Goal: Information Seeking & Learning: Learn about a topic

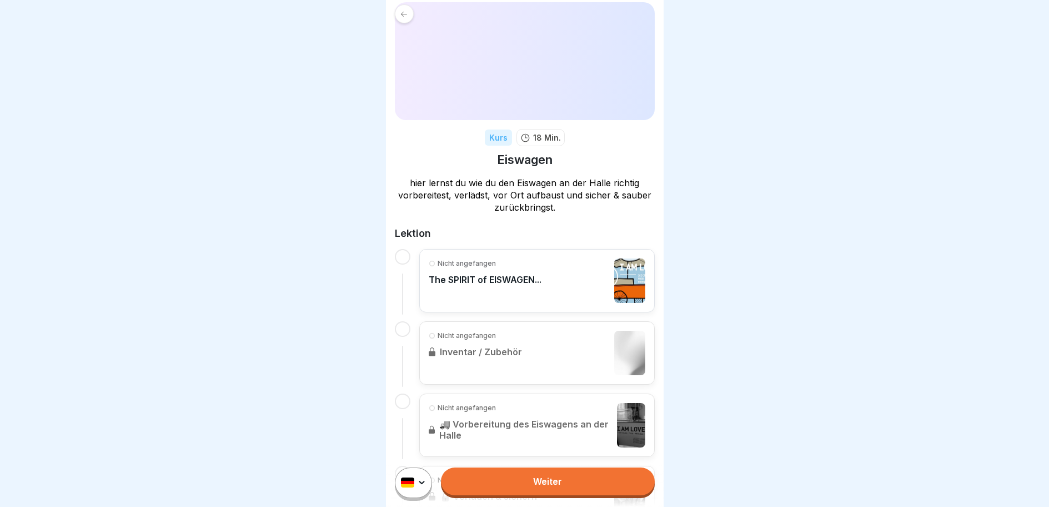
scroll to position [111, 0]
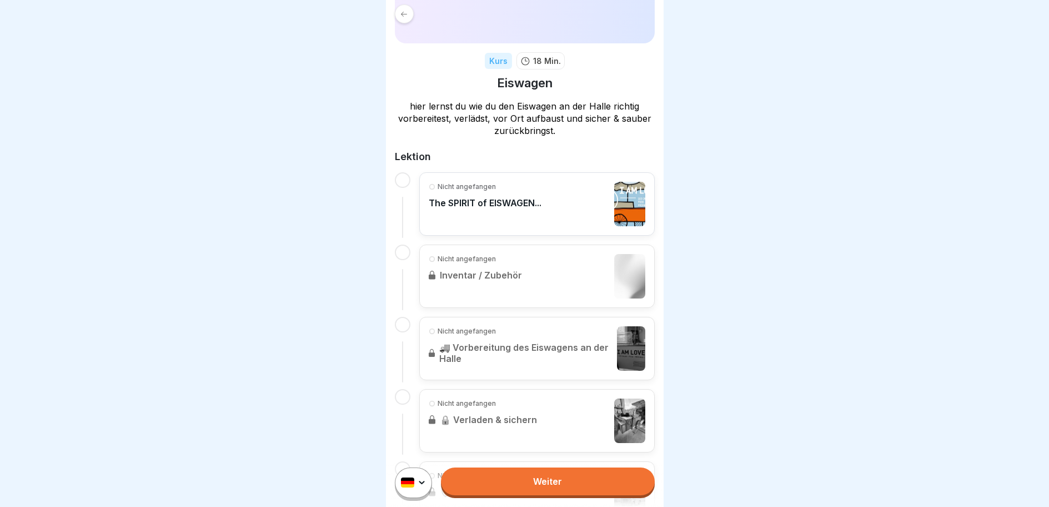
click at [498, 217] on div "Nicht angefangen The SPIRIT of EISWAGEN..." at bounding box center [485, 204] width 113 height 44
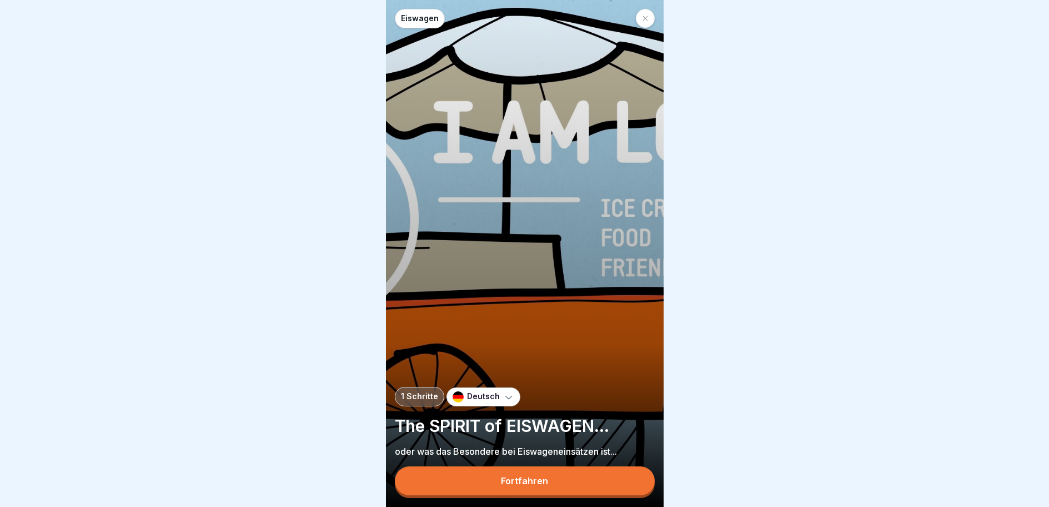
click at [527, 485] on div "Fortfahren" at bounding box center [524, 480] width 47 height 10
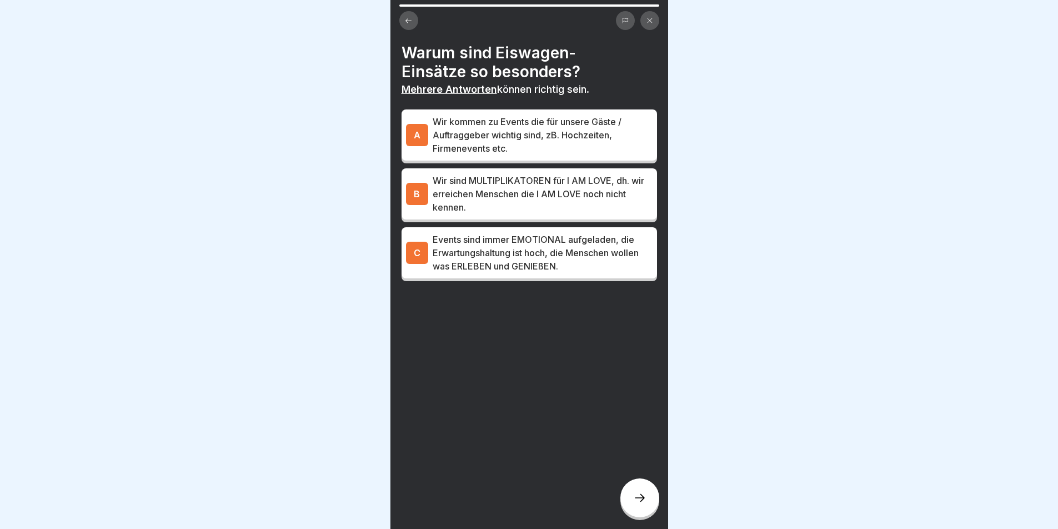
click at [639, 504] on icon at bounding box center [639, 497] width 13 height 13
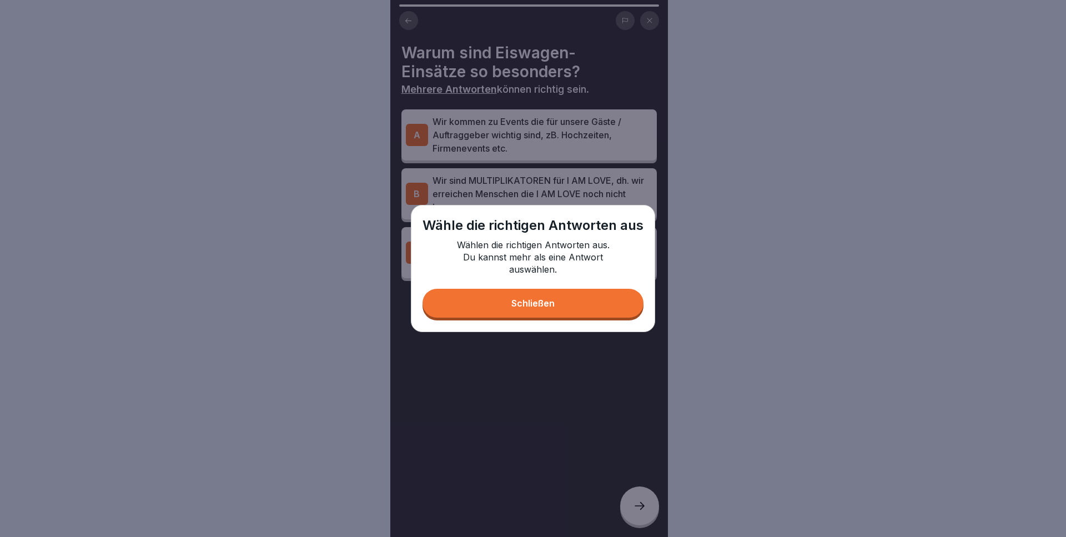
click at [534, 302] on div "Schließen" at bounding box center [533, 303] width 43 height 10
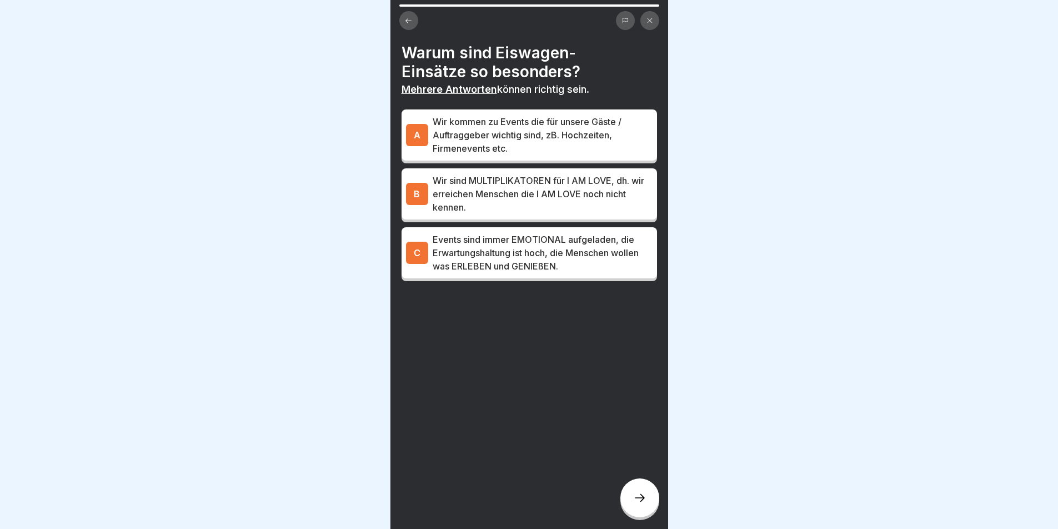
click at [463, 137] on p "Wir kommen zu Events die für unsere Gäste / Auftraggeber wichtig sind, zB. Hoch…" at bounding box center [543, 135] width 220 height 40
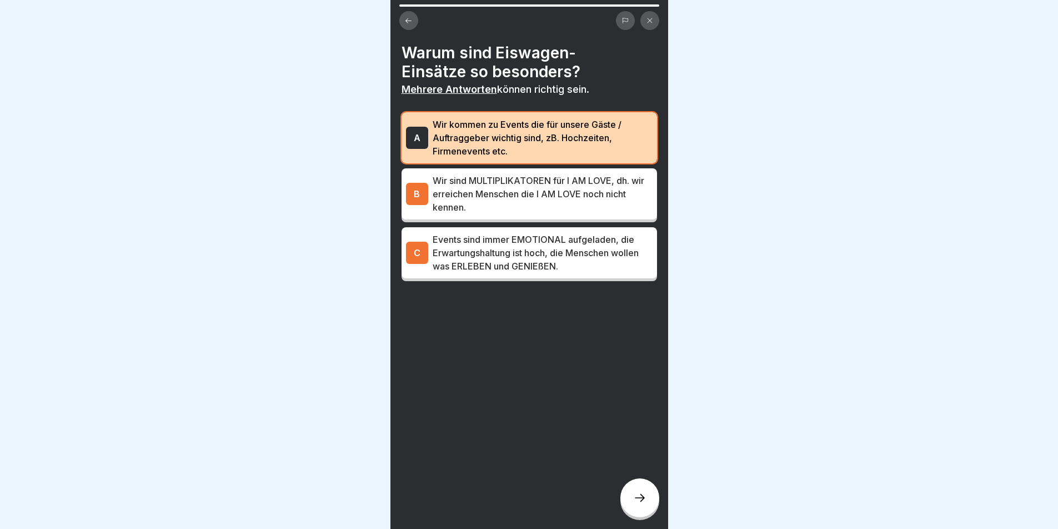
click at [461, 197] on p "Wir sind MULTIPLIKATOREN für I AM LOVE, dh. wir erreichen Menschen die I AM LOV…" at bounding box center [543, 194] width 220 height 40
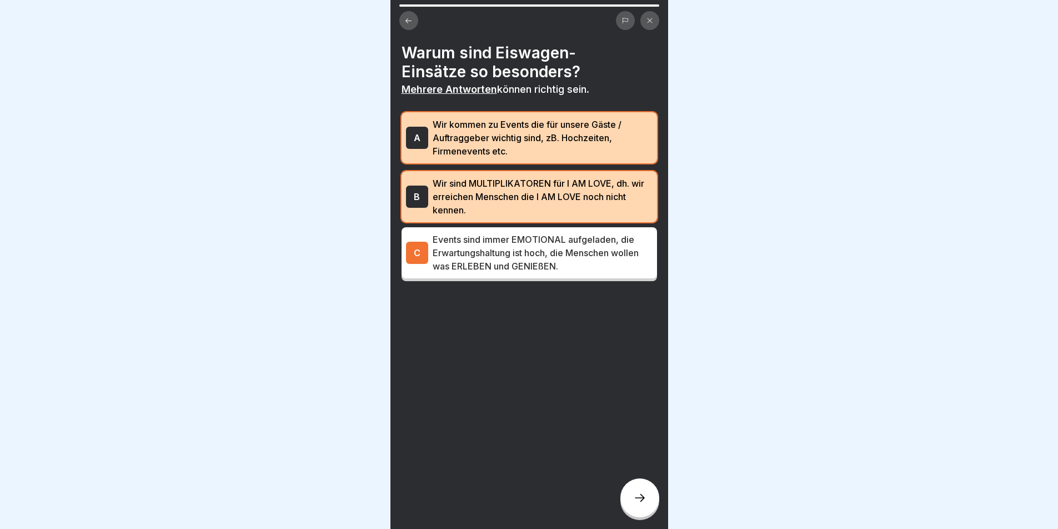
click at [512, 262] on p "Events sind immer EMOTIONAL aufgeladen, die Erwartungshaltung ist hoch, die Men…" at bounding box center [543, 253] width 220 height 40
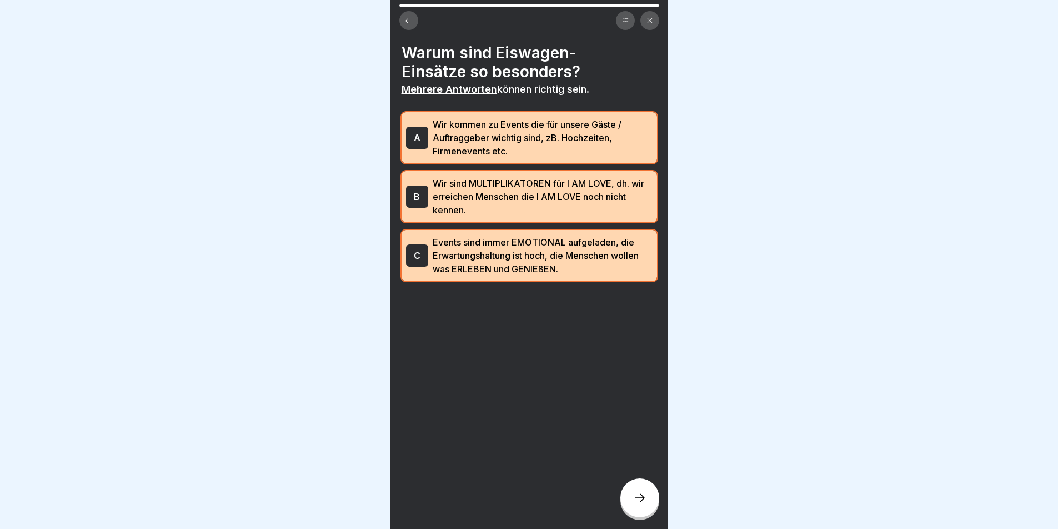
click at [644, 500] on div at bounding box center [639, 497] width 39 height 39
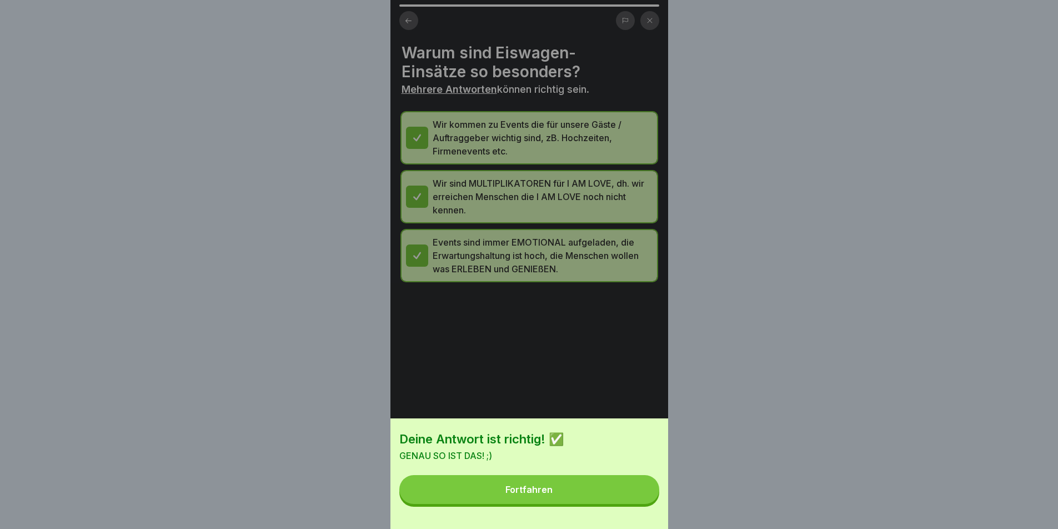
click at [558, 496] on button "Fortfahren" at bounding box center [529, 489] width 260 height 29
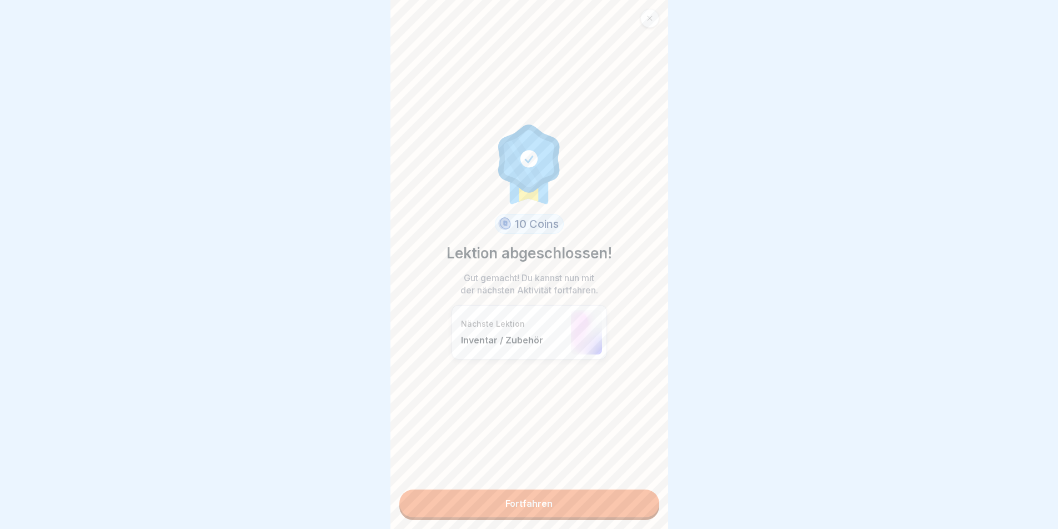
click at [539, 500] on link "Fortfahren" at bounding box center [529, 503] width 260 height 28
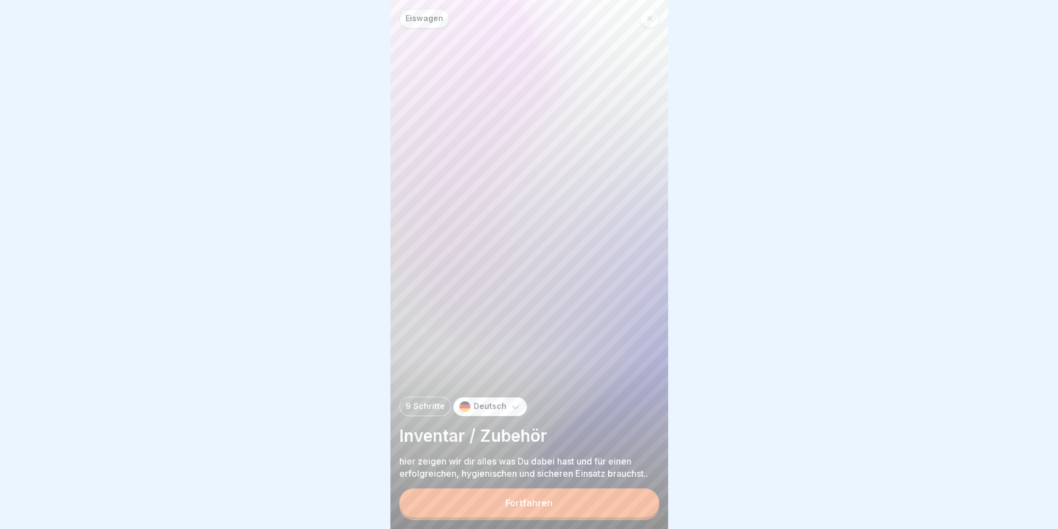
click at [527, 506] on div "Fortfahren" at bounding box center [528, 503] width 47 height 10
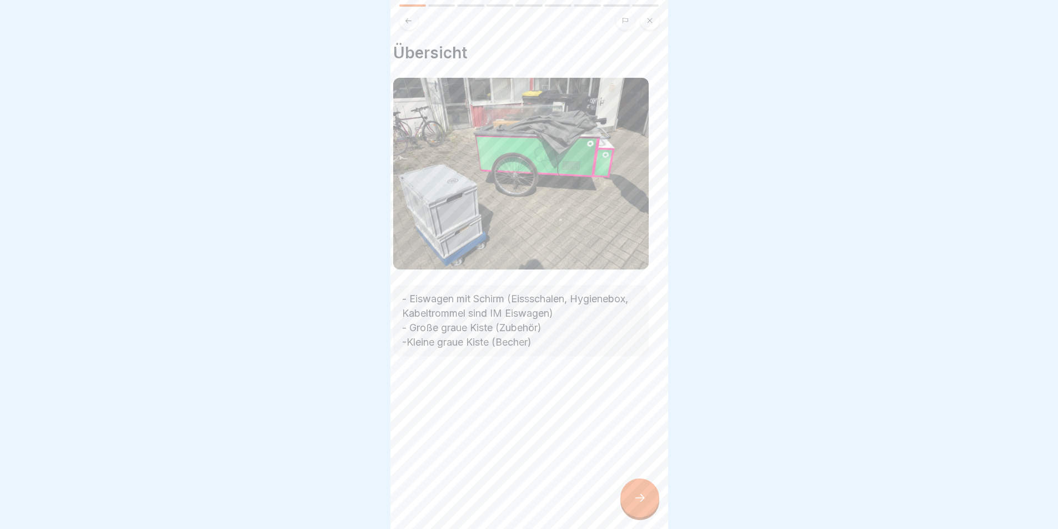
click at [560, 344] on div "- Eiswagen mit Schirm (Eissschalen, Hygienebox, Kabeltrommel sind IM Eiswagen) …" at bounding box center [521, 320] width 256 height 71
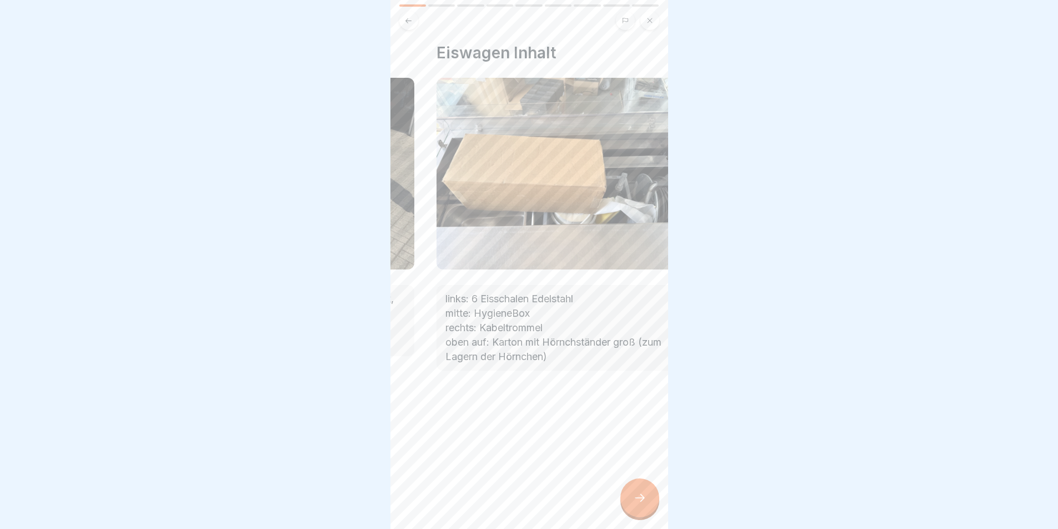
click at [308, 339] on body "Eiswagen 9 Schritte Deutsch Inventar / Zubehör hier zeigen wir dir alles was Du…" at bounding box center [529, 264] width 1058 height 529
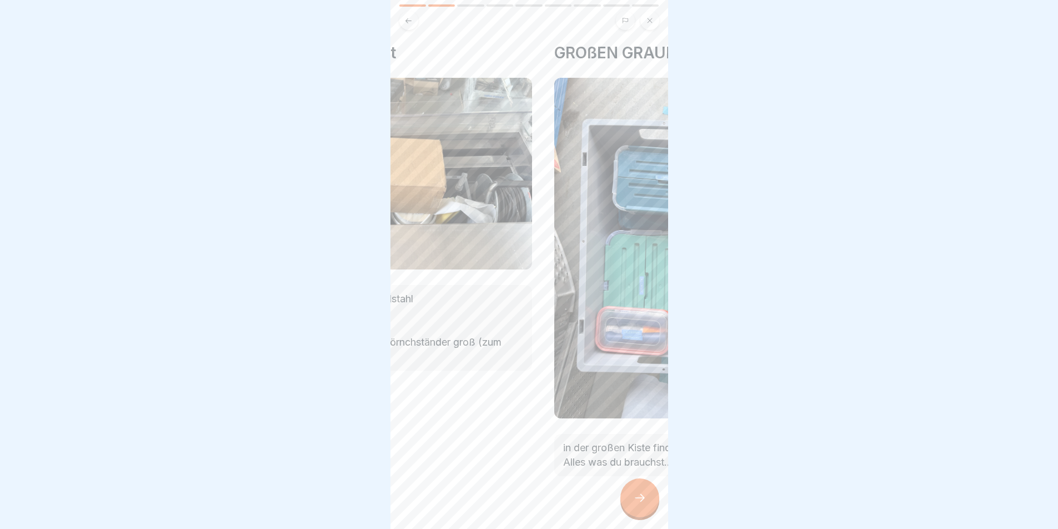
click at [351, 332] on body "Eiswagen 9 Schritte Deutsch Inventar / Zubehör hier zeigen wir dir alles was Du…" at bounding box center [529, 264] width 1058 height 529
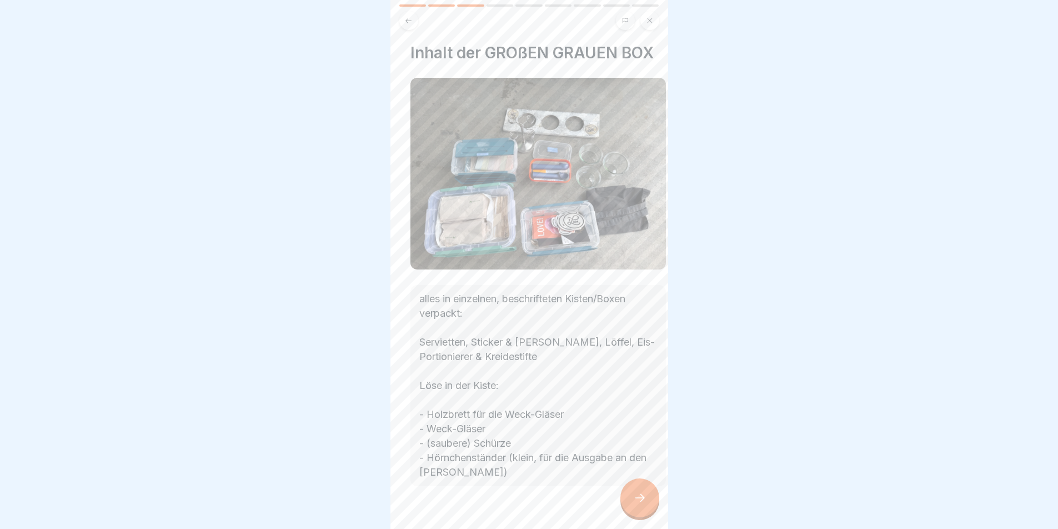
click at [272, 306] on body "Eiswagen 9 Schritte Deutsch Inventar / Zubehör hier zeigen wir dir alles was Du…" at bounding box center [529, 264] width 1058 height 529
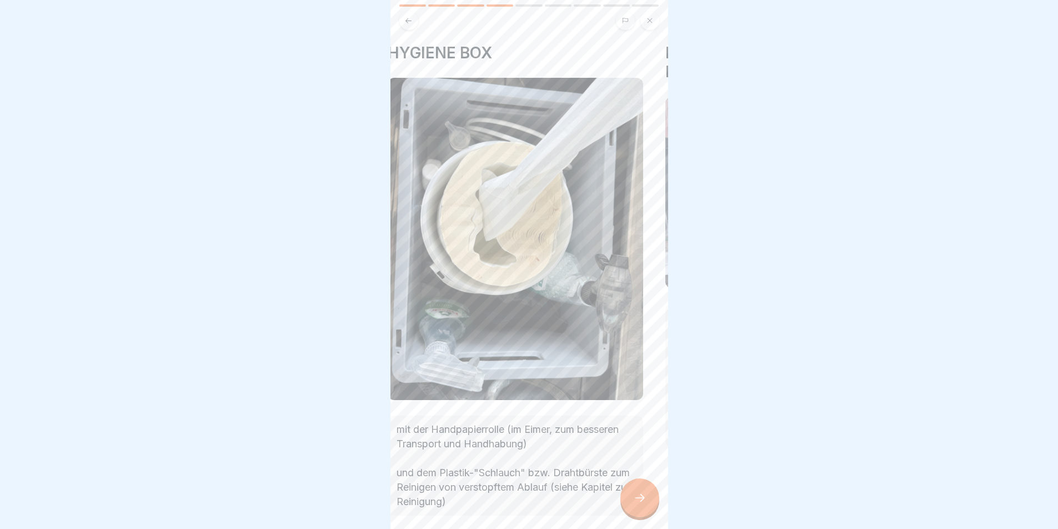
click at [322, 338] on body "Eiswagen 9 Schritte Deutsch Inventar / Zubehör hier zeigen wir dir alles was Du…" at bounding box center [529, 264] width 1058 height 529
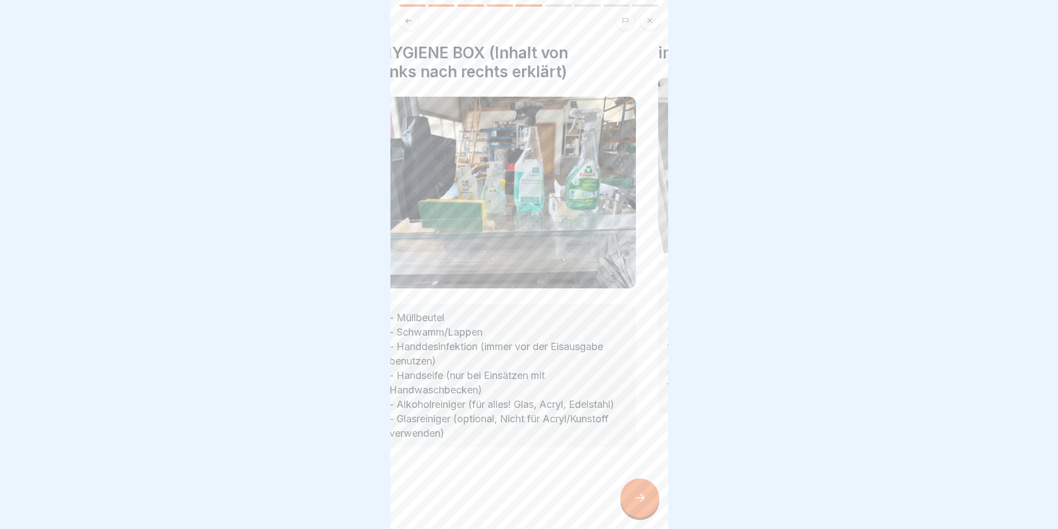
click at [293, 341] on body "Eiswagen 9 Schritte Deutsch Inventar / Zubehör hier zeigen wir dir alles was Du…" at bounding box center [529, 264] width 1058 height 529
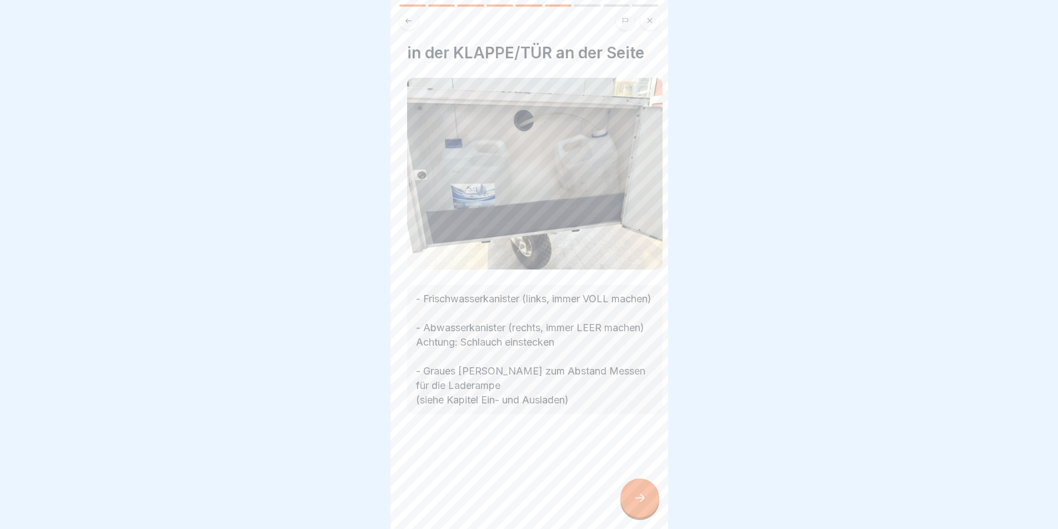
click at [310, 377] on body "Eiswagen 9 Schritte Deutsch Inventar / Zubehör hier zeigen wir dir alles was Du…" at bounding box center [529, 264] width 1058 height 529
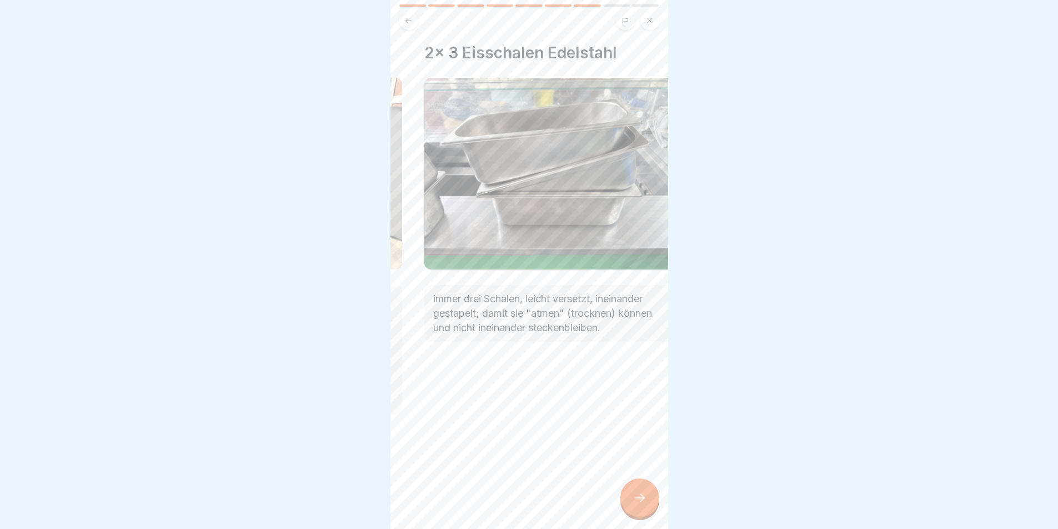
click at [344, 348] on body "Eiswagen 9 Schritte Deutsch Inventar / Zubehör hier zeigen wir dir alles was Du…" at bounding box center [529, 264] width 1058 height 529
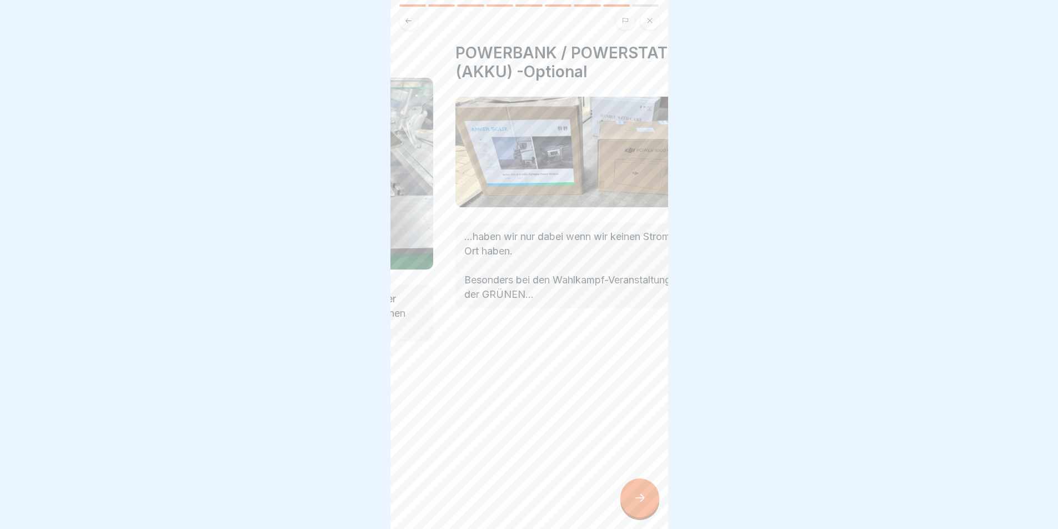
click at [379, 344] on body "Eiswagen 9 Schritte Deutsch Inventar / Zubehör hier zeigen wir dir alles was Du…" at bounding box center [529, 264] width 1058 height 529
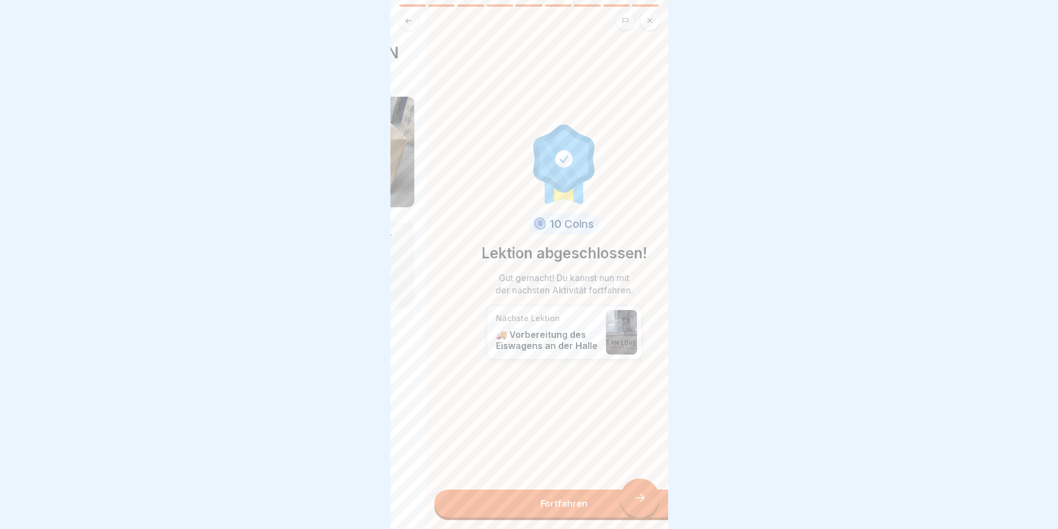
click at [351, 345] on body "Eiswagen 9 Schritte Deutsch Inventar / Zubehör hier zeigen wir dir alles was Du…" at bounding box center [529, 264] width 1058 height 529
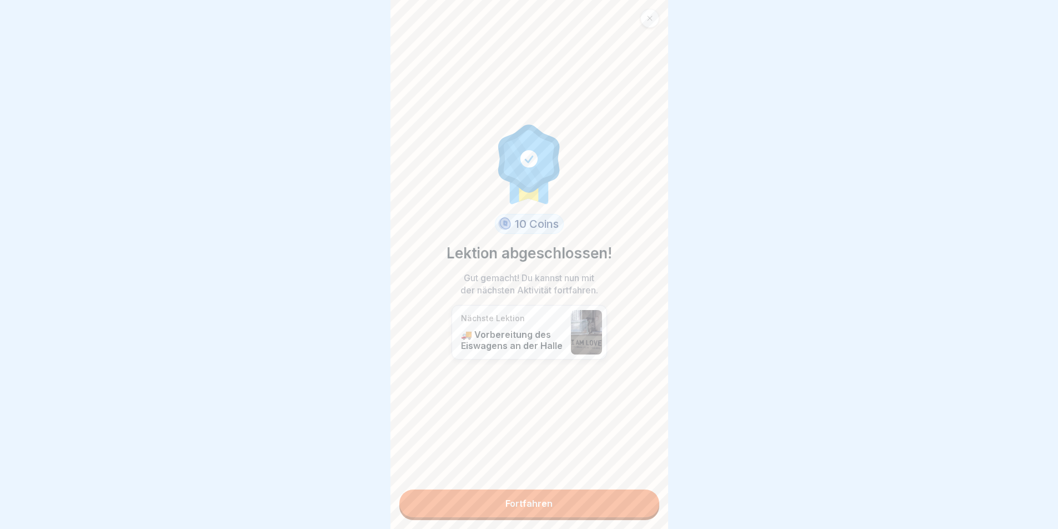
click at [568, 499] on link "Fortfahren" at bounding box center [529, 503] width 260 height 28
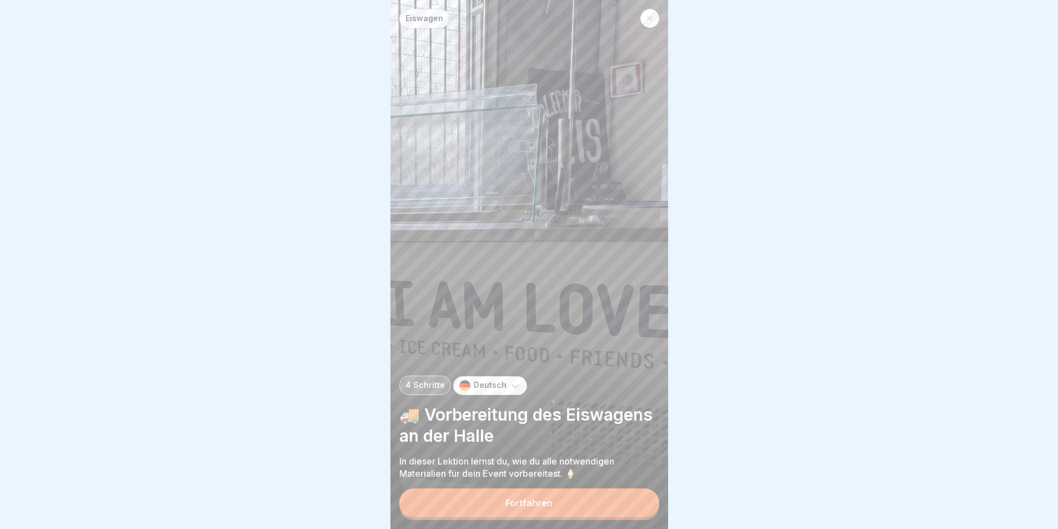
click at [530, 506] on div "Fortfahren" at bounding box center [528, 503] width 47 height 10
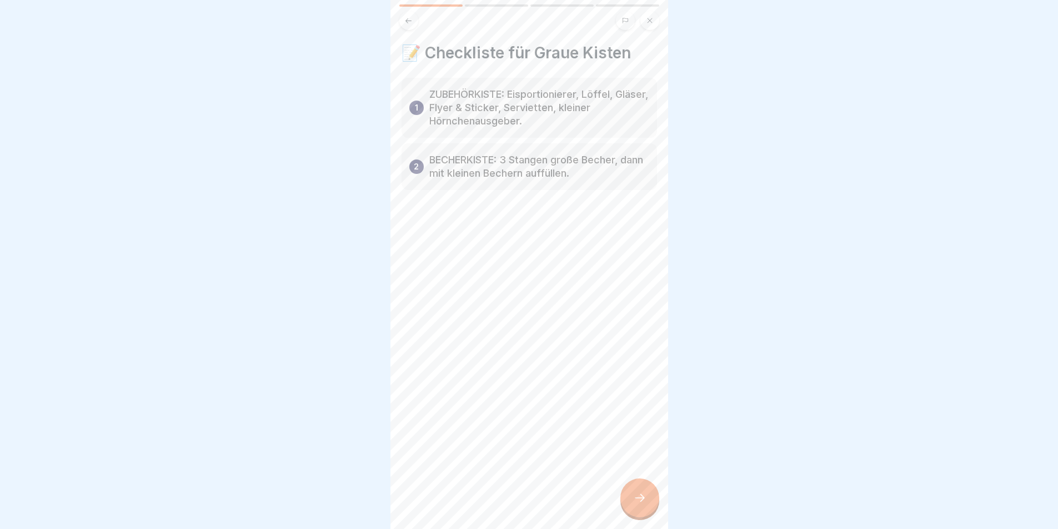
click at [546, 121] on p "ZUBEHÖRKISTE: Eisportionierer, Löffel, Gläser, Flyer & Sticker, Servietten, kle…" at bounding box center [539, 108] width 220 height 40
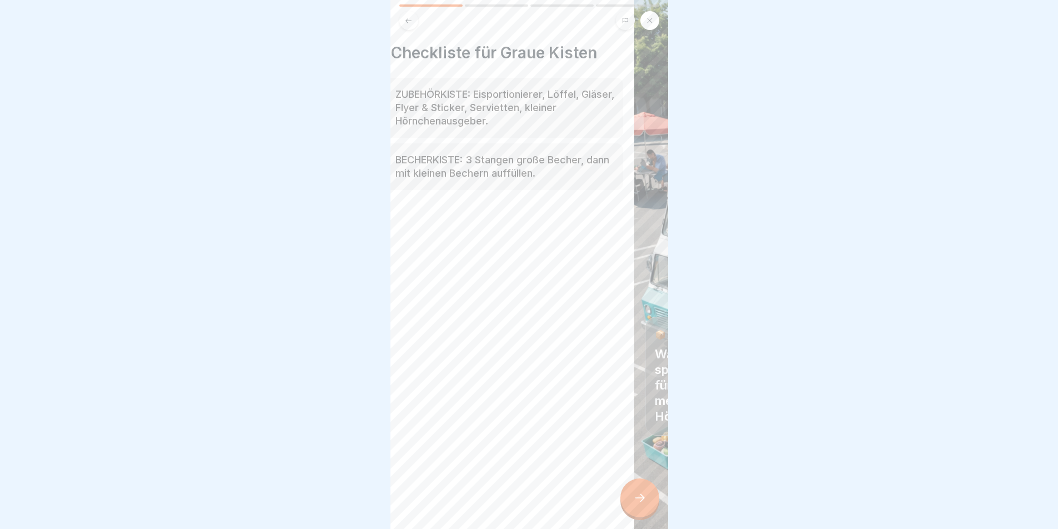
click at [541, 334] on div "📝 Checkliste für Graue Kisten 1 ZUBEHÖRKISTE: Eisportionierer, Löffel, Gläser, …" at bounding box center [496, 264] width 278 height 529
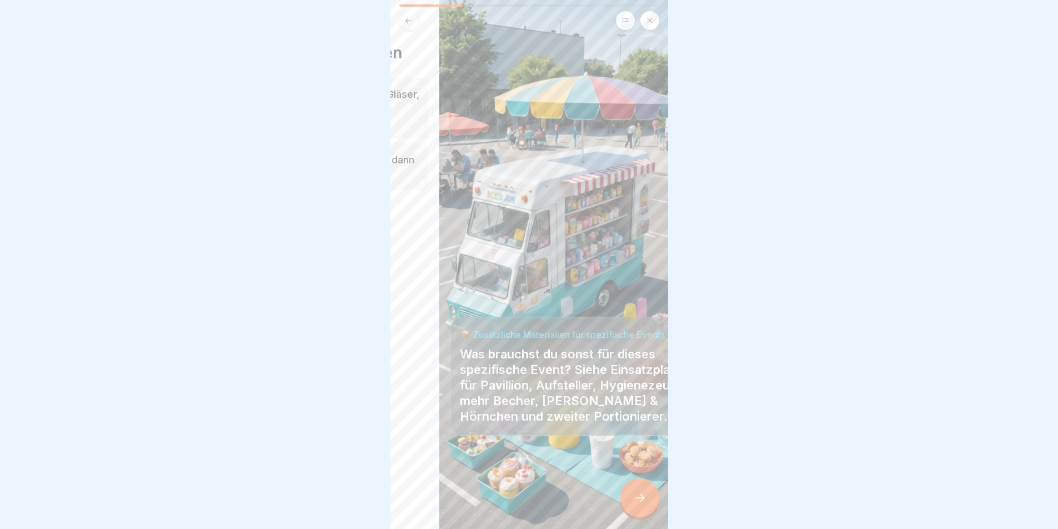
click at [340, 321] on body "Eiswagen 4 Schritte Deutsch 🚚 Vorbereitung des Eiswagens an der Halle In dieser…" at bounding box center [529, 264] width 1058 height 529
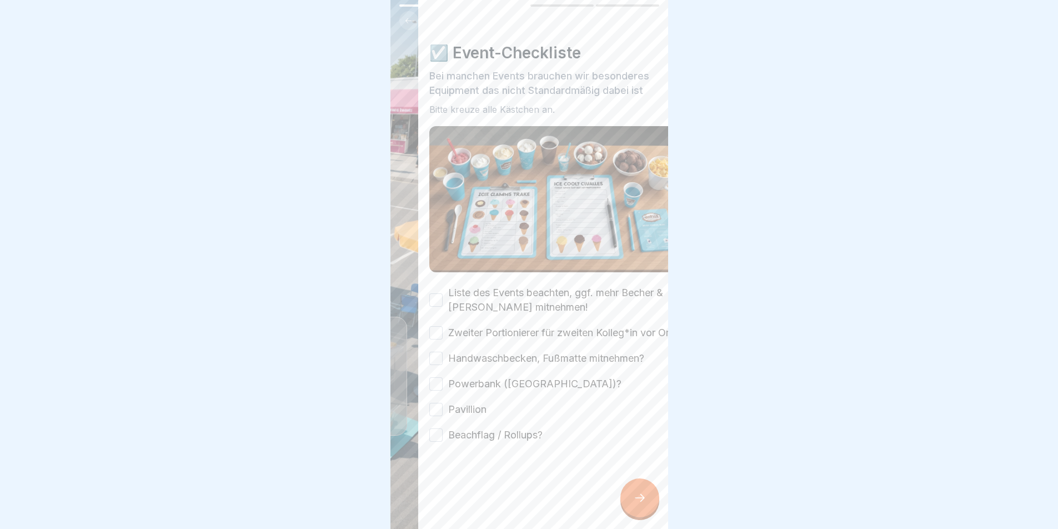
click at [339, 279] on body "Eiswagen 4 Schritte Deutsch 🚚 Vorbereitung des Eiswagens an der Halle In dieser…" at bounding box center [529, 264] width 1058 height 529
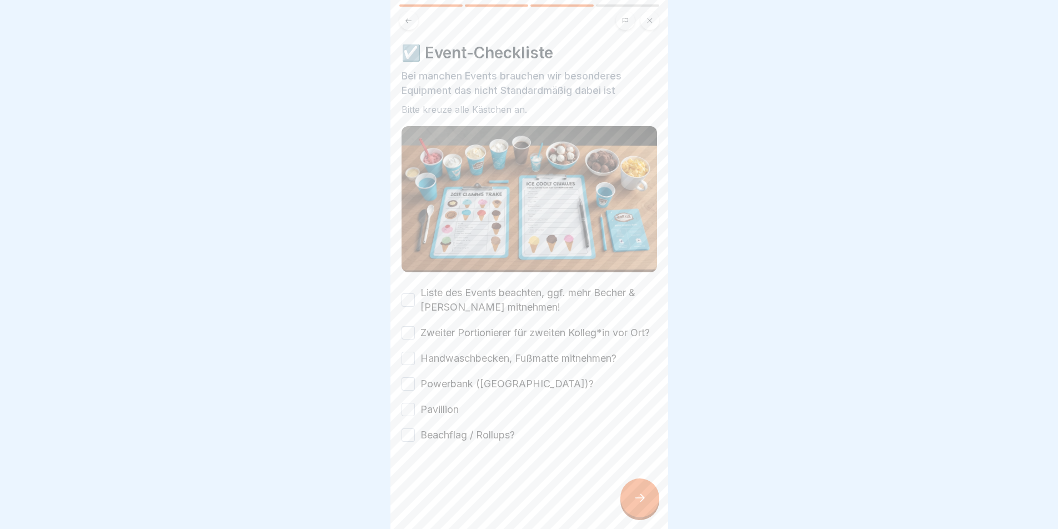
click at [408, 294] on button "Liste des Events beachten, ggf. mehr Becher & [PERSON_NAME] mitnehmen!" at bounding box center [408, 299] width 13 height 13
click at [412, 335] on button "Zweiter Portionierer für zweiten Kolleg*in vor Ort?" at bounding box center [408, 332] width 13 height 13
click at [407, 365] on button "Handwaschbecken, Fußmatte mitnehmen?" at bounding box center [408, 358] width 13 height 13
click at [404, 390] on button "Powerbank ([GEOGRAPHIC_DATA])?" at bounding box center [408, 383] width 13 height 13
click at [414, 416] on button "Pavillion" at bounding box center [408, 409] width 13 height 13
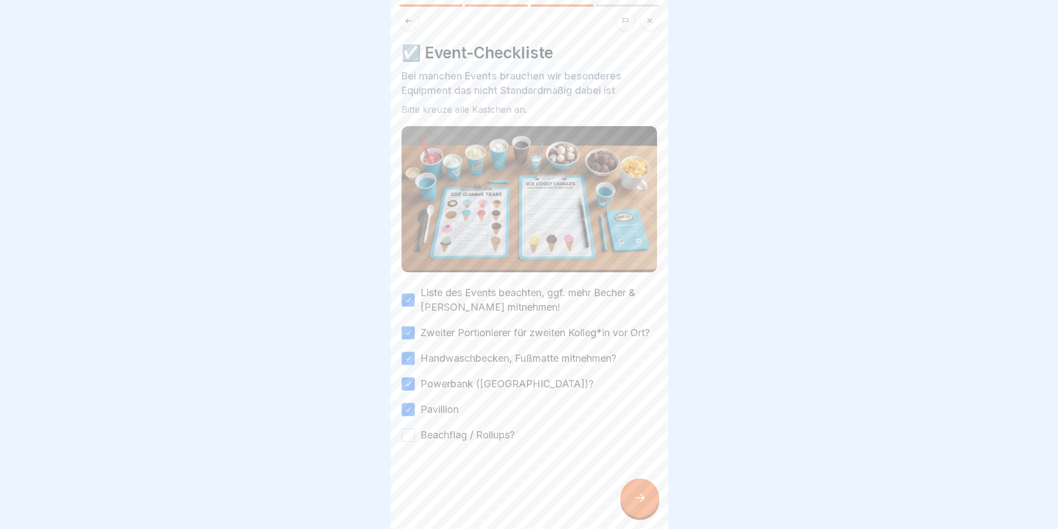
click at [413, 442] on button "Beachflag / Rollups?" at bounding box center [408, 434] width 13 height 13
click at [643, 500] on div at bounding box center [639, 497] width 39 height 39
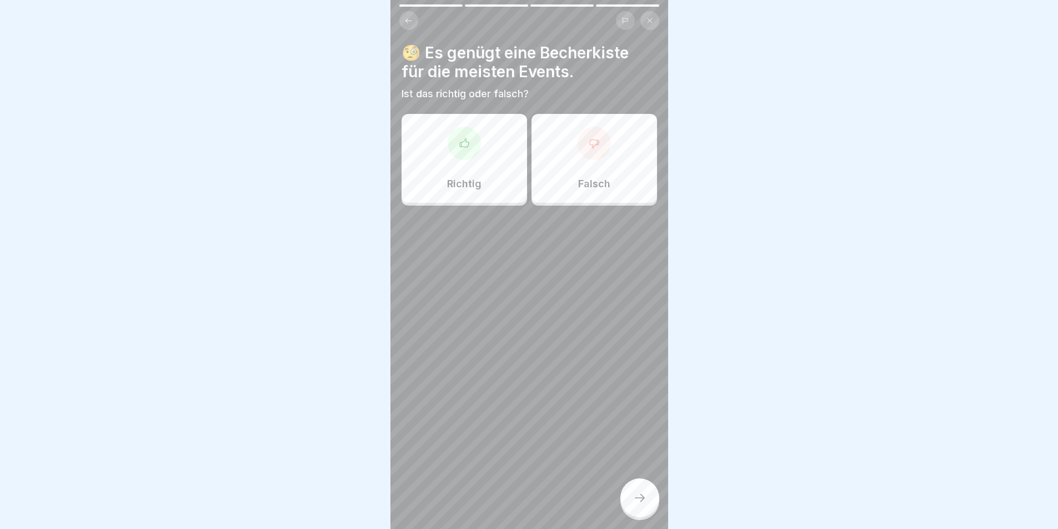
click at [598, 166] on div "Falsch" at bounding box center [595, 158] width 126 height 89
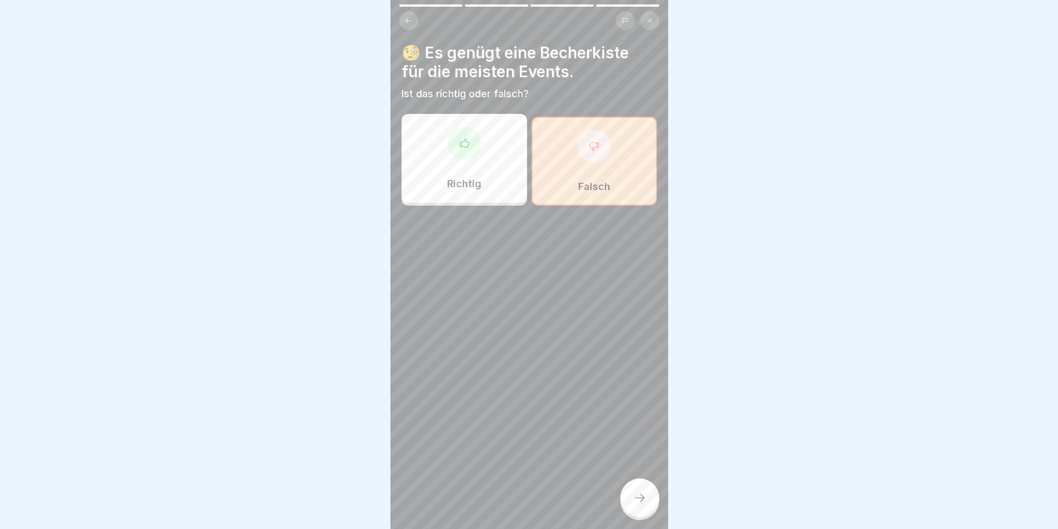
click at [634, 504] on icon at bounding box center [639, 497] width 13 height 13
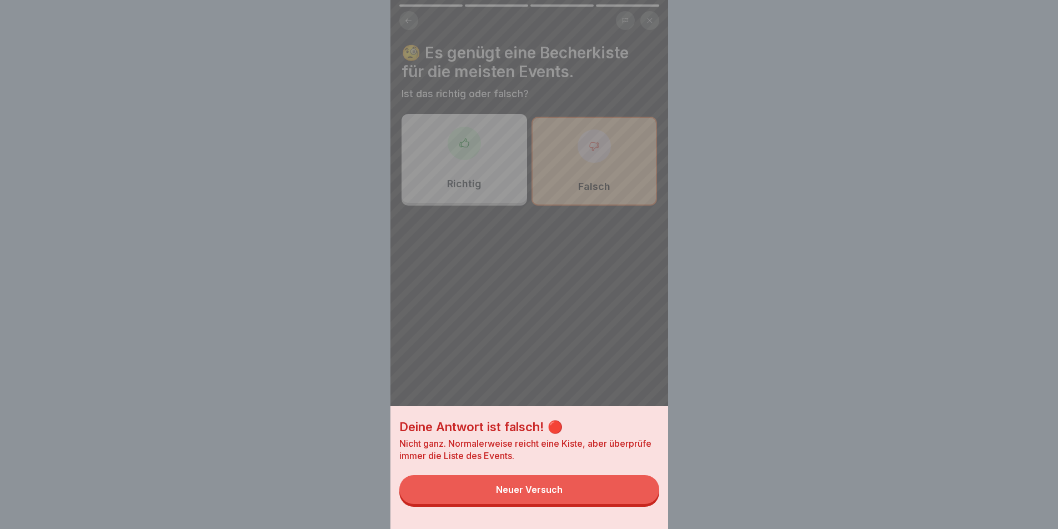
click at [489, 184] on div "Deine Antwort ist falsch! 🔴 Nicht ganz. Normalerweise reicht eine Kiste, aber ü…" at bounding box center [529, 264] width 278 height 529
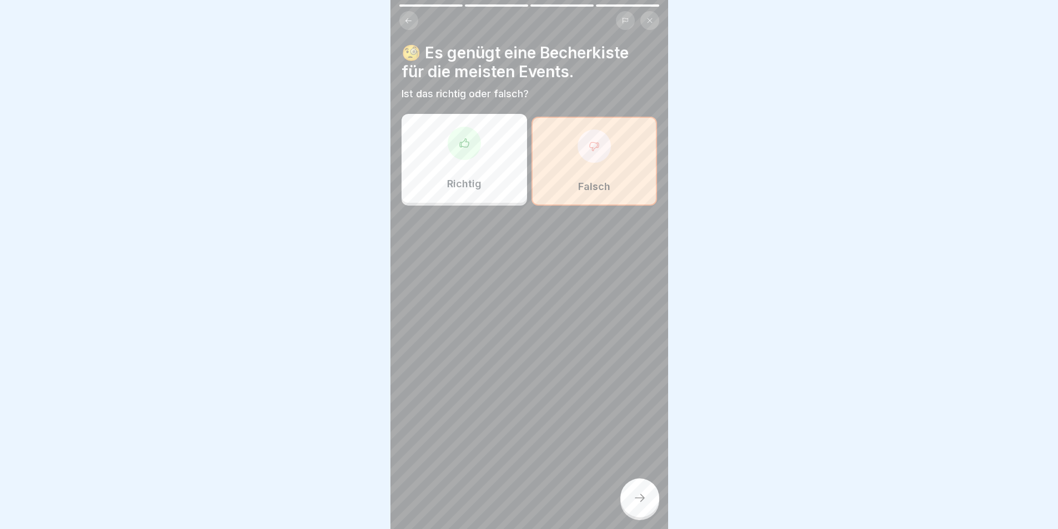
click at [487, 164] on div "Richtig" at bounding box center [465, 158] width 126 height 89
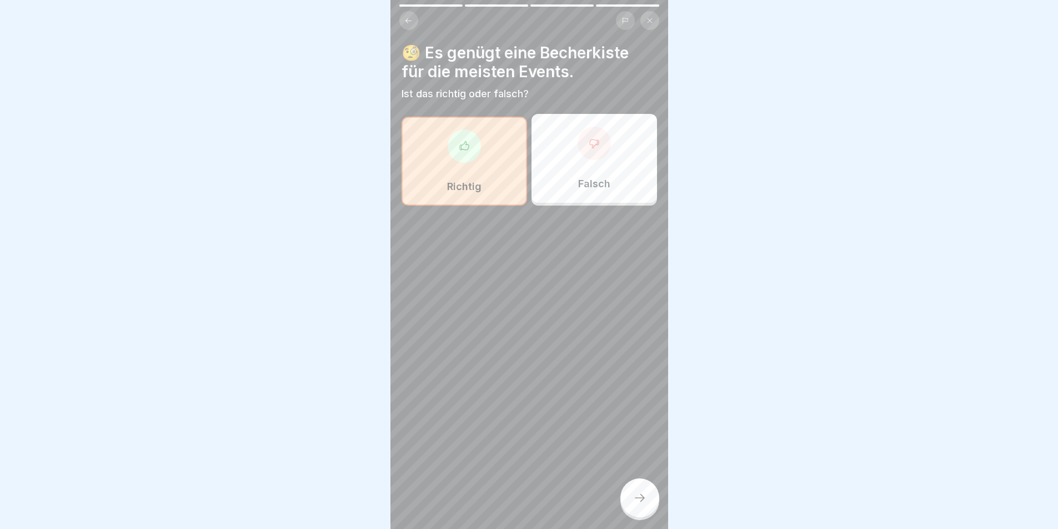
click at [638, 504] on icon at bounding box center [639, 497] width 13 height 13
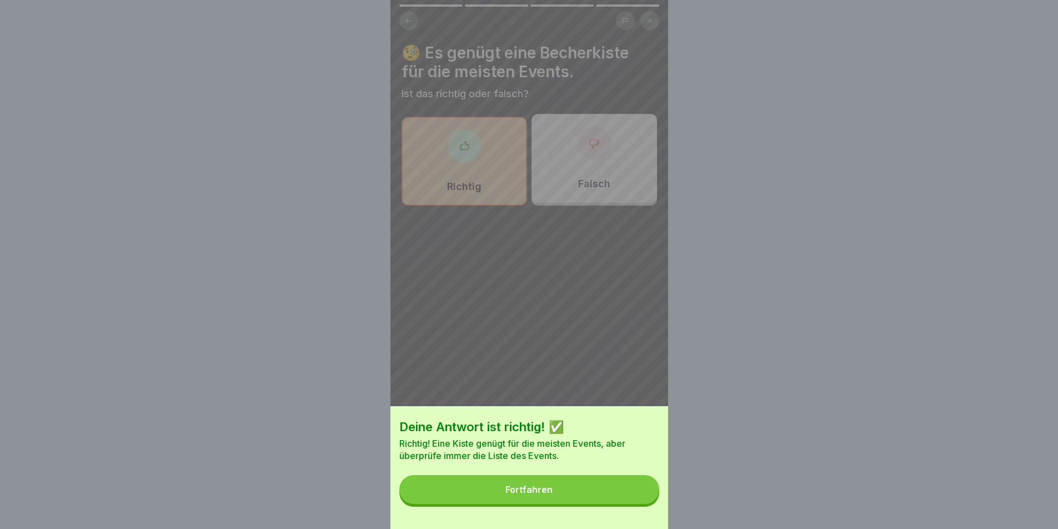
click at [558, 498] on button "Fortfahren" at bounding box center [529, 489] width 260 height 29
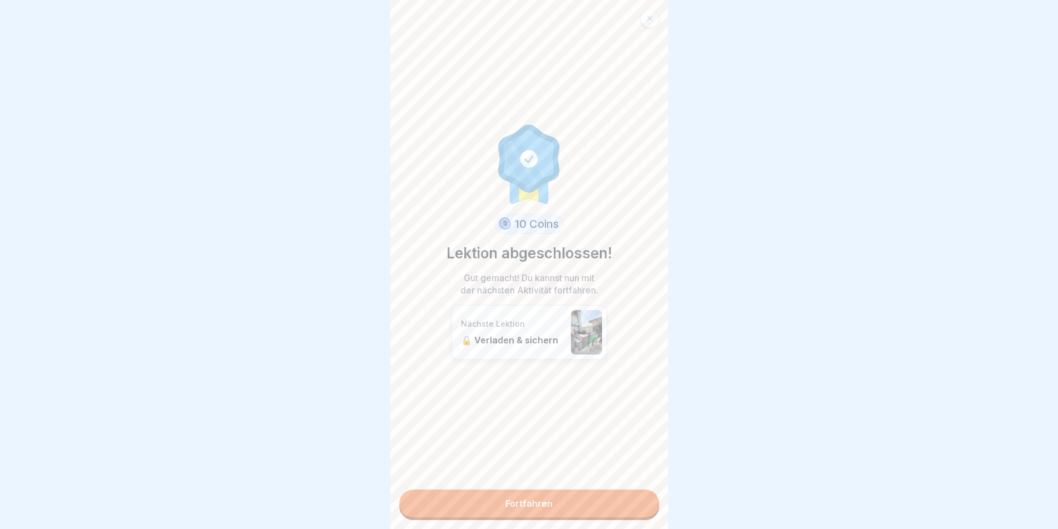
click at [544, 506] on link "Fortfahren" at bounding box center [529, 503] width 260 height 28
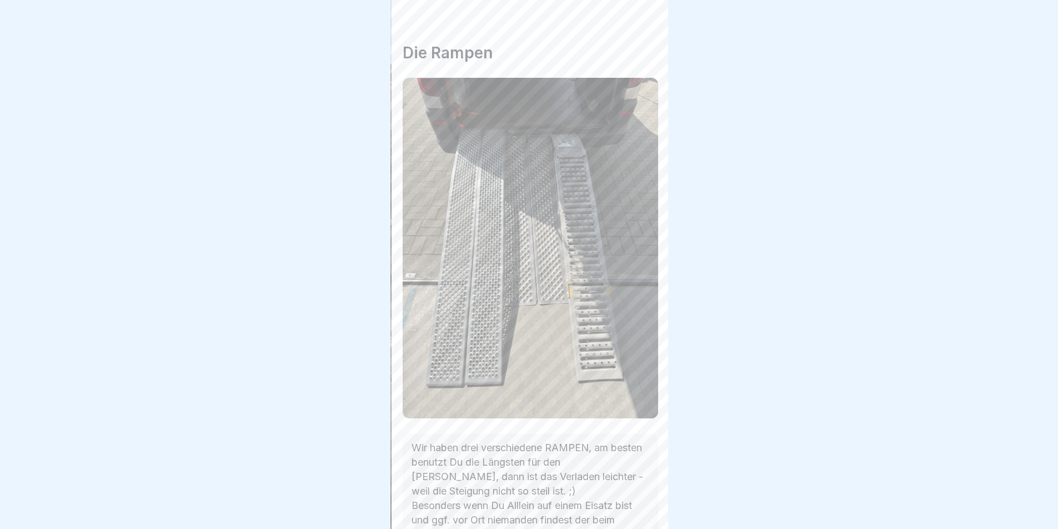
click at [341, 271] on body "Eiswagen 10 Schritte Deutsch 🔒 Verladen & sichern damit du sicher unterwegs bis…" at bounding box center [529, 264] width 1058 height 529
click at [648, 505] on div at bounding box center [639, 497] width 39 height 39
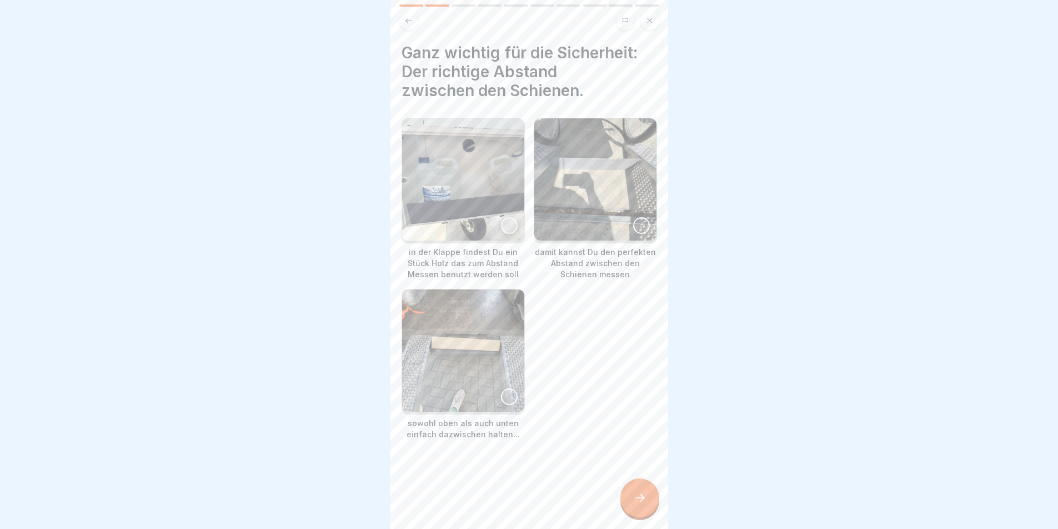
click at [510, 224] on div at bounding box center [509, 225] width 17 height 17
click at [639, 222] on div at bounding box center [641, 225] width 17 height 17
click at [497, 392] on img at bounding box center [463, 350] width 122 height 122
click at [644, 498] on div at bounding box center [639, 497] width 39 height 39
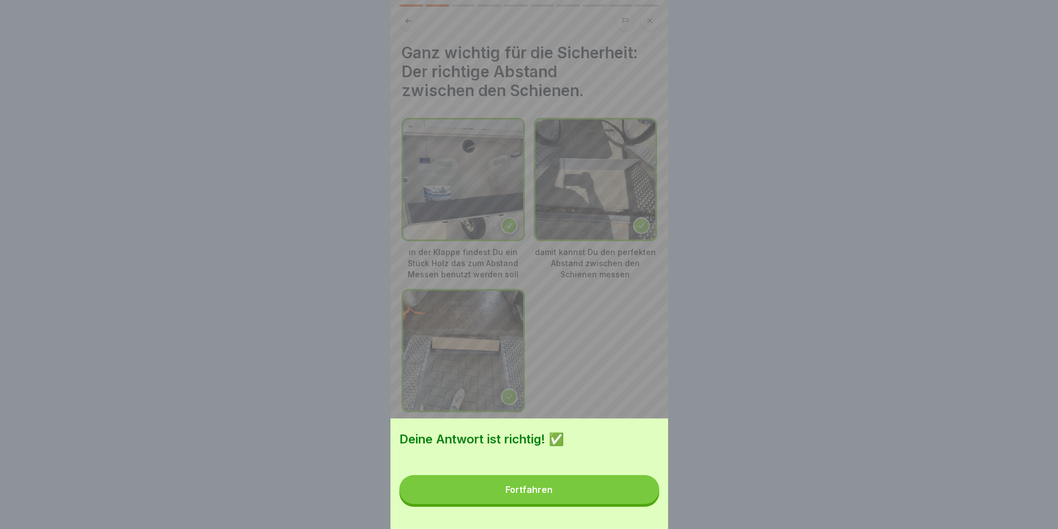
click at [549, 494] on div "Fortfahren" at bounding box center [528, 489] width 47 height 10
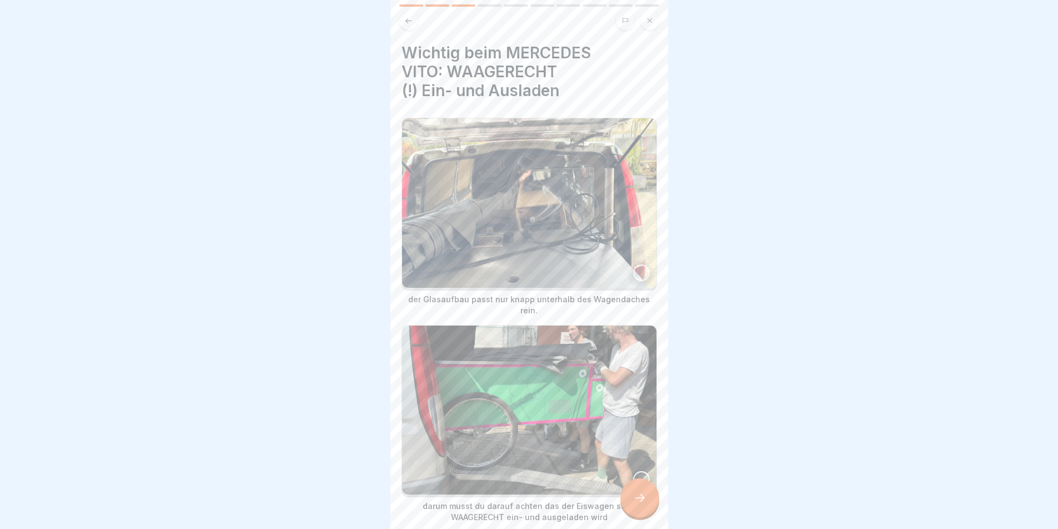
click at [571, 326] on img at bounding box center [529, 410] width 254 height 169
click at [571, 327] on img at bounding box center [529, 410] width 252 height 167
click at [592, 245] on img at bounding box center [529, 202] width 254 height 169
click at [595, 374] on img at bounding box center [529, 410] width 254 height 169
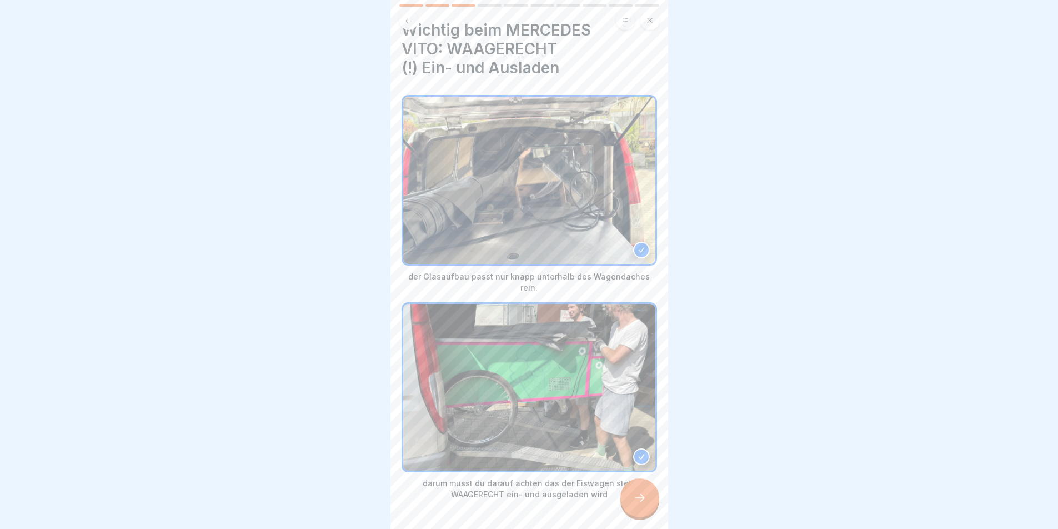
scroll to position [38, 0]
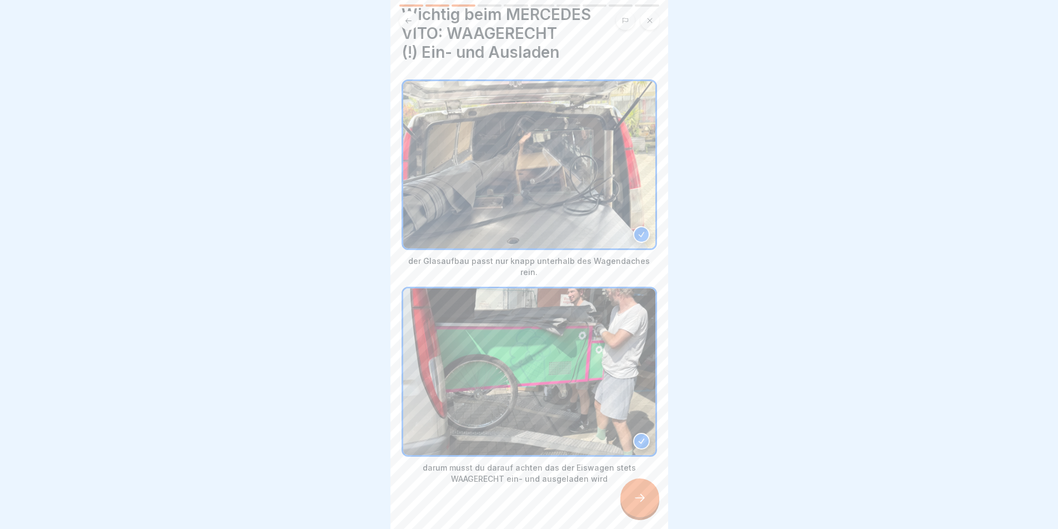
click at [646, 500] on div at bounding box center [639, 497] width 39 height 39
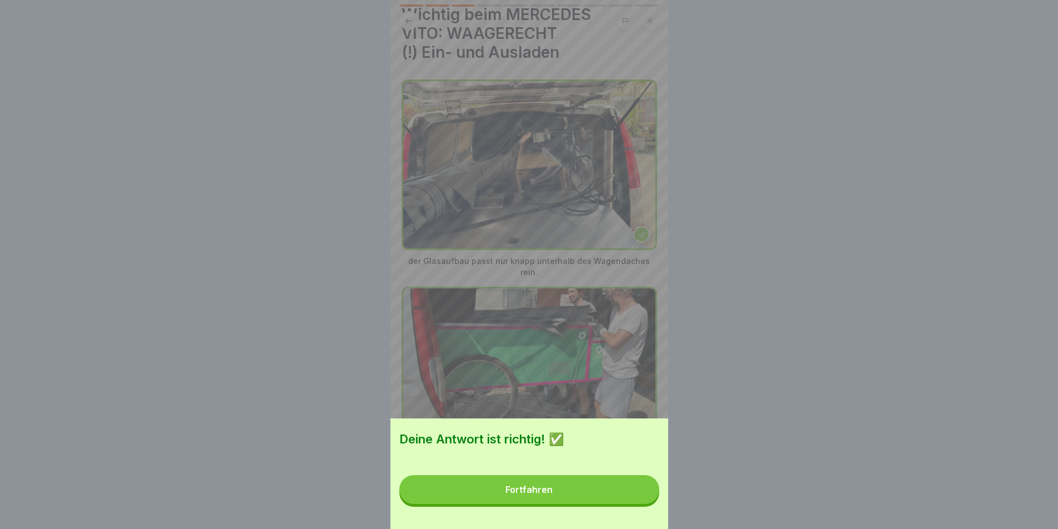
click at [592, 500] on button "Fortfahren" at bounding box center [529, 489] width 260 height 29
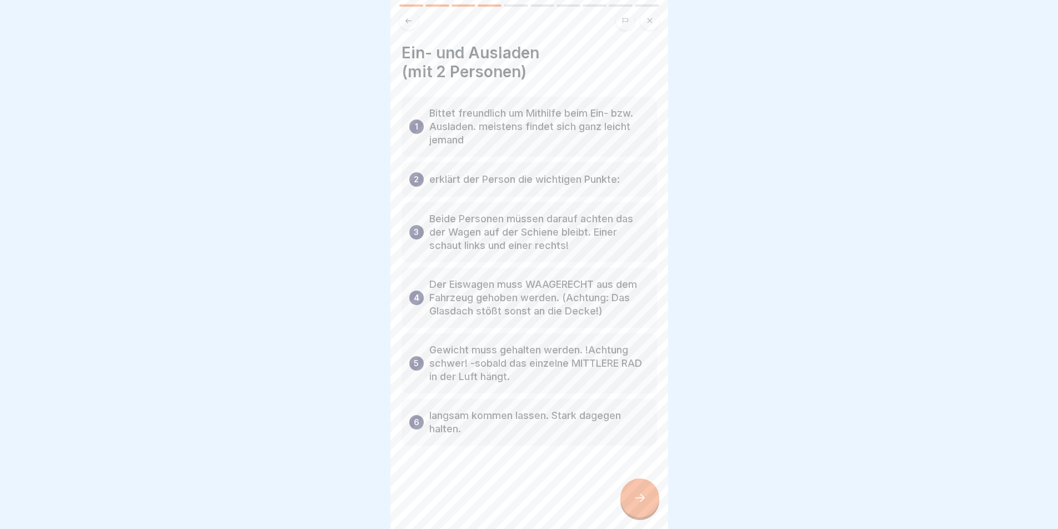
click at [528, 137] on p "Bittet freundlich um Mithilfe beim Ein- bzw. Ausladen. meistens findet sich gan…" at bounding box center [539, 127] width 220 height 40
click at [463, 144] on p "Bittet freundlich um Mithilfe beim Ein- bzw. Ausladen. meistens findet sich gan…" at bounding box center [539, 127] width 220 height 40
click at [474, 181] on p "erklärt der Person die wichtigen Punkte:" at bounding box center [524, 179] width 191 height 13
click at [411, 22] on icon at bounding box center [408, 21] width 8 height 8
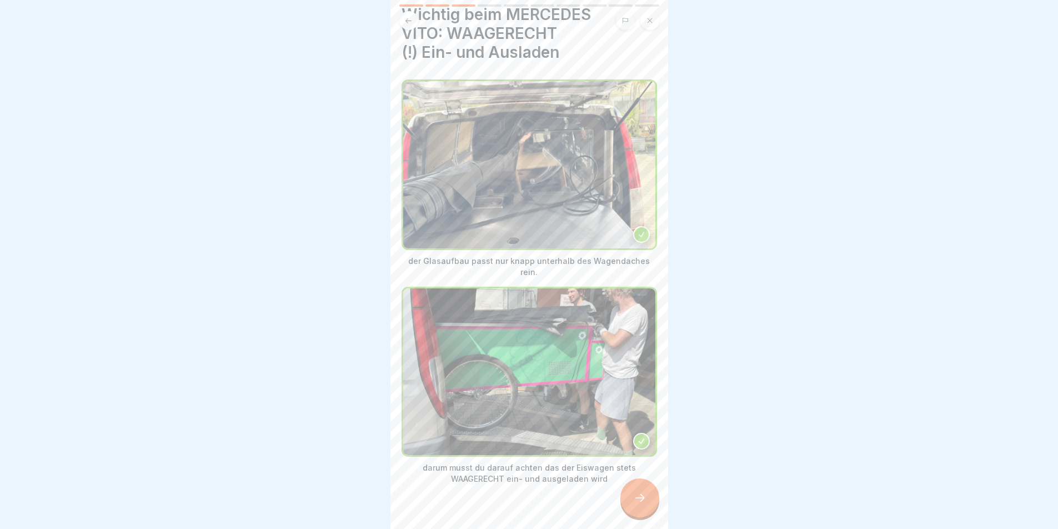
click at [633, 499] on div at bounding box center [639, 497] width 39 height 39
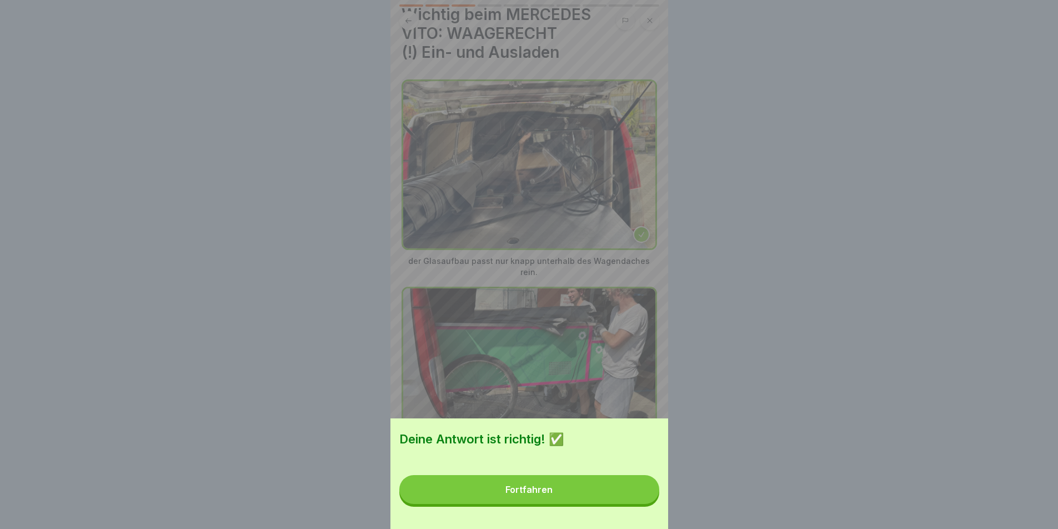
click at [607, 487] on button "Fortfahren" at bounding box center [529, 489] width 260 height 29
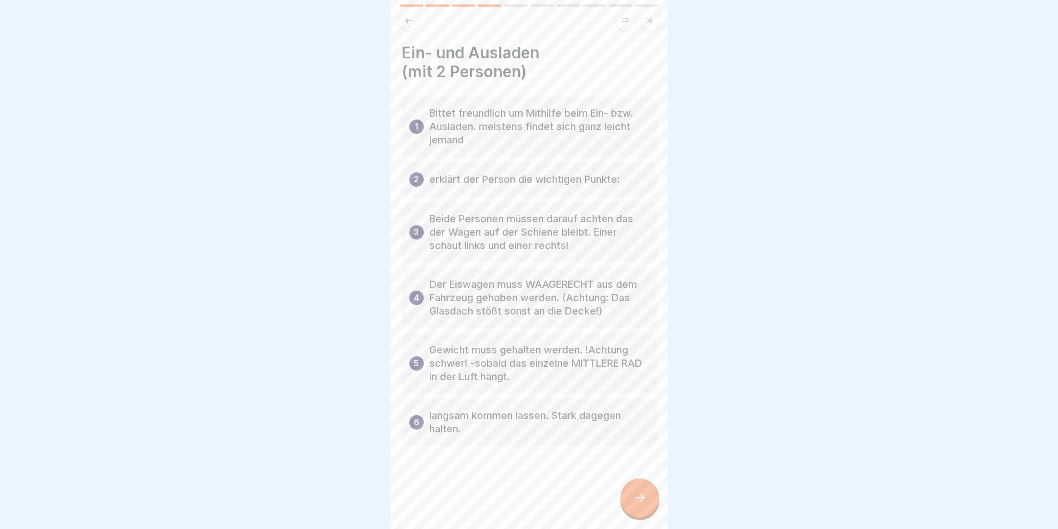
click at [508, 137] on p "Bittet freundlich um Mithilfe beim Ein- bzw. Ausladen. meistens findet sich gan…" at bounding box center [539, 127] width 220 height 40
click at [513, 172] on div "2 erklärt der Person die wichtigen Punkte:" at bounding box center [530, 179] width 256 height 34
click at [508, 182] on p "erklärt der Person die wichtigen Punkte:" at bounding box center [524, 179] width 191 height 13
click at [518, 225] on p "Beide Personen müssen darauf achten das der Wagen auf der Schiene bleibt. Einer…" at bounding box center [539, 232] width 220 height 40
click at [642, 491] on div at bounding box center [639, 497] width 39 height 39
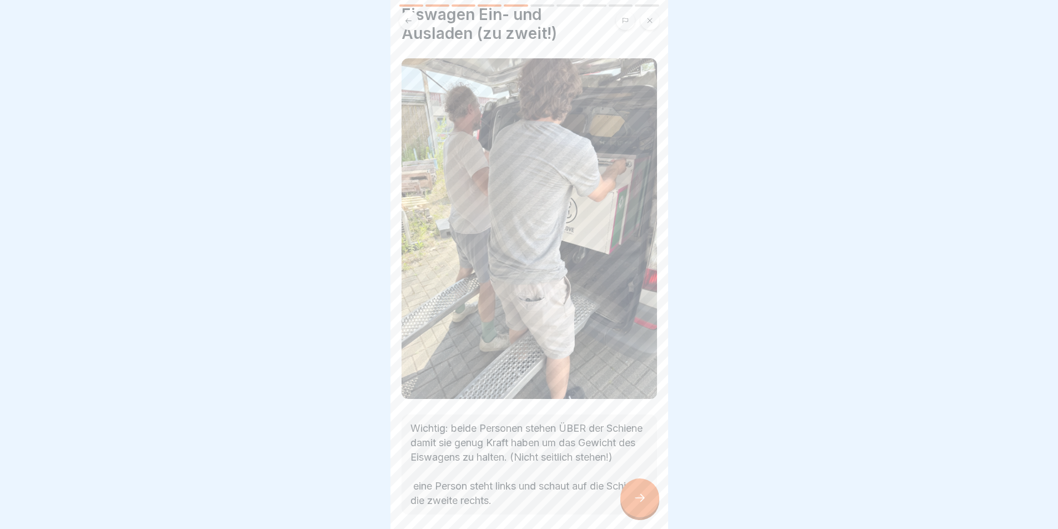
scroll to position [67, 0]
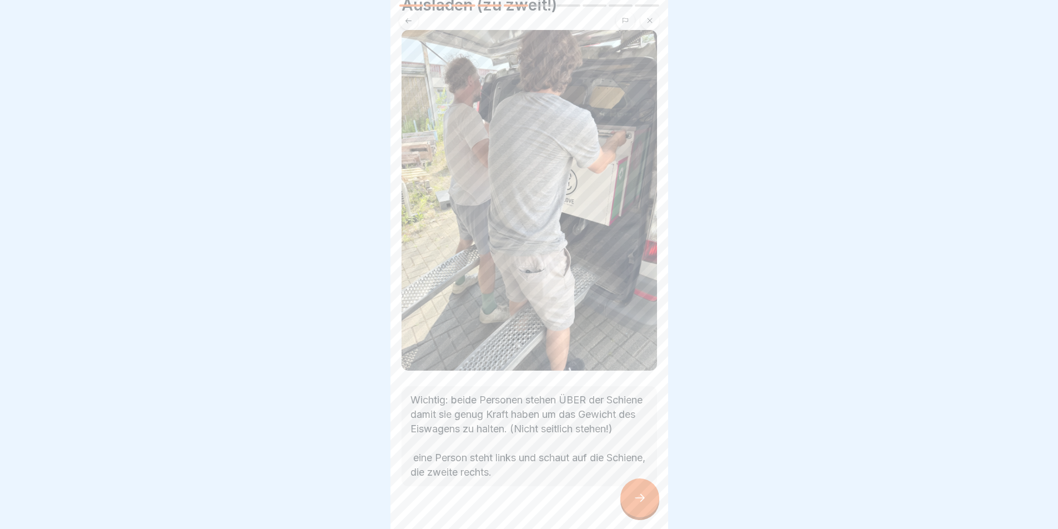
click at [639, 494] on div at bounding box center [639, 497] width 39 height 39
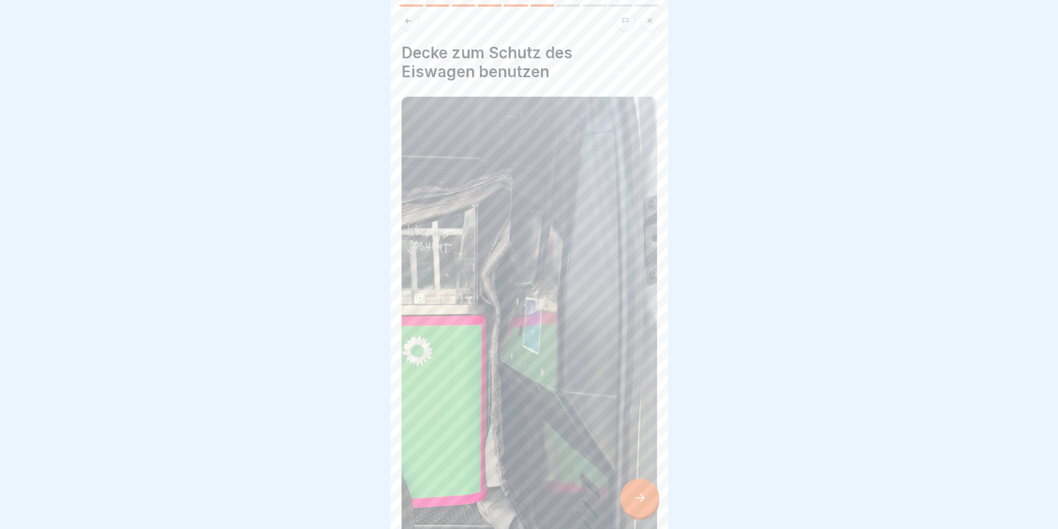
click at [639, 494] on div at bounding box center [639, 497] width 39 height 39
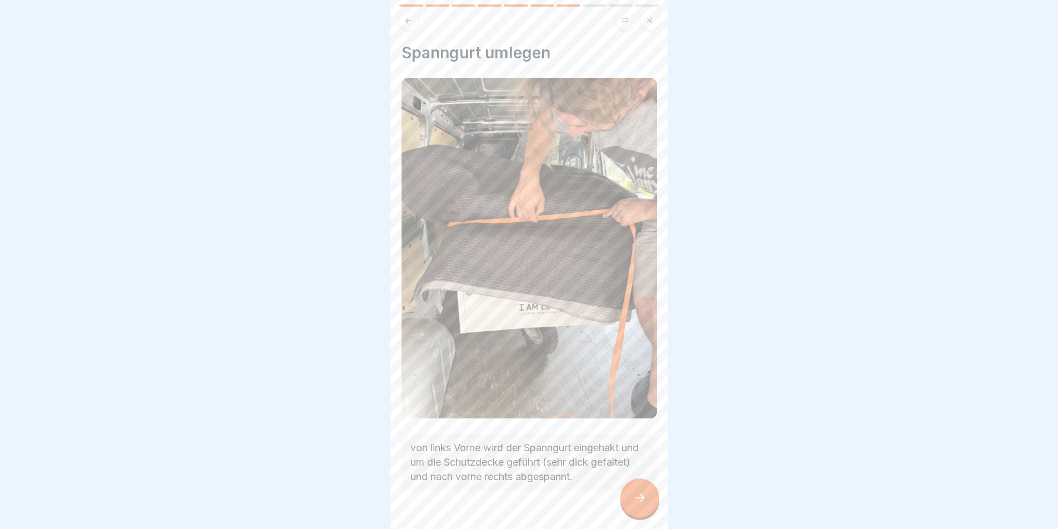
click at [643, 502] on icon at bounding box center [640, 498] width 10 height 8
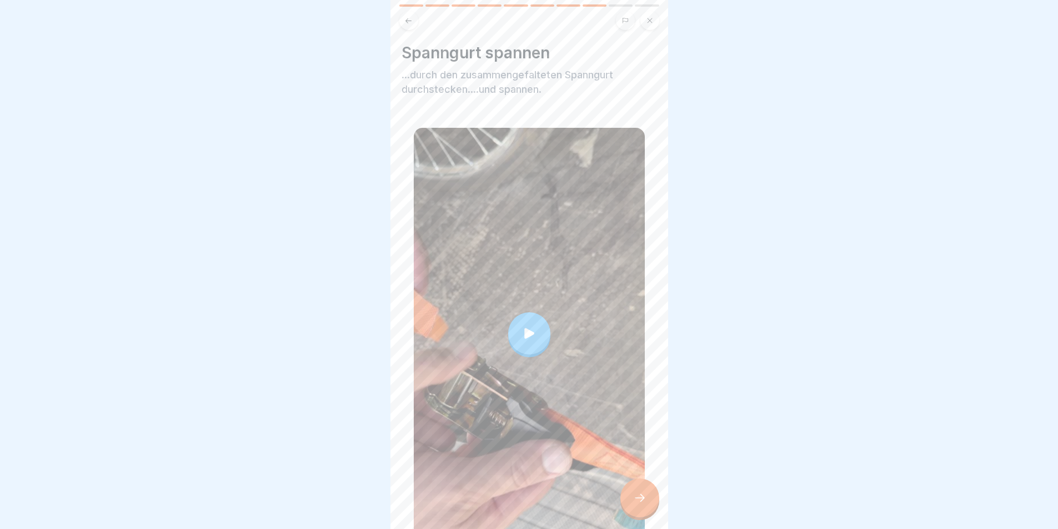
click at [522, 316] on div at bounding box center [529, 333] width 42 height 42
click at [527, 326] on icon at bounding box center [530, 334] width 16 height 16
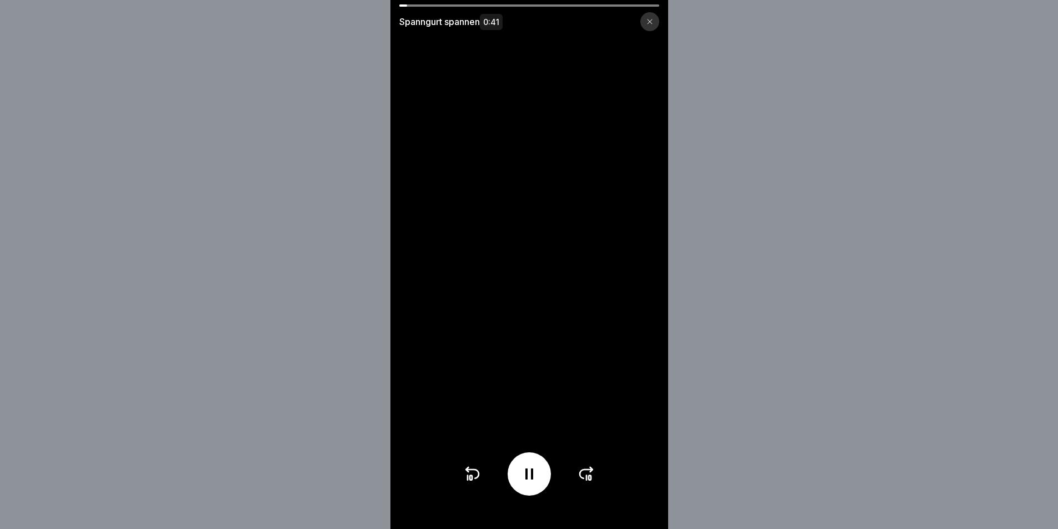
click at [596, 4] on div at bounding box center [529, 5] width 260 height 2
click at [605, 12] on div "Spanngurt spannen 0:41" at bounding box center [529, 17] width 278 height 27
click at [614, 7] on div "Spanngurt spannen 0:41" at bounding box center [529, 17] width 278 height 27
click at [590, 478] on icon at bounding box center [586, 473] width 13 height 9
click at [591, 477] on icon at bounding box center [586, 473] width 13 height 9
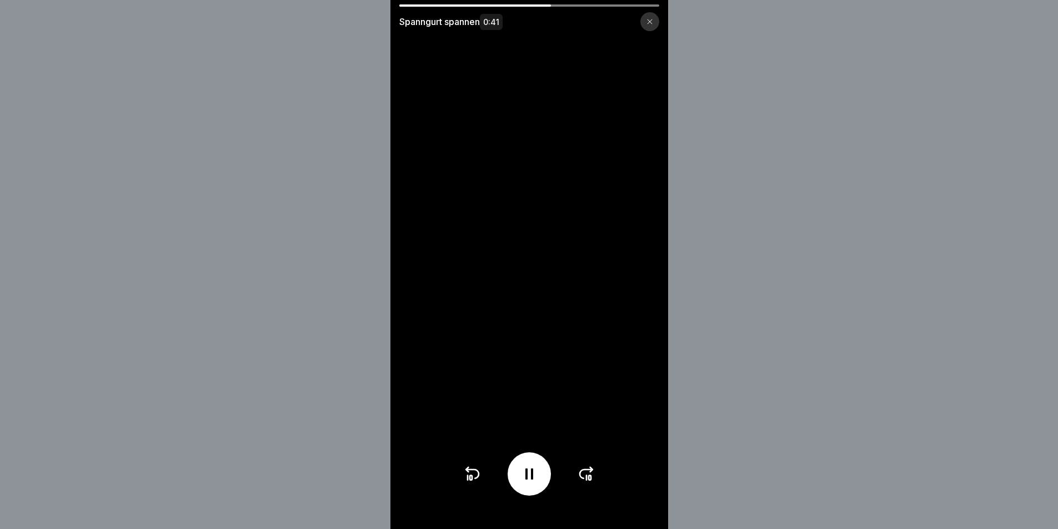
click at [591, 477] on icon at bounding box center [586, 473] width 13 height 9
click at [590, 478] on div at bounding box center [529, 473] width 132 height 43
click at [535, 483] on icon at bounding box center [529, 474] width 18 height 18
click at [532, 483] on icon at bounding box center [529, 474] width 18 height 18
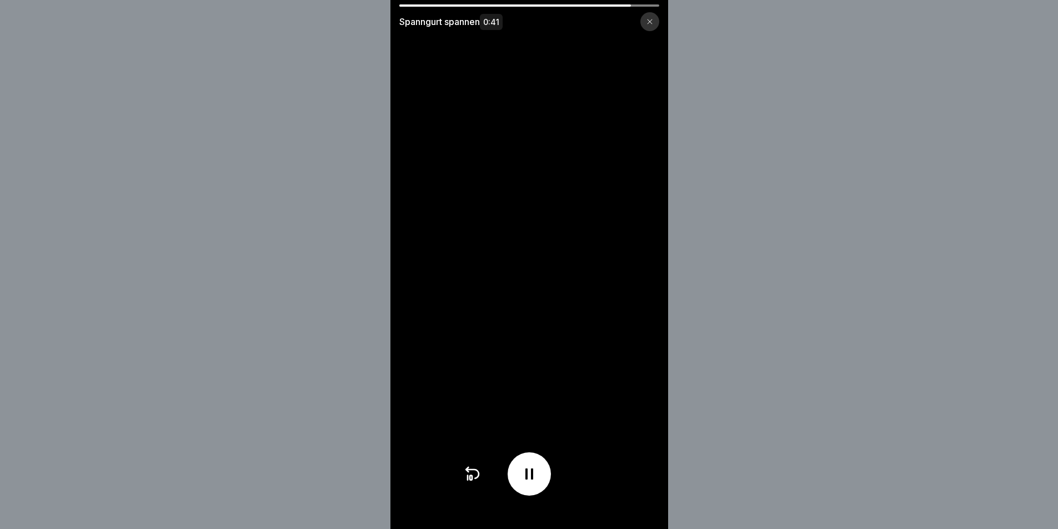
click at [532, 483] on icon at bounding box center [529, 474] width 18 height 18
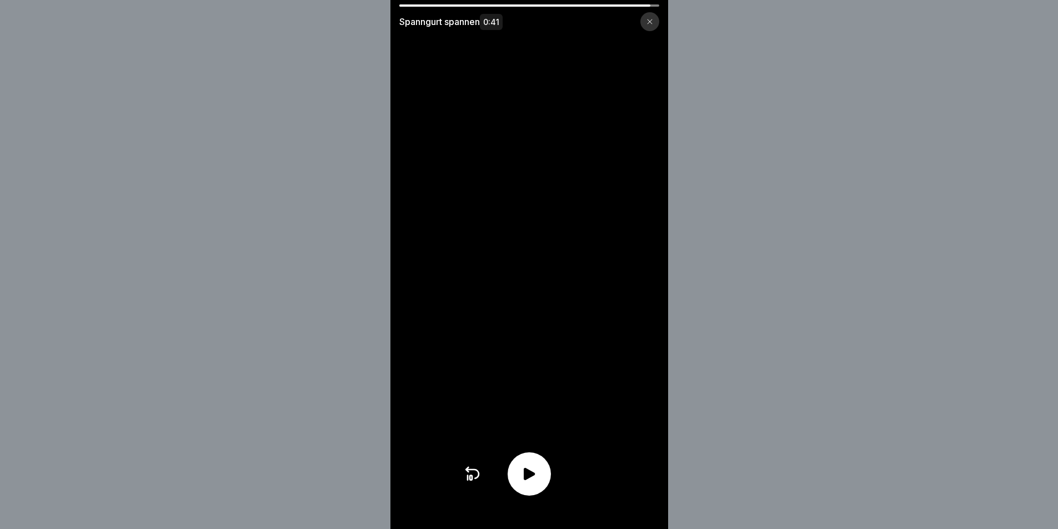
click at [532, 483] on icon at bounding box center [529, 474] width 18 height 18
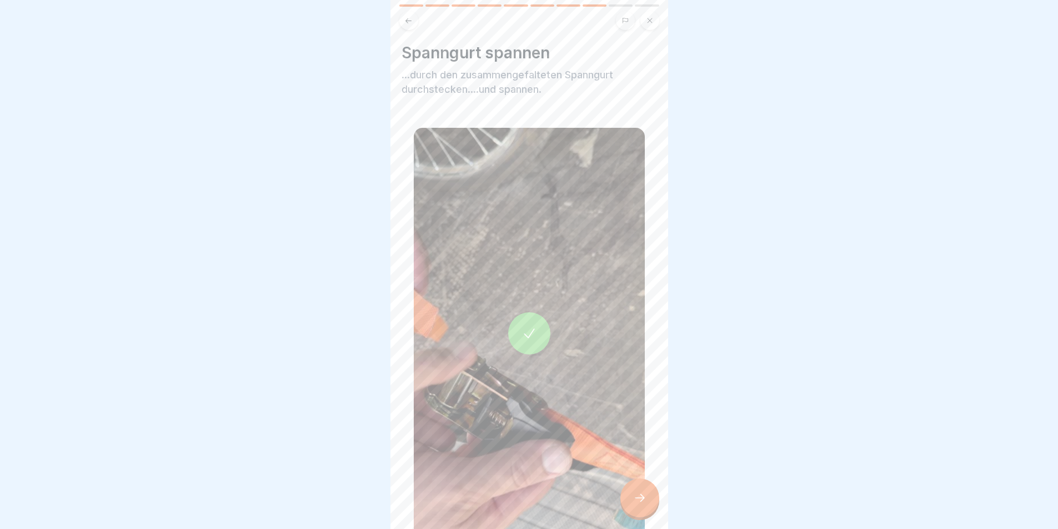
click at [637, 495] on div at bounding box center [639, 497] width 39 height 39
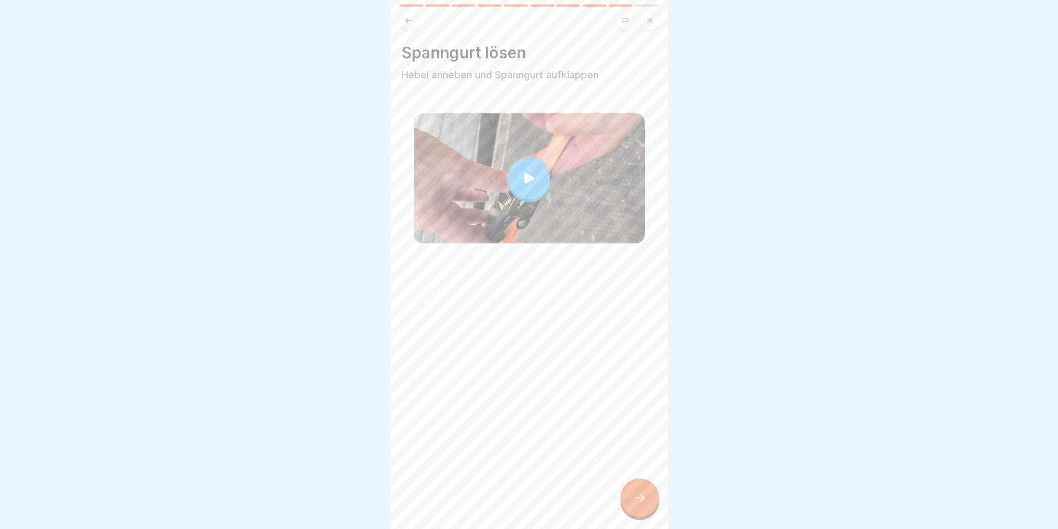
click at [530, 184] on div at bounding box center [529, 178] width 42 height 42
click at [640, 504] on icon at bounding box center [639, 497] width 13 height 13
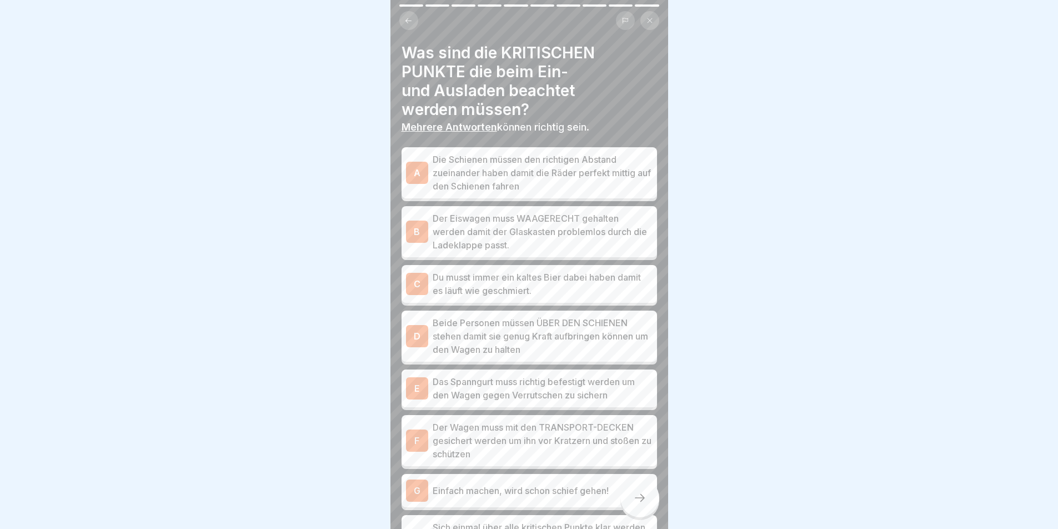
click at [562, 177] on p "Die Schienen müssen den richtigen Abstand zueinander haben damit die Räder perf…" at bounding box center [543, 173] width 220 height 40
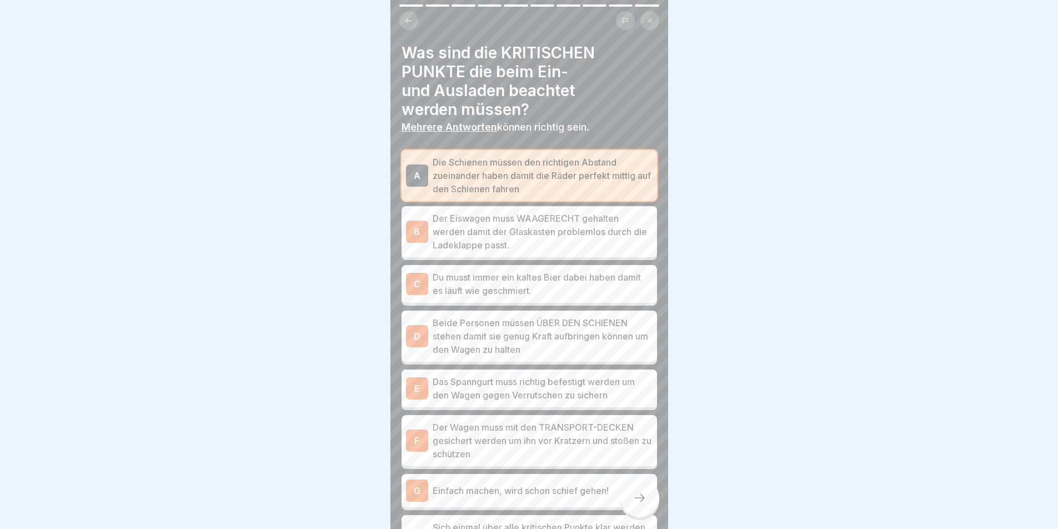
click at [551, 239] on p "Der Eiswagen muss WAAGERECHT gehalten werden damit der Glaskasten problemlos du…" at bounding box center [543, 232] width 220 height 40
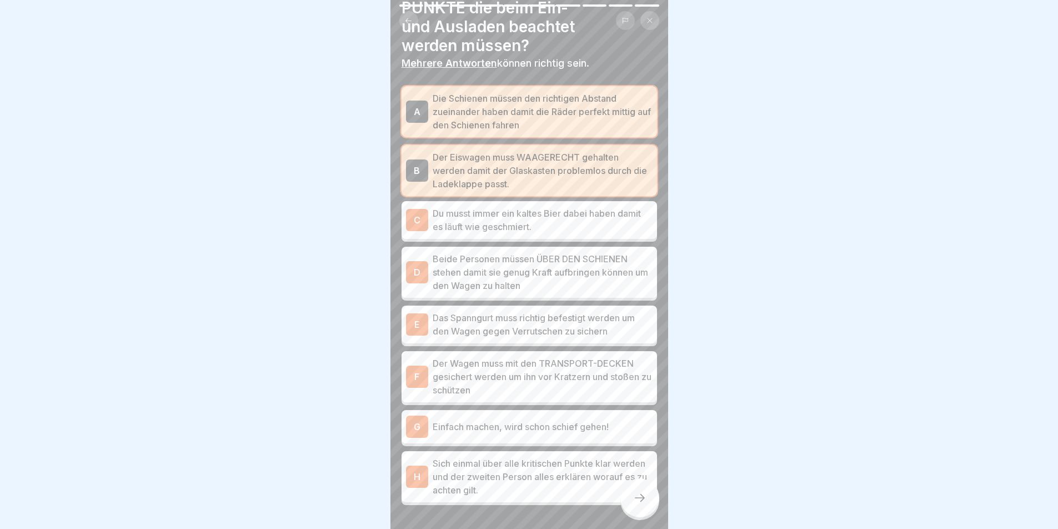
scroll to position [89, 0]
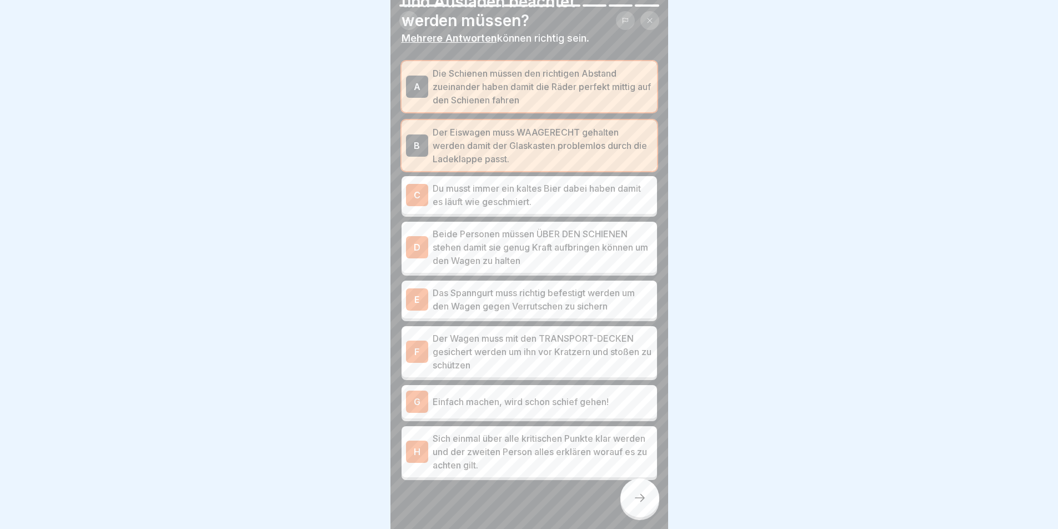
click at [553, 241] on p "Beide Personen müssen ÜBER DEN SCHIENEN stehen damit sie genug Kraft aufbringen…" at bounding box center [543, 247] width 220 height 40
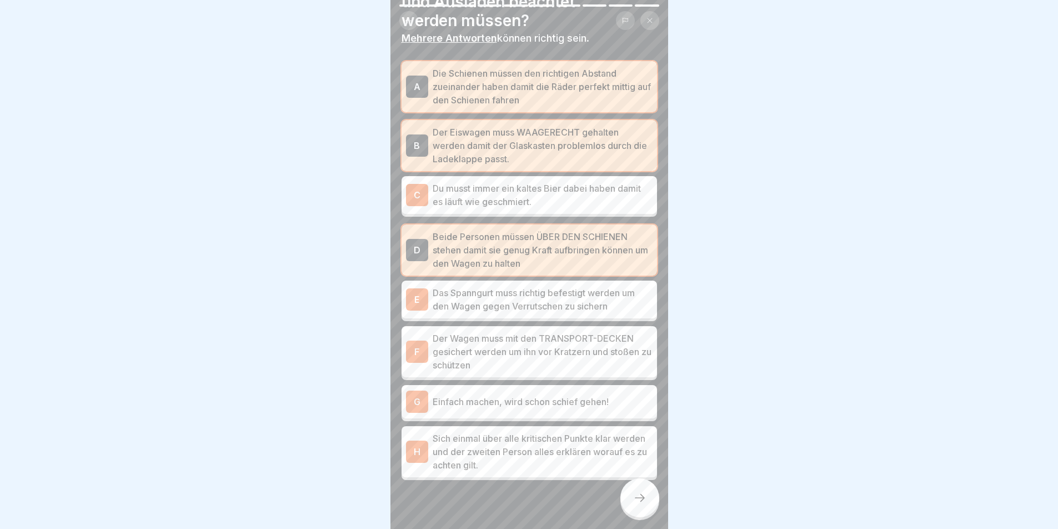
scroll to position [107, 0]
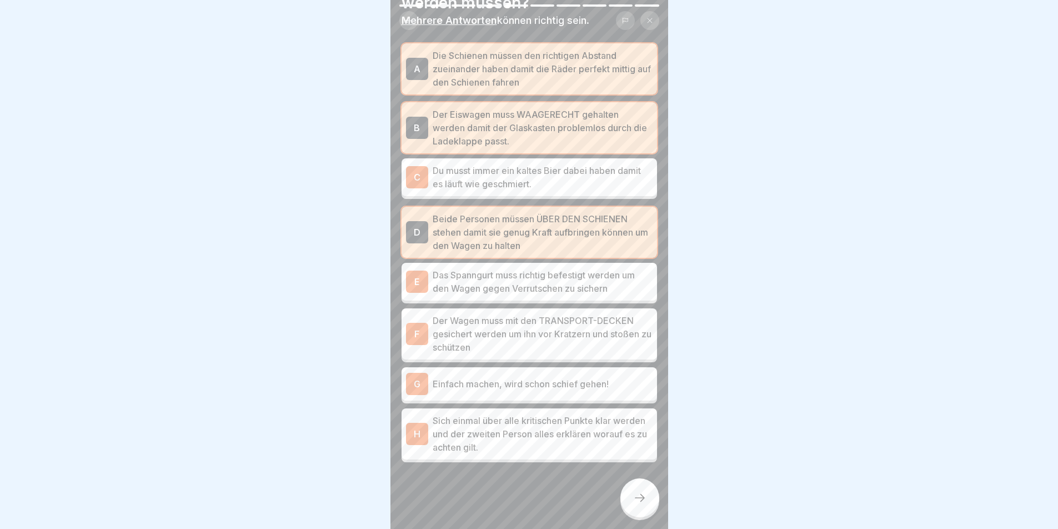
click at [568, 276] on p "Das Spanngurt muss richtig befestigt werden um den Wagen gegen Verrutschen zu s…" at bounding box center [543, 281] width 220 height 27
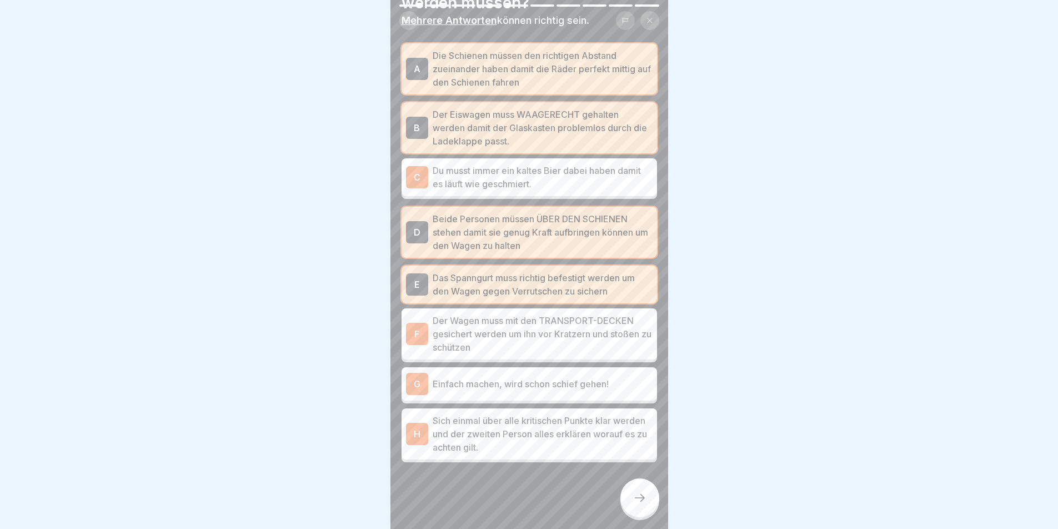
click at [608, 319] on p "Der Wagen muss mit den TRANSPORT-DECKEN gesichert werden um ihn vor Kratzern un…" at bounding box center [543, 334] width 220 height 40
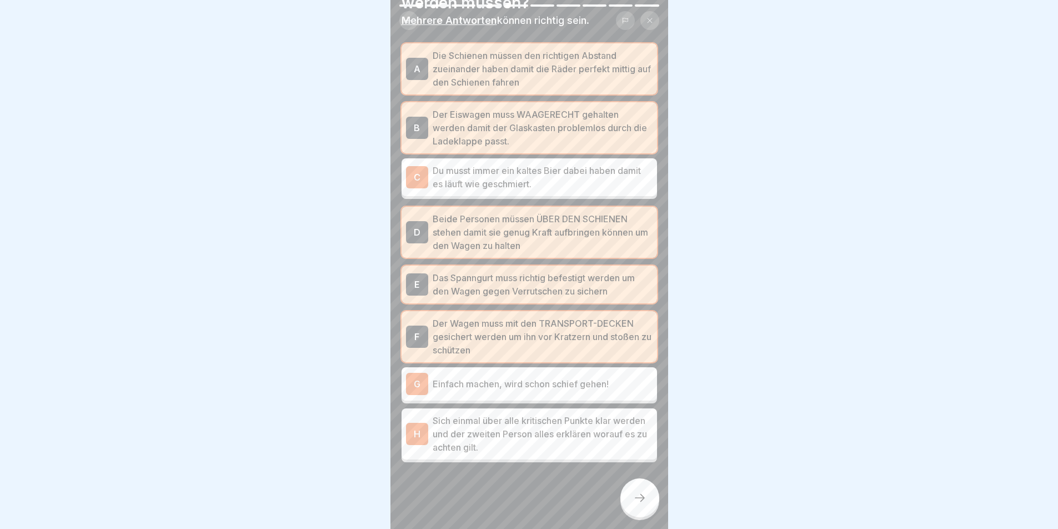
click at [557, 429] on p "Sich einmal über alle kritischen Punkte klar werden und der zweiten Person alle…" at bounding box center [543, 434] width 220 height 40
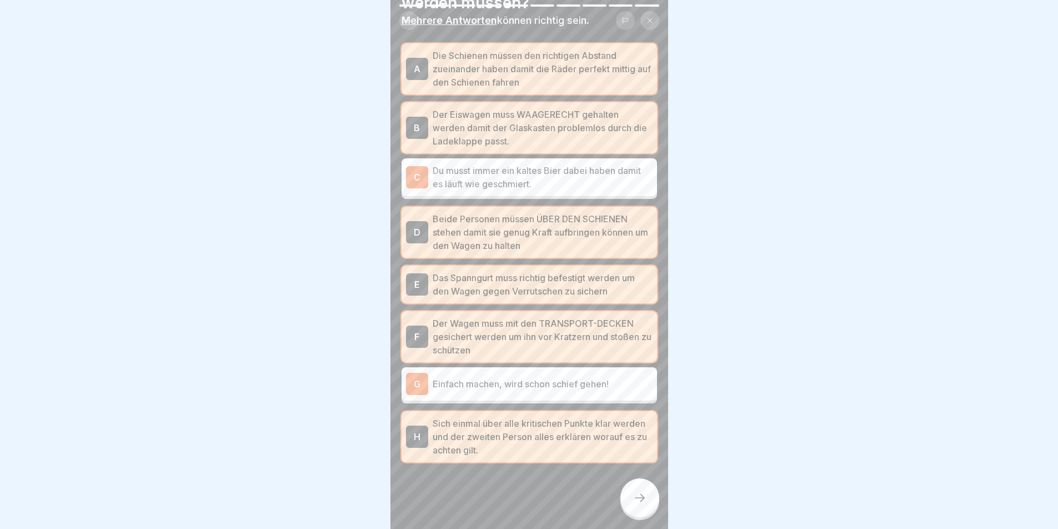
scroll to position [8, 0]
click at [644, 488] on div at bounding box center [639, 497] width 39 height 39
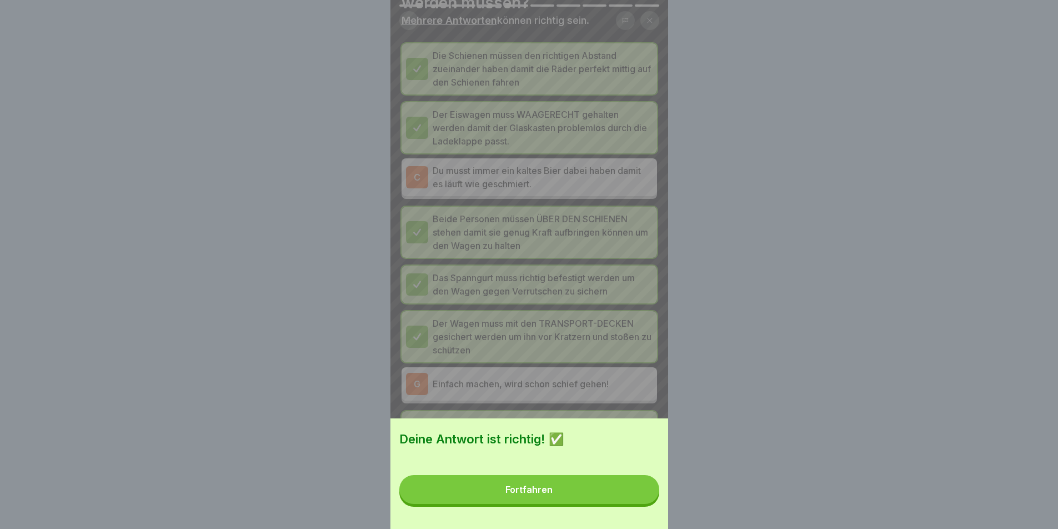
click at [551, 491] on button "Fortfahren" at bounding box center [529, 489] width 260 height 29
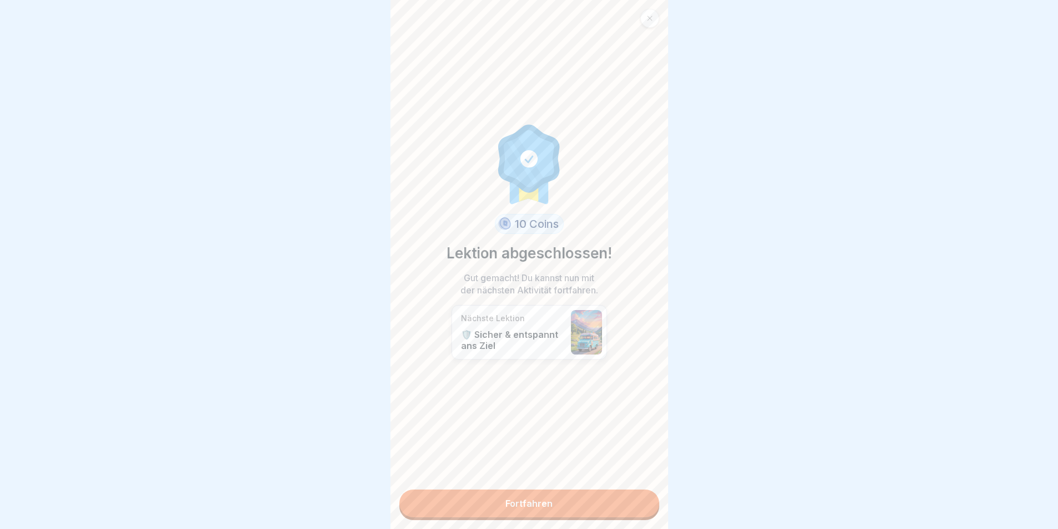
click at [537, 493] on link "Fortfahren" at bounding box center [529, 503] width 260 height 28
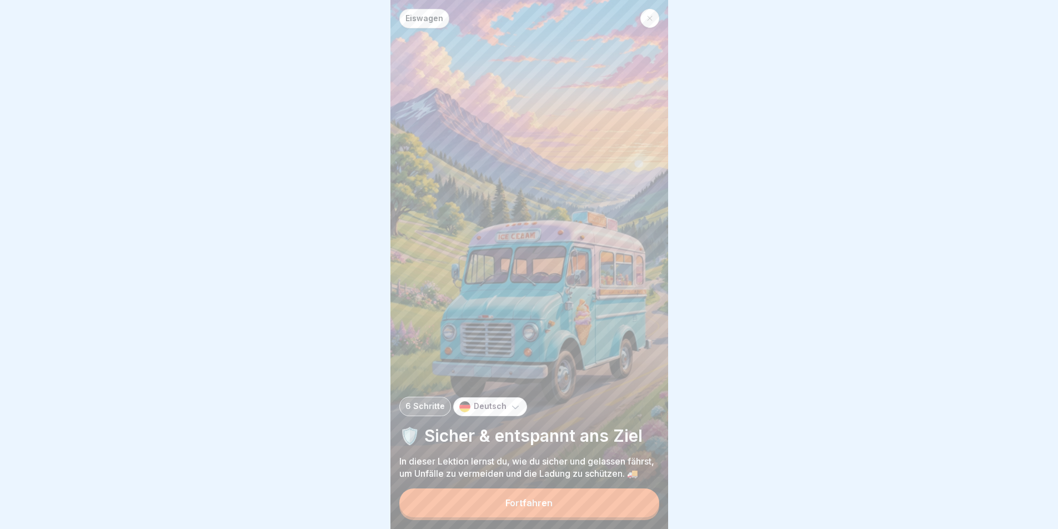
click at [534, 506] on div "Fortfahren" at bounding box center [528, 503] width 47 height 10
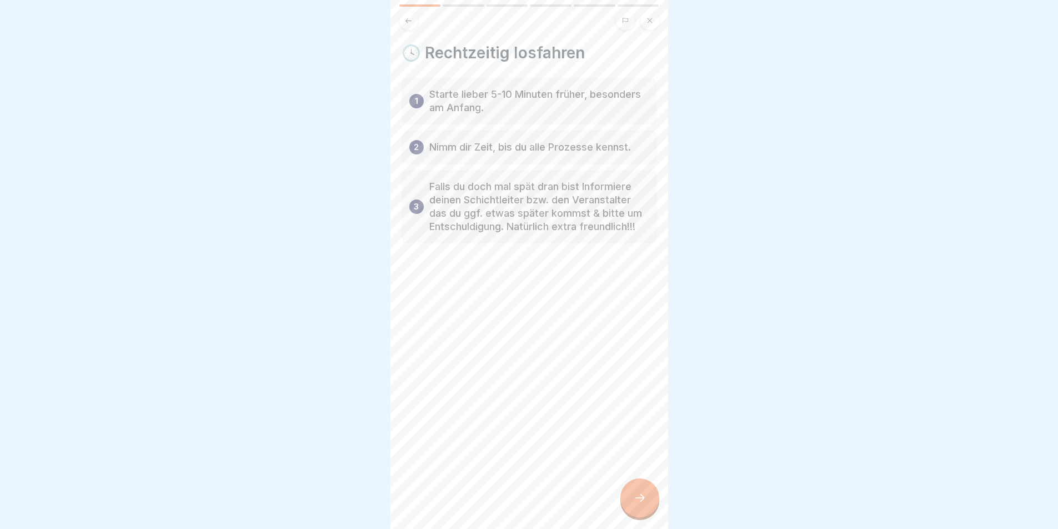
click at [541, 105] on p "Starte lieber 5-10 Minuten früher, besonders am Anfang." at bounding box center [539, 101] width 220 height 27
click at [505, 211] on p "Falls du doch mal spät dran bist Informiere deinen Schichtleiter bzw. den Veran…" at bounding box center [539, 206] width 220 height 53
click at [650, 504] on div at bounding box center [639, 497] width 39 height 39
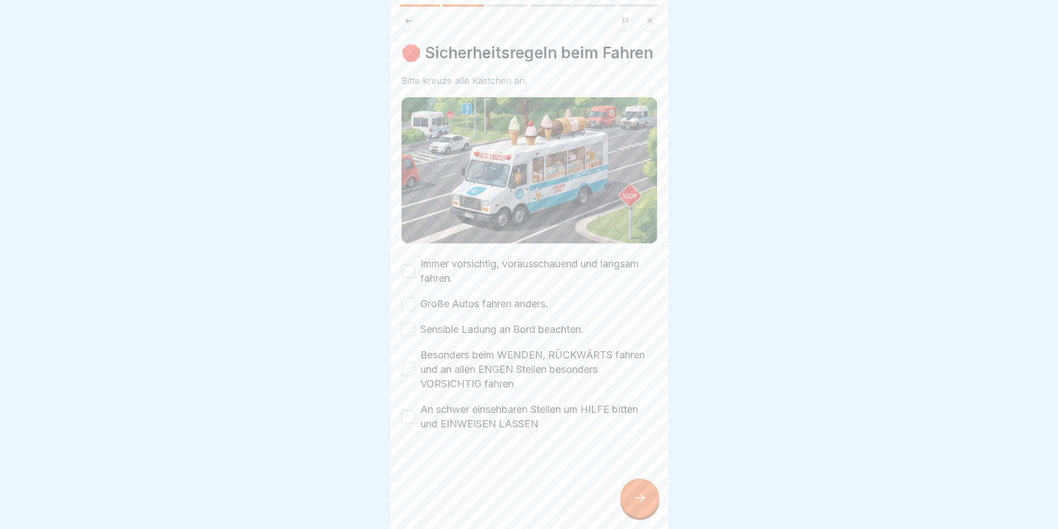
click at [488, 282] on label "Immer vorsichtig, vorausschauend und langsam fahren." at bounding box center [538, 271] width 237 height 29
click at [415, 278] on button "Immer vorsichtig, vorausschauend und langsam fahren." at bounding box center [408, 270] width 13 height 13
click at [478, 311] on label "Große Autos fahren anders." at bounding box center [484, 304] width 128 height 14
click at [415, 311] on button "Große Autos fahren anders." at bounding box center [408, 303] width 13 height 13
click at [499, 337] on label "Sensible Ladung an Bord beachten." at bounding box center [501, 329] width 163 height 14
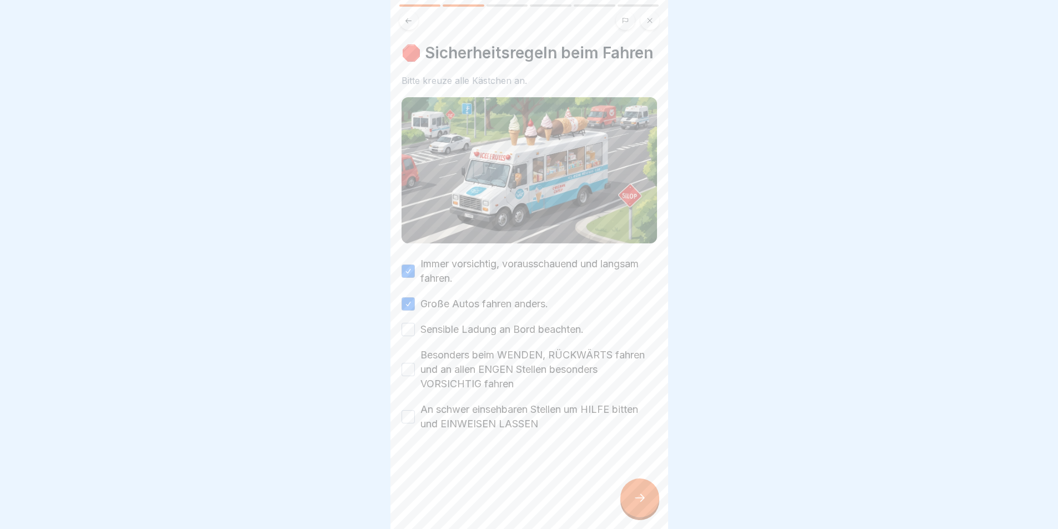
click at [415, 336] on button "Sensible Ladung an Bord beachten." at bounding box center [408, 329] width 13 height 13
click at [494, 380] on label "Besonders beim WENDEN, RÜCKWÄRTS fahren und an allen ENGEN Stellen besonders VO…" at bounding box center [538, 369] width 237 height 43
click at [415, 376] on button "Besonders beim WENDEN, RÜCKWÄRTS fahren und an allen ENGEN Stellen besonders VO…" at bounding box center [408, 369] width 13 height 13
click at [479, 429] on label "An schwer einsehbaren Stellen um HILFE bitten und EINWEISEN LASSEN" at bounding box center [538, 416] width 237 height 29
click at [415, 423] on button "An schwer einsehbaren Stellen um HILFE bitten und EINWEISEN LASSEN" at bounding box center [408, 416] width 13 height 13
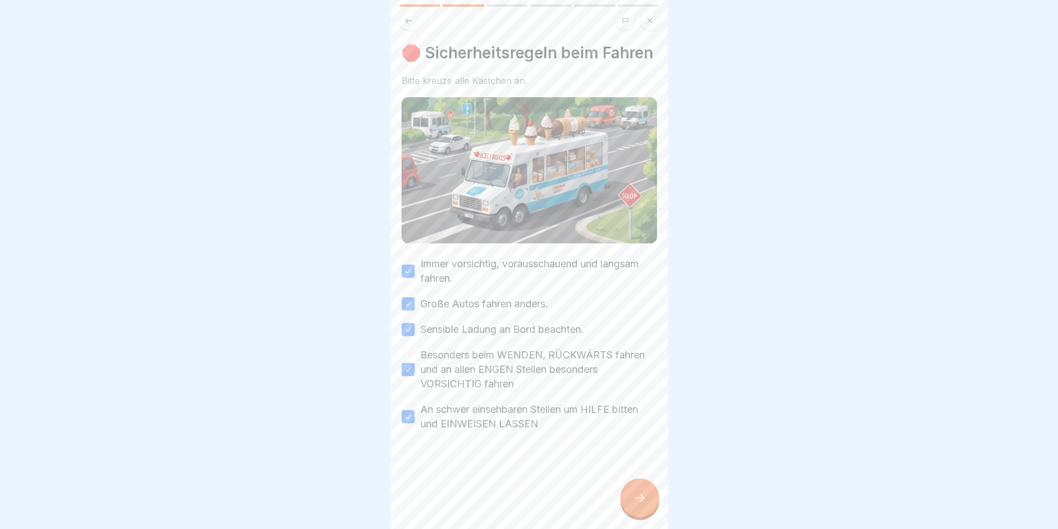
click at [637, 502] on icon at bounding box center [639, 497] width 13 height 13
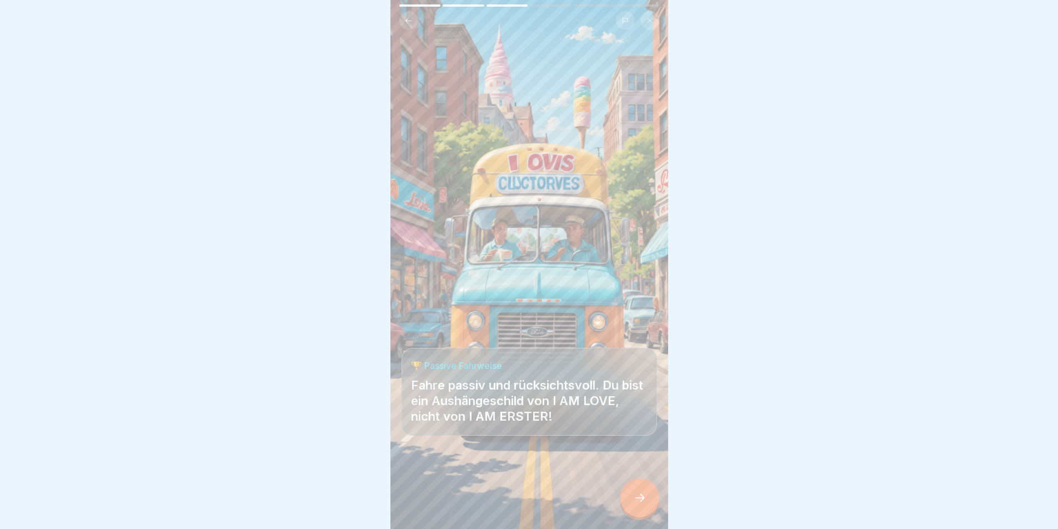
click at [643, 500] on div at bounding box center [639, 497] width 39 height 39
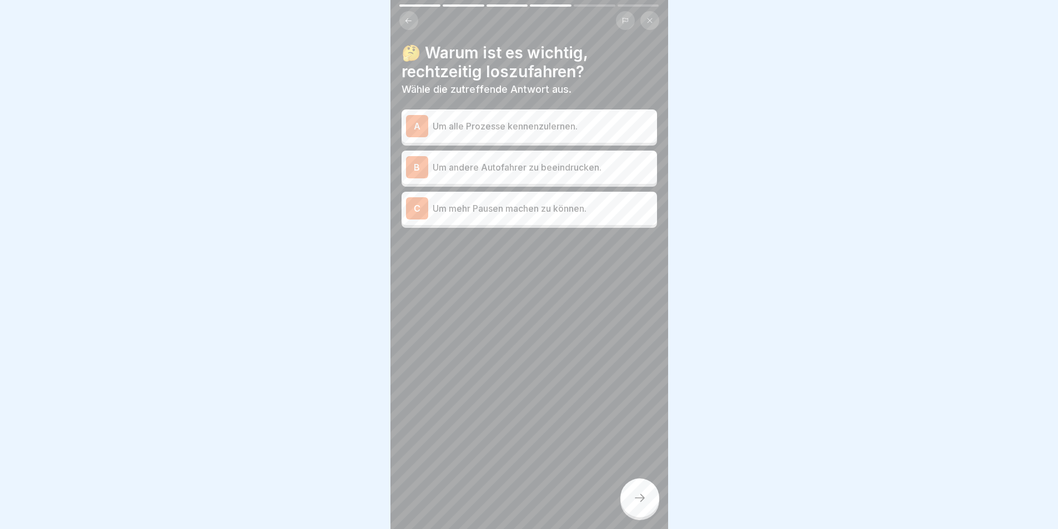
click at [557, 130] on p "Um alle Prozesse kennenzulernen." at bounding box center [543, 125] width 220 height 13
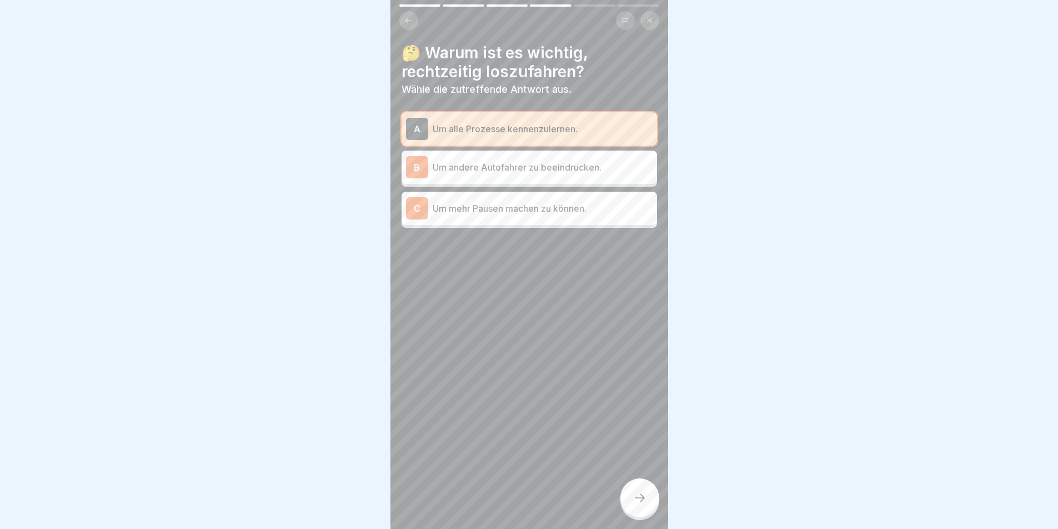
click at [542, 118] on div "A Um alle Prozesse kennenzulernen." at bounding box center [529, 129] width 247 height 22
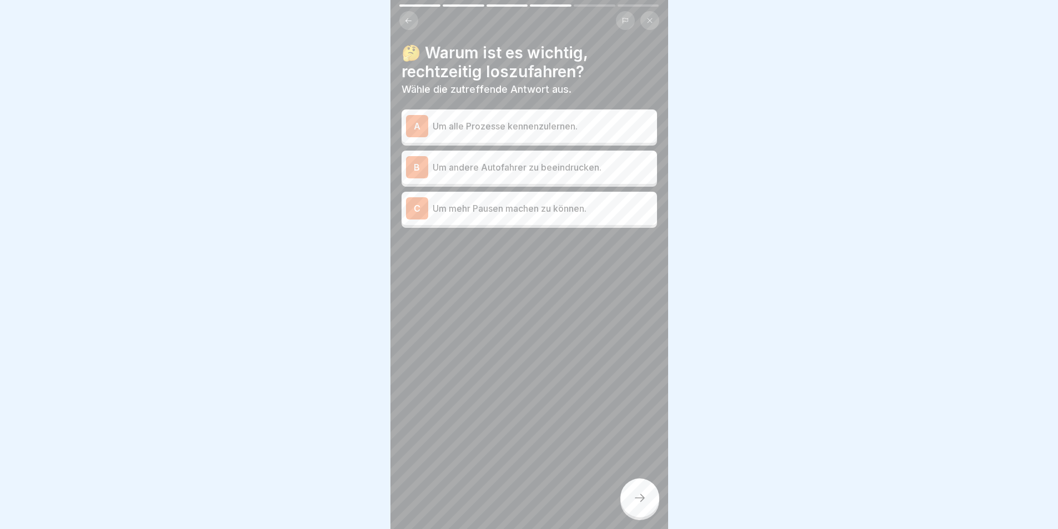
click at [533, 158] on div "B Um andere Autofahrer zu beeindrucken." at bounding box center [529, 167] width 247 height 22
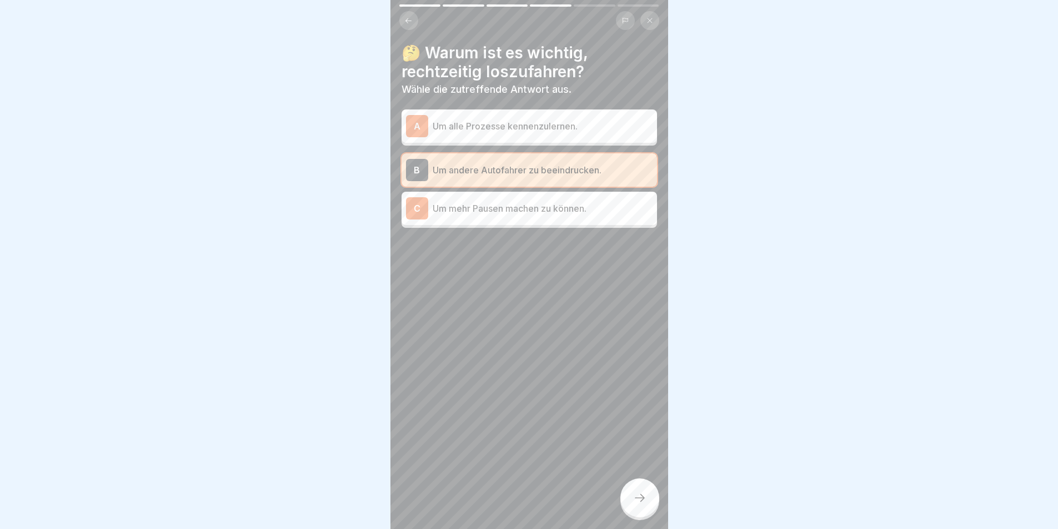
click at [537, 159] on div "B Um andere Autofahrer zu beeindrucken." at bounding box center [529, 170] width 247 height 22
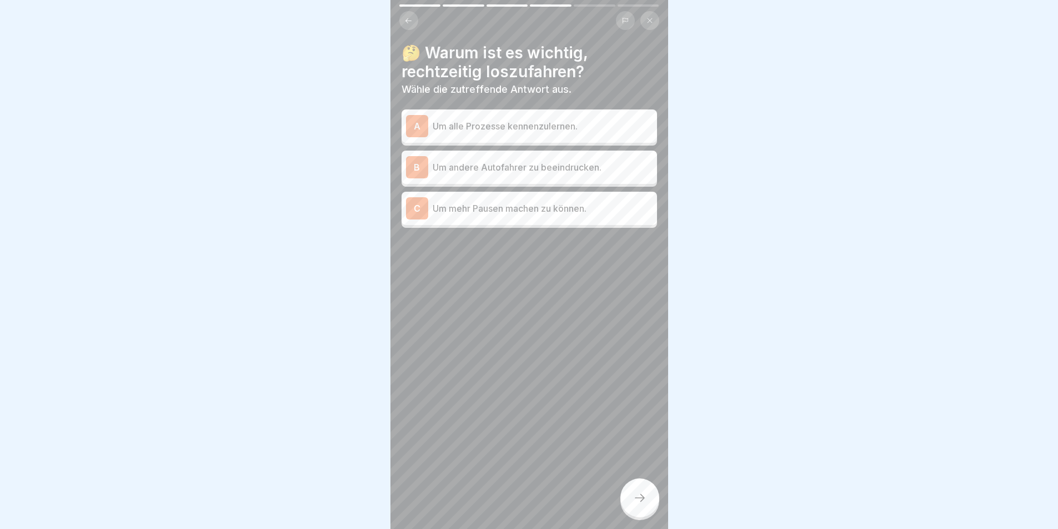
click at [524, 203] on p "Um mehr Pausen machen zu können." at bounding box center [543, 208] width 220 height 13
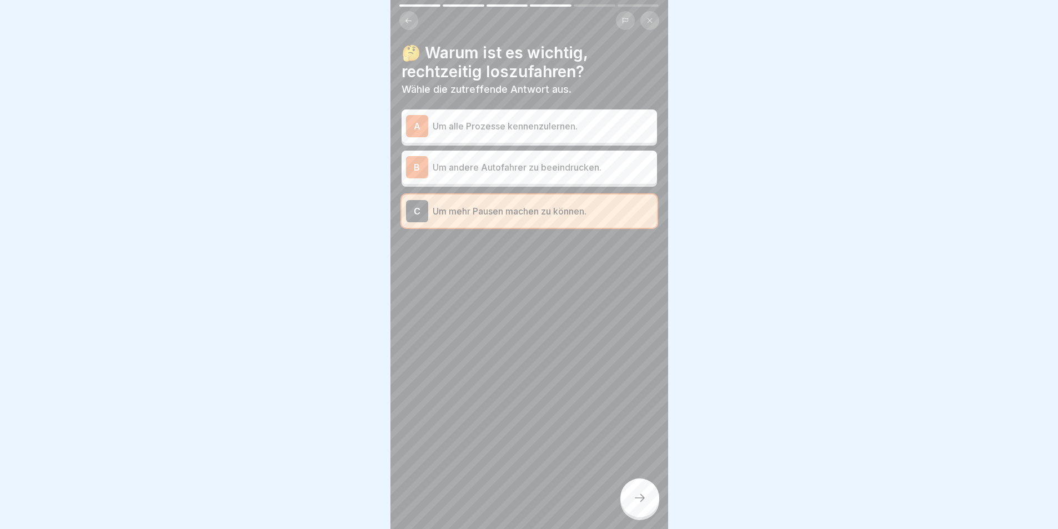
click at [557, 205] on p "Um mehr Pausen machen zu können." at bounding box center [543, 210] width 220 height 13
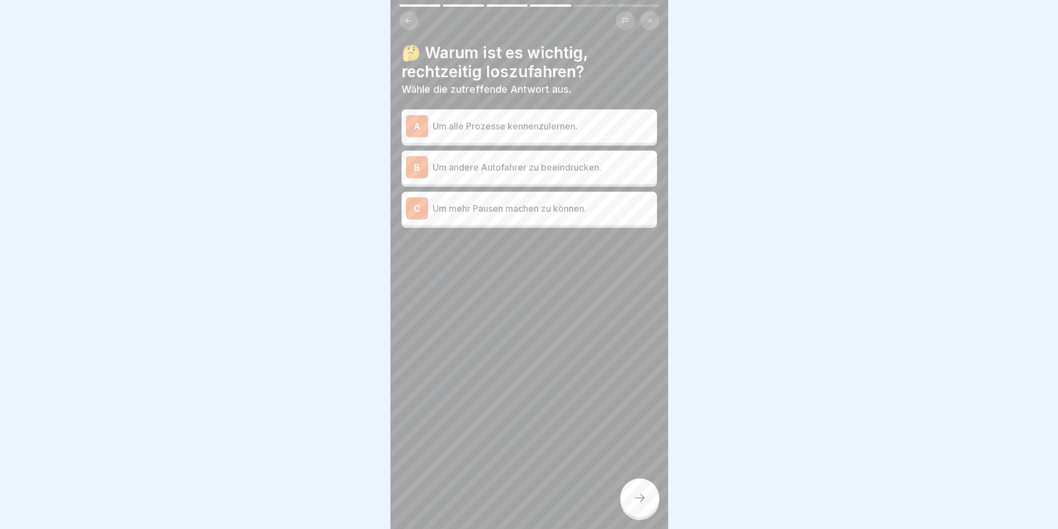
click at [530, 133] on div "A Um alle Prozesse kennenzulernen." at bounding box center [529, 126] width 247 height 22
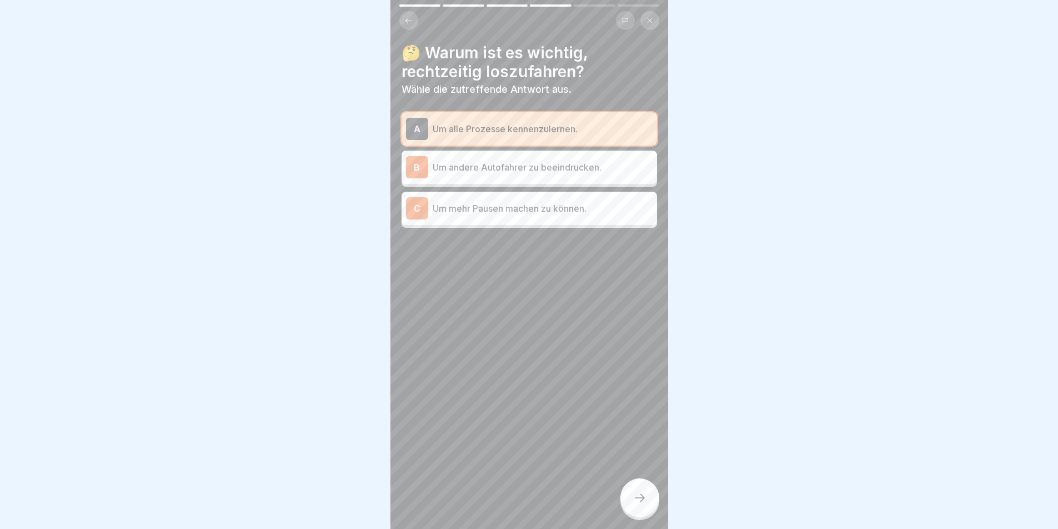
click at [649, 499] on div at bounding box center [639, 497] width 39 height 39
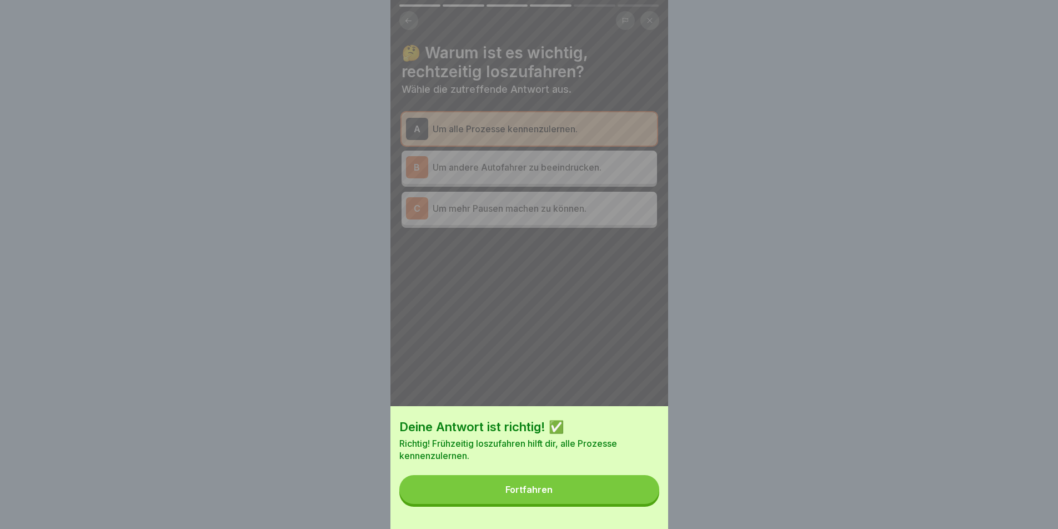
click at [555, 492] on button "Fortfahren" at bounding box center [529, 489] width 260 height 29
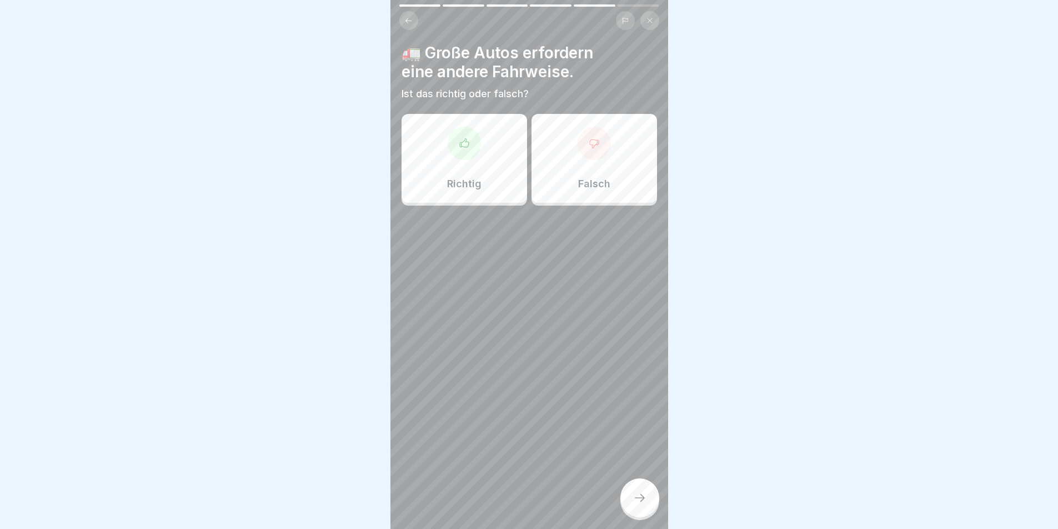
click at [478, 165] on div "Richtig" at bounding box center [465, 158] width 126 height 89
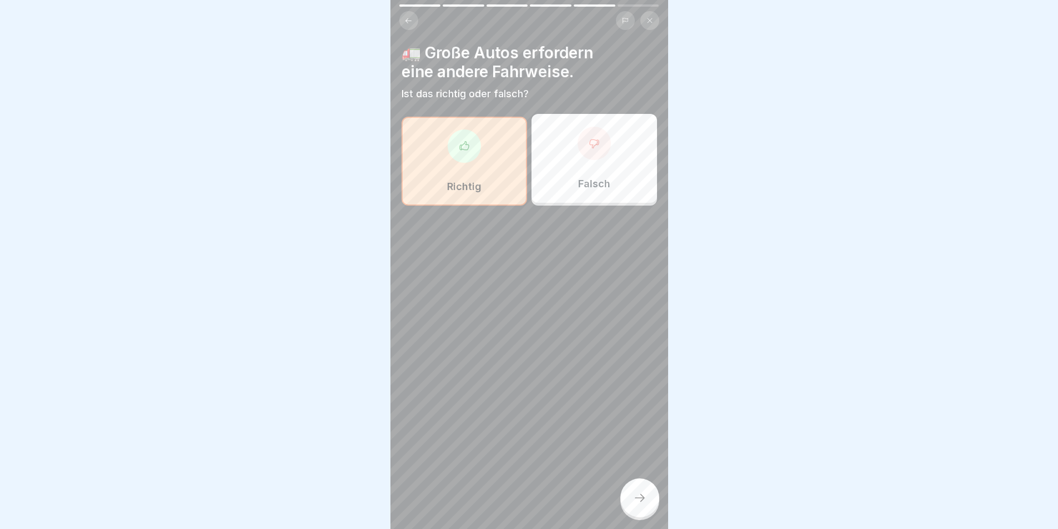
click at [647, 506] on div at bounding box center [639, 497] width 39 height 39
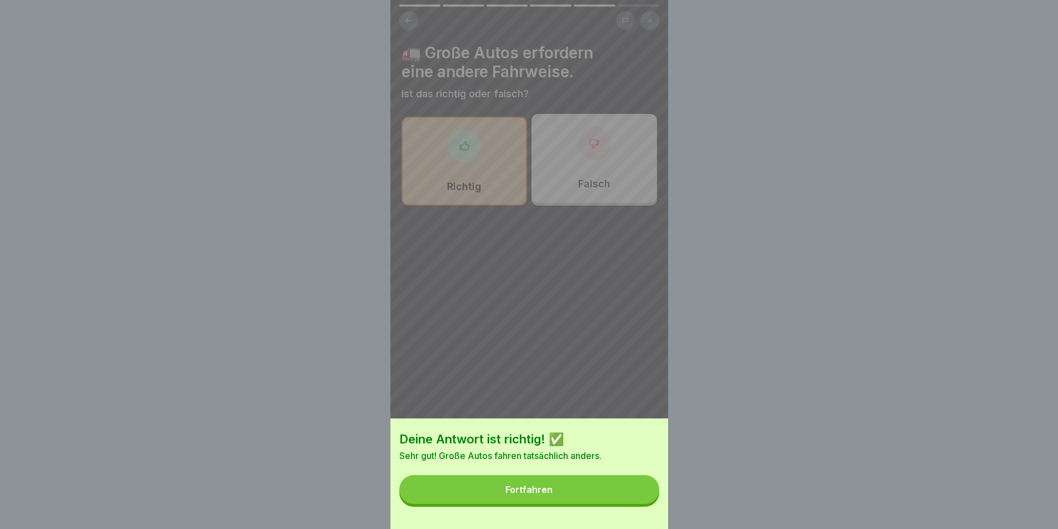
click at [553, 494] on div "Fortfahren" at bounding box center [528, 489] width 47 height 10
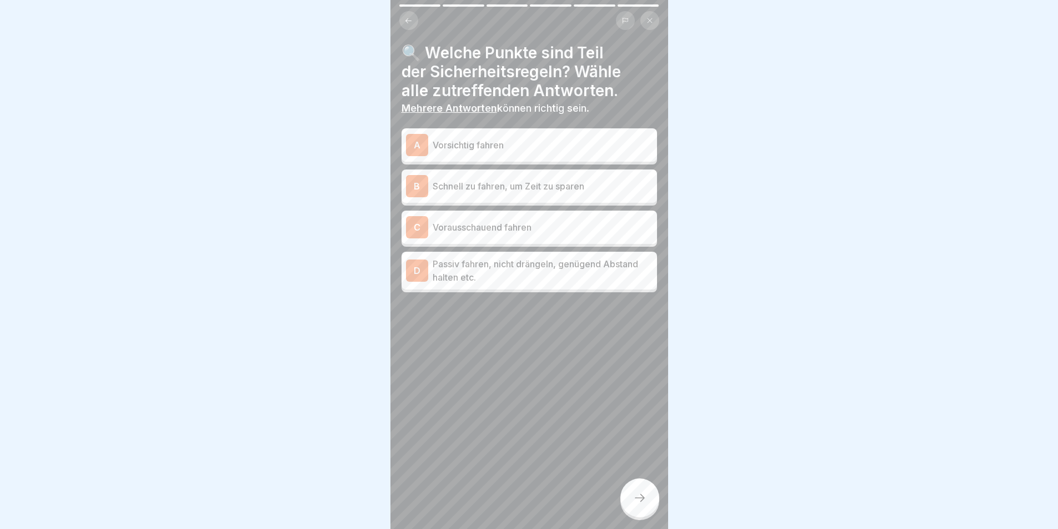
click at [522, 151] on p "Vorsichtig fahren" at bounding box center [543, 144] width 220 height 13
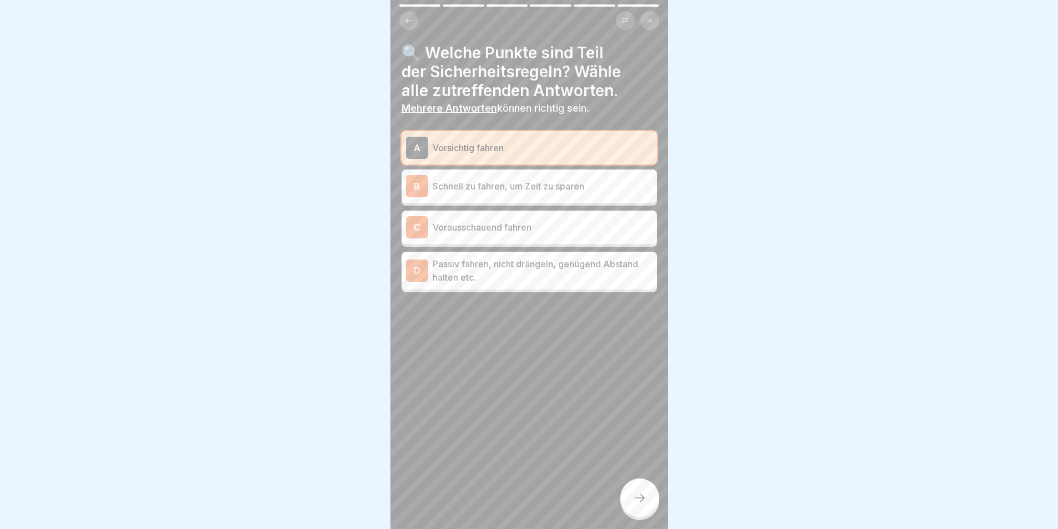
click at [512, 237] on div "C Vorausschauend fahren" at bounding box center [529, 227] width 247 height 22
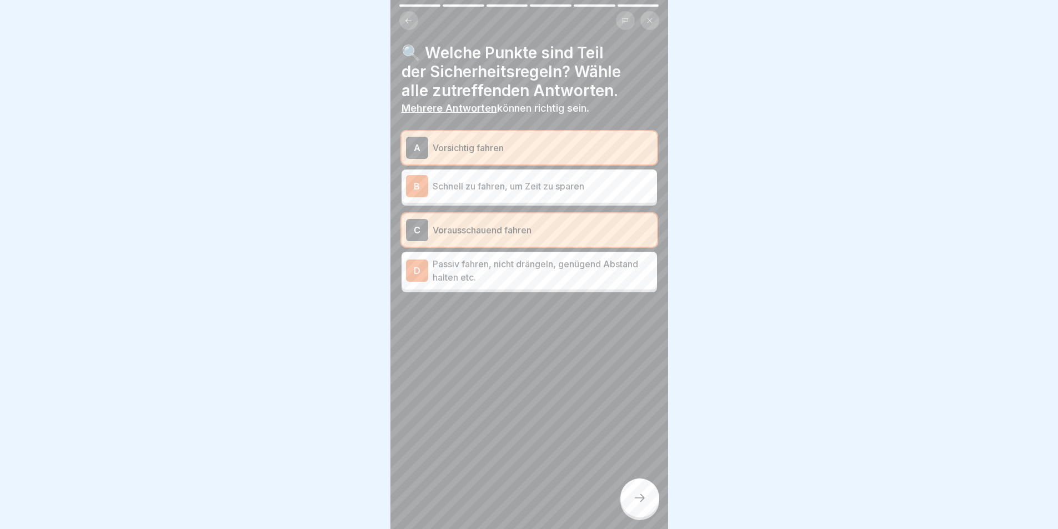
click at [527, 272] on p "Passiv fahren, nicht drängeln, genügend Abstand halten etc." at bounding box center [543, 270] width 220 height 27
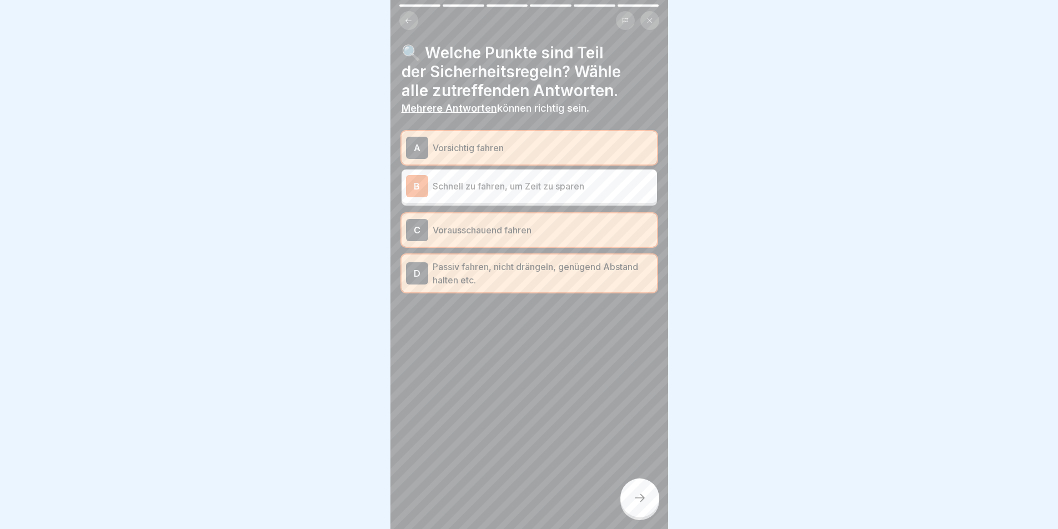
click at [640, 504] on icon at bounding box center [639, 497] width 13 height 13
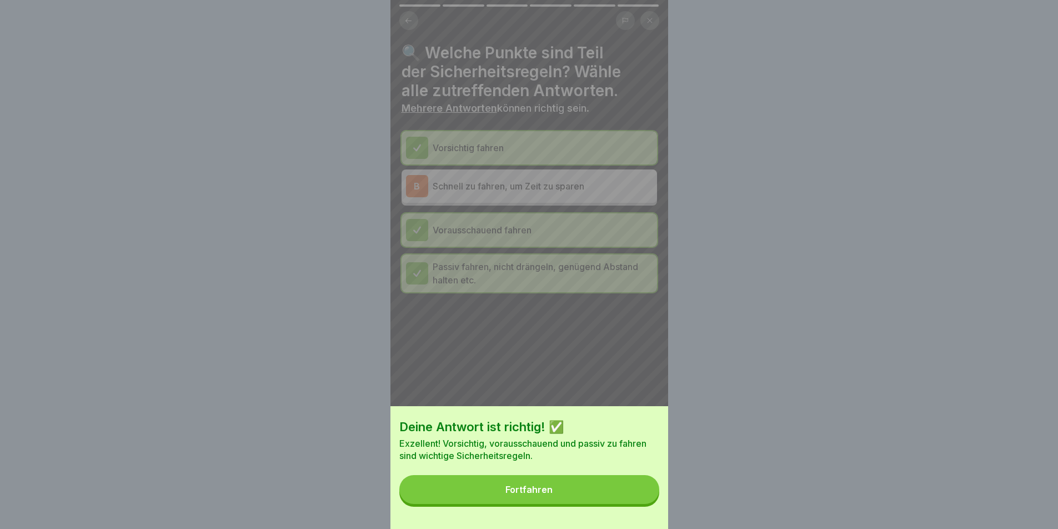
click at [570, 492] on button "Fortfahren" at bounding box center [529, 489] width 260 height 29
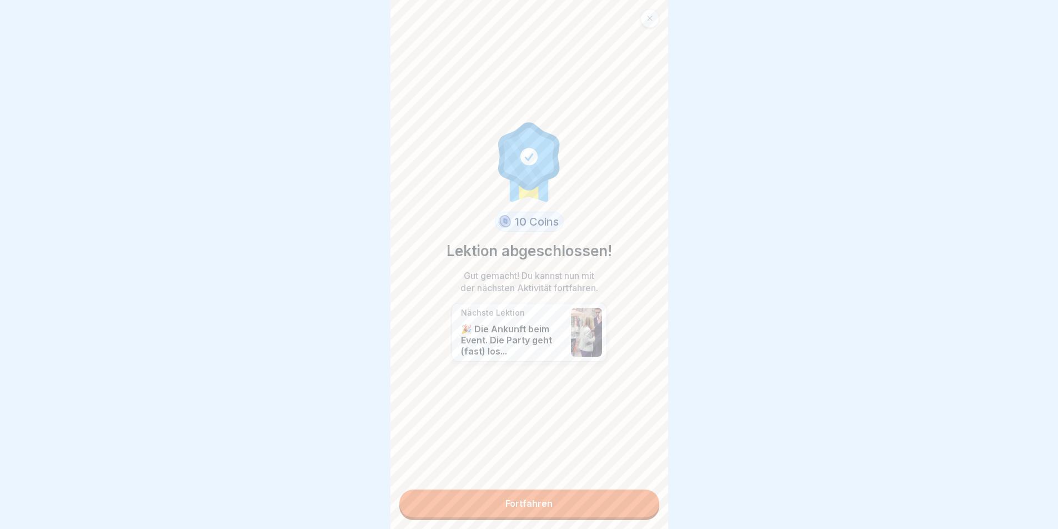
click at [547, 500] on link "Fortfahren" at bounding box center [529, 503] width 260 height 28
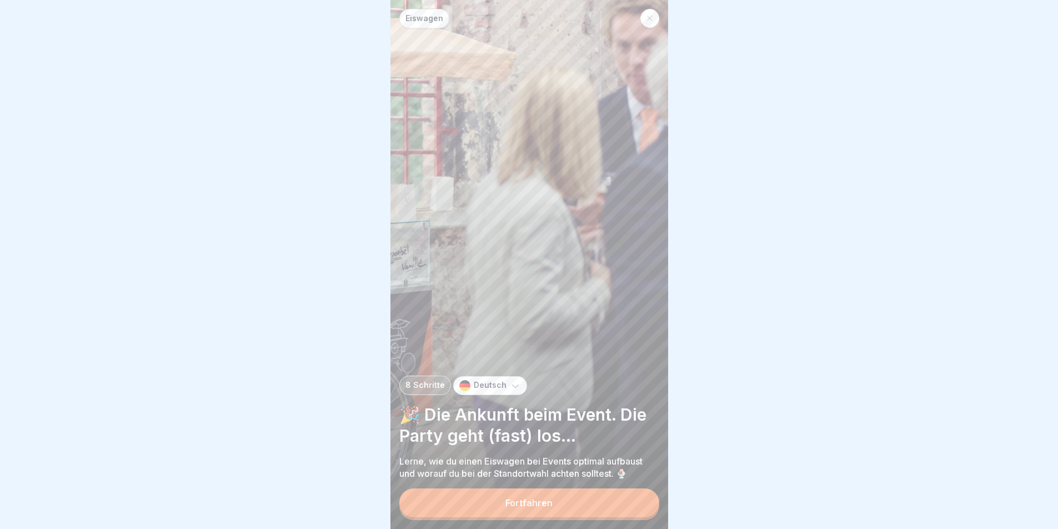
click at [532, 503] on button "Fortfahren" at bounding box center [529, 502] width 260 height 29
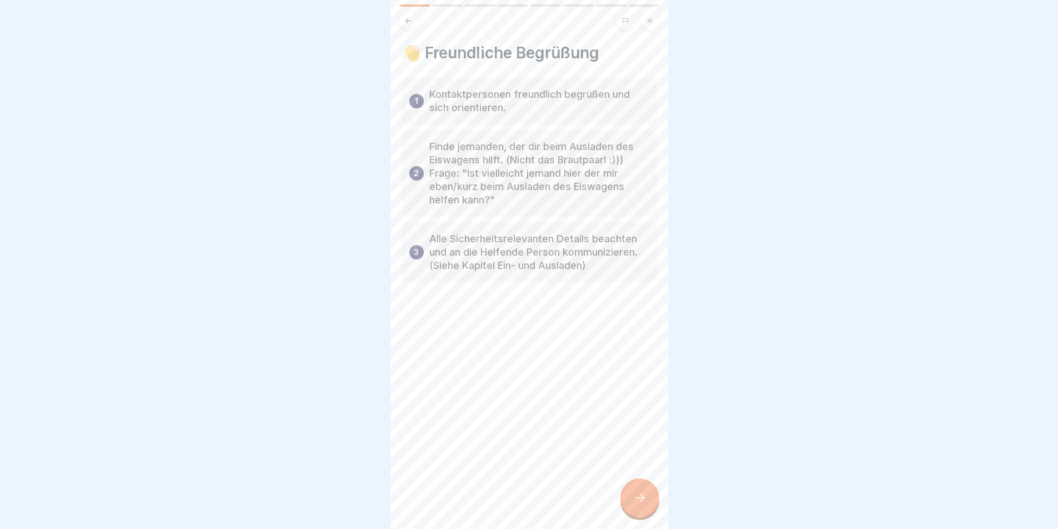
click at [647, 506] on div at bounding box center [639, 497] width 39 height 39
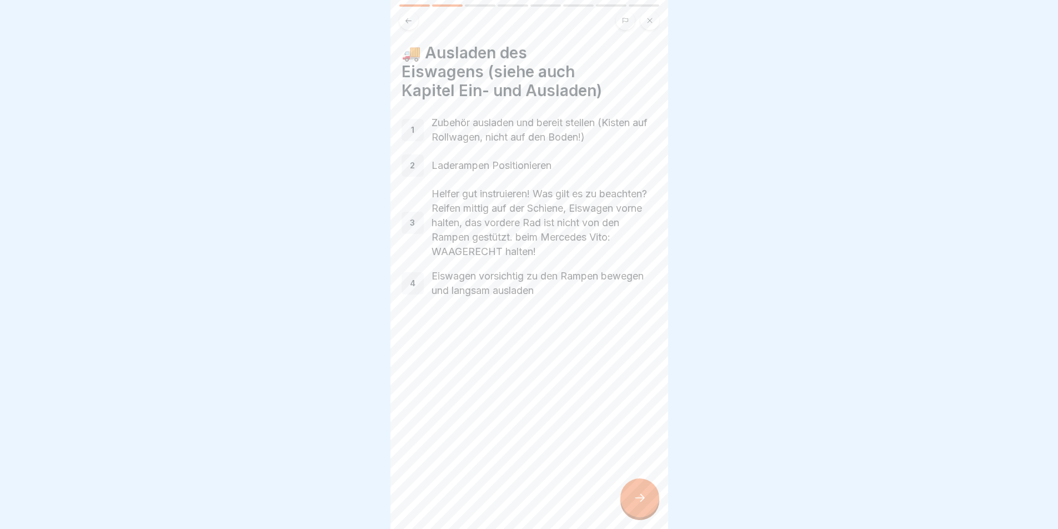
click at [497, 136] on p "Zubehör ausladen und bereit stellen (Kisten auf Rollwagen, nicht auf den Boden!)" at bounding box center [545, 130] width 226 height 29
click at [648, 506] on div at bounding box center [639, 497] width 39 height 39
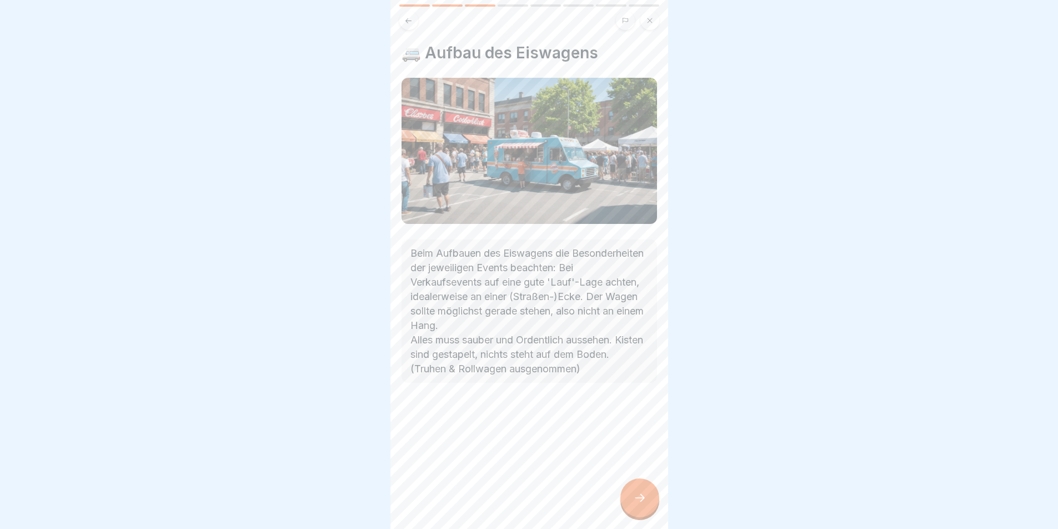
click at [647, 505] on div at bounding box center [639, 497] width 39 height 39
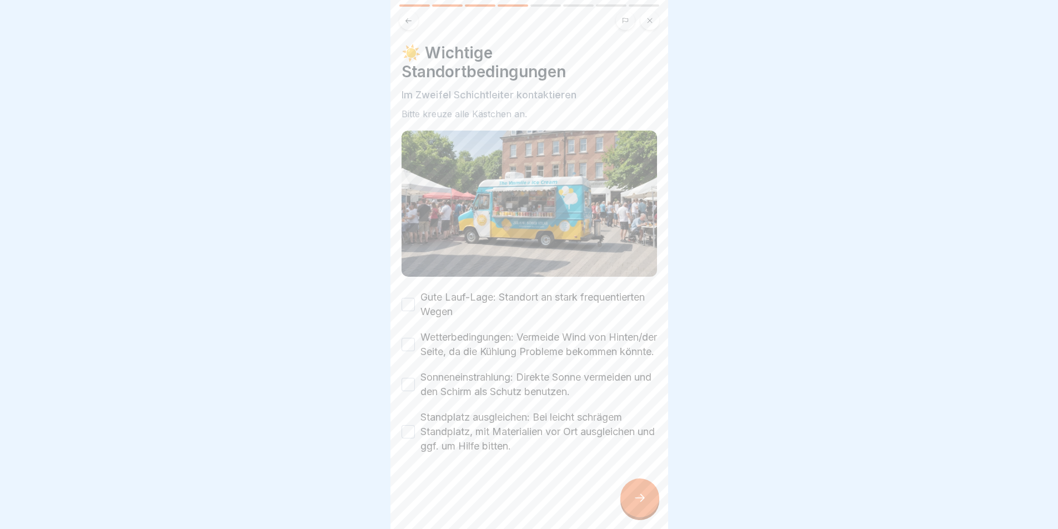
click at [412, 301] on button "Gute Lauf-Lage: Standort an stark frequentierten Wegen" at bounding box center [408, 304] width 13 height 13
click at [409, 349] on button "Wetterbedingungen: Vermeide Wind von Hinten/der Seite, da die Kühlung Probleme …" at bounding box center [408, 344] width 13 height 13
click at [408, 383] on div "Sonneneinstrahlung: Direkte Sonne vermeiden und den Schirm als Schutz benutzen." at bounding box center [530, 384] width 256 height 29
click at [410, 438] on button "Standplatz ausgleichen: Bei leicht schrägem Standplatz, mit Materialien vor Ort…" at bounding box center [408, 431] width 13 height 13
click at [408, 385] on div "Sonneneinstrahlung: Direkte Sonne vermeiden und den Schirm als Schutz benutzen." at bounding box center [530, 384] width 256 height 29
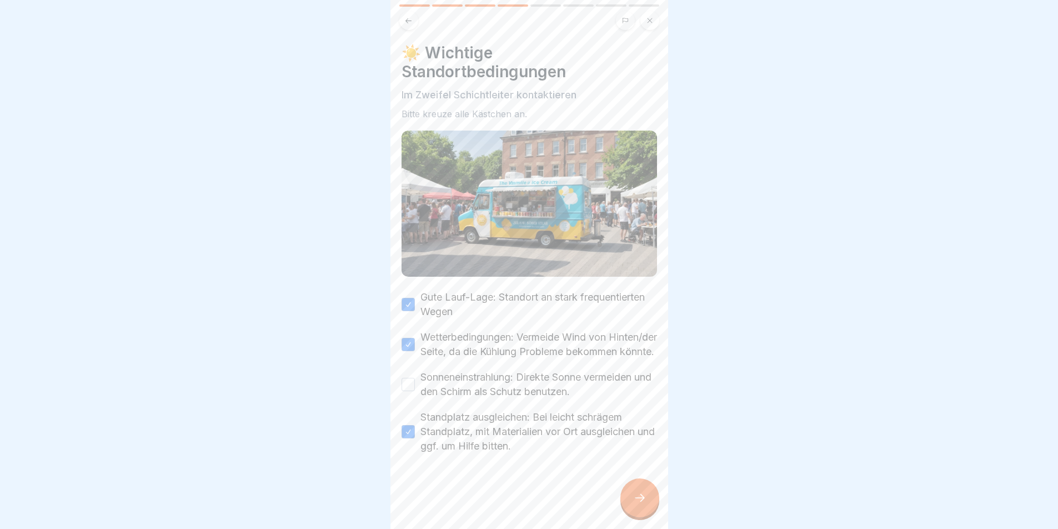
click at [419, 399] on div "Sonneneinstrahlung: Direkte Sonne vermeiden und den Schirm als Schutz benutzen." at bounding box center [530, 384] width 256 height 29
drag, startPoint x: 412, startPoint y: 395, endPoint x: 422, endPoint y: 405, distance: 14.1
click at [412, 391] on button "Sonneneinstrahlung: Direkte Sonne vermeiden und den Schirm als Schutz benutzen." at bounding box center [408, 384] width 13 height 13
click at [639, 504] on icon at bounding box center [639, 497] width 13 height 13
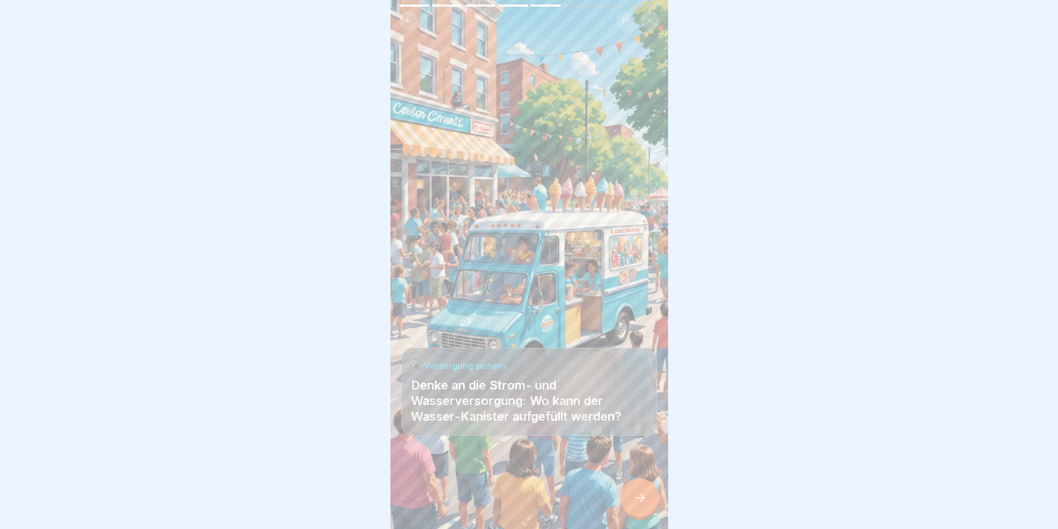
click at [633, 490] on div at bounding box center [639, 497] width 39 height 39
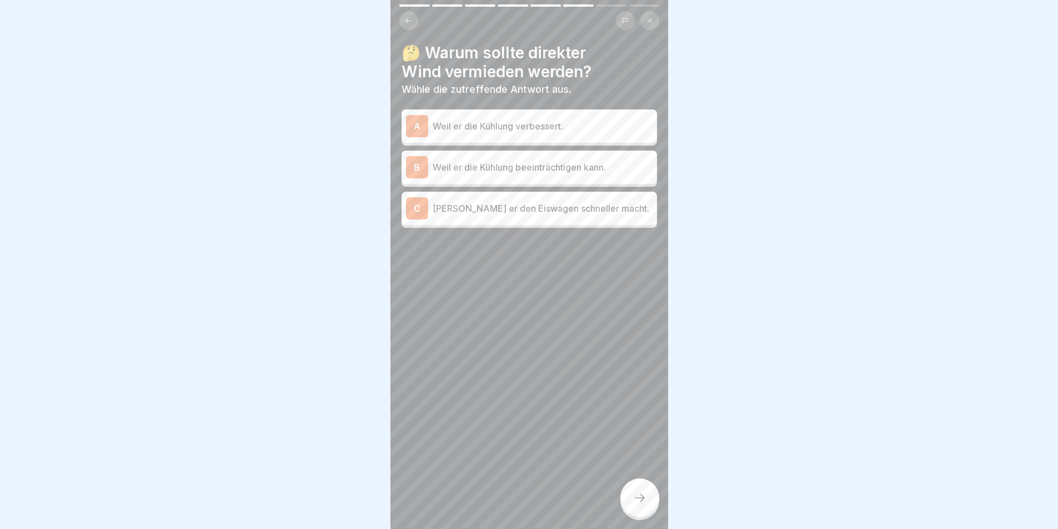
click at [519, 172] on p "Weil er die Kühlung beeinträchtigen kann." at bounding box center [543, 167] width 220 height 13
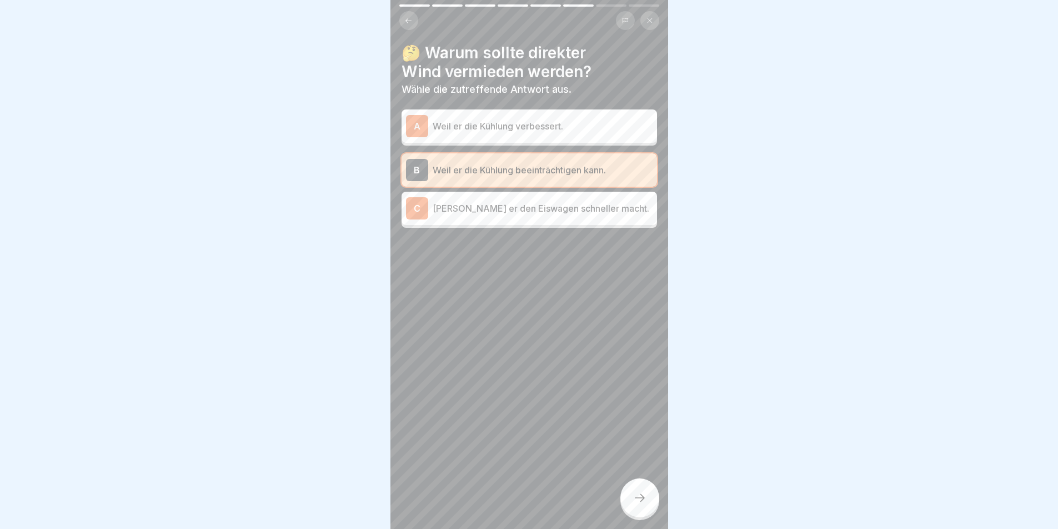
click at [523, 214] on p "[PERSON_NAME] er den Eiswagen schneller macht." at bounding box center [543, 208] width 220 height 13
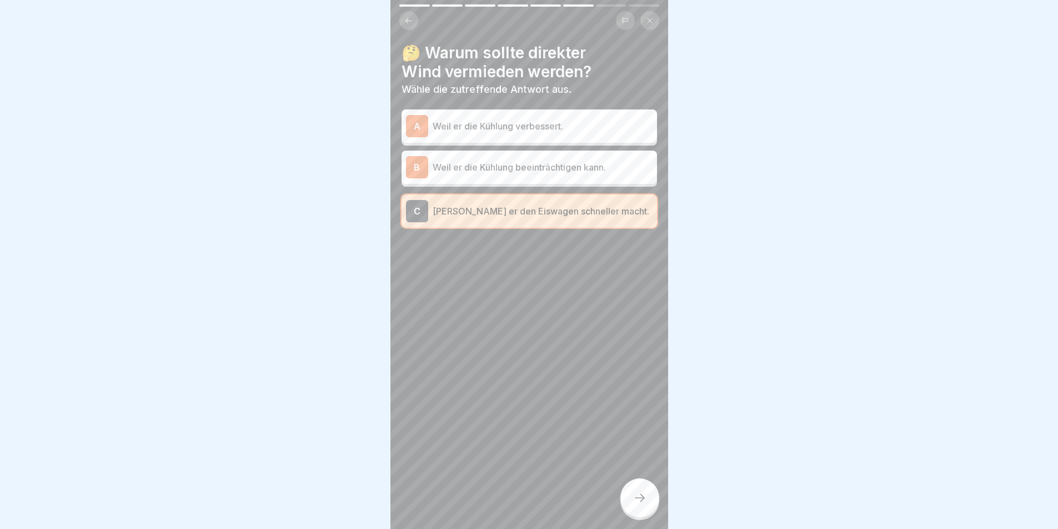
click at [534, 173] on p "Weil er die Kühlung beeinträchtigen kann." at bounding box center [543, 167] width 220 height 13
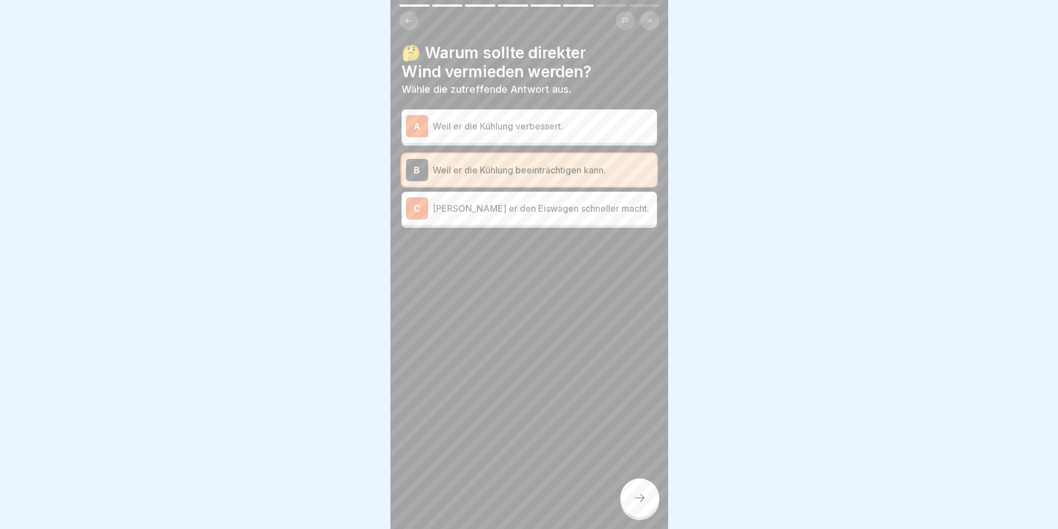
click at [638, 494] on div at bounding box center [639, 497] width 39 height 39
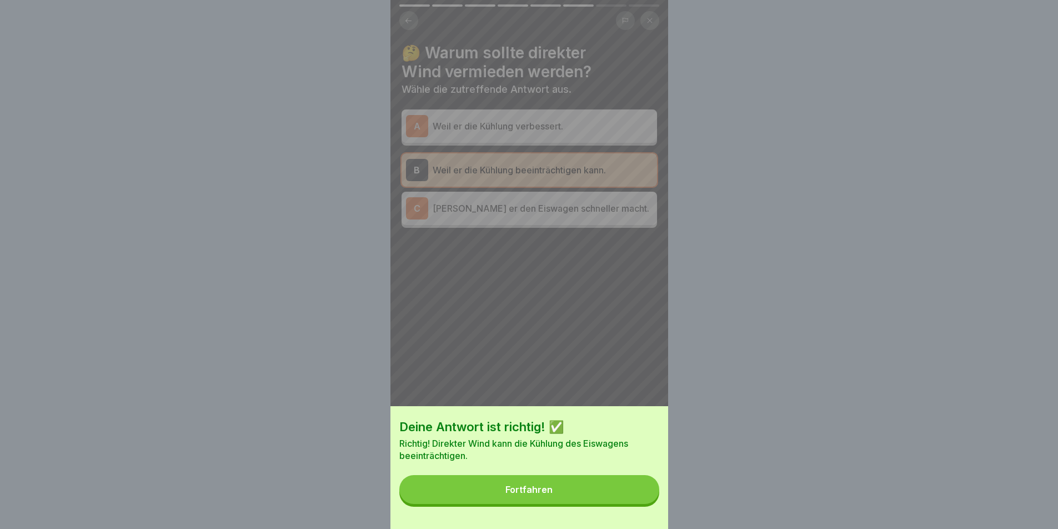
drag, startPoint x: 562, startPoint y: 505, endPoint x: 569, endPoint y: 502, distance: 7.7
click at [563, 504] on button "Fortfahren" at bounding box center [529, 489] width 260 height 29
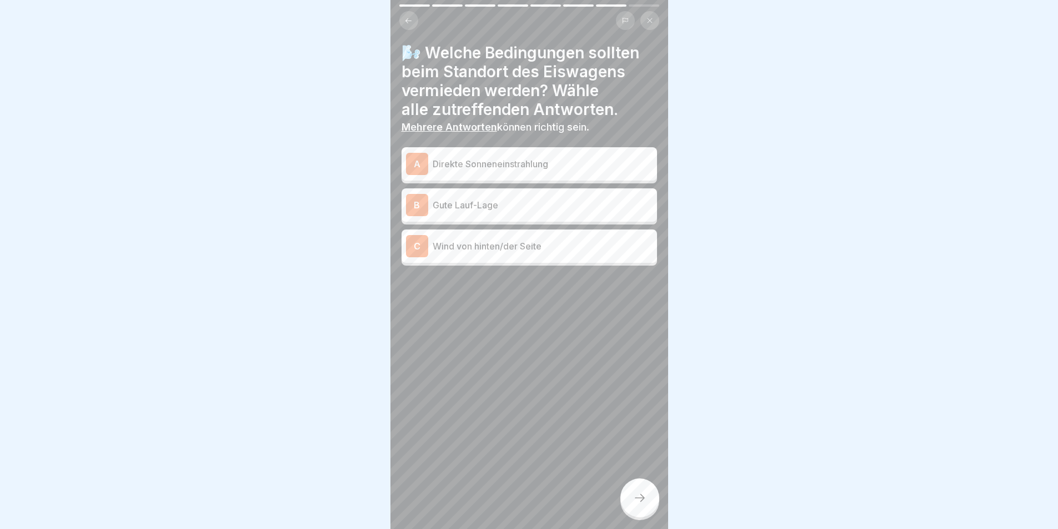
click at [510, 162] on p "Direkte Sonneneinstrahlung" at bounding box center [543, 163] width 220 height 13
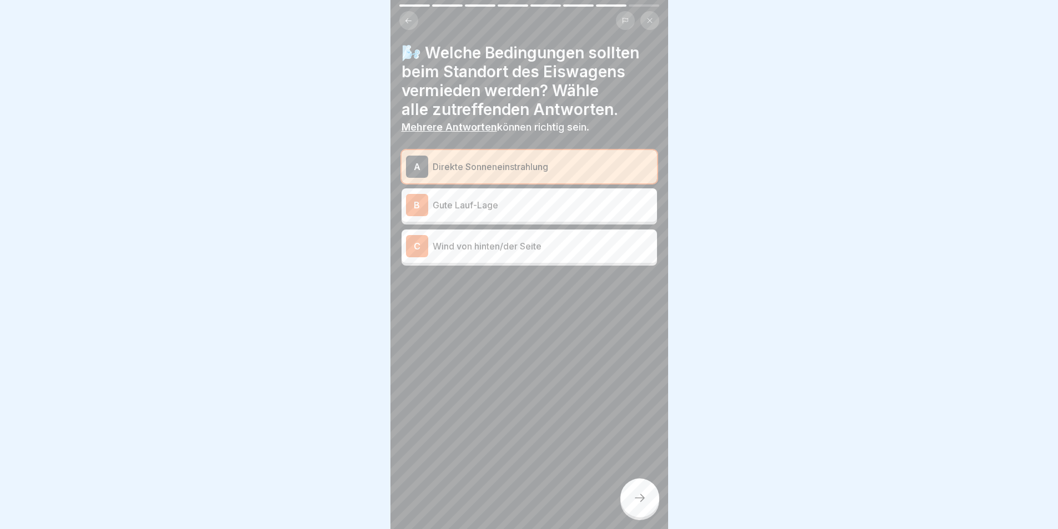
click at [496, 252] on p "Wind von hinten/der Seite" at bounding box center [543, 245] width 220 height 13
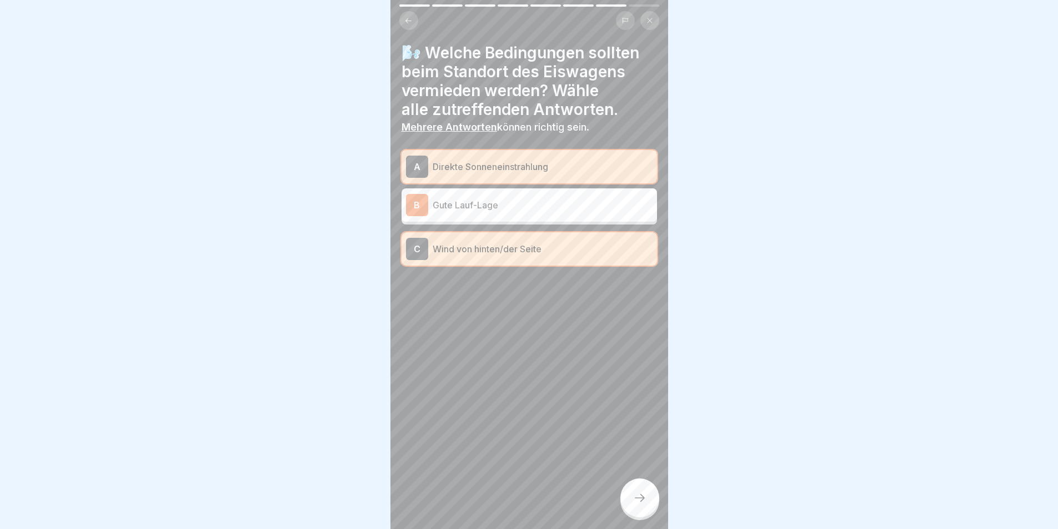
click at [644, 502] on icon at bounding box center [639, 497] width 13 height 13
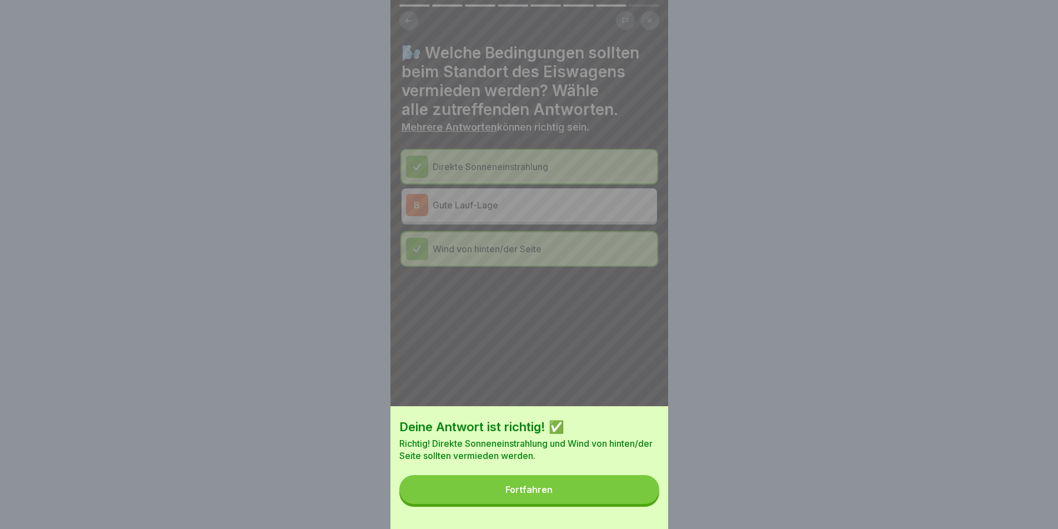
click at [557, 489] on button "Fortfahren" at bounding box center [529, 489] width 260 height 29
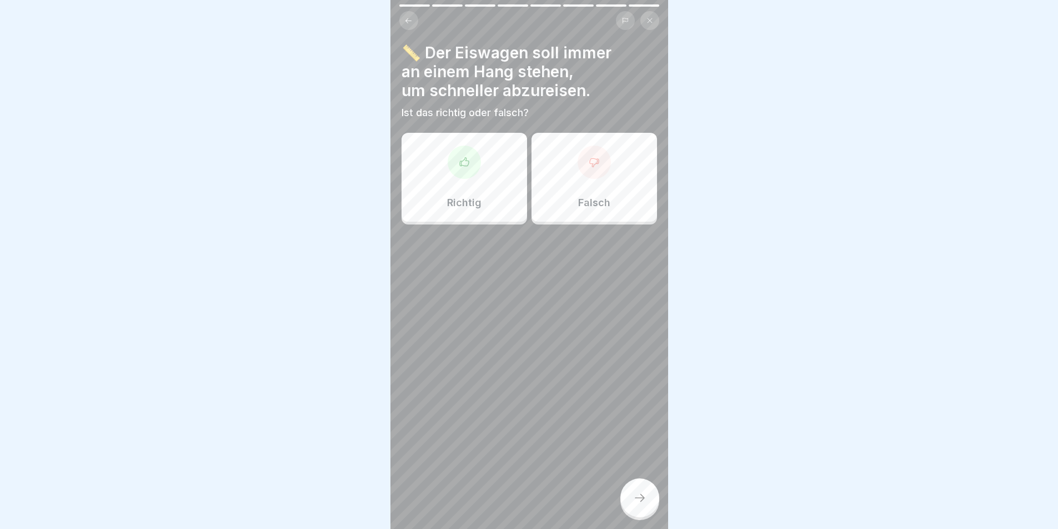
click at [589, 171] on div at bounding box center [594, 162] width 33 height 33
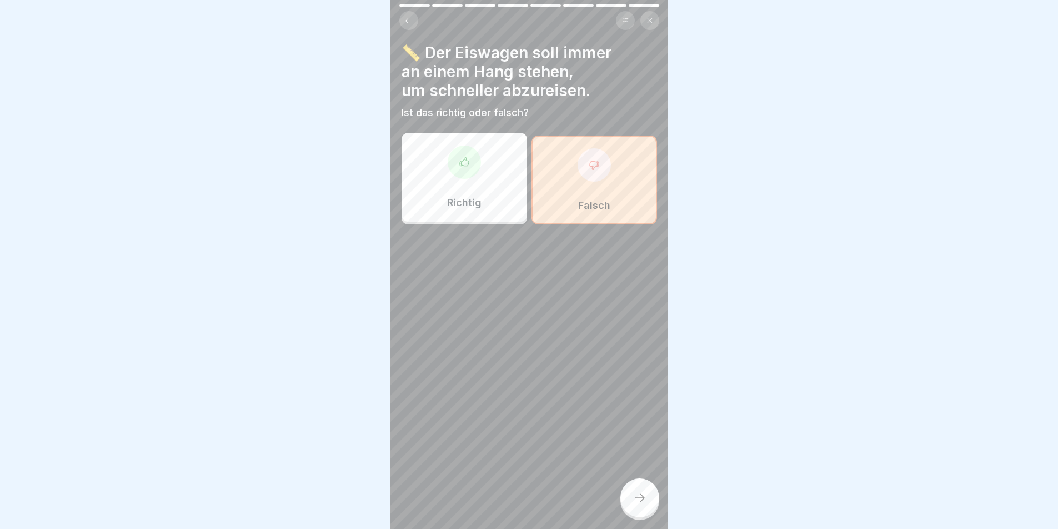
click at [636, 504] on icon at bounding box center [639, 497] width 13 height 13
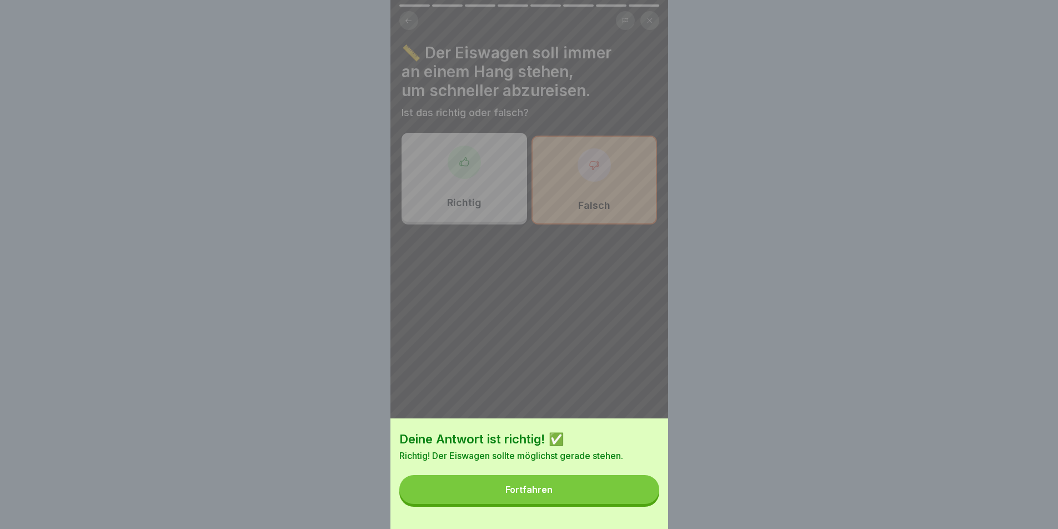
click at [597, 502] on button "Fortfahren" at bounding box center [529, 489] width 260 height 29
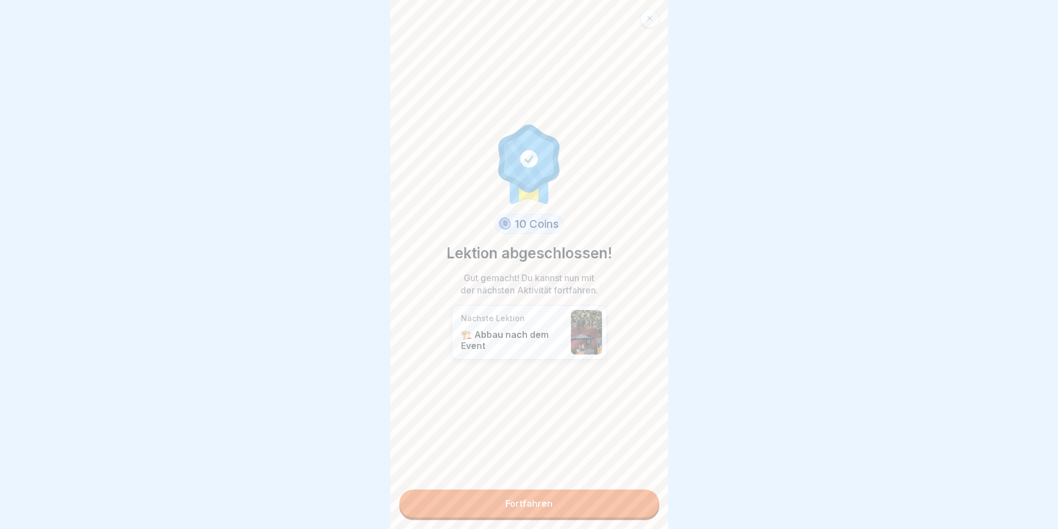
click at [529, 500] on link "Fortfahren" at bounding box center [529, 503] width 260 height 28
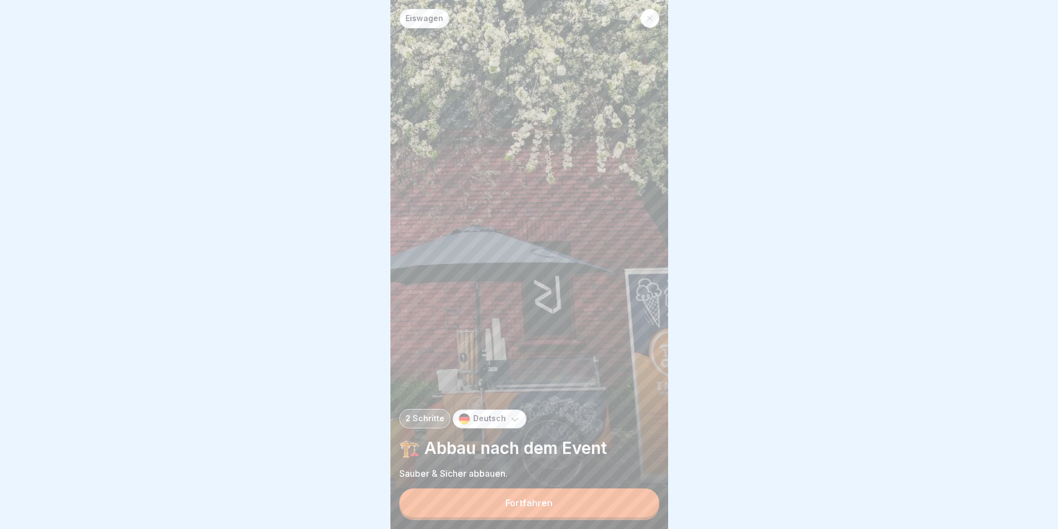
click at [549, 505] on button "Fortfahren" at bounding box center [529, 502] width 260 height 29
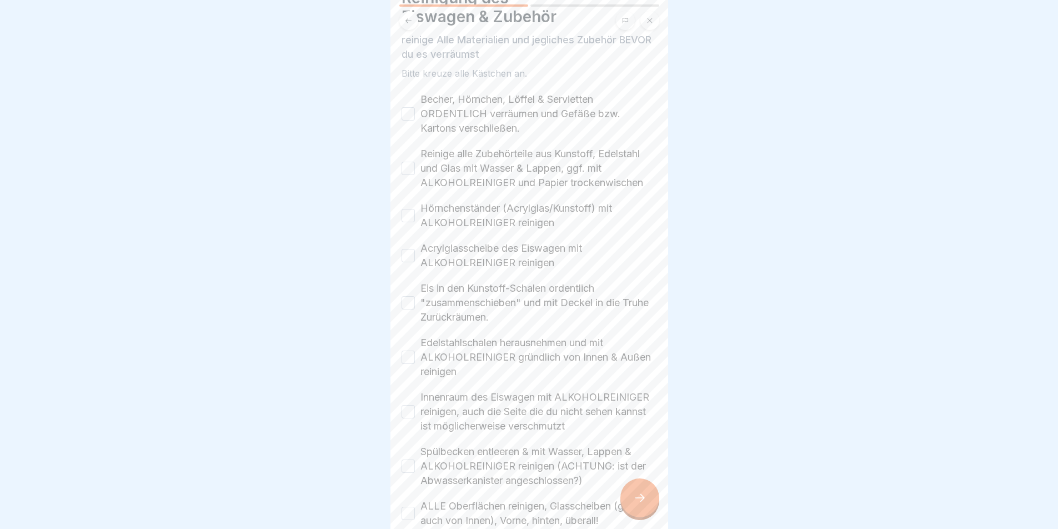
scroll to position [56, 0]
click at [409, 116] on button "Becher, Hörnchen, Löffel & Servietten ORDENTLICH verräumen und Gefäße bzw. Kart…" at bounding box center [408, 113] width 13 height 13
click at [414, 171] on button "Reinige alle Zubehörteile aus Kunstoff, Edelstahl und Glas mit Wasser & Lappen,…" at bounding box center [408, 167] width 13 height 13
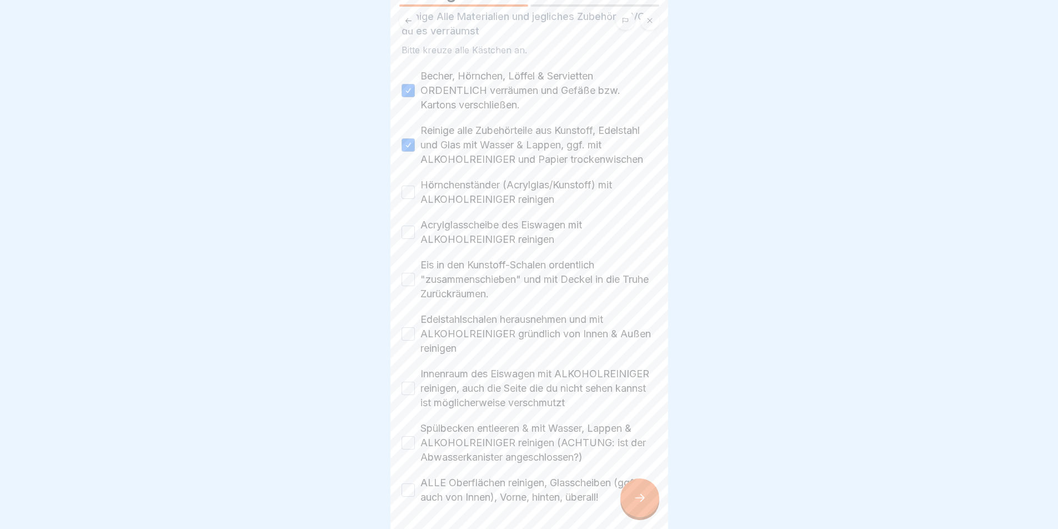
scroll to position [111, 0]
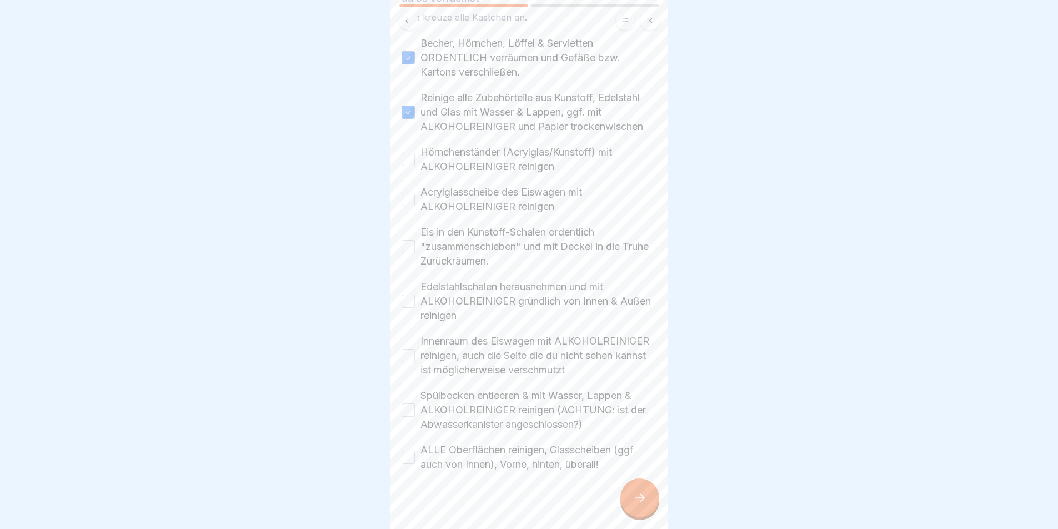
click at [408, 161] on button "Hörnchenständer (Acrylglas/Kunstoff) mit ALKOHOLREINIGER reinigen" at bounding box center [408, 159] width 13 height 13
click at [408, 200] on button "Acrylglasscheibe des Eiswagen mit ALKOHOLREINIGER reinigen" at bounding box center [408, 199] width 13 height 13
click at [408, 246] on button "Eis in den Kunstoff-Schalen ordentlich "zusammenschieben" und mit Deckel in die…" at bounding box center [408, 246] width 13 height 13
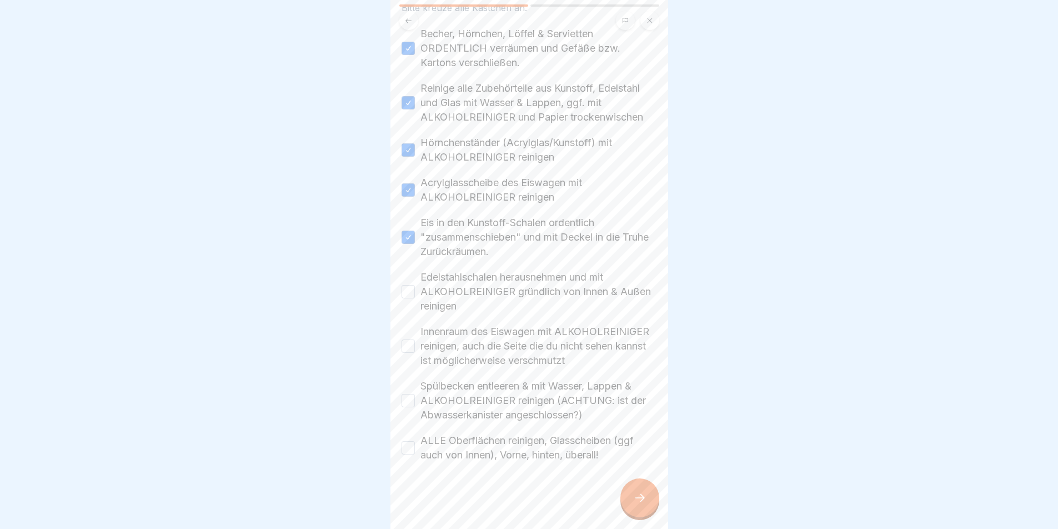
scroll to position [135, 0]
click at [411, 285] on button "Edelstahlschalen herausnehmen und mit ALKOHOLREINIGER gründlich von Innen & Auß…" at bounding box center [408, 291] width 13 height 13
click at [410, 339] on button "Innenraum des Eiswagen mit ALKOHOLREINIGER reinigen, auch die Seite die du nich…" at bounding box center [408, 345] width 13 height 13
click at [413, 394] on button "Spülbecken entleeren & mit Wasser, Lappen & ALKOHOLREINIGER reinigen (ACHTUNG: …" at bounding box center [408, 400] width 13 height 13
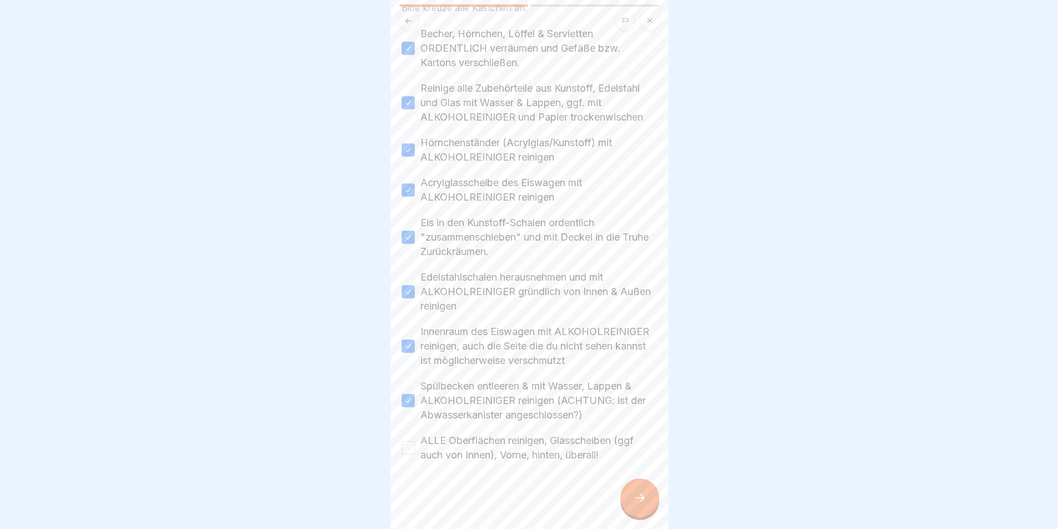
drag, startPoint x: 415, startPoint y: 442, endPoint x: 440, endPoint y: 442, distance: 25.6
click at [415, 442] on div "ALLE Oberflächen reinigen, Glasscheiben (ggf auch von Innen), Vorne, hinten, üb…" at bounding box center [530, 447] width 256 height 29
click at [420, 444] on div "ALLE Oberflächen reinigen, Glasscheiben (ggf auch von Innen), Vorne, hinten, üb…" at bounding box center [530, 447] width 256 height 29
click at [409, 441] on button "ALLE Oberflächen reinigen, Glasscheiben (ggf auch von Innen), Vorne, hinten, üb…" at bounding box center [408, 447] width 13 height 13
click at [644, 490] on div at bounding box center [639, 497] width 39 height 39
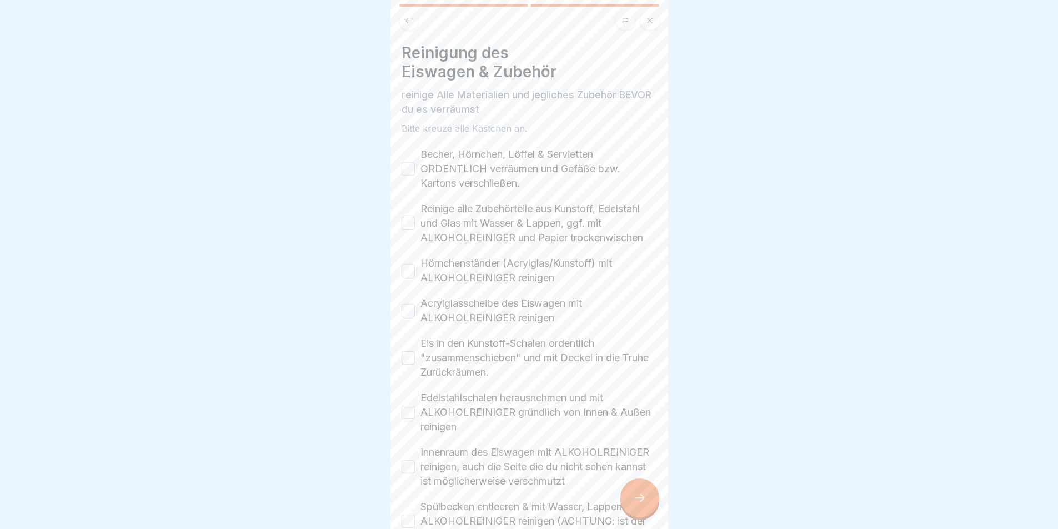
click at [410, 163] on button "Becher, Hörnchen, Löffel & Servietten ORDENTLICH verräumen und Gefäße bzw. Kart…" at bounding box center [408, 168] width 13 height 13
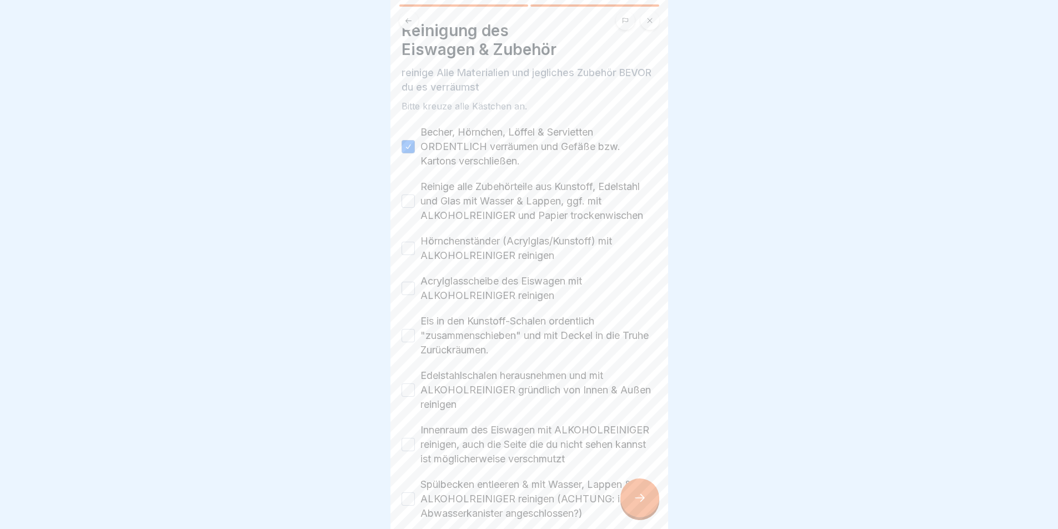
scroll to position [33, 0]
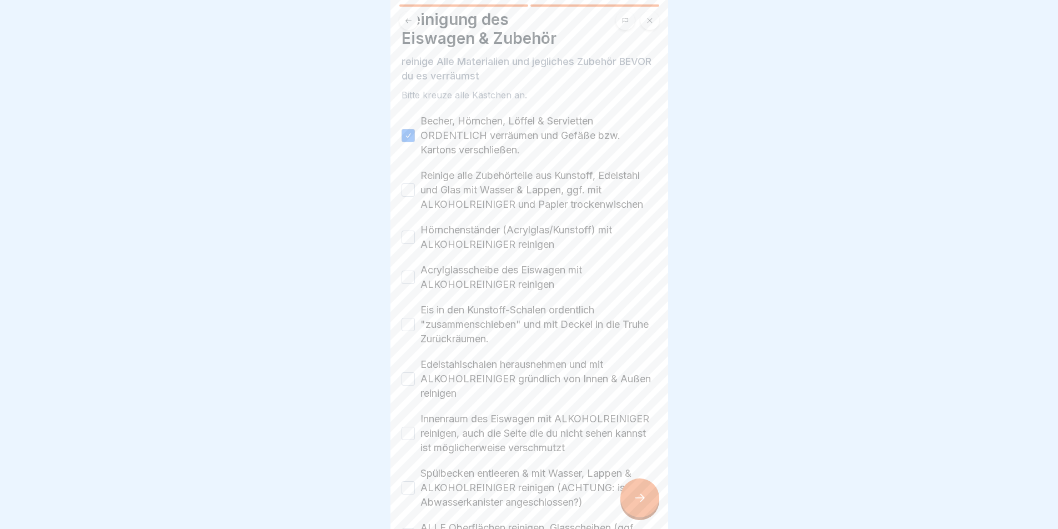
click at [408, 183] on button "Reinige alle Zubehörteile aus Kunstoff, Edelstahl und Glas mit Wasser & Lappen,…" at bounding box center [408, 189] width 13 height 13
click at [410, 231] on button "Hörnchenständer (Acrylglas/Kunstoff) mit ALKOHOLREINIGER reinigen" at bounding box center [408, 237] width 13 height 13
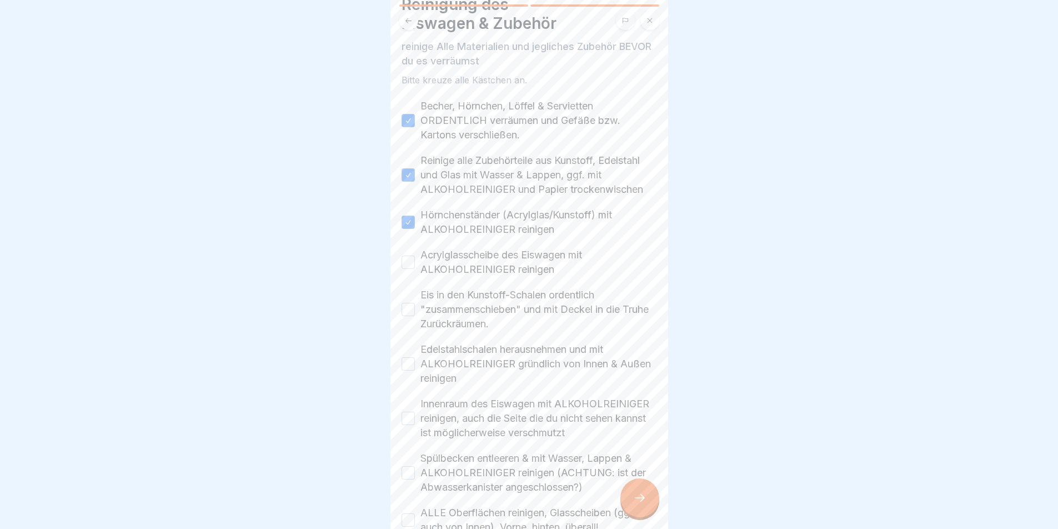
scroll to position [56, 0]
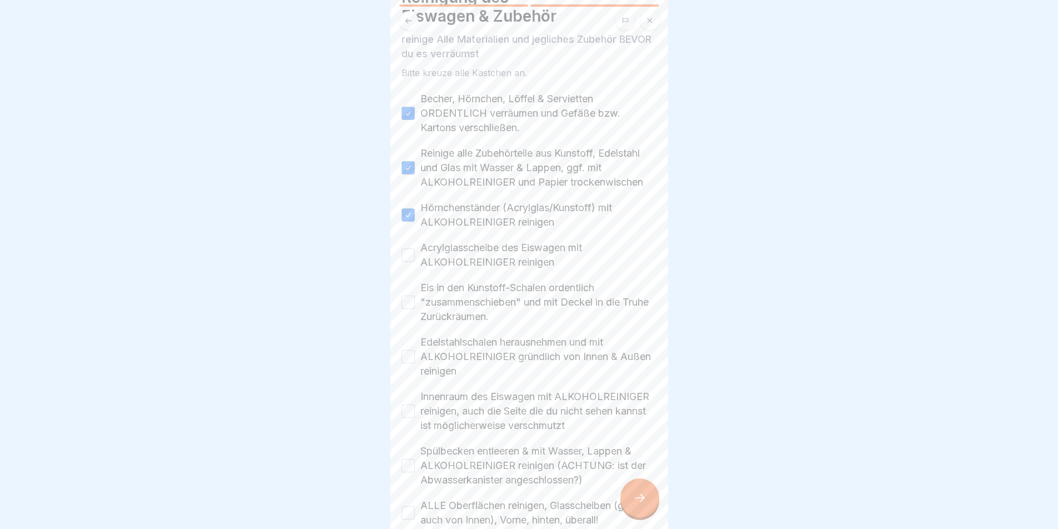
click at [412, 248] on button "Acrylglasscheibe des Eiswagen mit ALKOHOLREINIGER reinigen" at bounding box center [408, 254] width 13 height 13
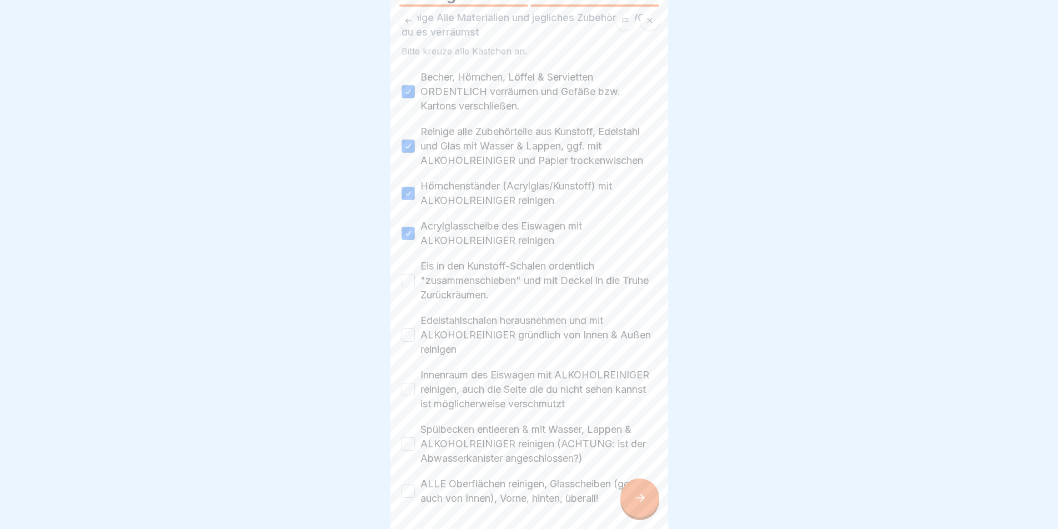
scroll to position [78, 0]
click at [409, 273] on button "Eis in den Kunstoff-Schalen ordentlich "zusammenschieben" und mit Deckel in die…" at bounding box center [408, 279] width 13 height 13
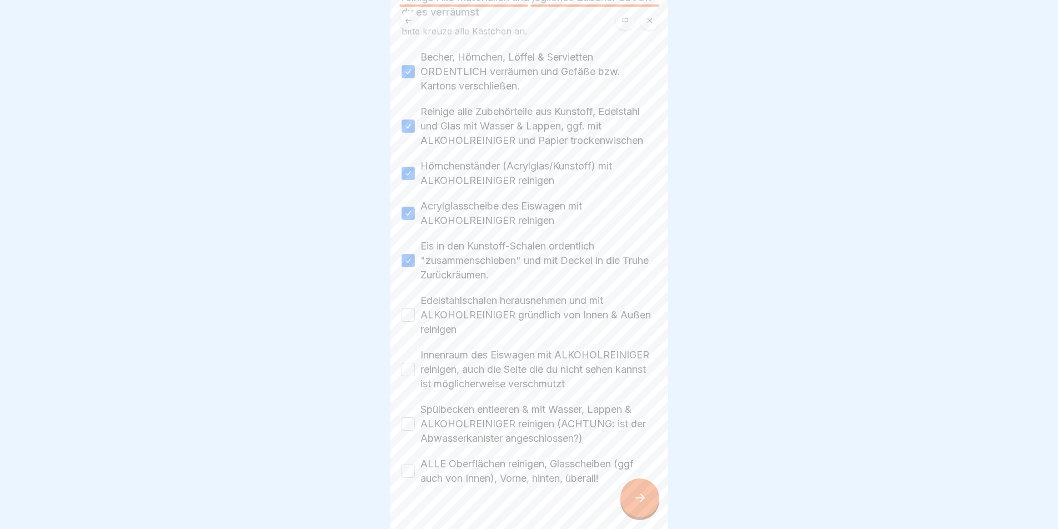
scroll to position [100, 0]
click at [413, 306] on button "Edelstahlschalen herausnehmen und mit ALKOHOLREINIGER gründlich von Innen & Auß…" at bounding box center [408, 312] width 13 height 13
click at [408, 372] on button "Innenraum des Eiswagen mit ALKOHOLREINIGER reinigen, auch die Seite die du nich…" at bounding box center [408, 366] width 13 height 13
click at [415, 420] on div "Spülbecken entleeren & mit Wasser, Lappen & ALKOHOLREINIGER reinigen (ACHTUNG: …" at bounding box center [530, 420] width 256 height 43
click at [410, 428] on button "Spülbecken entleeren & mit Wasser, Lappen & ALKOHOLREINIGER reinigen (ACHTUNG: …" at bounding box center [408, 420] width 13 height 13
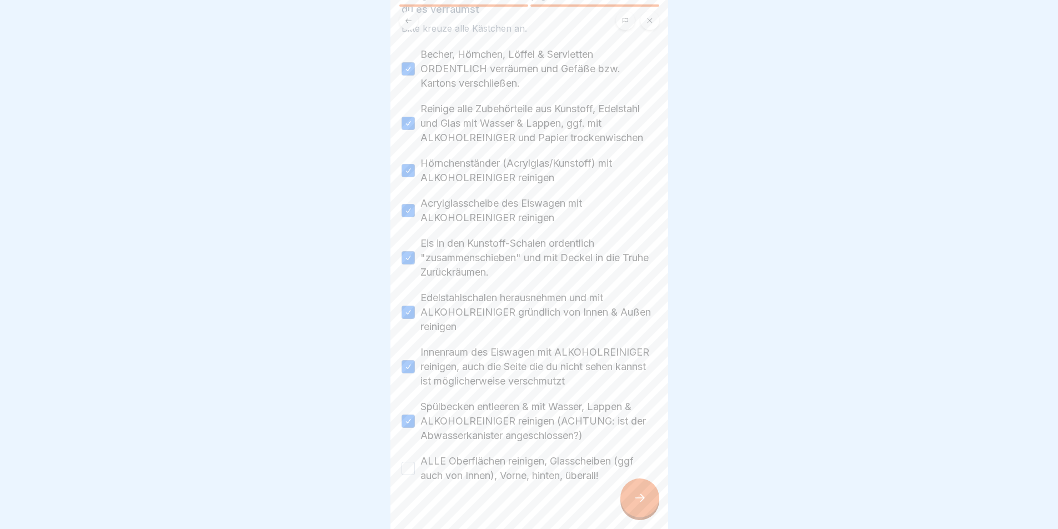
click at [401, 473] on div "Reinigung des Eiswagen & Zubehör reinige Alle Materialien und jegliches Zubehör…" at bounding box center [529, 264] width 278 height 529
click at [404, 472] on button "ALLE Oberflächen reinigen, Glasscheiben (ggf auch von Innen), Vorne, hinten, üb…" at bounding box center [408, 468] width 13 height 13
click at [641, 494] on icon at bounding box center [639, 497] width 13 height 13
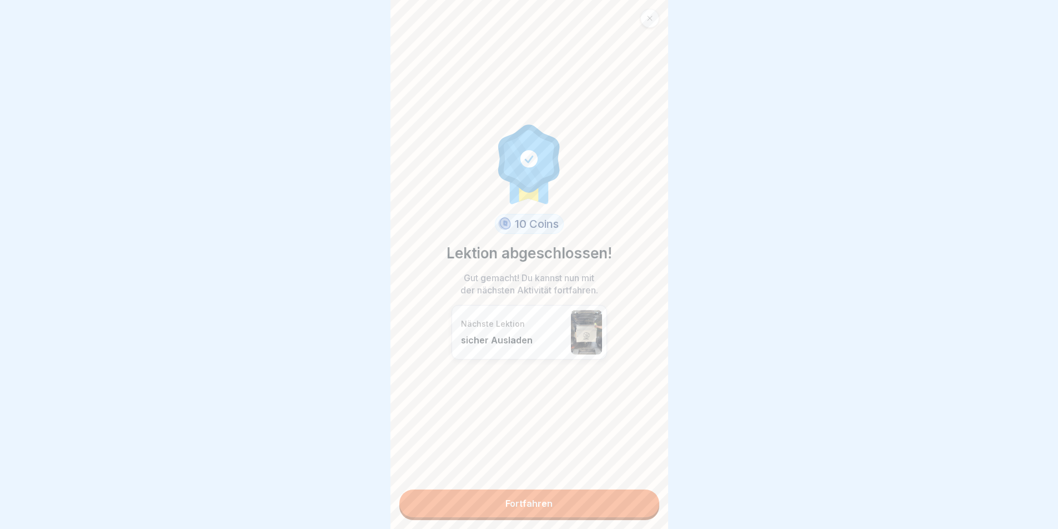
click at [535, 493] on link "Fortfahren" at bounding box center [529, 503] width 260 height 28
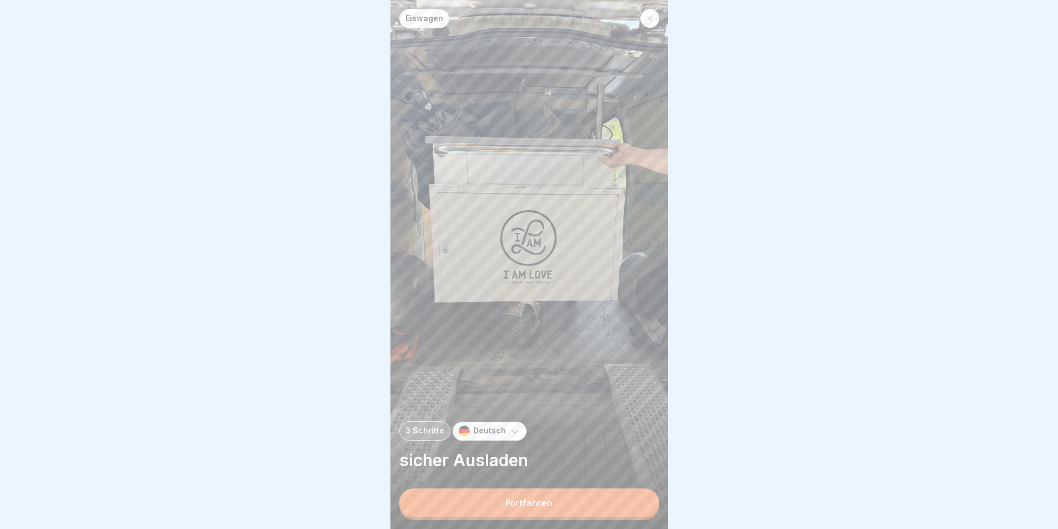
click at [539, 506] on div "Fortfahren" at bounding box center [528, 503] width 47 height 10
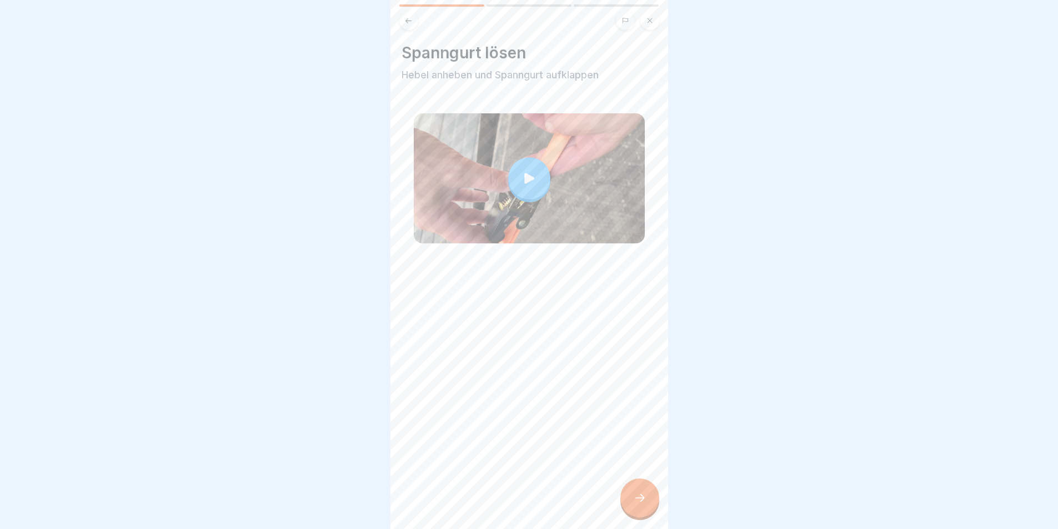
click at [531, 178] on icon at bounding box center [530, 179] width 16 height 16
click at [655, 19] on button at bounding box center [649, 20] width 19 height 19
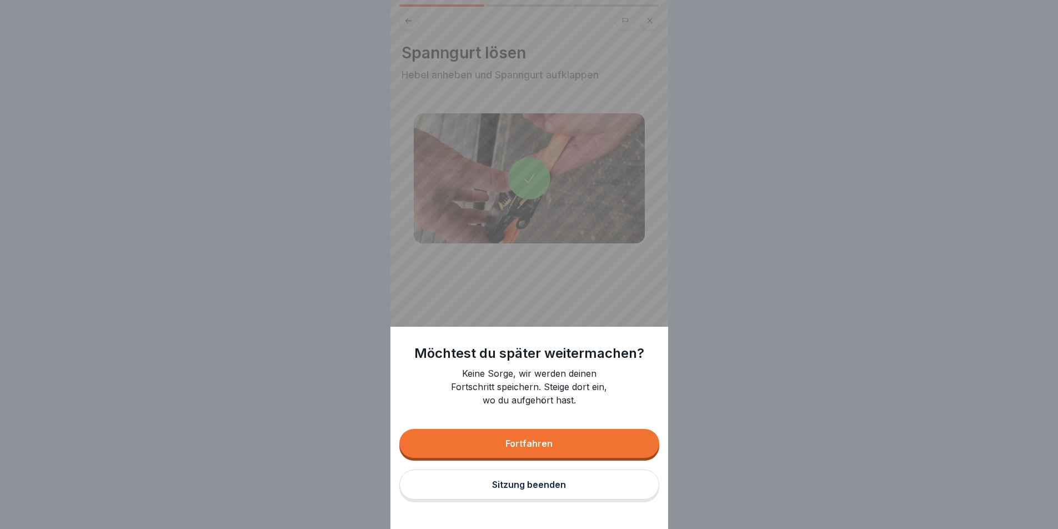
click at [533, 448] on div "Fortfahren" at bounding box center [528, 443] width 47 height 10
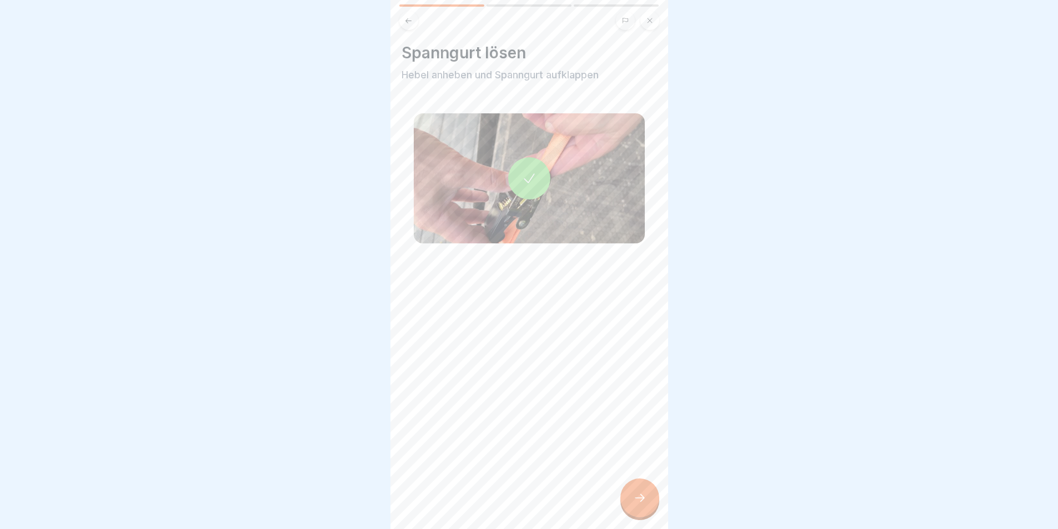
click at [645, 503] on icon at bounding box center [639, 497] width 13 height 13
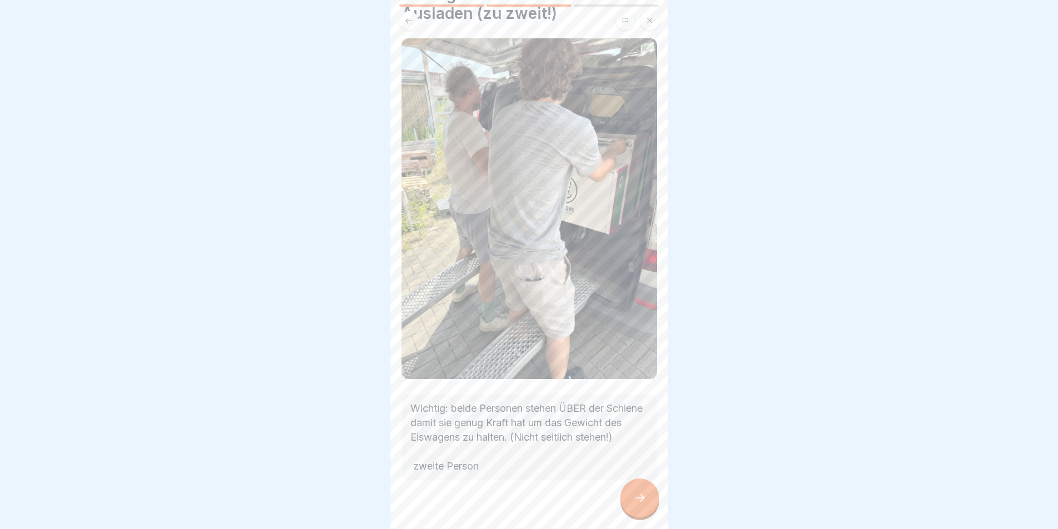
scroll to position [79, 0]
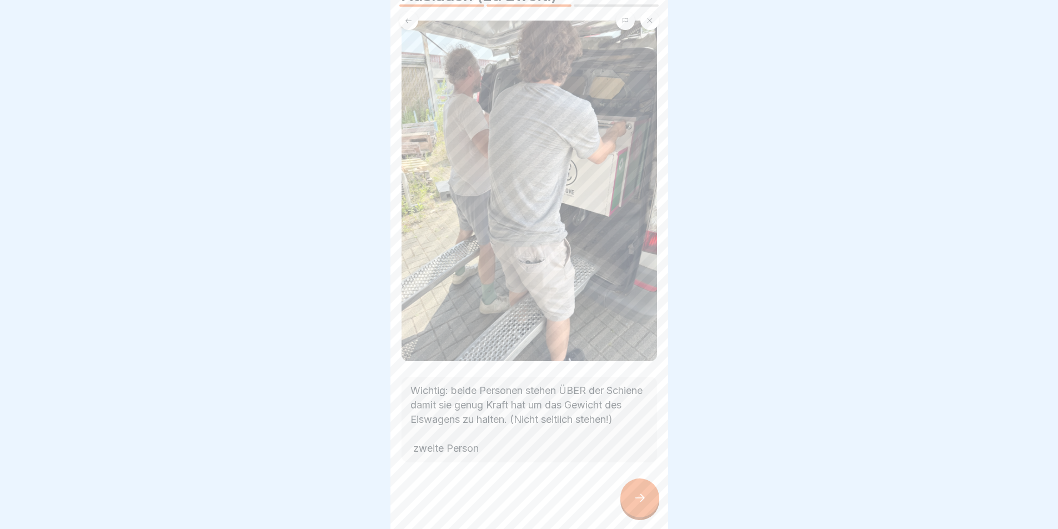
click at [644, 504] on icon at bounding box center [639, 497] width 13 height 13
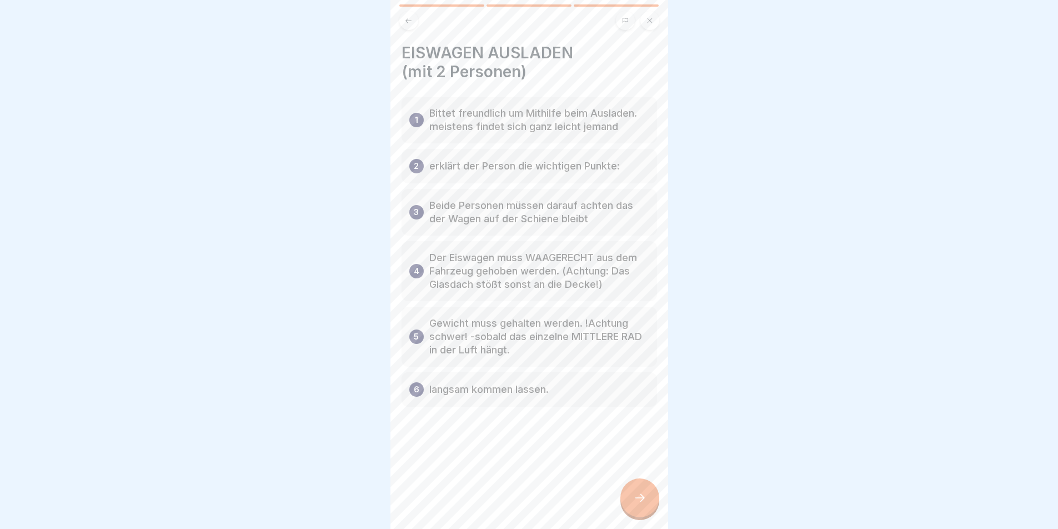
click at [644, 504] on icon at bounding box center [639, 497] width 13 height 13
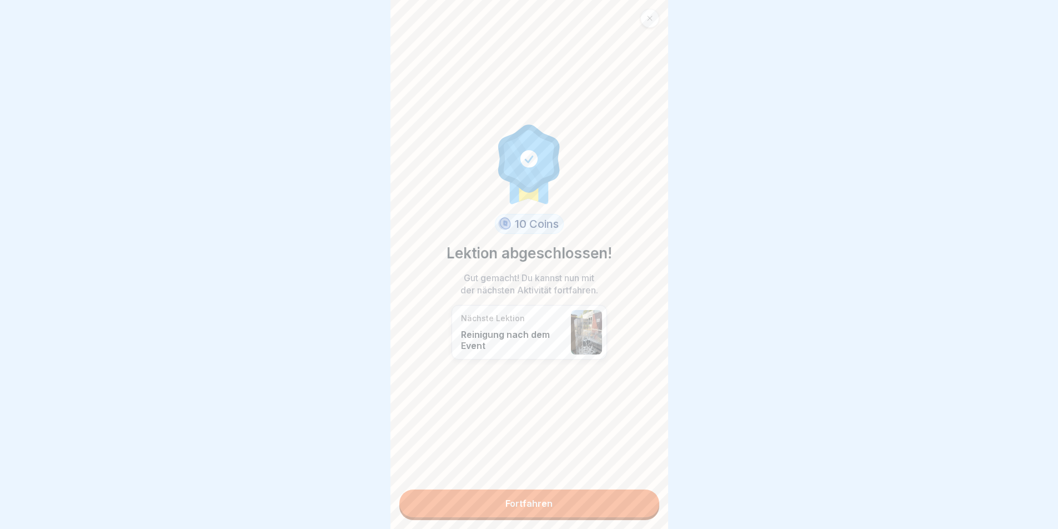
click at [585, 502] on link "Fortfahren" at bounding box center [529, 503] width 260 height 28
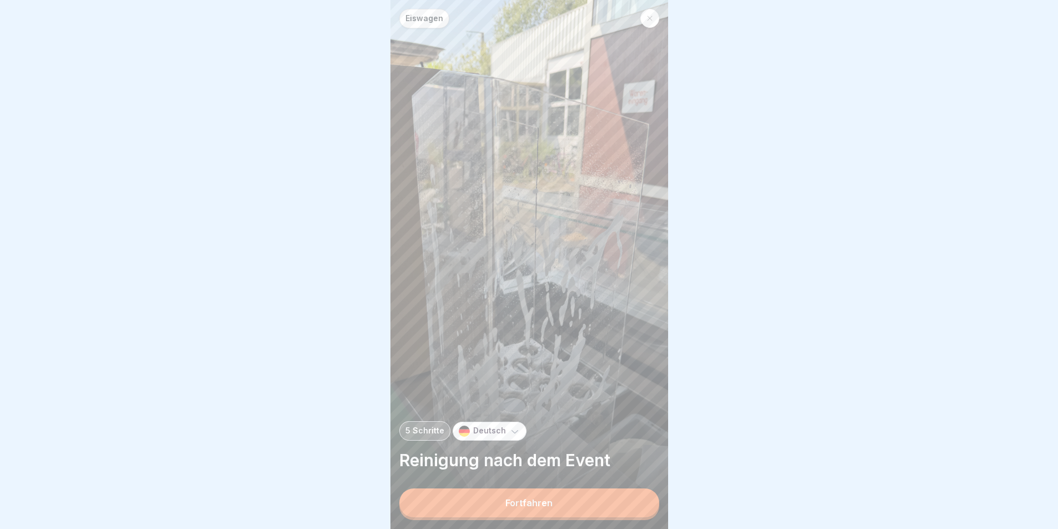
click at [563, 506] on button "Fortfahren" at bounding box center [529, 502] width 260 height 29
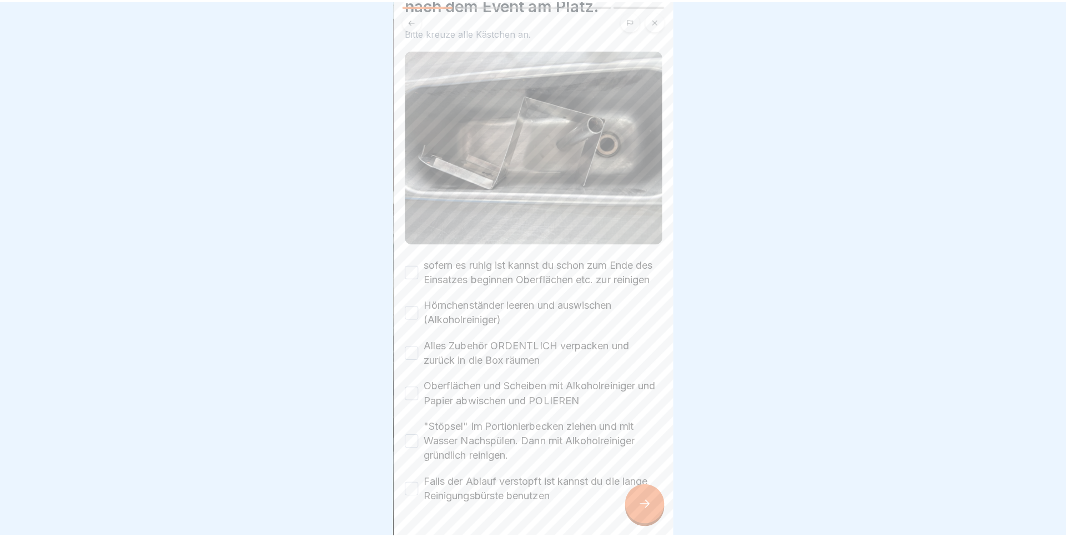
scroll to position [111, 0]
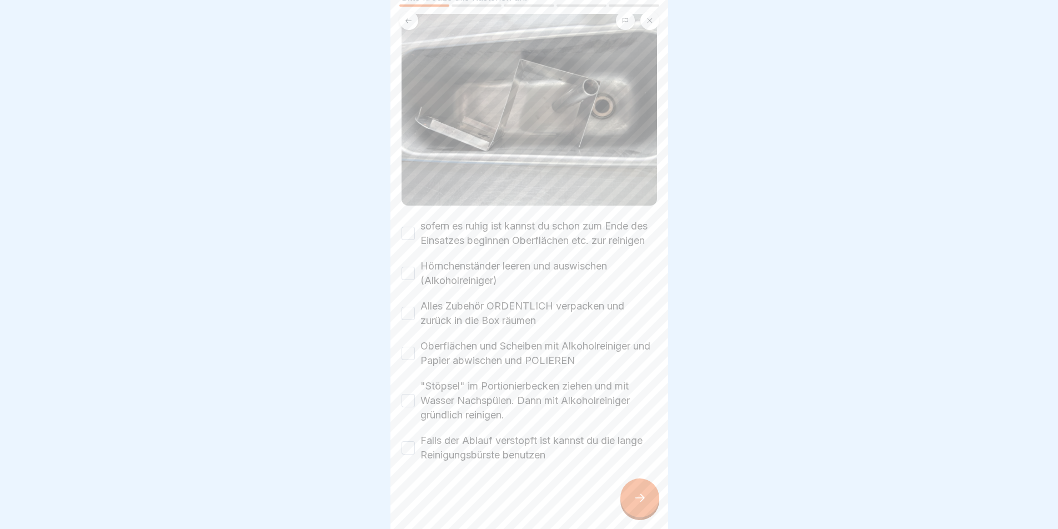
click at [639, 499] on div at bounding box center [639, 497] width 39 height 39
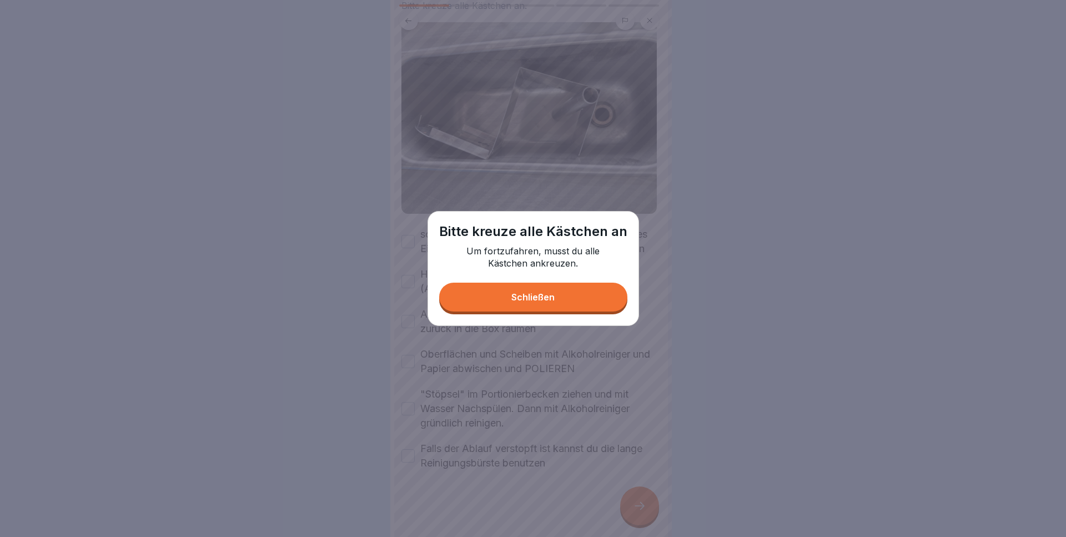
click at [556, 293] on button "Schließen" at bounding box center [533, 297] width 188 height 29
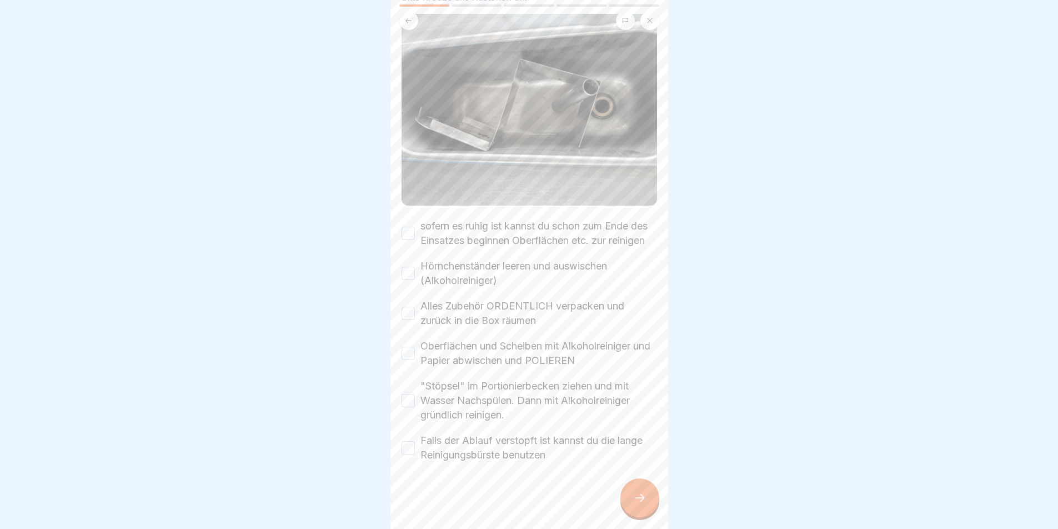
click at [404, 229] on button "sofern es ruhig ist kannst du schon zum Ende des Einsatzes beginnen Oberflächen…" at bounding box center [408, 233] width 13 height 13
click at [411, 277] on button "Hörnchenständer leeren und auswischen (Alkoholreiniger)" at bounding box center [408, 273] width 13 height 13
click at [409, 311] on button "Alles Zubehör ORDENTLICH verpacken und zurück in die Box räumen" at bounding box center [408, 313] width 13 height 13
click at [413, 368] on div "sofern es ruhig ist kannst du schon zum Ende des Einsatzes beginnen Oberflächen…" at bounding box center [530, 340] width 256 height 243
click at [408, 357] on button "Oberflächen und Scheiben mit Alkoholreiniger und Papier abwischen und POLIEREN" at bounding box center [408, 353] width 13 height 13
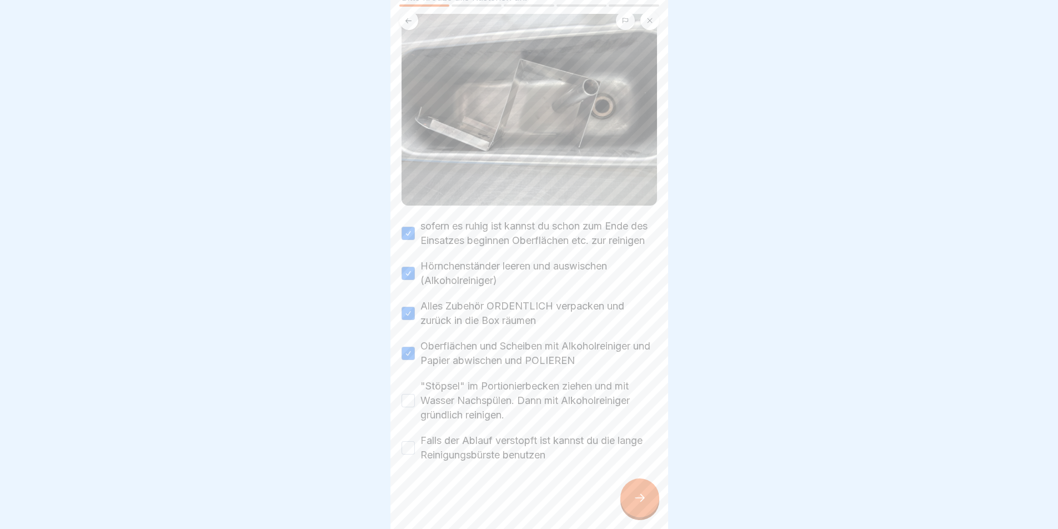
drag, startPoint x: 415, startPoint y: 403, endPoint x: 413, endPoint y: 411, distance: 8.5
click at [415, 403] on div ""Stöpsel" im Portionierbecken ziehen und mit Wasser Nachspülen. Dann mit Alkoho…" at bounding box center [530, 400] width 256 height 43
drag, startPoint x: 410, startPoint y: 397, endPoint x: 409, endPoint y: 402, distance: 5.8
click at [409, 400] on button ""Stöpsel" im Portionierbecken ziehen und mit Wasser Nachspülen. Dann mit Alkoho…" at bounding box center [408, 400] width 13 height 13
click at [413, 446] on button "Falls der Ablauf verstopft ist kannst du die lange Reinigungsbürste benutzen" at bounding box center [408, 447] width 13 height 13
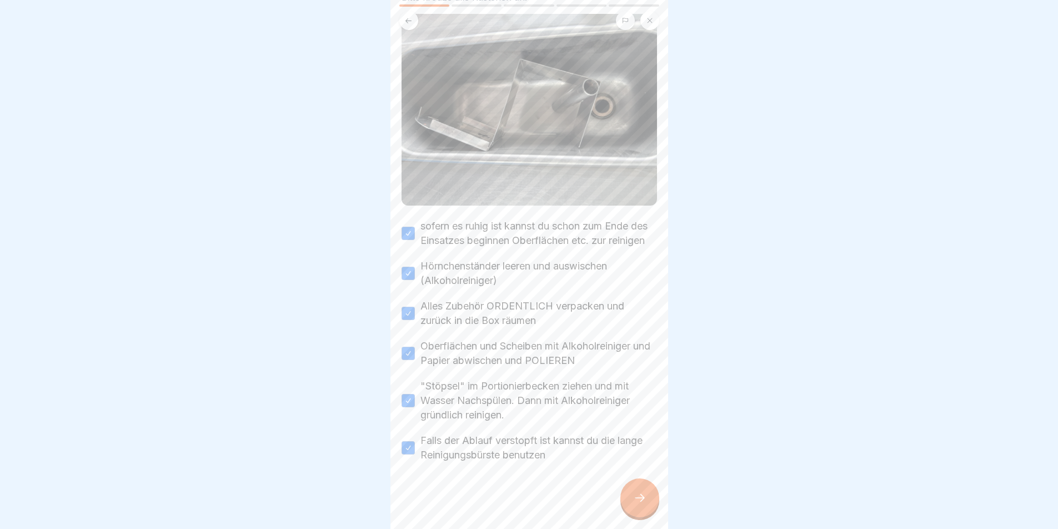
click at [644, 500] on div at bounding box center [639, 497] width 39 height 39
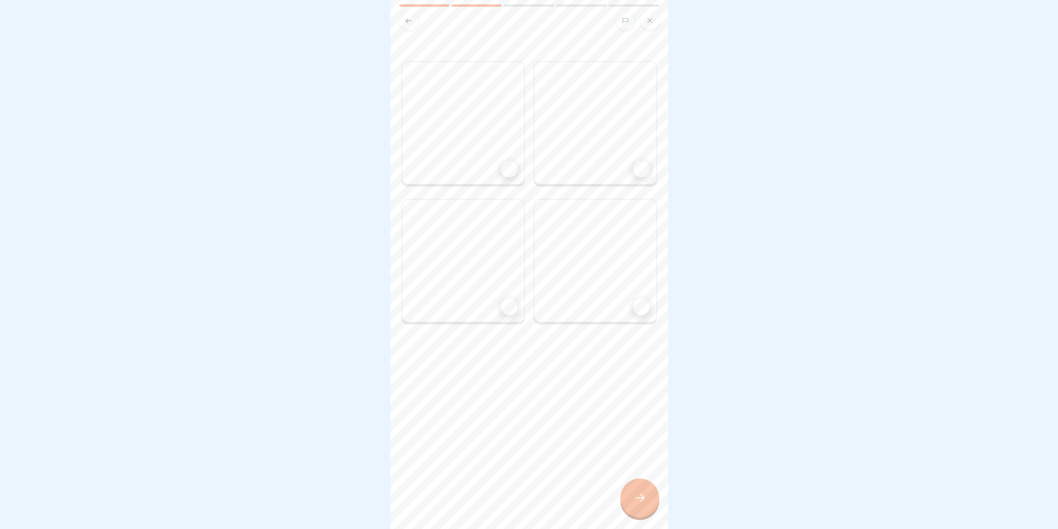
click at [502, 163] on div at bounding box center [509, 169] width 17 height 17
click at [617, 166] on div at bounding box center [595, 122] width 123 height 123
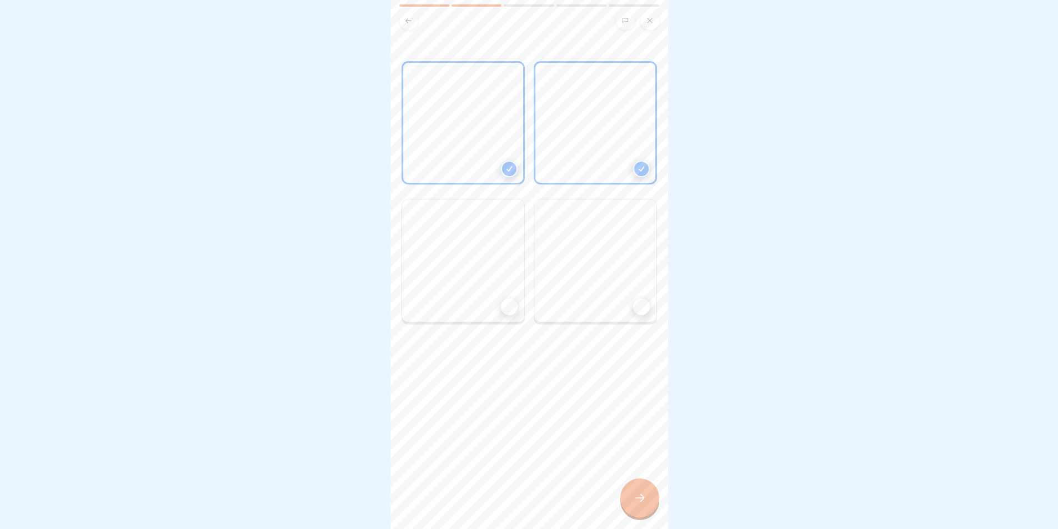
click at [499, 261] on div at bounding box center [463, 260] width 123 height 123
click at [620, 288] on div at bounding box center [595, 260] width 123 height 123
click at [646, 502] on icon at bounding box center [639, 497] width 13 height 13
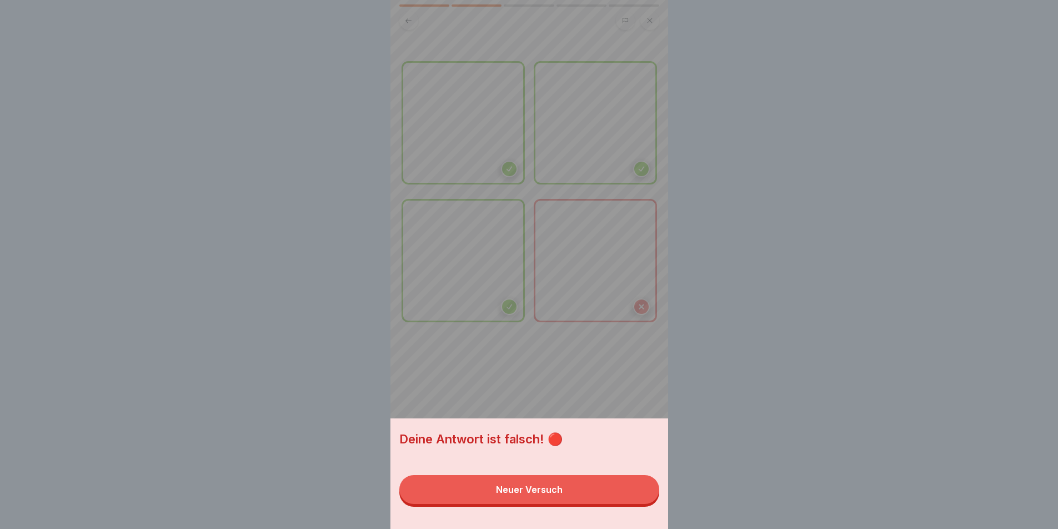
click at [590, 497] on button "Neuer Versuch" at bounding box center [529, 489] width 260 height 29
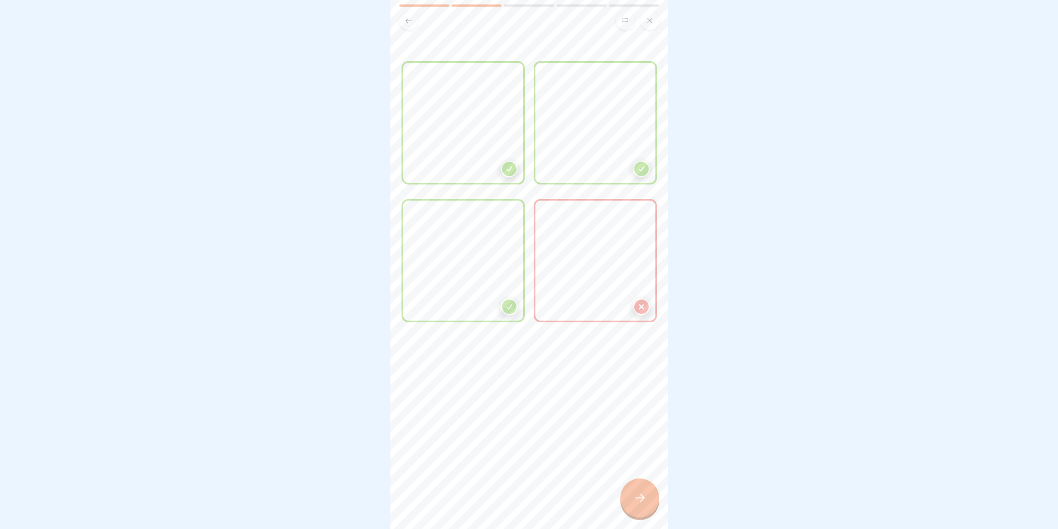
click at [638, 290] on div at bounding box center [595, 260] width 123 height 123
click at [638, 303] on icon at bounding box center [642, 307] width 8 height 8
click at [494, 293] on div at bounding box center [463, 260] width 123 height 123
click at [640, 500] on div at bounding box center [639, 497] width 39 height 39
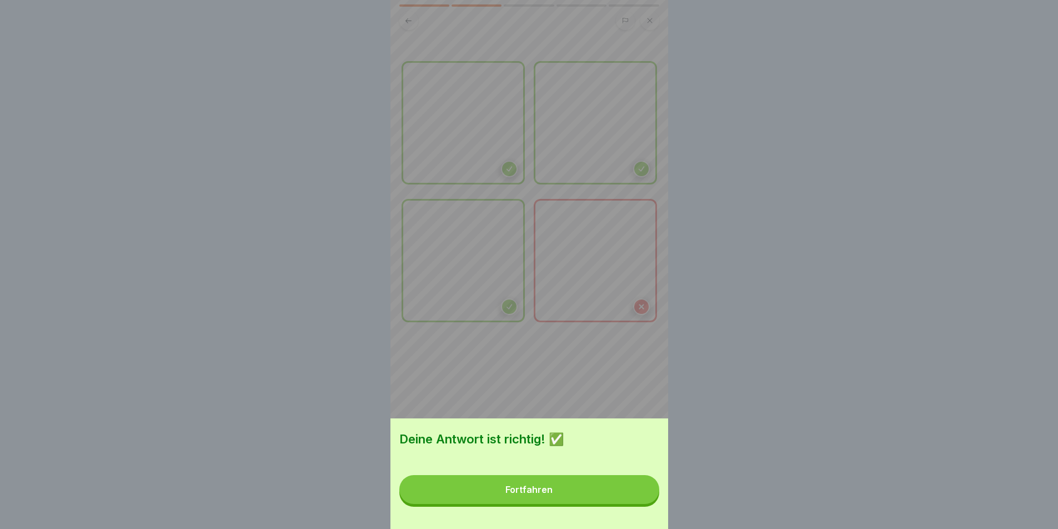
click at [575, 492] on button "Fortfahren" at bounding box center [529, 489] width 260 height 29
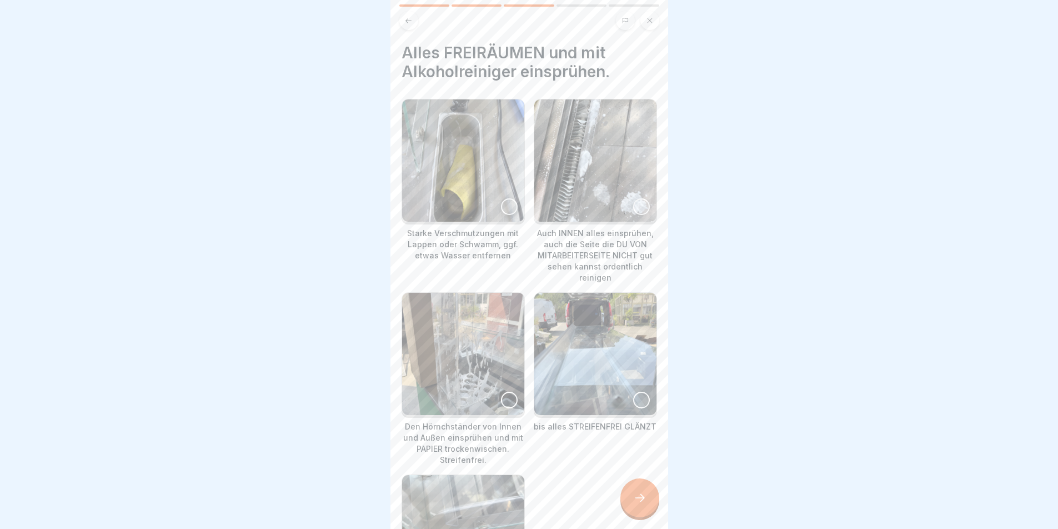
click at [506, 206] on div at bounding box center [509, 206] width 17 height 17
click at [634, 198] on div at bounding box center [641, 206] width 17 height 17
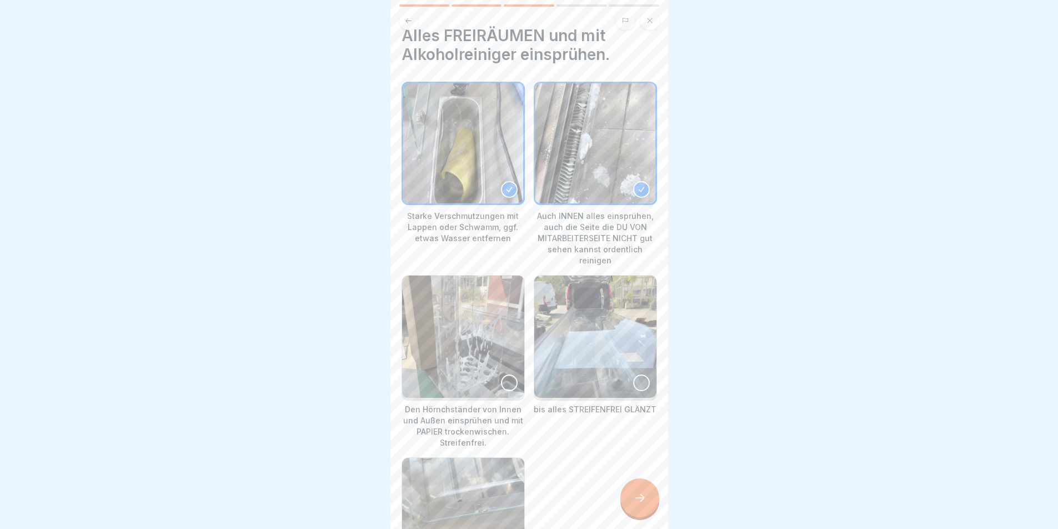
scroll to position [56, 0]
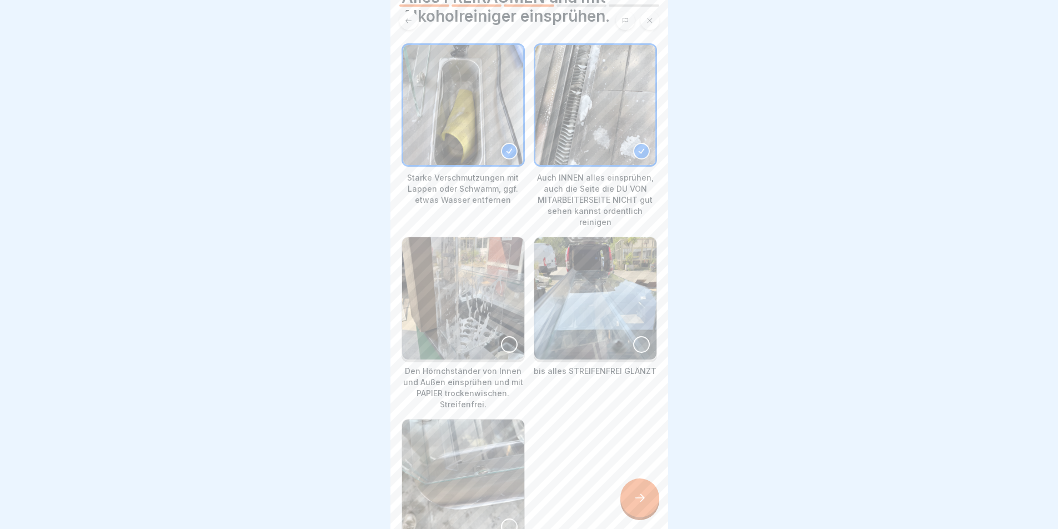
click at [507, 336] on div at bounding box center [509, 344] width 17 height 17
click at [638, 337] on div at bounding box center [641, 344] width 17 height 17
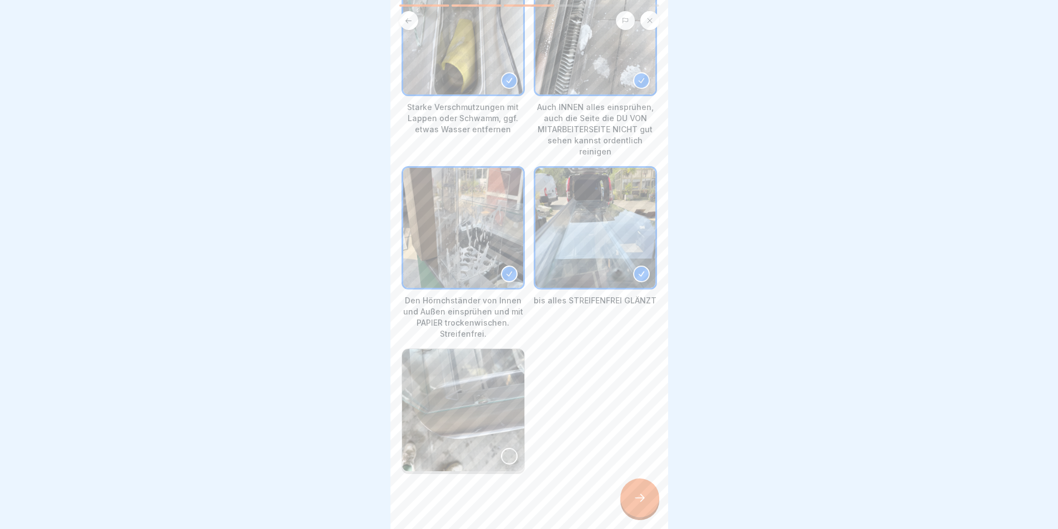
scroll to position [129, 0]
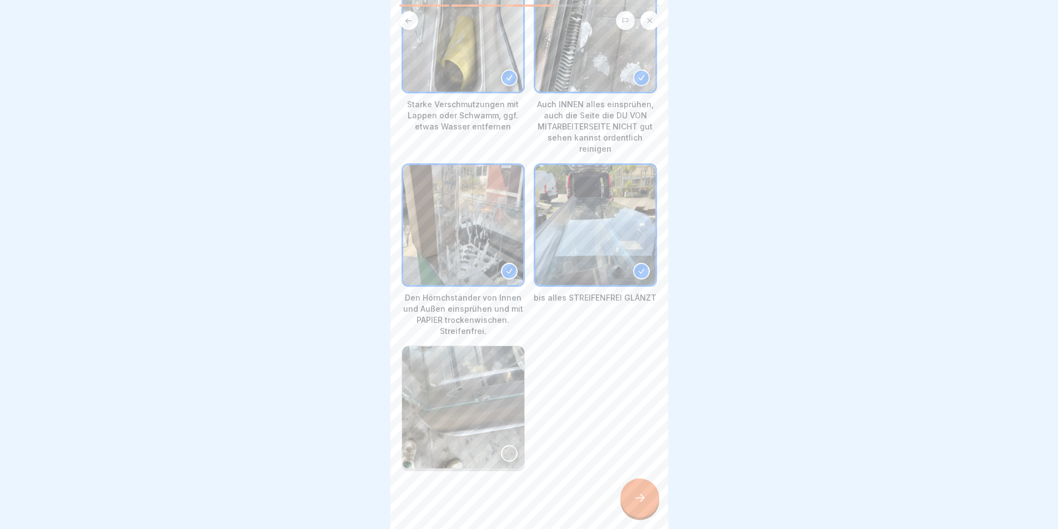
click at [506, 445] on div at bounding box center [509, 453] width 17 height 17
click at [647, 504] on div at bounding box center [639, 497] width 39 height 39
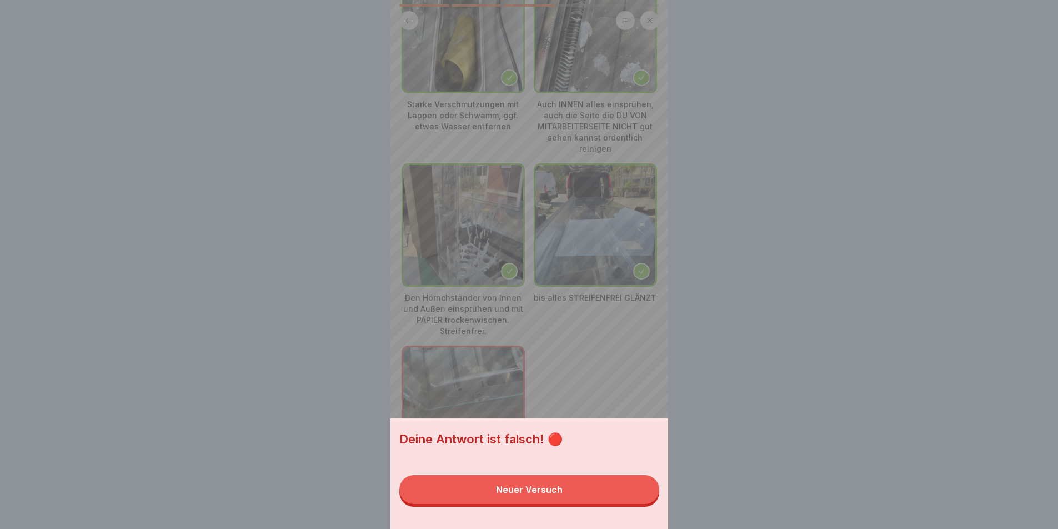
click at [589, 494] on button "Neuer Versuch" at bounding box center [529, 489] width 260 height 29
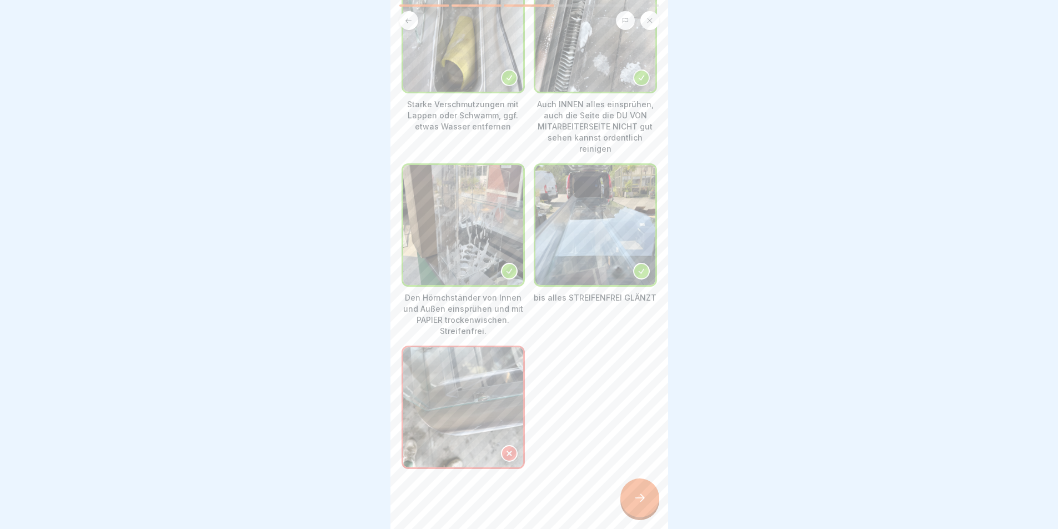
click at [496, 438] on img at bounding box center [463, 407] width 120 height 120
click at [559, 377] on div "Starke Verschmutzungen mit Lappen oder Schwamm, ggf. etwas Wasser entfernen Auc…" at bounding box center [530, 222] width 256 height 504
click at [495, 437] on img at bounding box center [463, 407] width 120 height 120
click at [485, 397] on img at bounding box center [463, 407] width 120 height 120
click at [594, 388] on div "Starke Verschmutzungen mit Lappen oder Schwamm, ggf. etwas Wasser entfernen Auc…" at bounding box center [530, 222] width 256 height 504
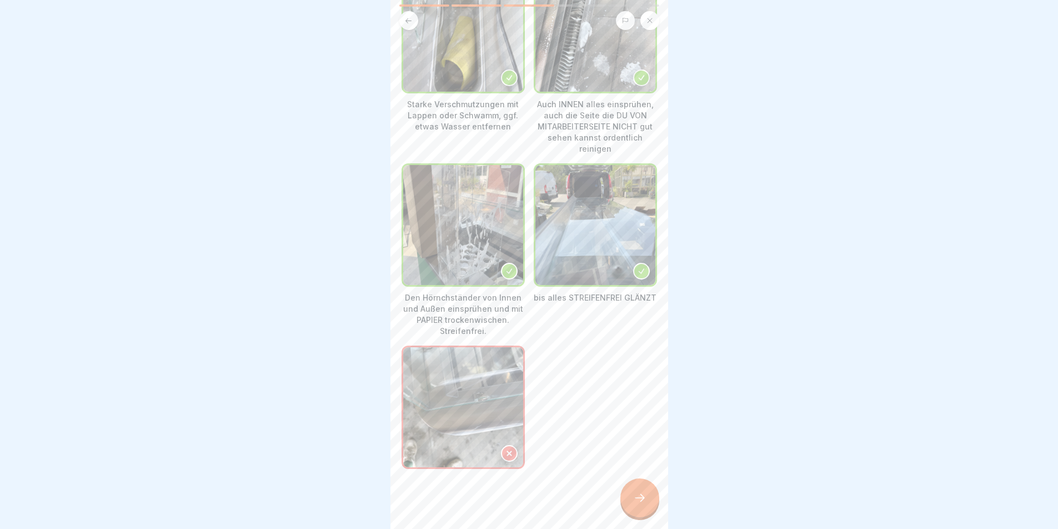
click at [489, 379] on img at bounding box center [463, 407] width 120 height 120
click at [648, 495] on div at bounding box center [639, 497] width 39 height 39
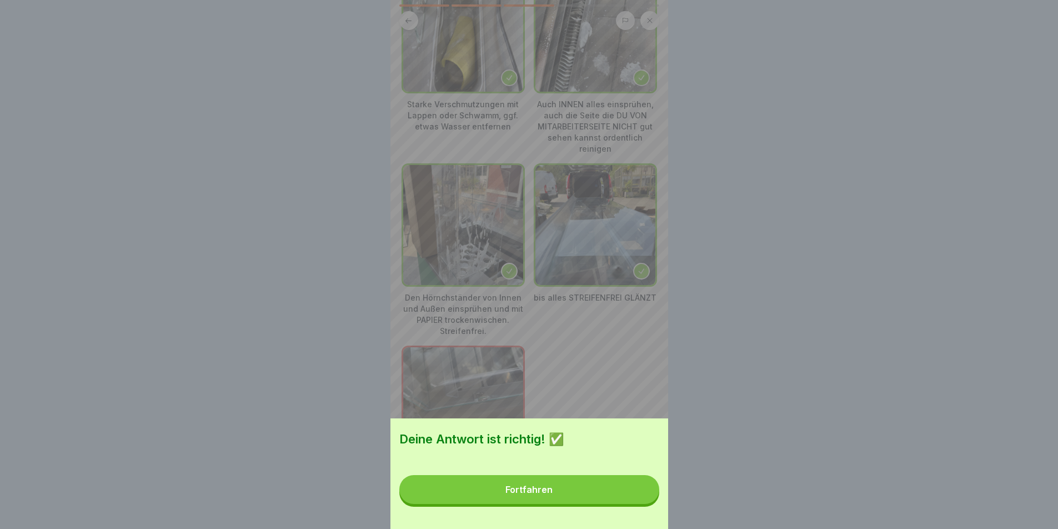
click at [539, 494] on div "Fortfahren" at bounding box center [528, 489] width 47 height 10
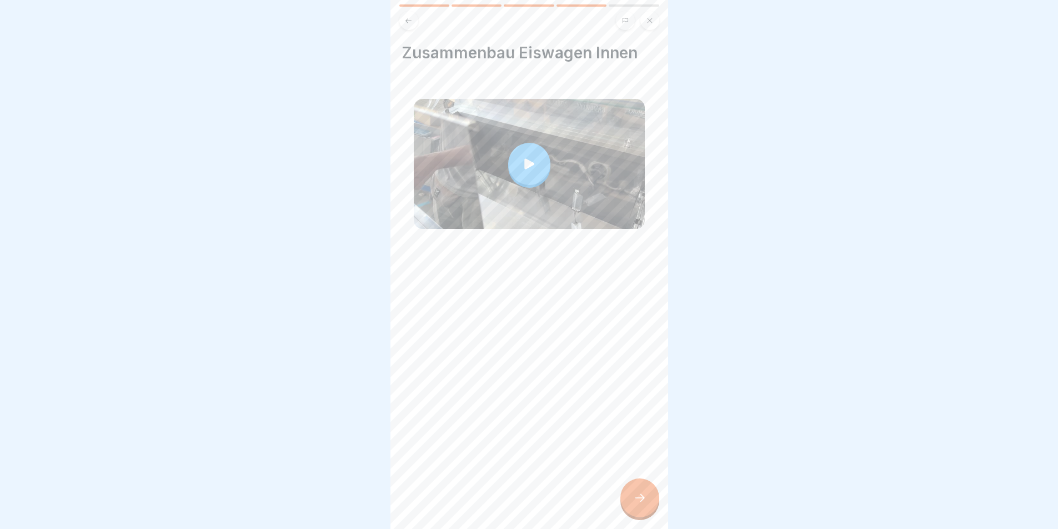
click at [524, 159] on icon at bounding box center [529, 163] width 10 height 11
click at [528, 169] on icon at bounding box center [530, 164] width 16 height 16
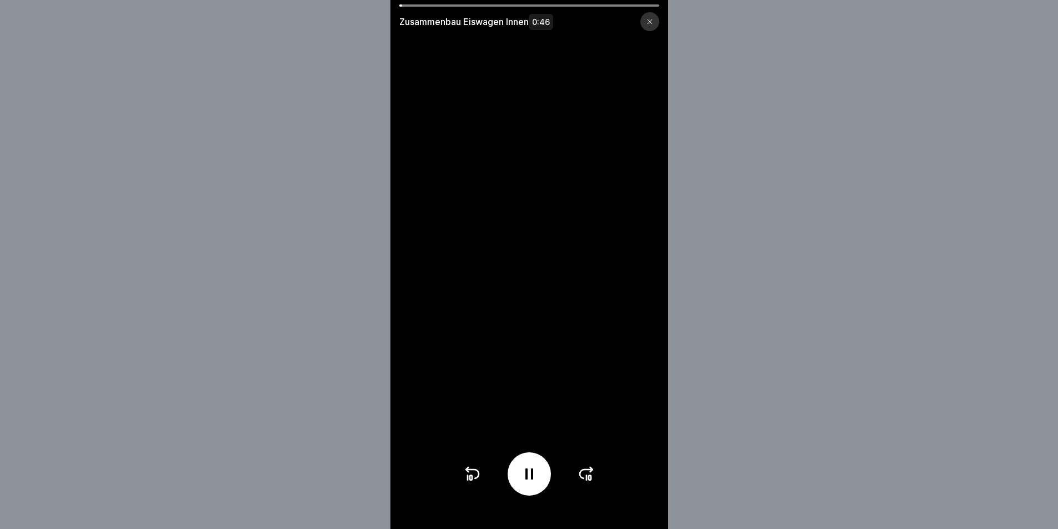
click at [522, 296] on video at bounding box center [529, 264] width 278 height 529
click at [658, 22] on div at bounding box center [649, 21] width 19 height 19
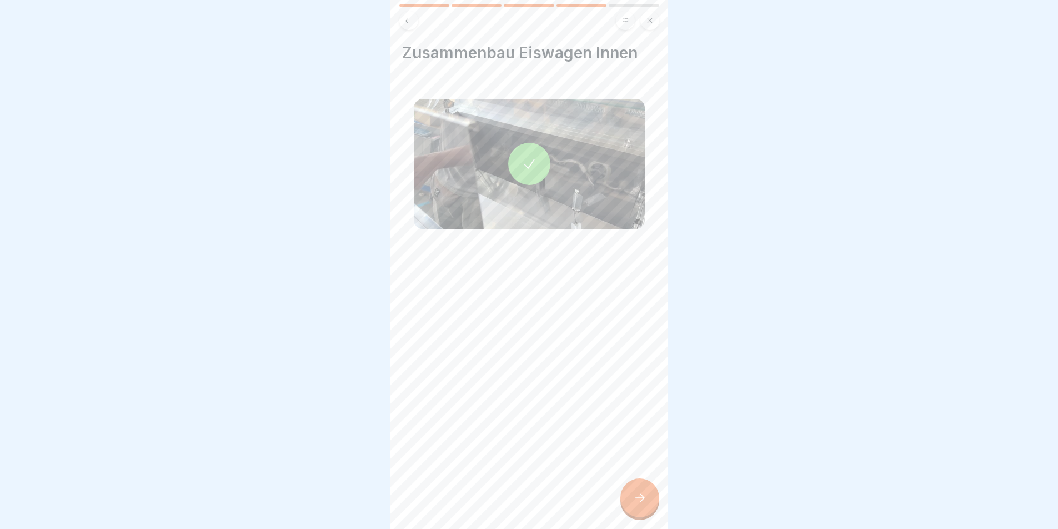
click at [639, 506] on div at bounding box center [639, 497] width 39 height 39
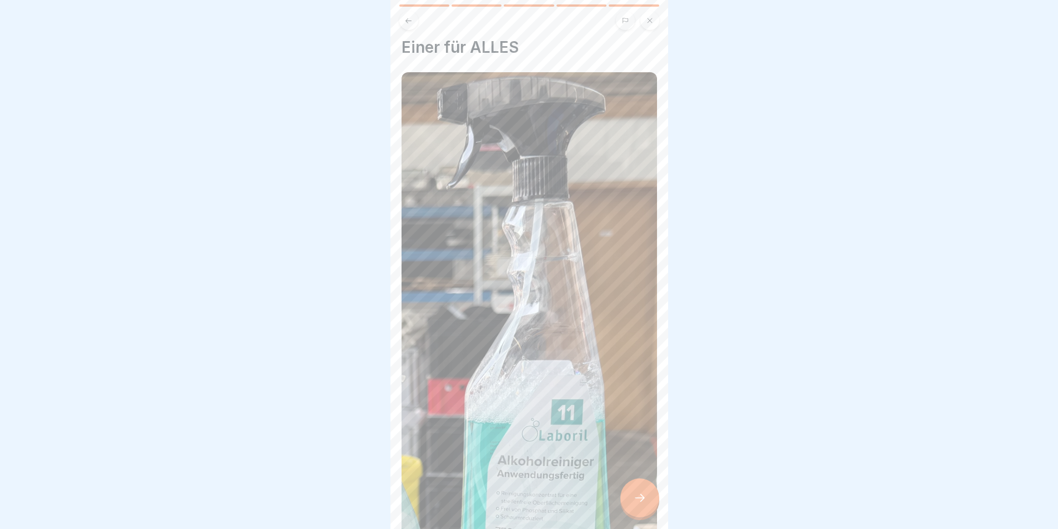
scroll to position [0, 0]
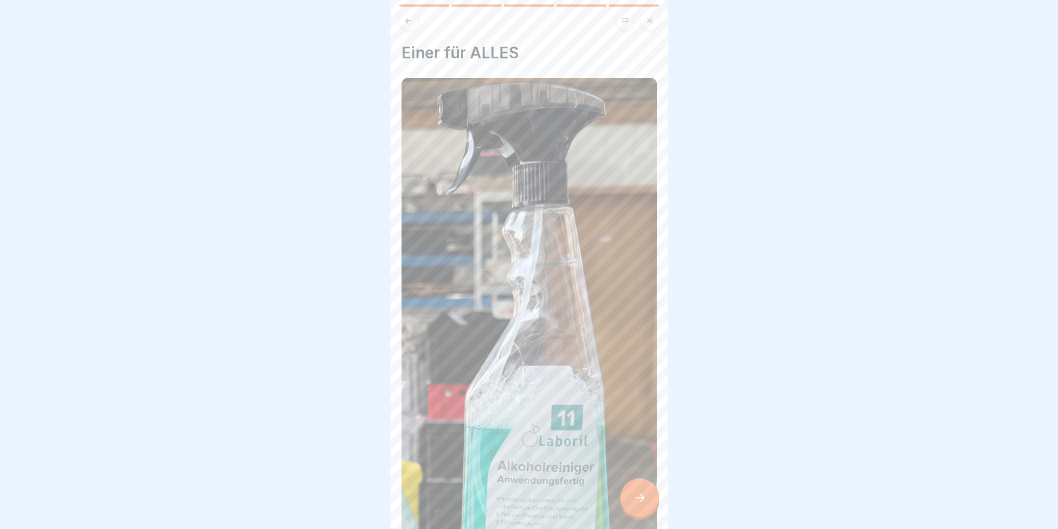
click at [637, 498] on div at bounding box center [639, 497] width 39 height 39
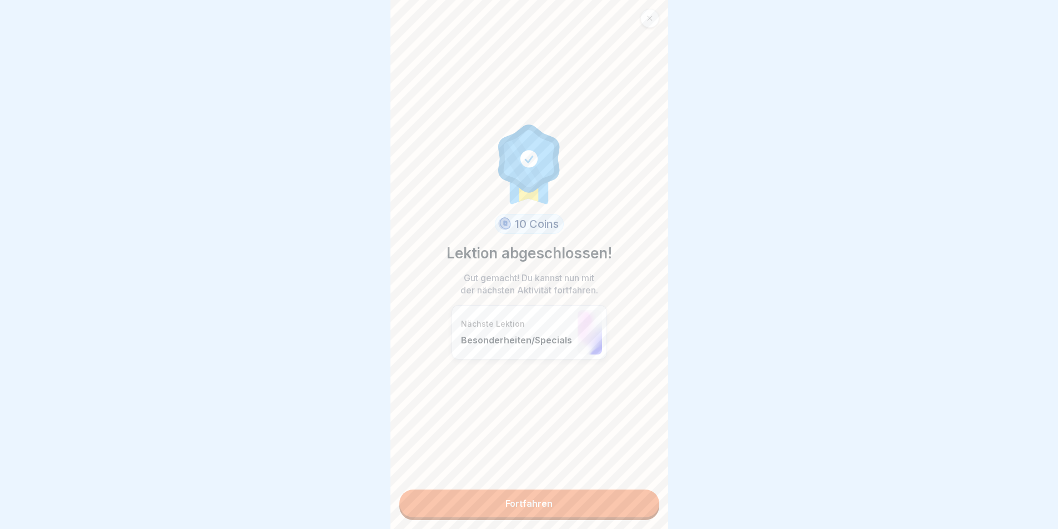
click at [546, 504] on link "Fortfahren" at bounding box center [529, 503] width 260 height 28
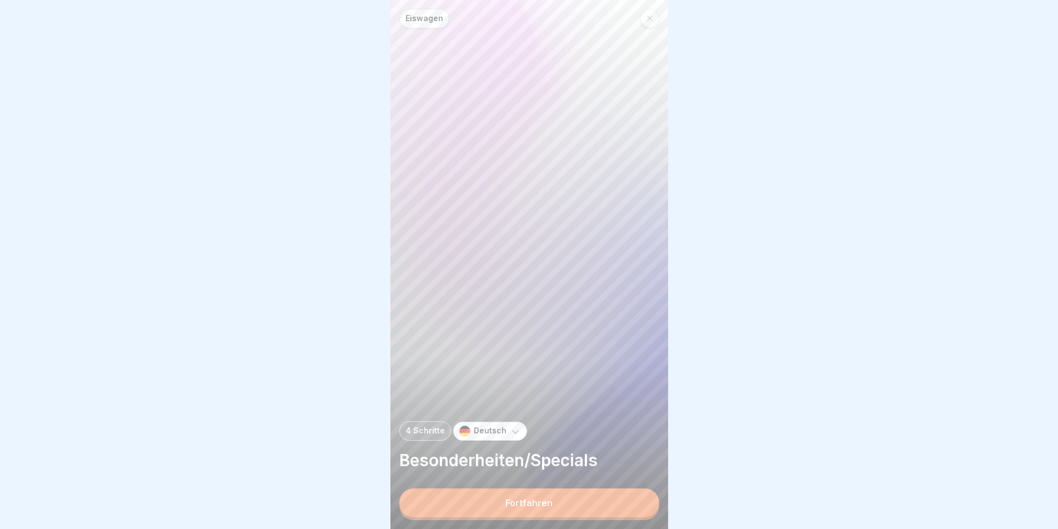
click at [548, 505] on div "Fortfahren" at bounding box center [528, 503] width 47 height 10
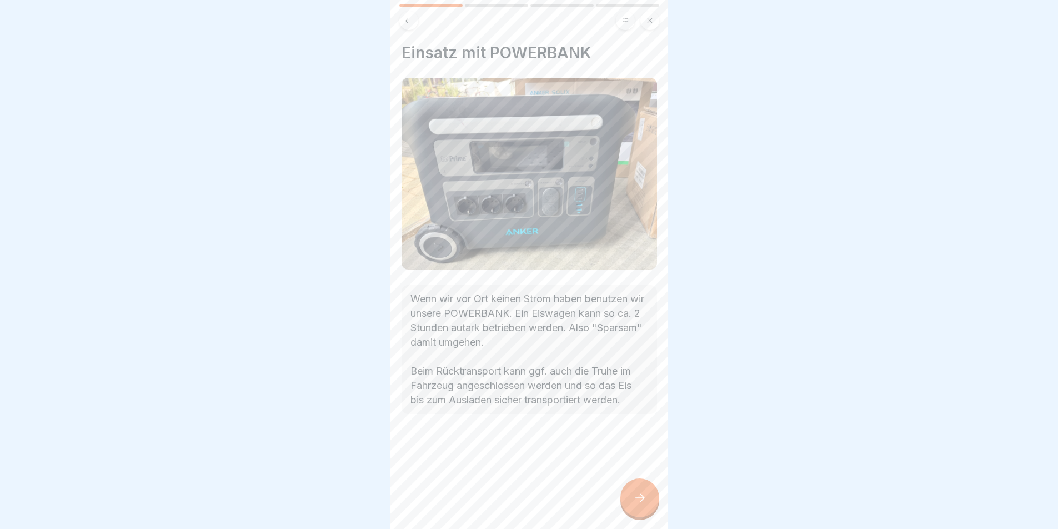
click at [644, 506] on div at bounding box center [639, 497] width 39 height 39
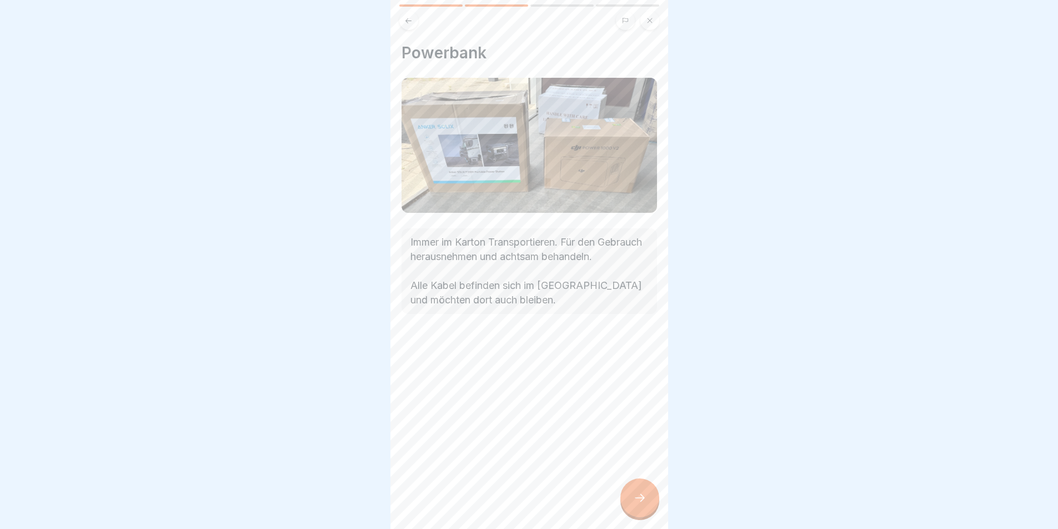
click at [644, 506] on div at bounding box center [639, 497] width 39 height 39
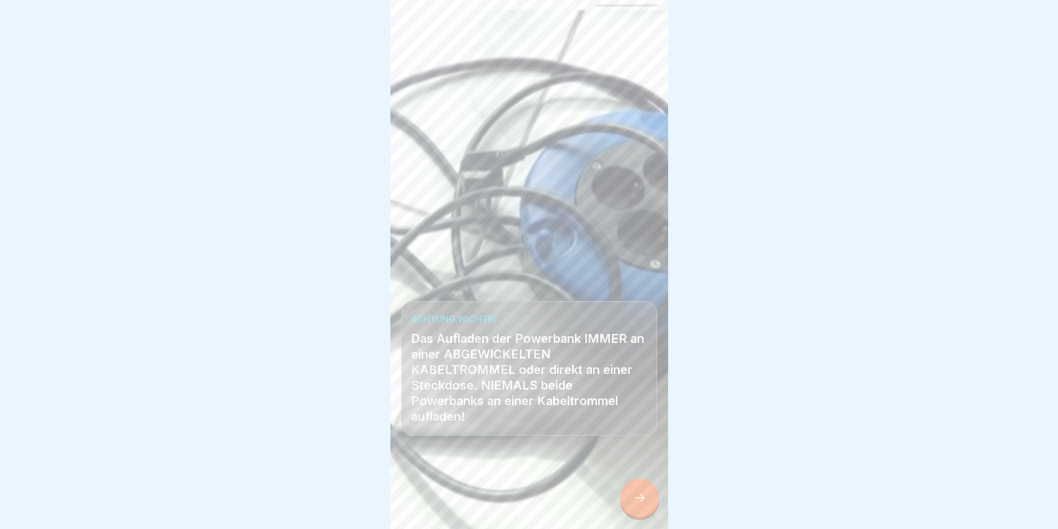
click at [639, 504] on icon at bounding box center [639, 497] width 13 height 13
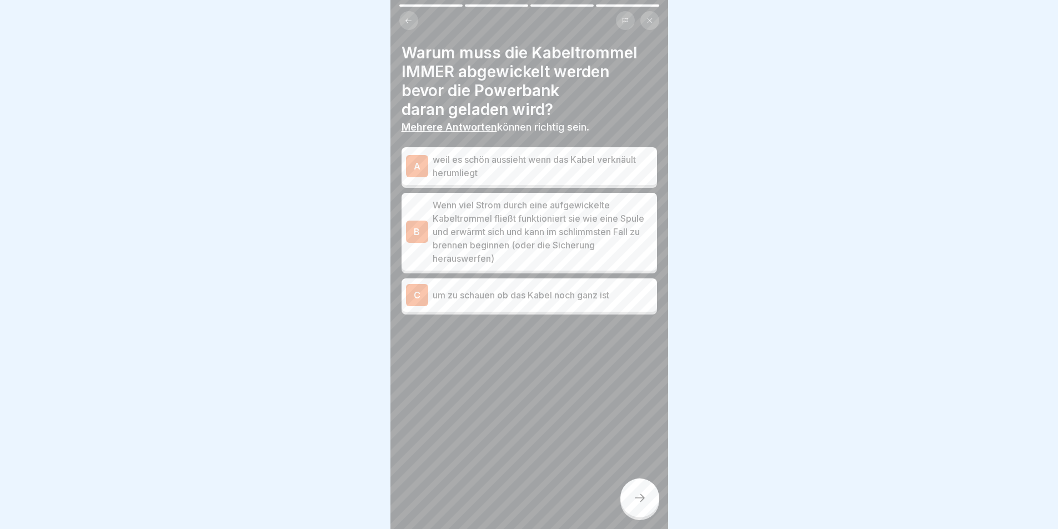
click at [525, 238] on p "Wenn viel Strom durch eine aufgewickelte Kabeltrommel fließt funktioniert sie w…" at bounding box center [543, 231] width 220 height 67
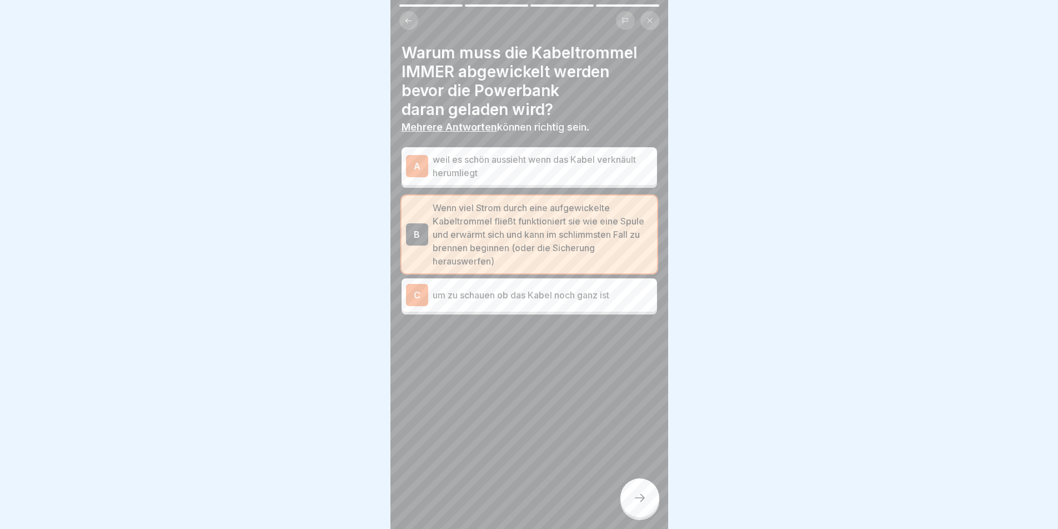
click at [525, 248] on p "Wenn viel Strom durch eine aufgewickelte Kabeltrommel fließt funktioniert sie w…" at bounding box center [543, 234] width 220 height 67
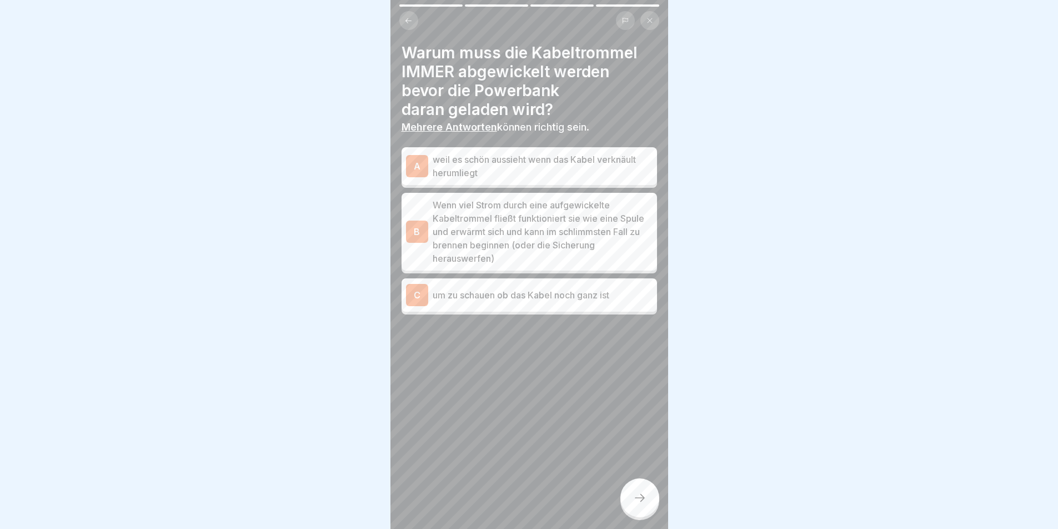
click at [525, 248] on p "Wenn viel Strom durch eine aufgewickelte Kabeltrommel fließt funktioniert sie w…" at bounding box center [543, 231] width 220 height 67
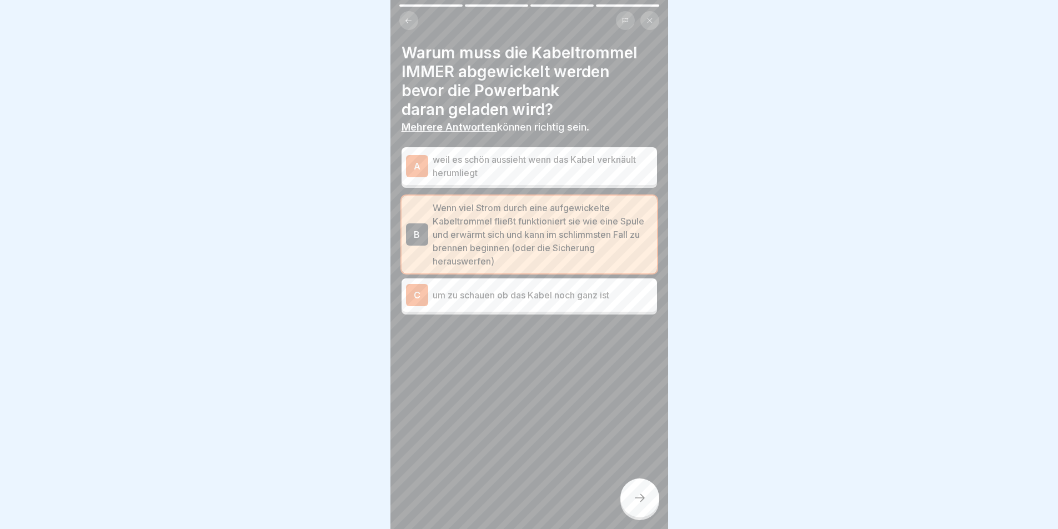
click at [632, 506] on div at bounding box center [639, 497] width 39 height 39
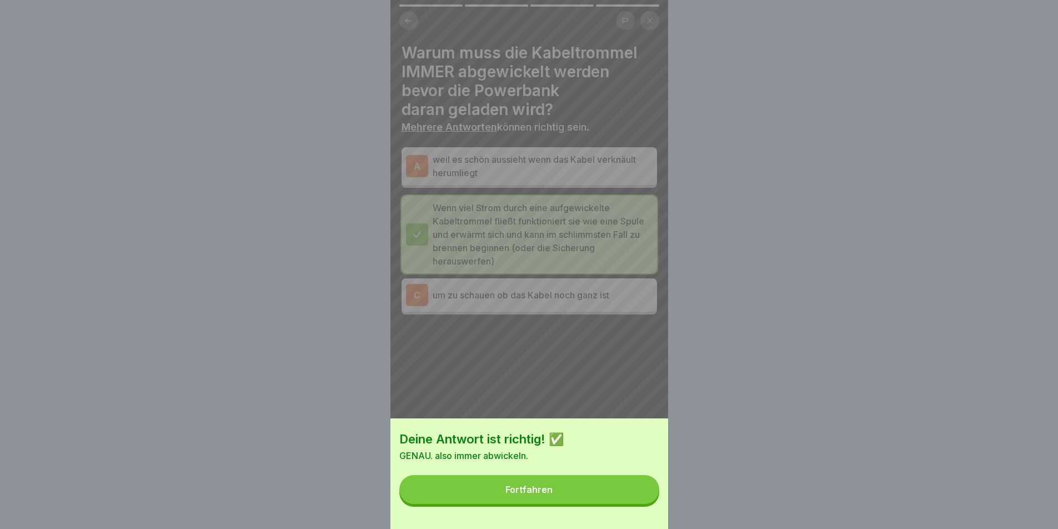
click at [575, 501] on button "Fortfahren" at bounding box center [529, 489] width 260 height 29
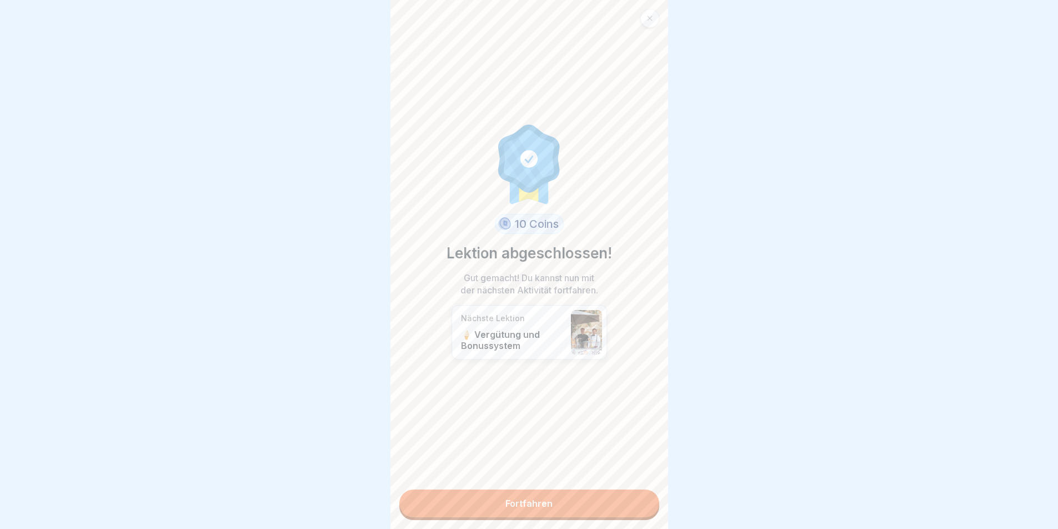
click at [544, 506] on link "Fortfahren" at bounding box center [529, 503] width 260 height 28
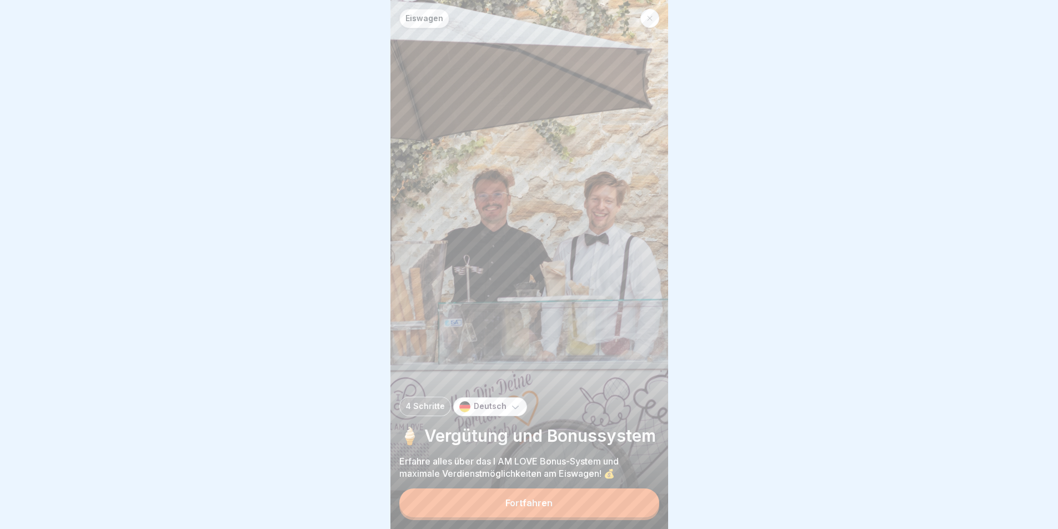
click at [558, 506] on button "Fortfahren" at bounding box center [529, 502] width 260 height 29
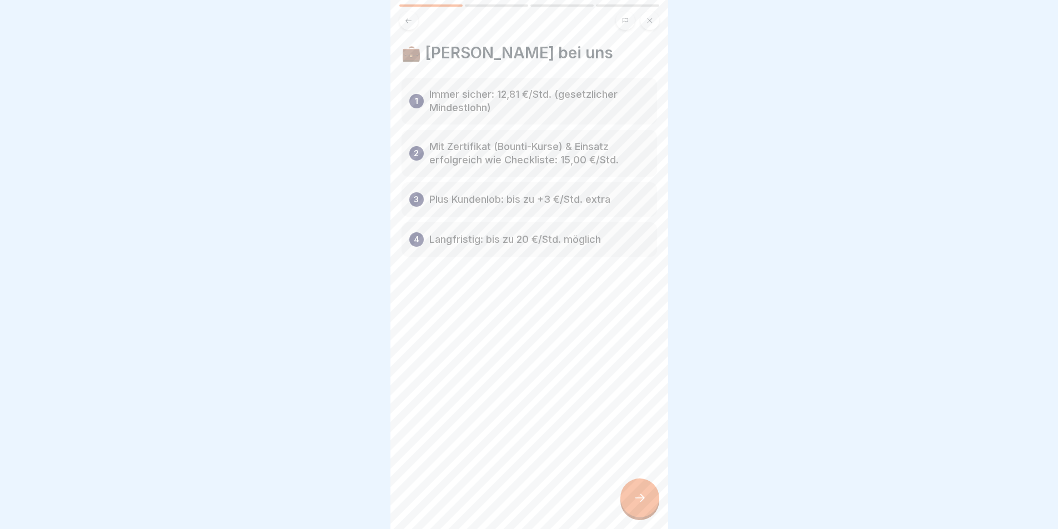
click at [647, 500] on div at bounding box center [639, 497] width 39 height 39
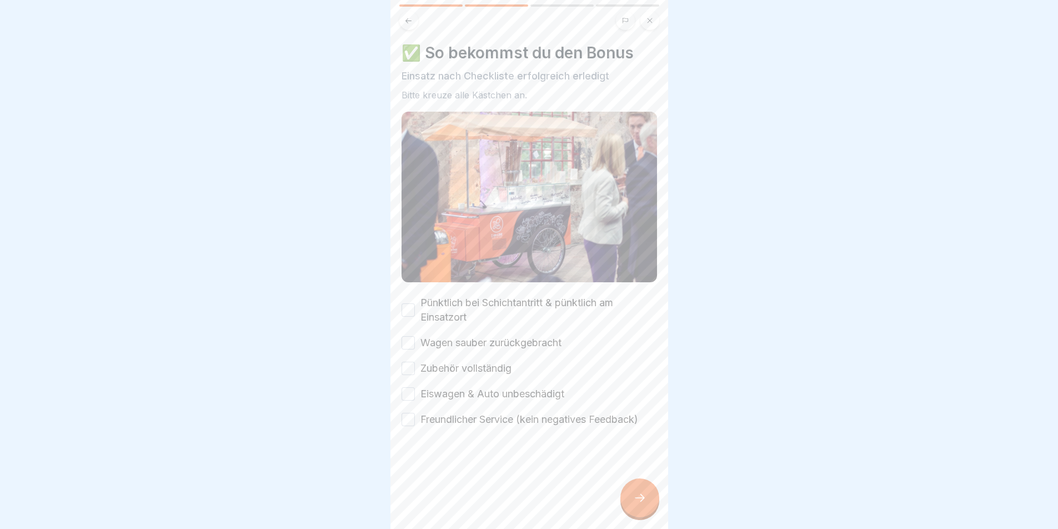
click at [413, 308] on button "Pünktlich bei Schichtantritt & pünktlich am Einsatzort" at bounding box center [408, 309] width 13 height 13
click at [413, 337] on button "Wagen sauber zurückgebracht" at bounding box center [408, 342] width 13 height 13
click at [410, 363] on button "Zubehör vollständig" at bounding box center [408, 368] width 13 height 13
click at [414, 395] on div "Eiswagen & Auto unbeschädigt" at bounding box center [483, 394] width 163 height 14
click at [410, 394] on button "Eiswagen & Auto unbeschädigt" at bounding box center [408, 393] width 13 height 13
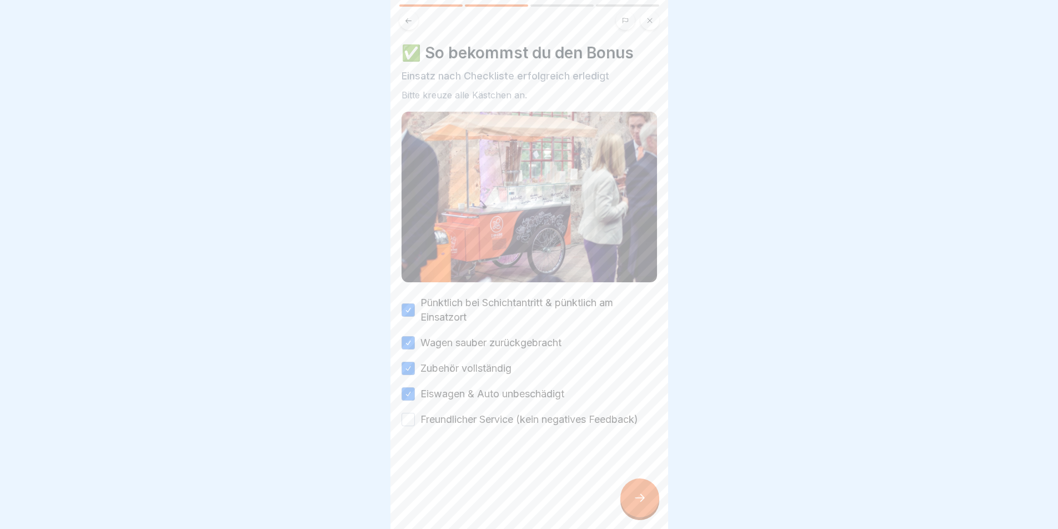
click at [410, 414] on button "Freundlicher Service (kein negatives Feedback)" at bounding box center [408, 419] width 13 height 13
click at [644, 504] on icon at bounding box center [639, 497] width 13 height 13
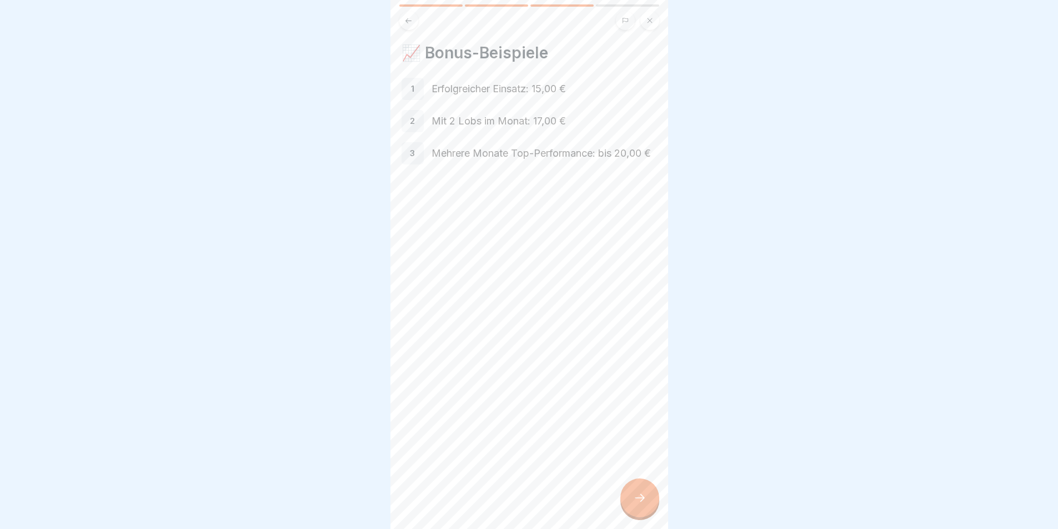
click at [642, 504] on icon at bounding box center [639, 497] width 13 height 13
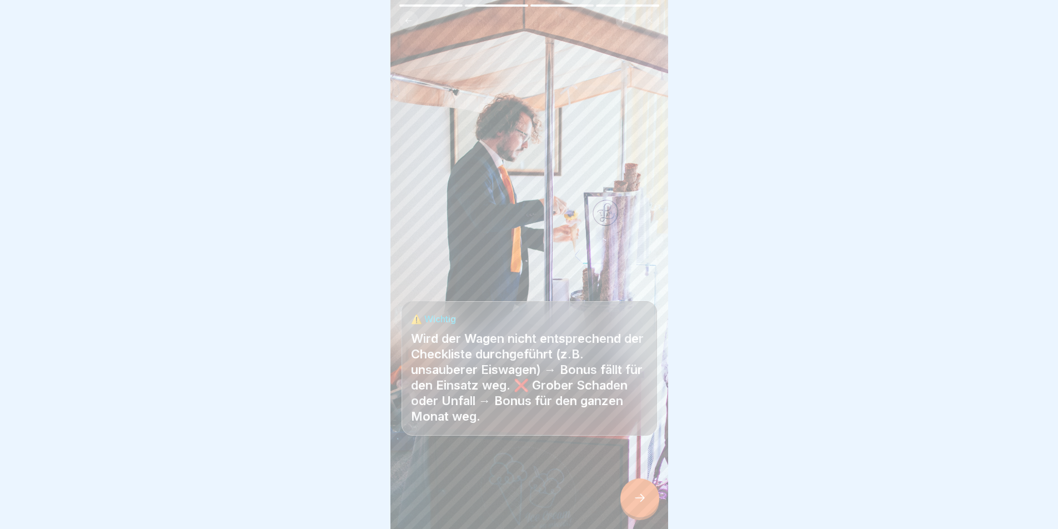
click at [640, 504] on icon at bounding box center [639, 497] width 13 height 13
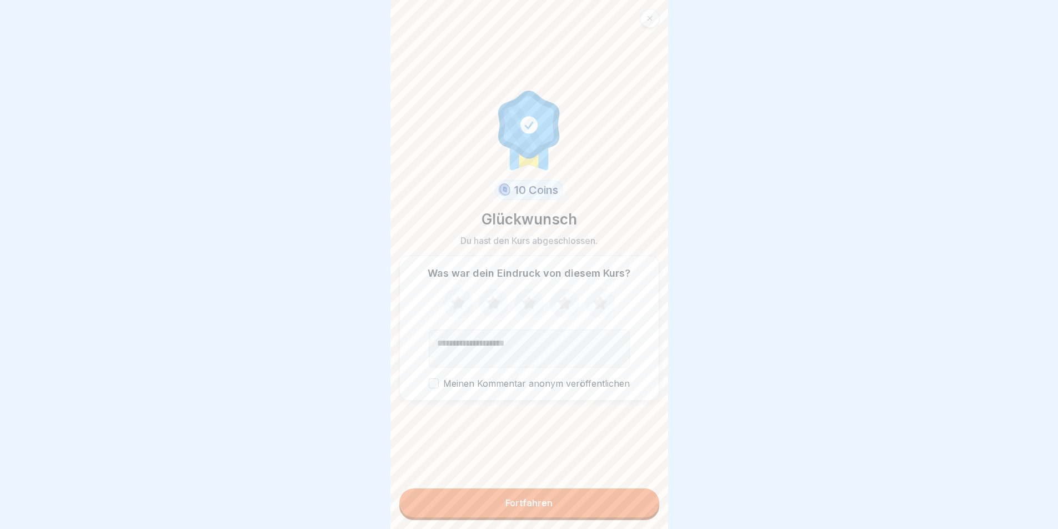
click at [567, 311] on icon at bounding box center [564, 303] width 29 height 29
click at [558, 343] on textarea "Kommentar (optional)" at bounding box center [529, 348] width 201 height 38
type textarea "*"
click at [595, 305] on icon at bounding box center [600, 303] width 14 height 14
click at [563, 309] on icon at bounding box center [564, 303] width 14 height 14
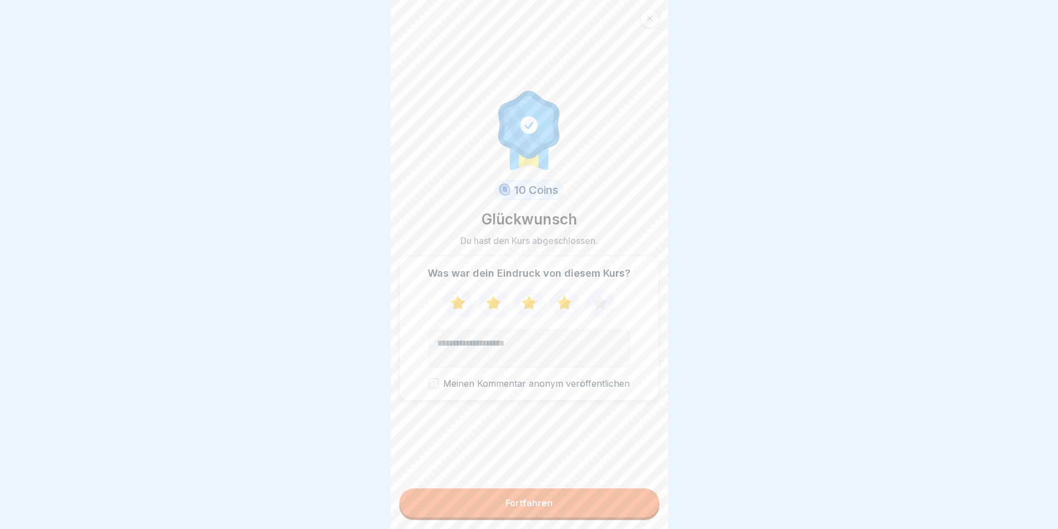
click at [598, 307] on icon at bounding box center [600, 303] width 14 height 14
click at [535, 506] on div "Fortfahren" at bounding box center [528, 503] width 47 height 10
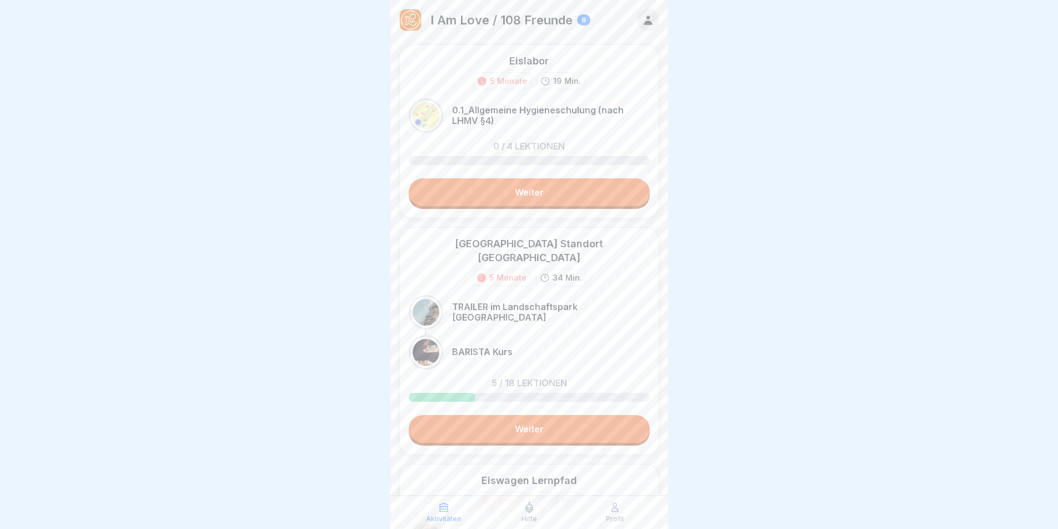
click at [509, 189] on link "Weiter" at bounding box center [529, 192] width 241 height 28
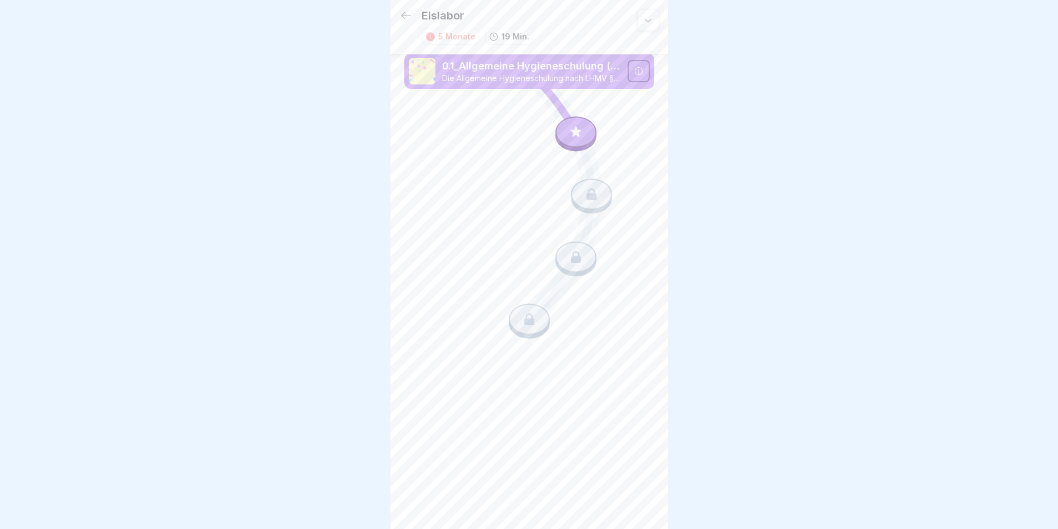
click at [572, 134] on icon at bounding box center [576, 131] width 14 height 14
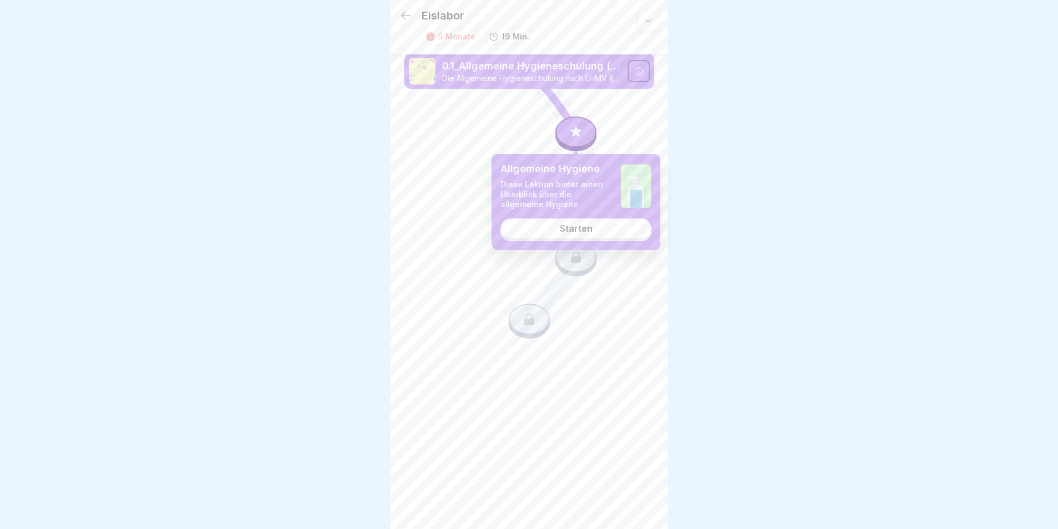
click at [575, 232] on div "Starten" at bounding box center [576, 228] width 33 height 10
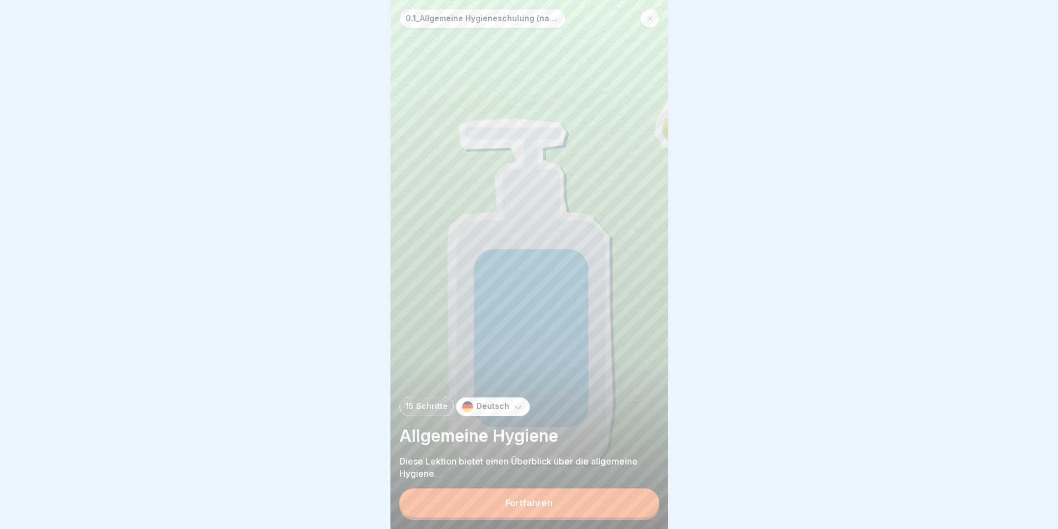
click at [538, 506] on div "Fortfahren" at bounding box center [528, 503] width 47 height 10
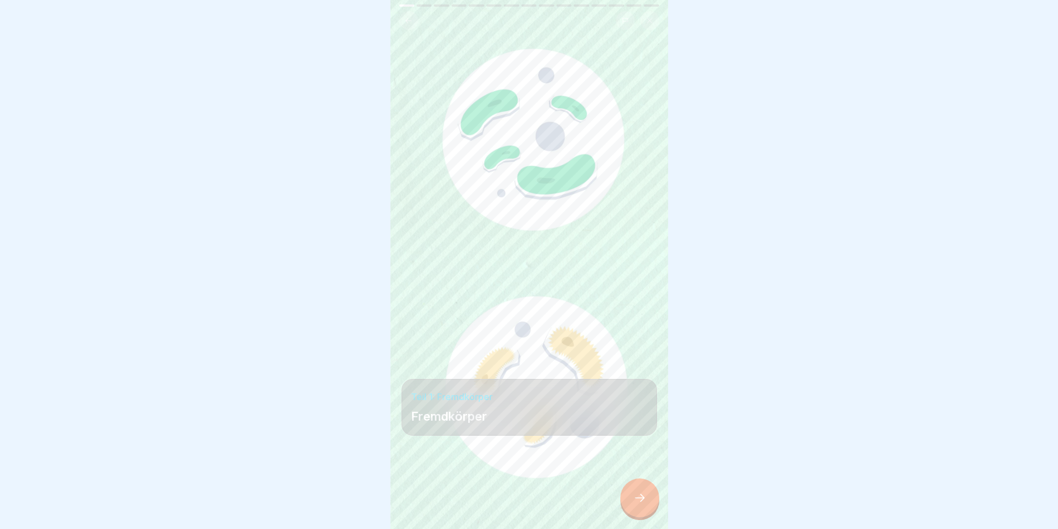
click at [647, 499] on div at bounding box center [639, 497] width 39 height 39
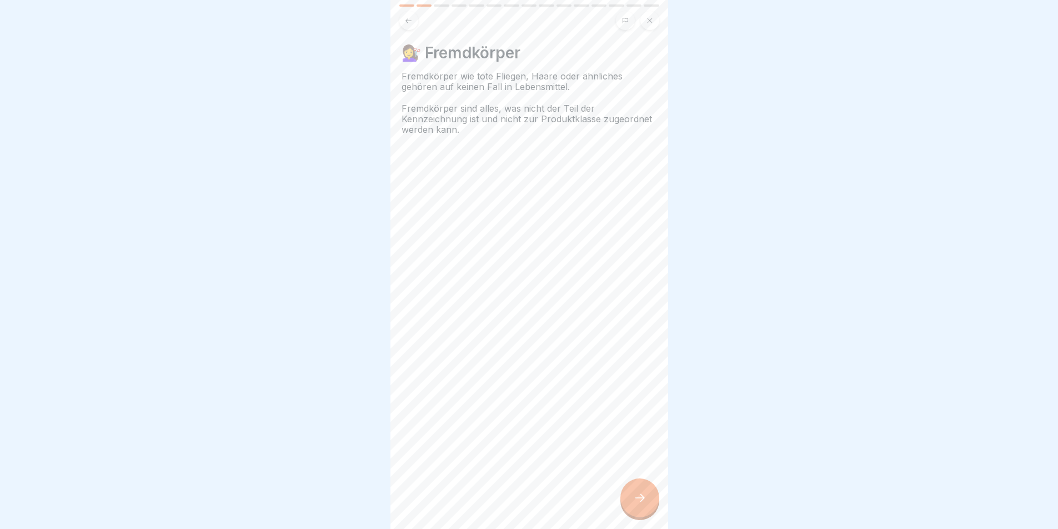
click at [645, 501] on icon at bounding box center [639, 497] width 13 height 13
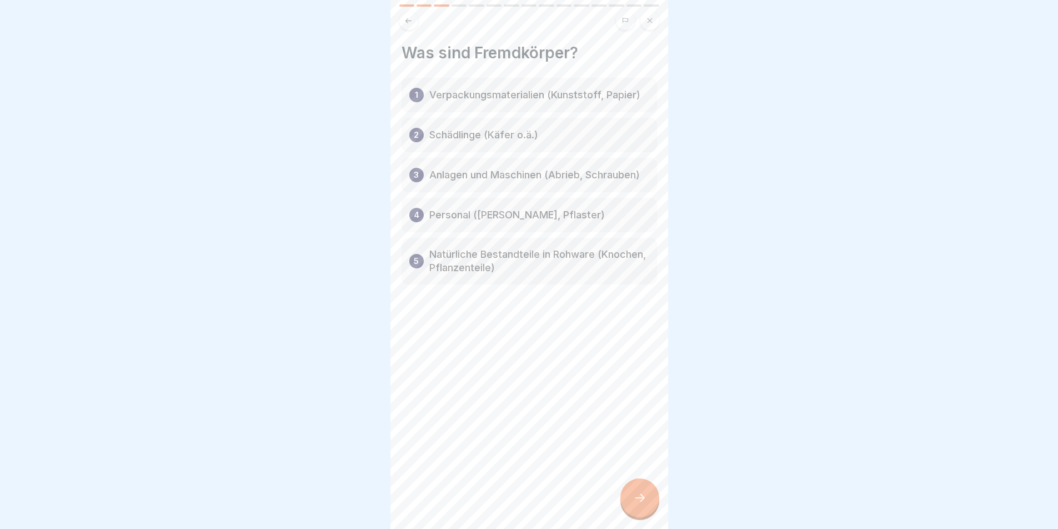
click at [511, 97] on p "Verpackungsmaterialien (Kunststoff, Papier)" at bounding box center [534, 94] width 211 height 13
click at [512, 137] on p "Schädlinge (Käfer o.ä.)" at bounding box center [483, 134] width 109 height 13
click at [515, 182] on p "Anlagen und Maschinen (Abrieb, Schrauben)" at bounding box center [534, 174] width 211 height 13
click at [515, 222] on p "Personal ([PERSON_NAME], Pflaster)" at bounding box center [517, 214] width 176 height 13
click at [643, 503] on icon at bounding box center [639, 497] width 13 height 13
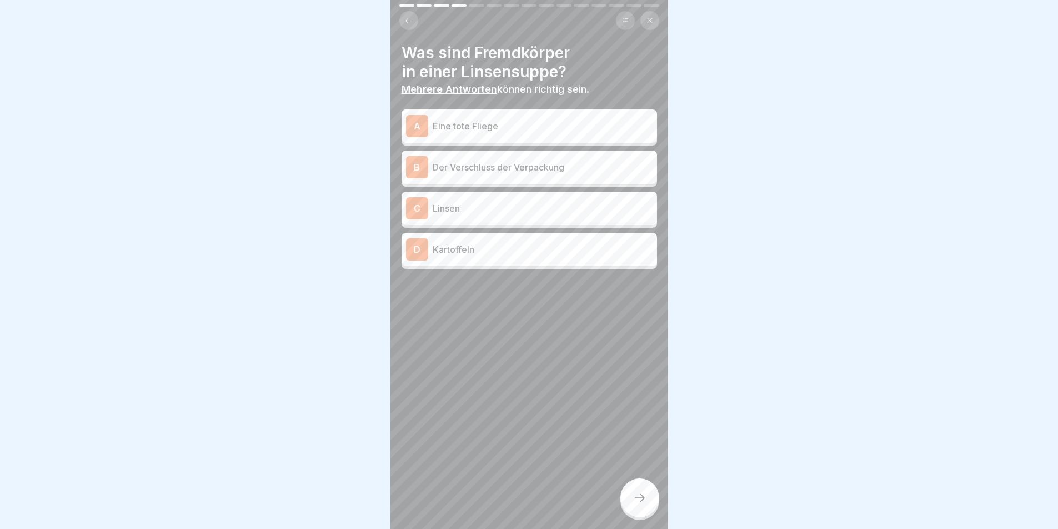
click at [479, 126] on p "Eine tote Fliege" at bounding box center [543, 125] width 220 height 13
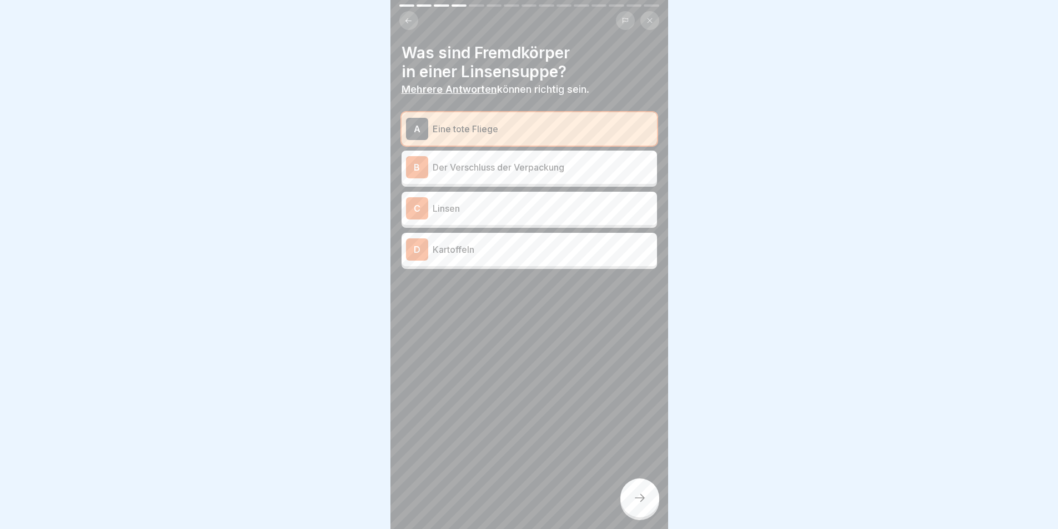
click at [490, 169] on p "Der Verschluss der Verpackung" at bounding box center [543, 167] width 220 height 13
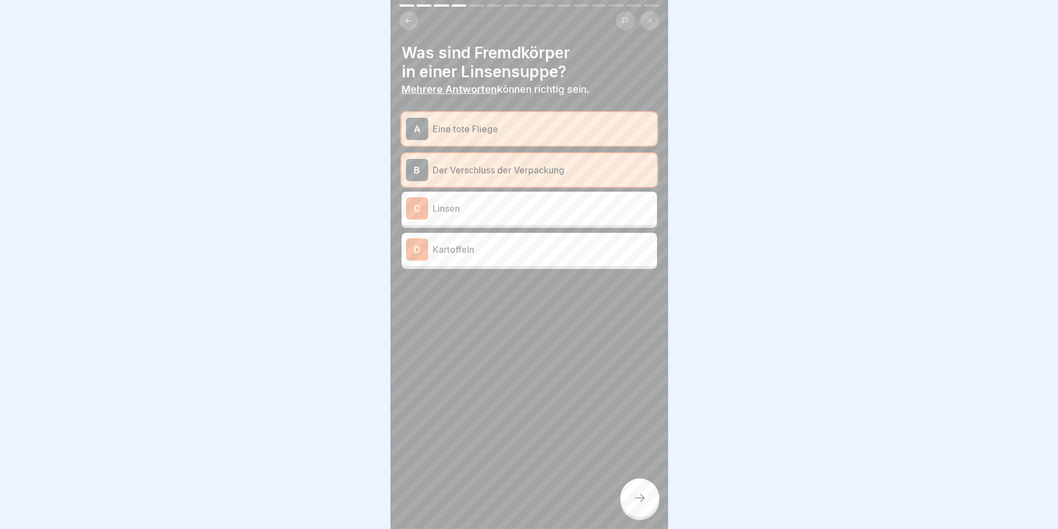
click at [503, 233] on div "A Eine tote Fliege B Der Verschluss der Verpackung C Linsen D Kartoffeln" at bounding box center [530, 190] width 256 height 157
click at [505, 258] on div "D Kartoffeln" at bounding box center [529, 249] width 247 height 22
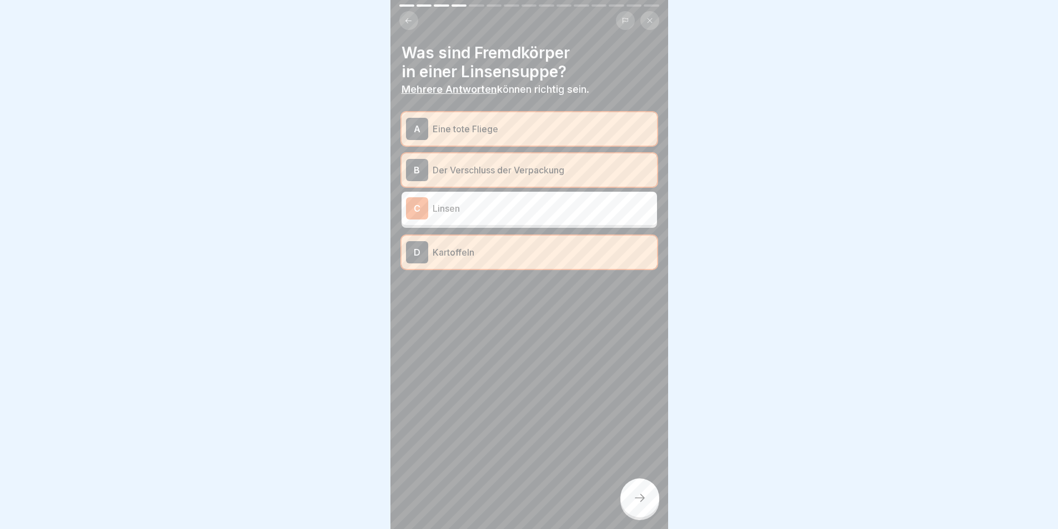
click at [534, 258] on p "Kartoffeln" at bounding box center [543, 252] width 220 height 13
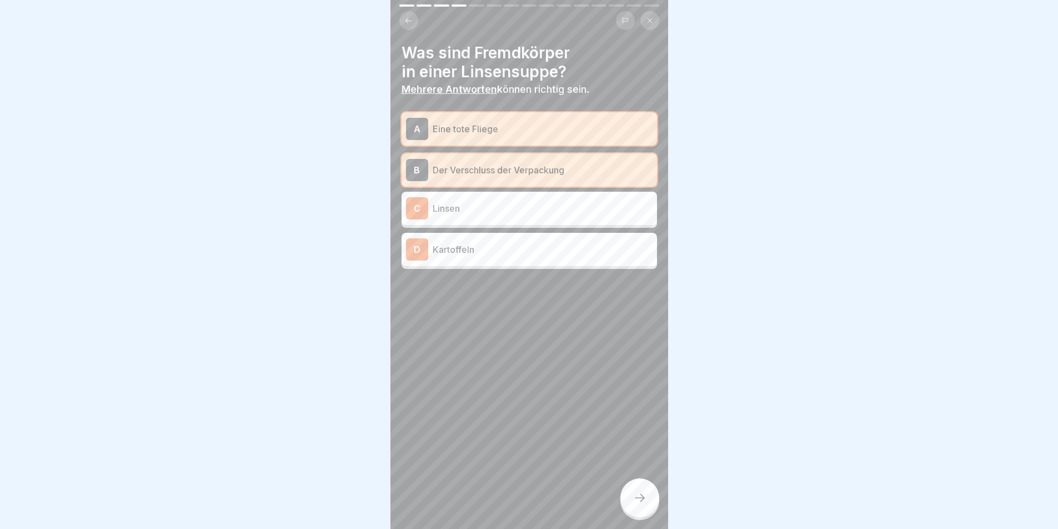
click at [639, 504] on icon at bounding box center [639, 497] width 13 height 13
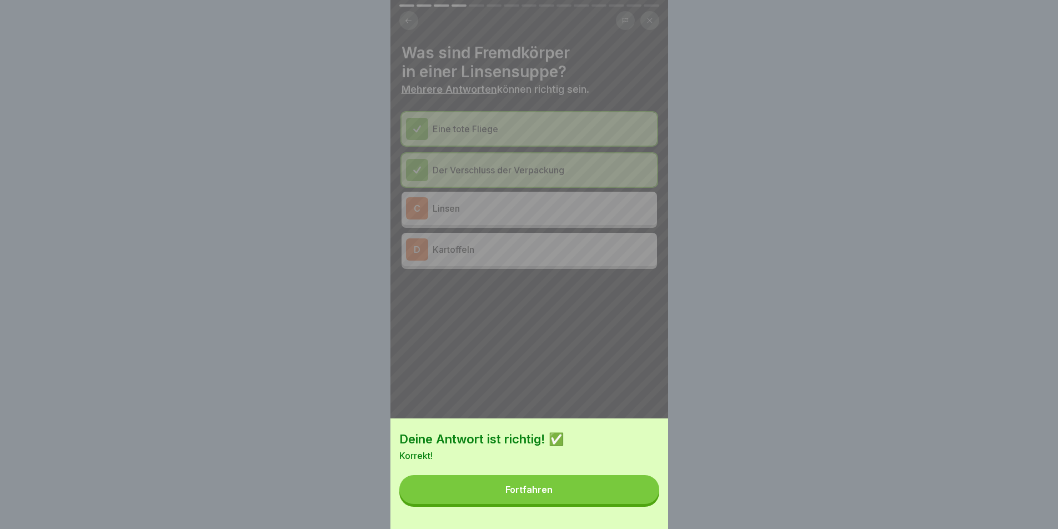
click at [605, 497] on button "Fortfahren" at bounding box center [529, 489] width 260 height 29
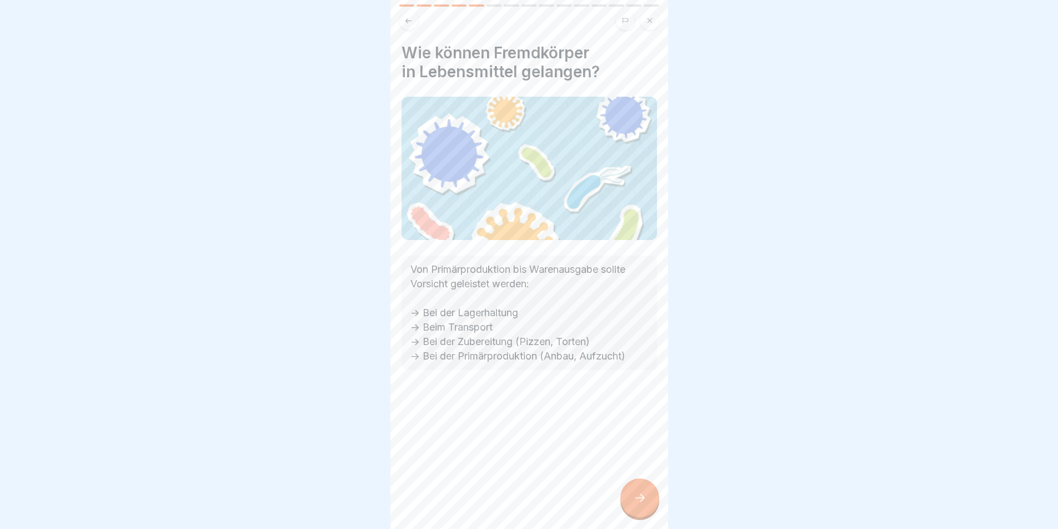
click at [644, 504] on icon at bounding box center [639, 497] width 13 height 13
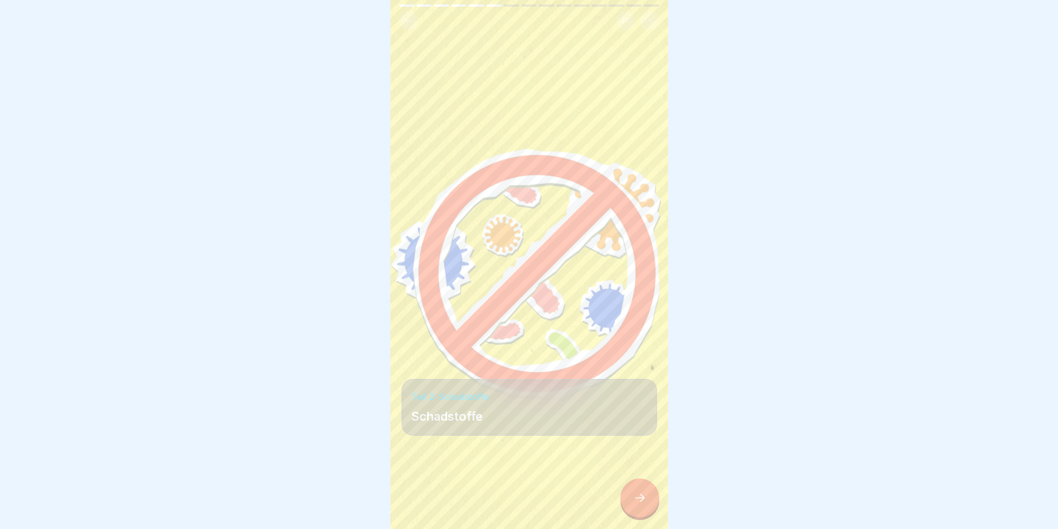
click at [494, 414] on p "Schadstoffe" at bounding box center [529, 416] width 237 height 16
click at [647, 506] on div at bounding box center [639, 497] width 39 height 39
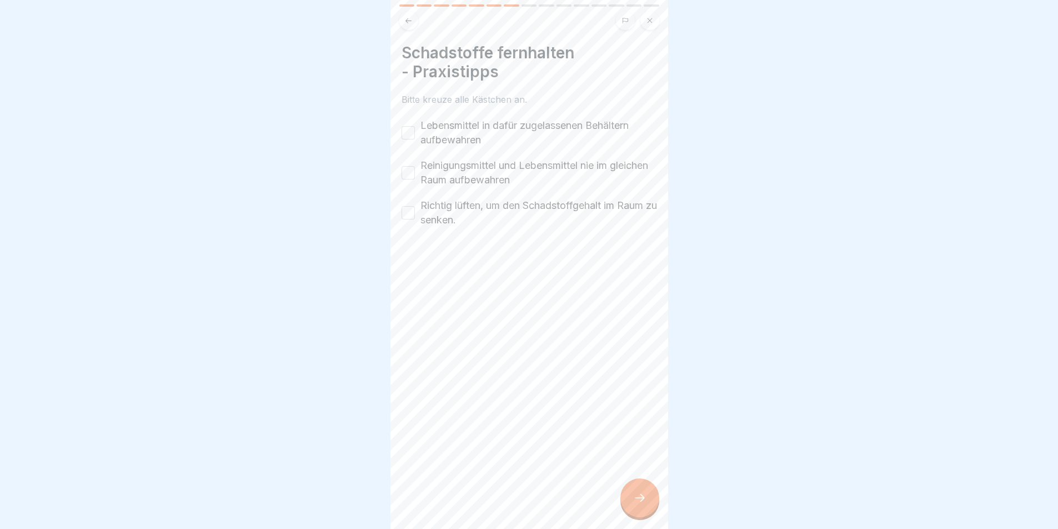
click at [409, 133] on button "Lebensmittel in dafür zugelassenen Behältern aufbewahren" at bounding box center [408, 132] width 13 height 13
click at [408, 179] on button "Reinigungsmittel und Lebensmittel nie im gleichen Raum aufbewahren" at bounding box center [408, 172] width 13 height 13
click at [415, 216] on div "Richtig lüften, um den Schadstoffgehalt im Raum zu senken." at bounding box center [530, 212] width 256 height 29
click at [414, 226] on div "Richtig lüften, um den Schadstoffgehalt im Raum zu senken." at bounding box center [530, 212] width 256 height 29
click at [408, 209] on button "Richtig lüften, um den Schadstoffgehalt im Raum zu senken." at bounding box center [408, 212] width 13 height 13
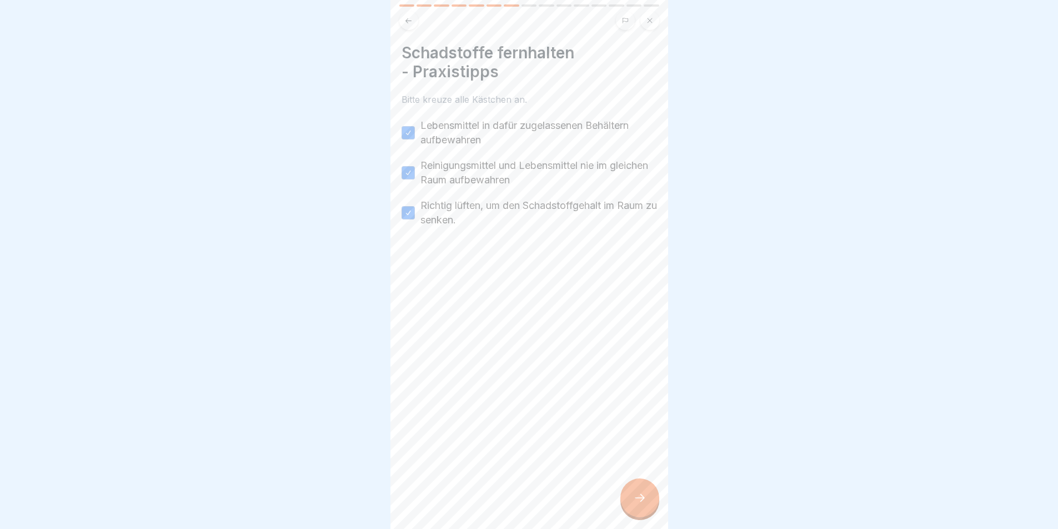
click at [639, 495] on div at bounding box center [639, 497] width 39 height 39
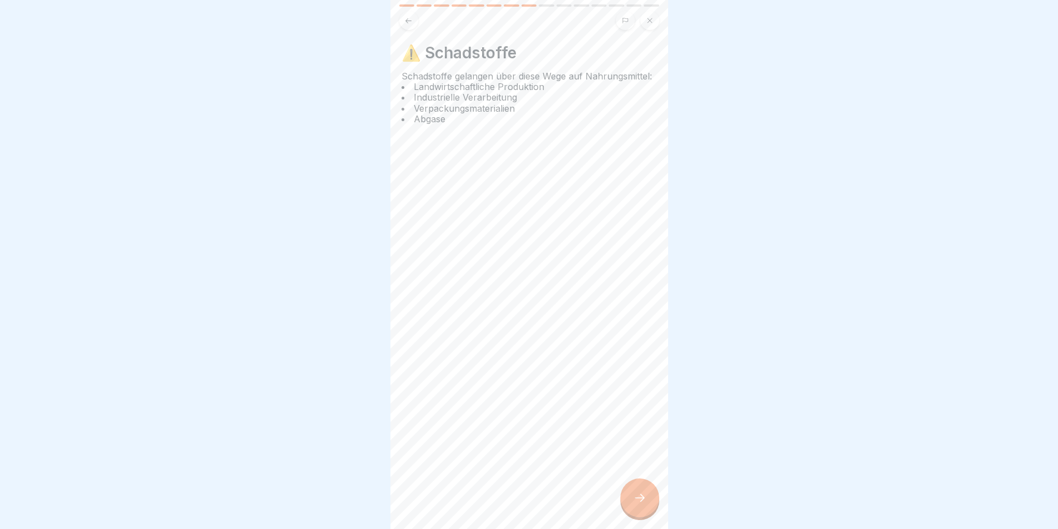
click at [637, 490] on div at bounding box center [639, 497] width 39 height 39
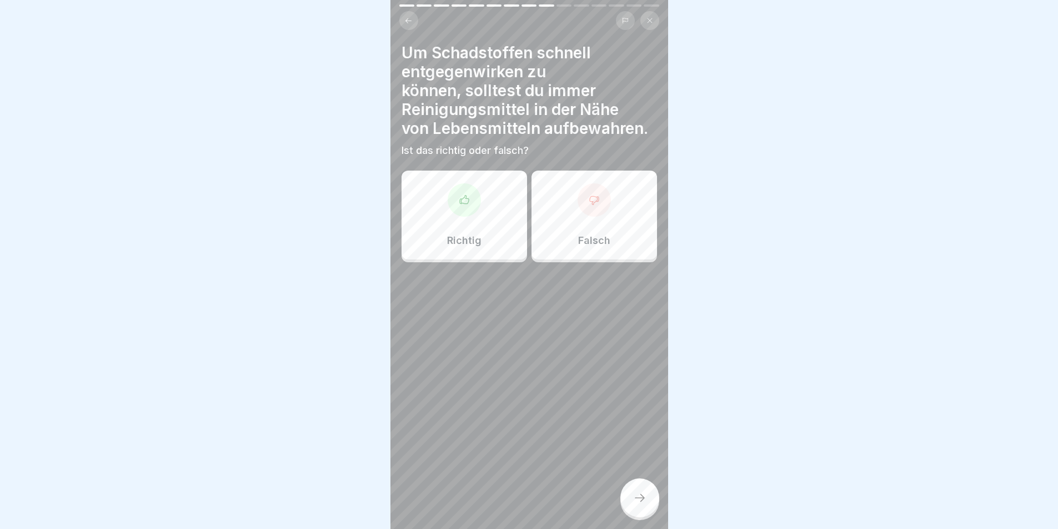
click at [602, 236] on p "Falsch" at bounding box center [594, 240] width 32 height 12
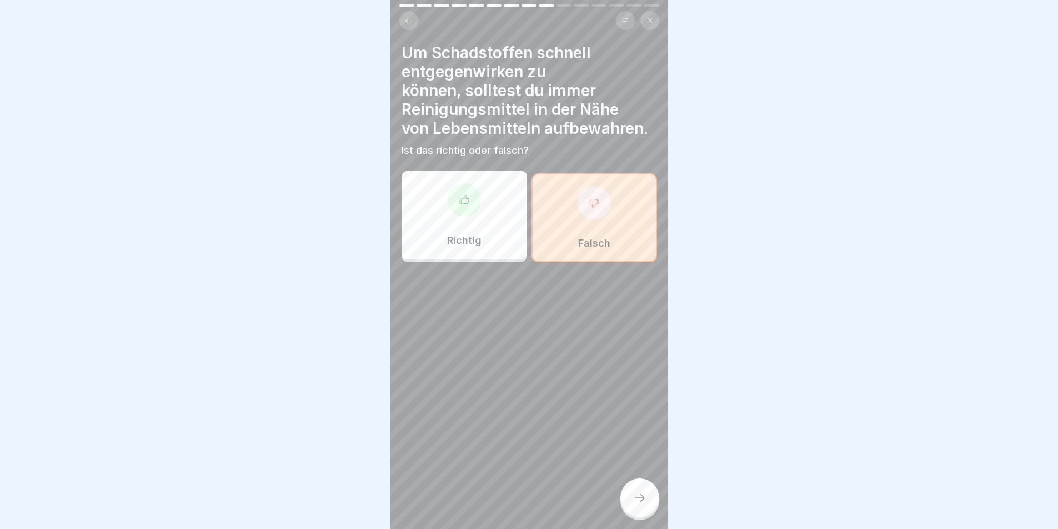
click at [494, 233] on div "Richtig" at bounding box center [465, 215] width 126 height 89
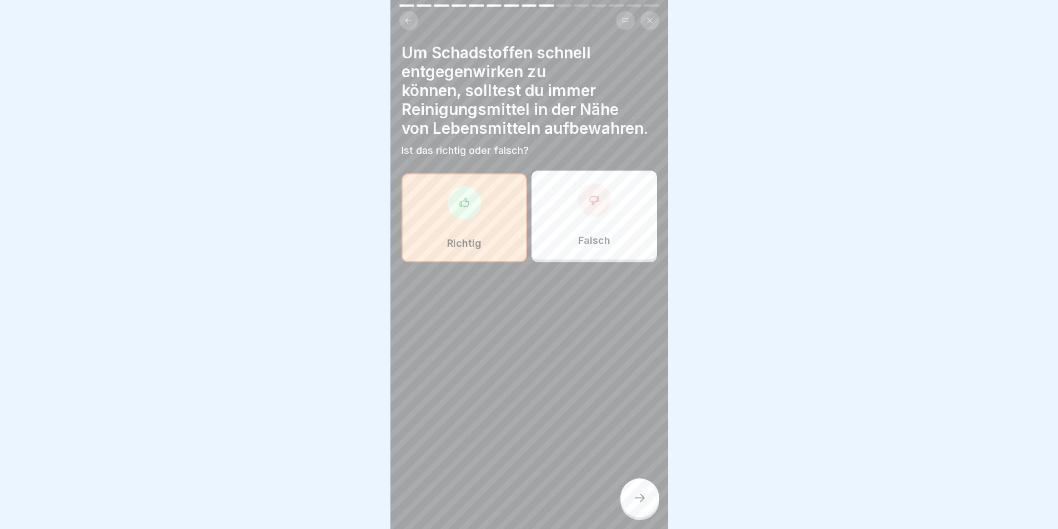
click at [631, 489] on div "0.1_Allgemeine Hygieneschulung (nach LHMV §4) 15 Schritte Deutsch Allgemeine Hy…" at bounding box center [529, 264] width 278 height 529
click at [638, 503] on icon at bounding box center [639, 497] width 13 height 13
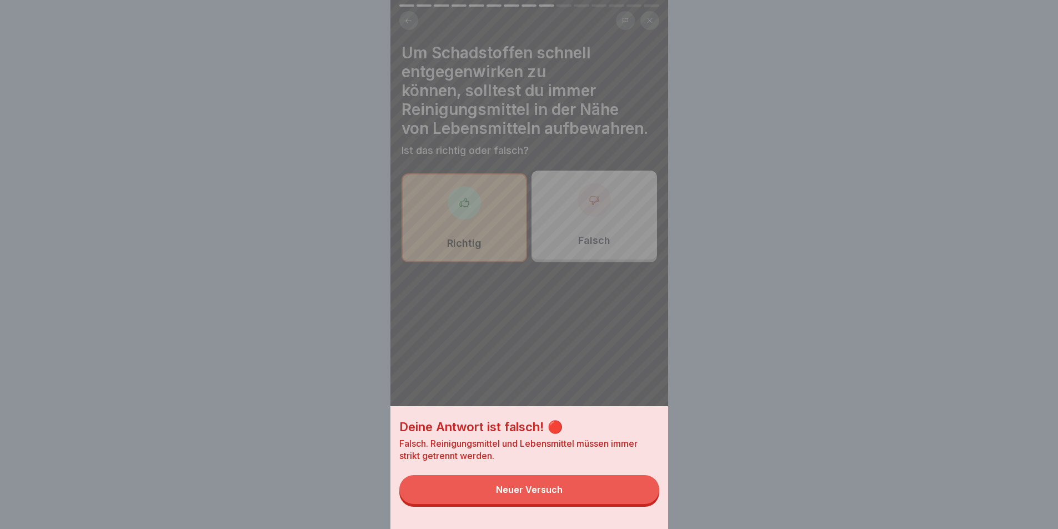
click at [603, 502] on button "Neuer Versuch" at bounding box center [529, 489] width 260 height 29
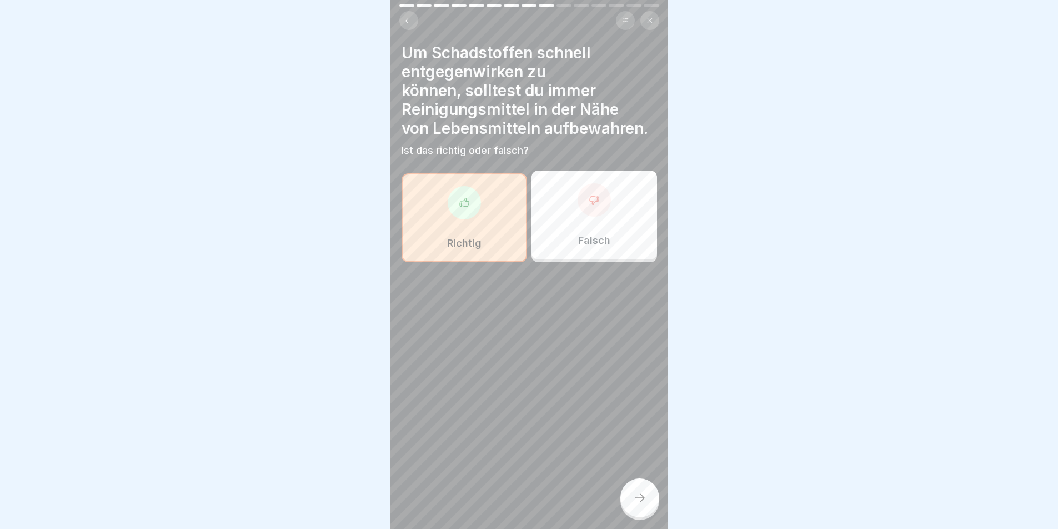
click at [572, 223] on div "Falsch" at bounding box center [595, 215] width 126 height 89
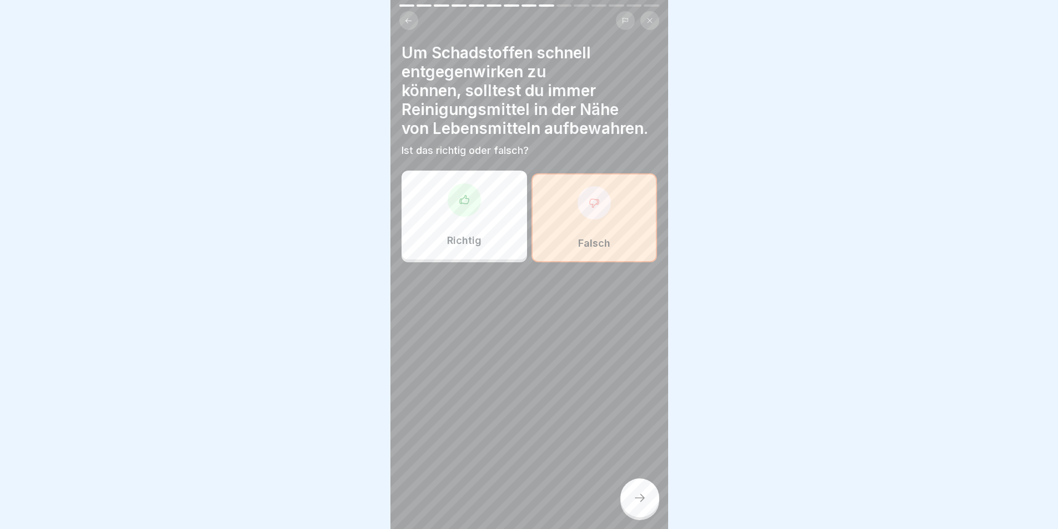
click at [652, 506] on div at bounding box center [639, 497] width 39 height 39
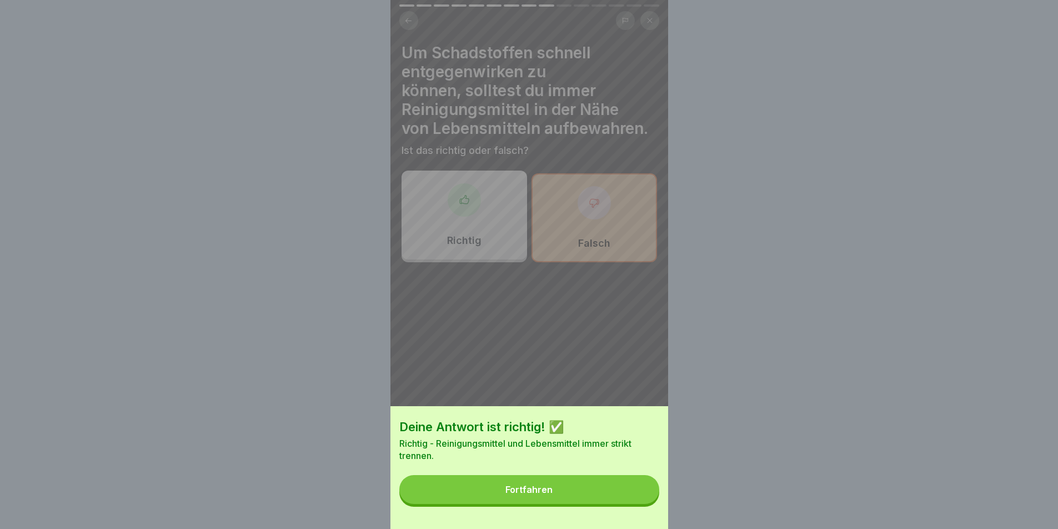
click at [552, 494] on div "Fortfahren" at bounding box center [528, 489] width 47 height 10
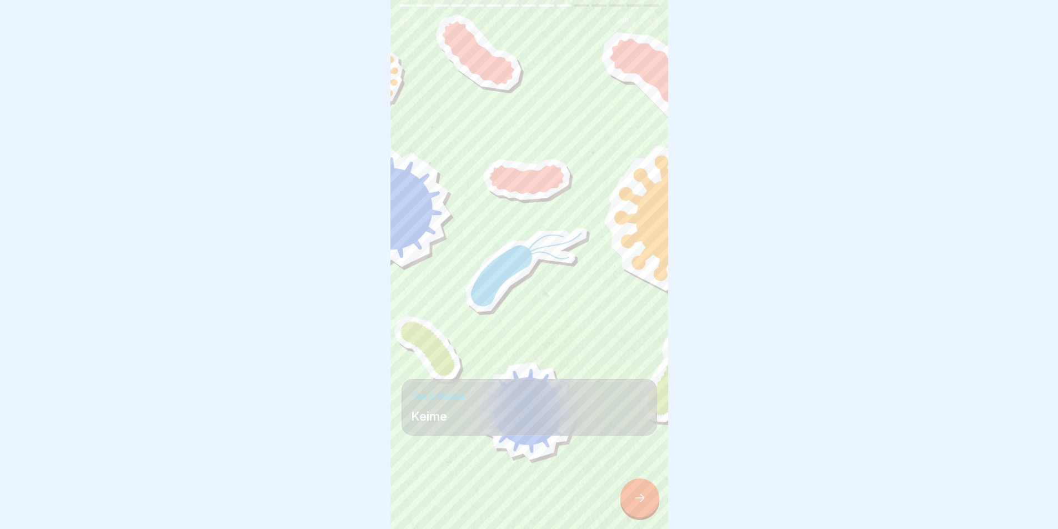
click at [643, 504] on icon at bounding box center [639, 497] width 13 height 13
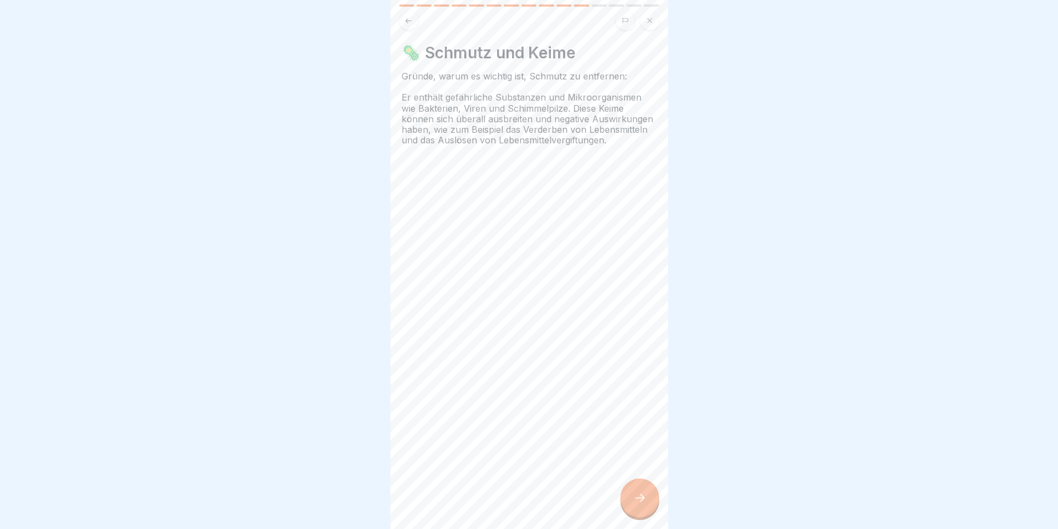
click at [636, 504] on icon at bounding box center [639, 497] width 13 height 13
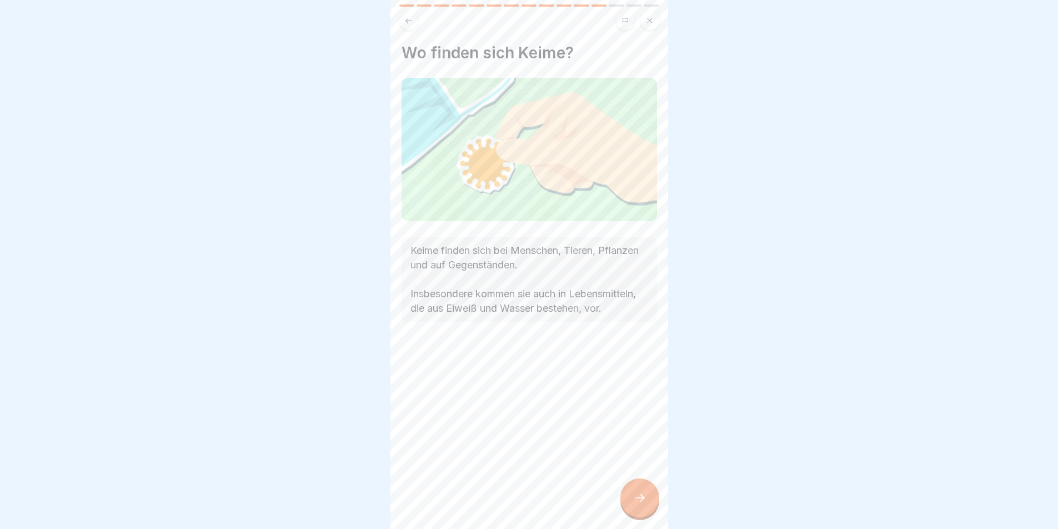
click at [636, 504] on icon at bounding box center [639, 497] width 13 height 13
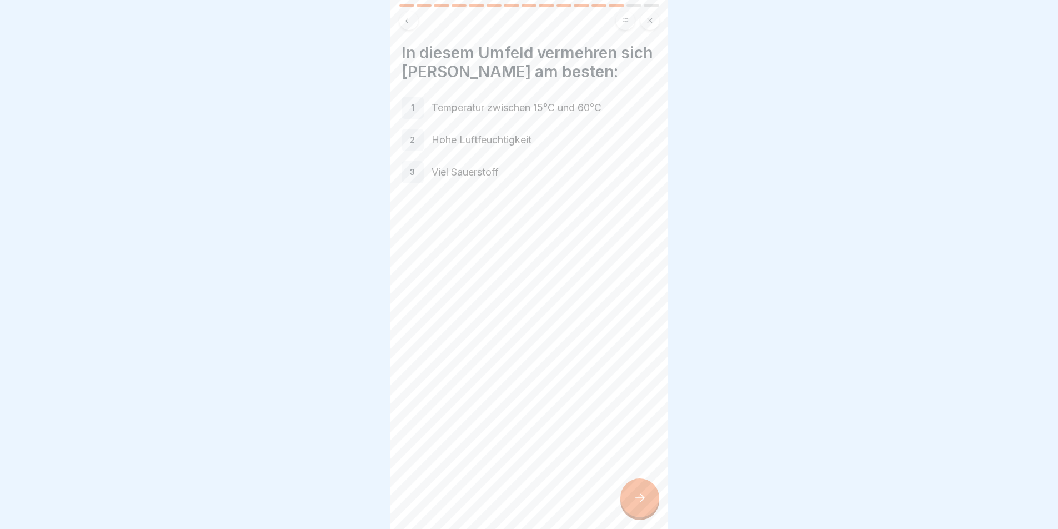
click at [413, 113] on div "1" at bounding box center [413, 108] width 22 height 22
click at [643, 504] on icon at bounding box center [639, 497] width 13 height 13
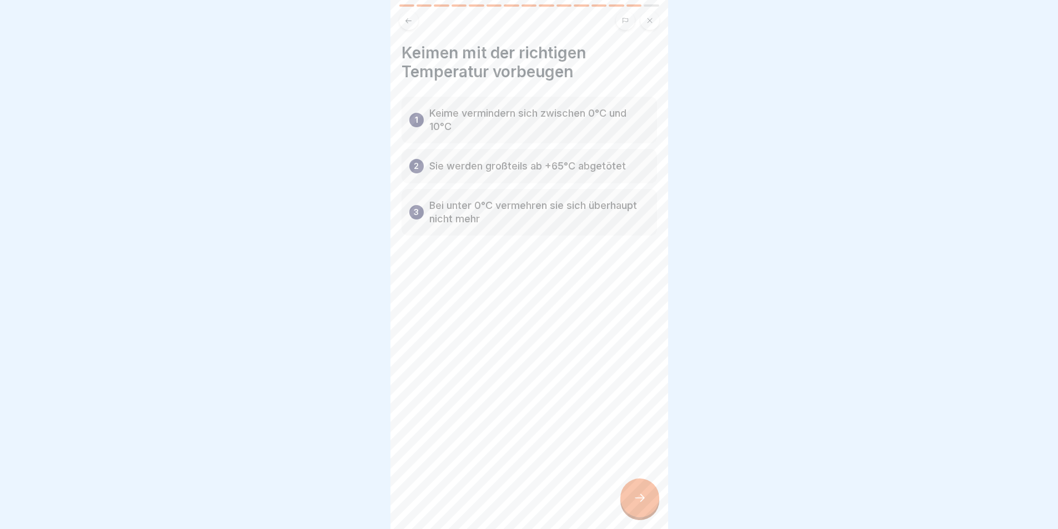
click at [633, 493] on div at bounding box center [639, 497] width 39 height 39
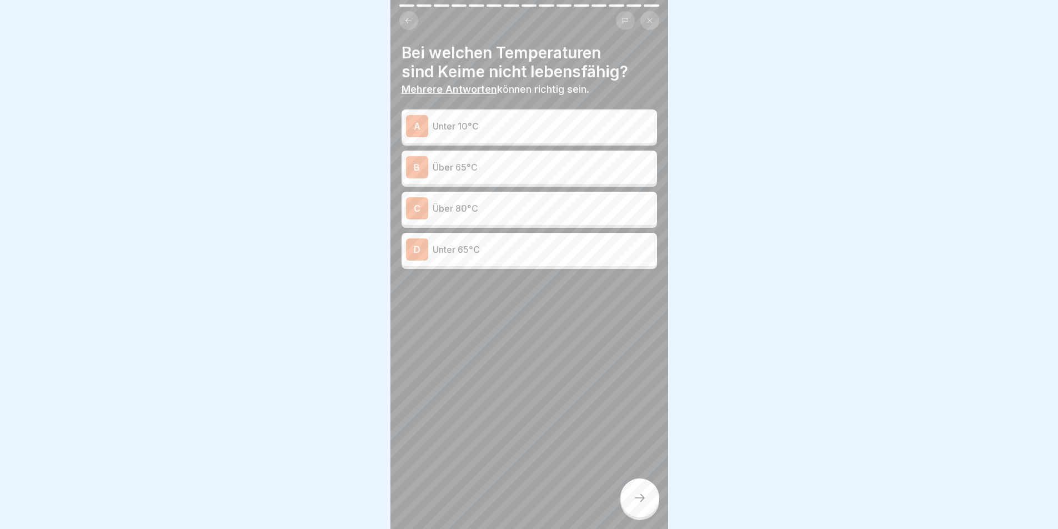
click at [545, 124] on p "Unter 10°C" at bounding box center [543, 125] width 220 height 13
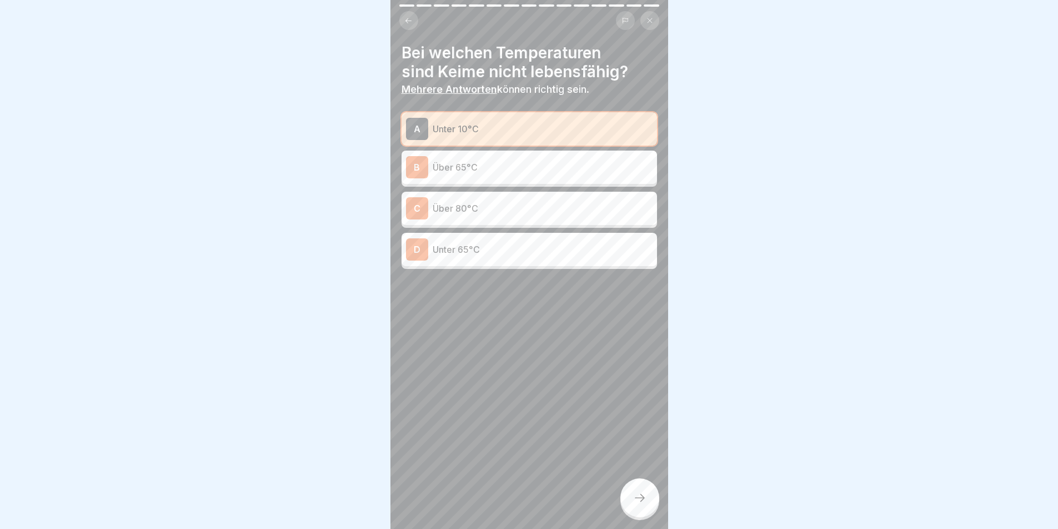
click at [526, 169] on p "Über 65°C" at bounding box center [543, 167] width 220 height 13
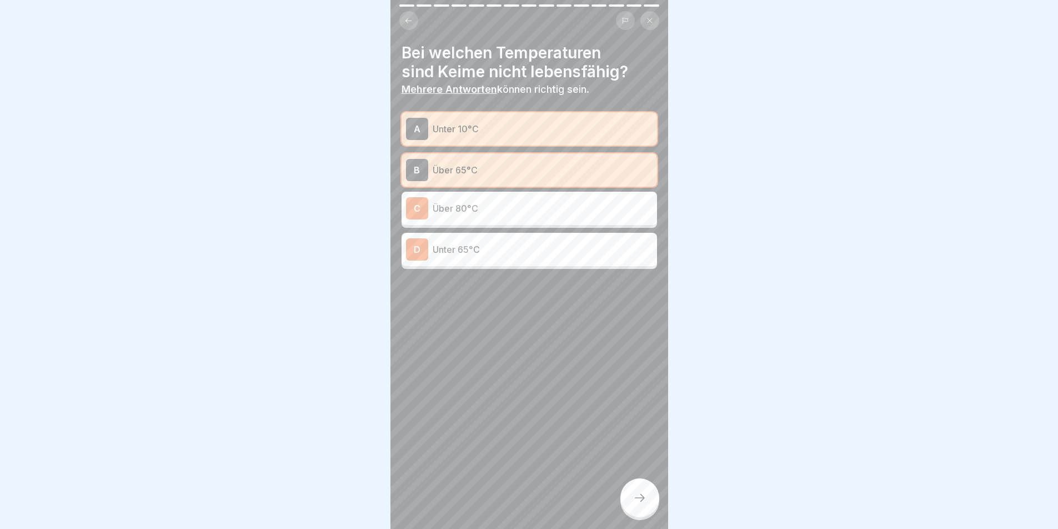
click at [447, 207] on p "Über 80°C" at bounding box center [543, 208] width 220 height 13
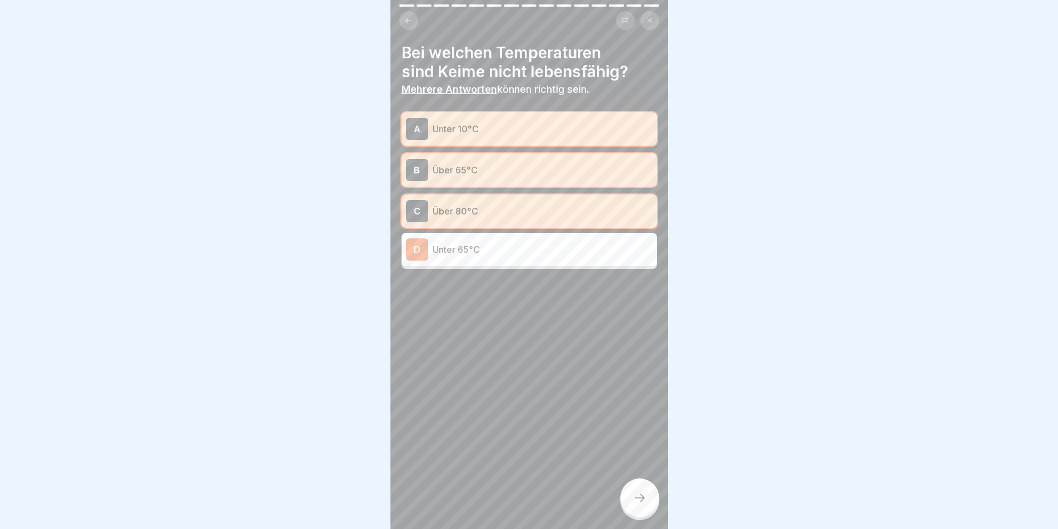
click at [649, 501] on div at bounding box center [639, 497] width 39 height 39
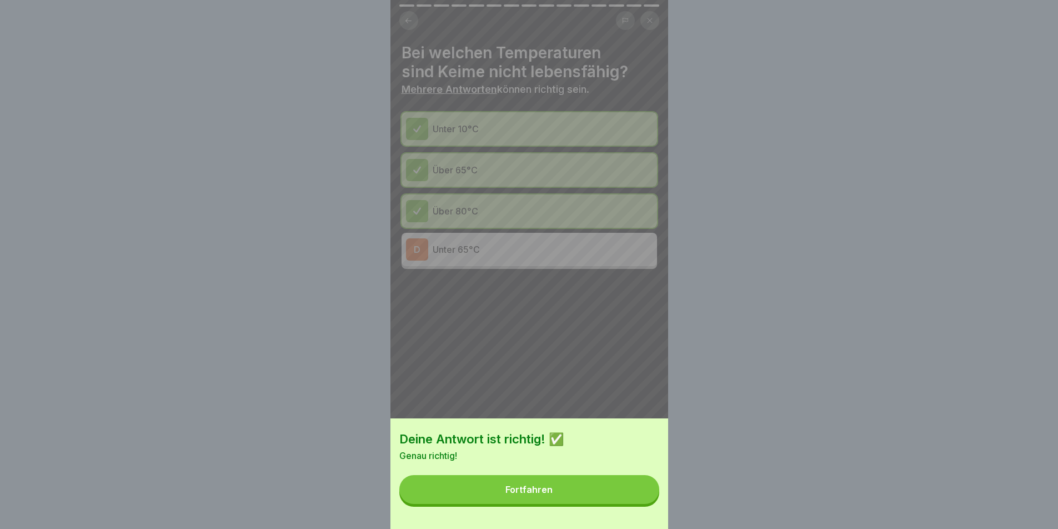
click at [570, 489] on button "Fortfahren" at bounding box center [529, 489] width 260 height 29
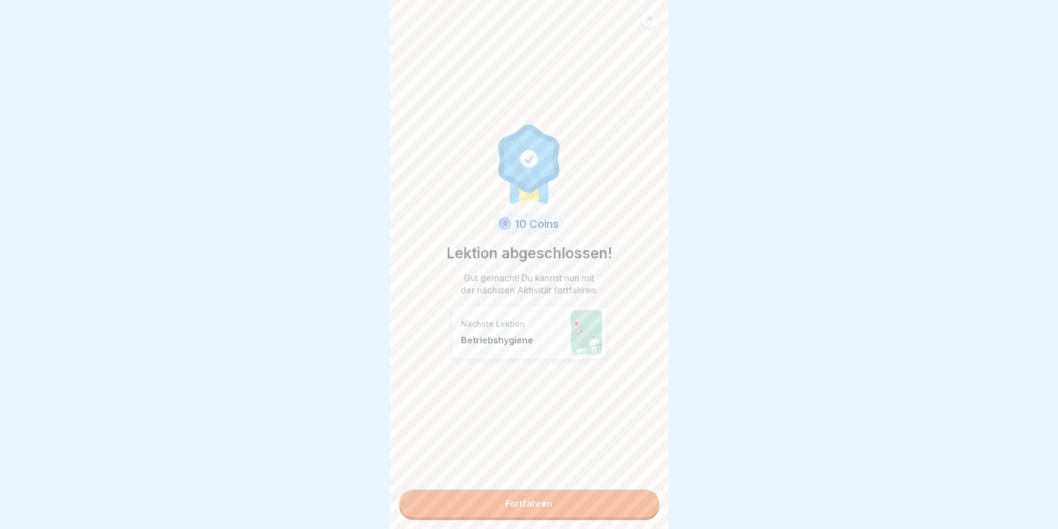
click at [533, 497] on link "Fortfahren" at bounding box center [529, 503] width 260 height 28
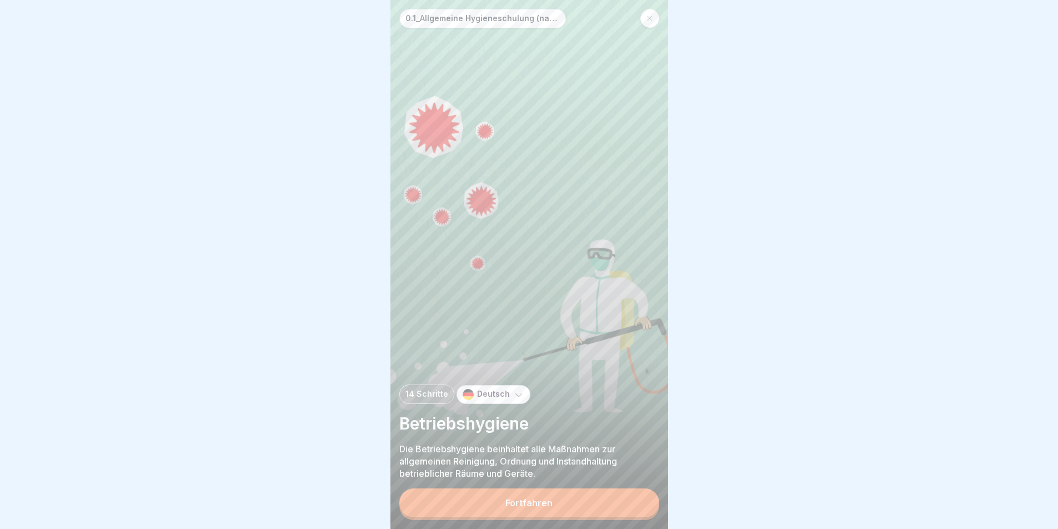
click at [524, 506] on div "Fortfahren" at bounding box center [528, 503] width 47 height 10
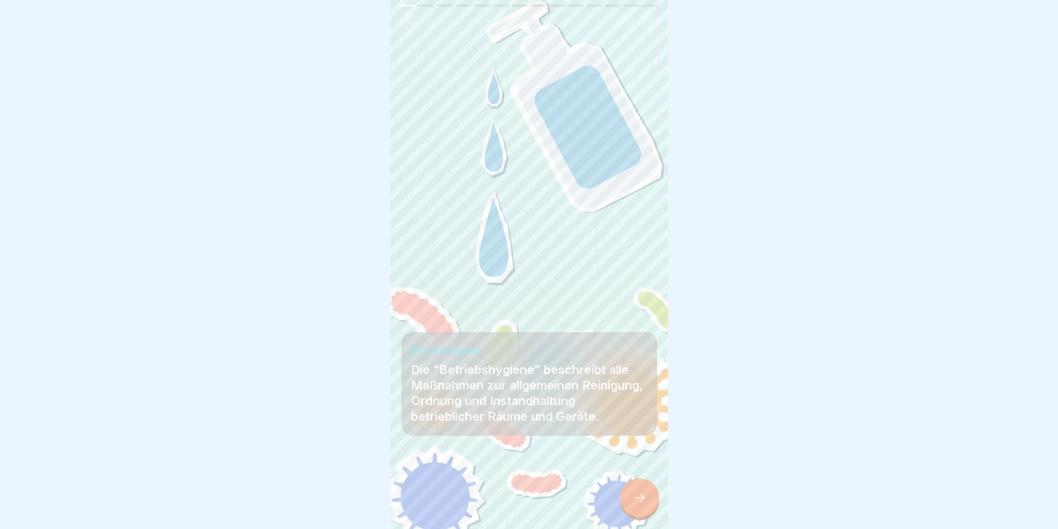
click at [633, 506] on div at bounding box center [639, 497] width 39 height 39
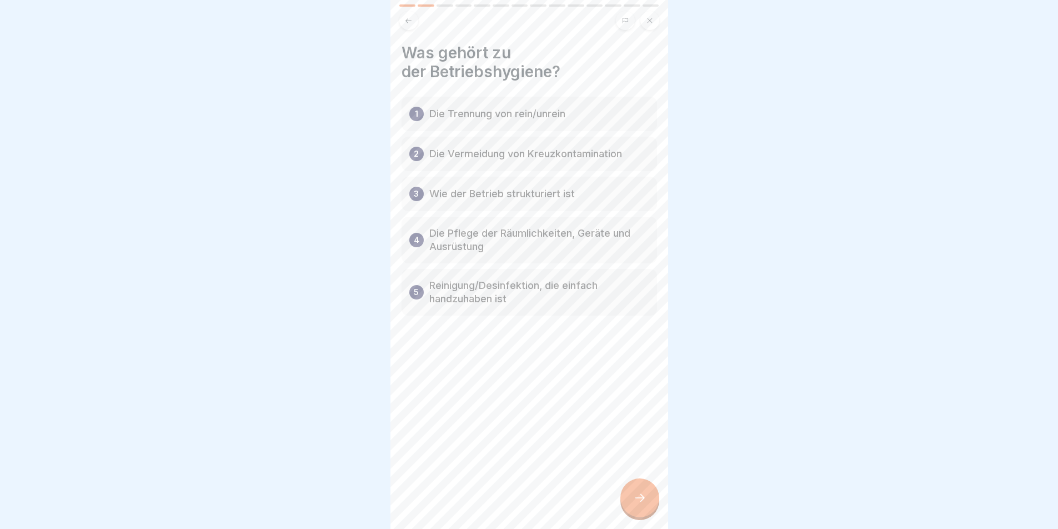
click at [482, 128] on div "1 Die Trennung von rein/unrein" at bounding box center [530, 114] width 256 height 34
click at [484, 173] on div "1 Die Trennung von rein/unrein 2 Die Vermeidung von Kreuzkontamination 3 Wie de…" at bounding box center [530, 206] width 256 height 219
click at [482, 227] on div "4 Die Pflege der Räumlichkeiten, Geräte und Ausrüstung" at bounding box center [530, 240] width 256 height 47
click at [495, 311] on div "5 Reinigung/Desinfektion, die einfach handzuhaben ist" at bounding box center [530, 292] width 256 height 47
click at [652, 506] on div "0.1_Allgemeine Hygieneschulung (nach LHMV §4) 14 Schritte Deutsch Betriebshygie…" at bounding box center [529, 264] width 278 height 529
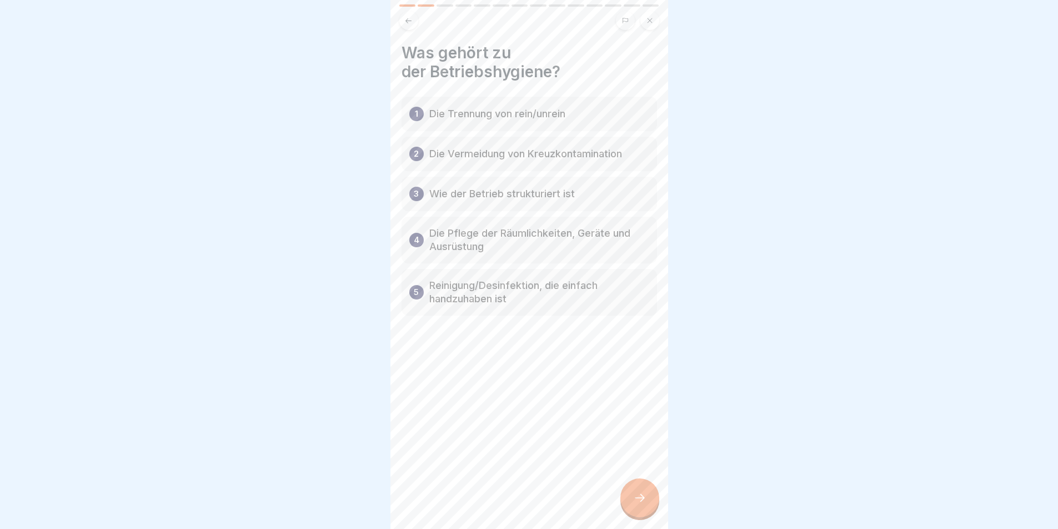
click at [654, 506] on div at bounding box center [639, 497] width 39 height 39
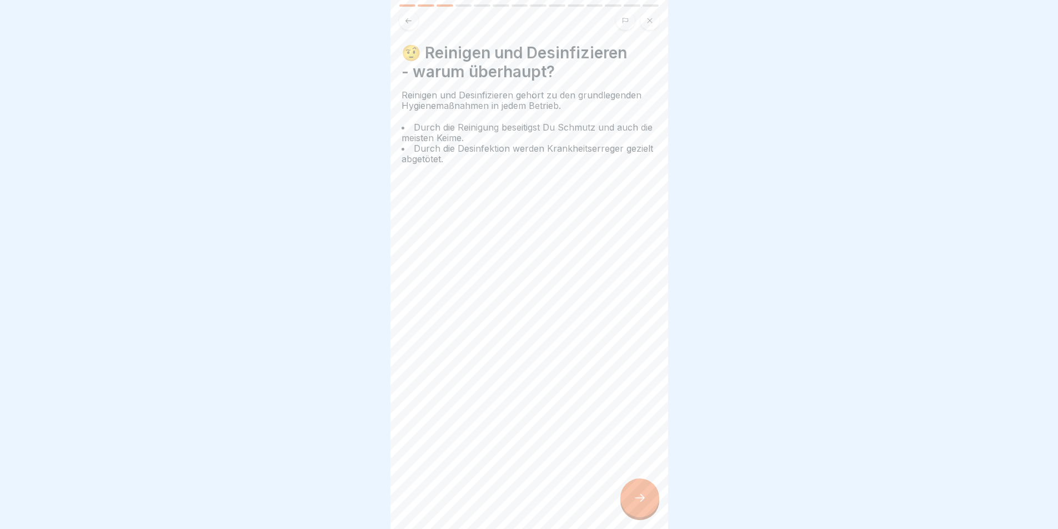
click at [651, 506] on div at bounding box center [639, 497] width 39 height 39
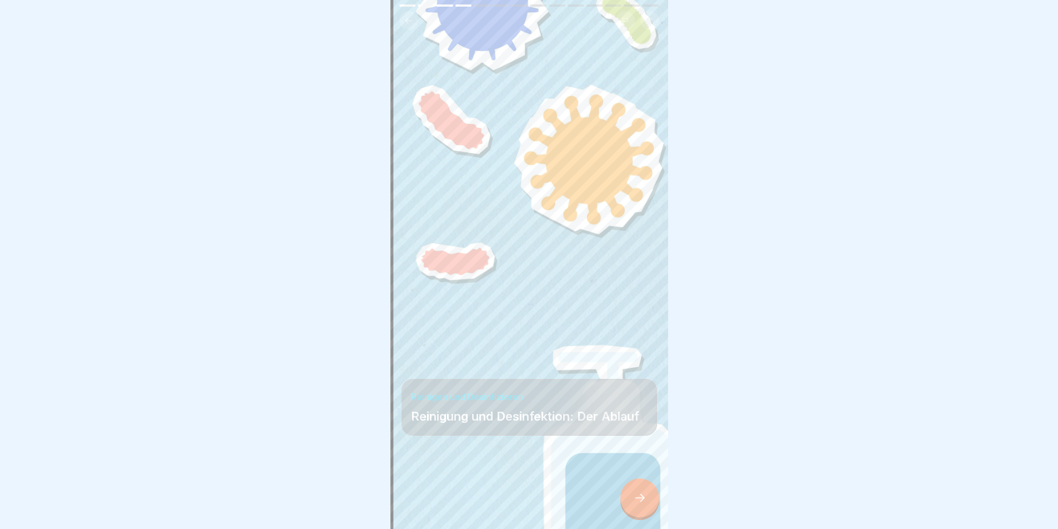
click at [637, 502] on icon at bounding box center [639, 497] width 13 height 13
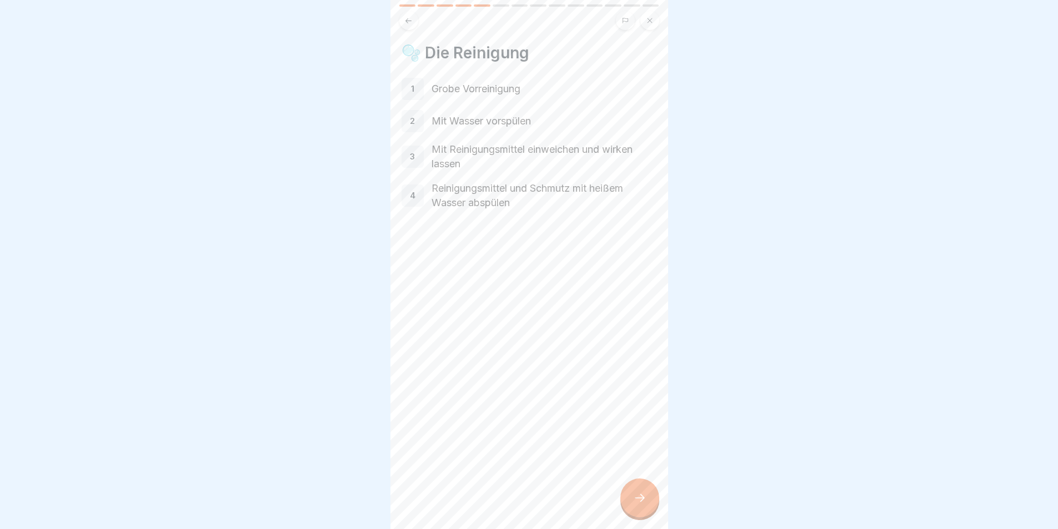
click at [634, 504] on icon at bounding box center [639, 497] width 13 height 13
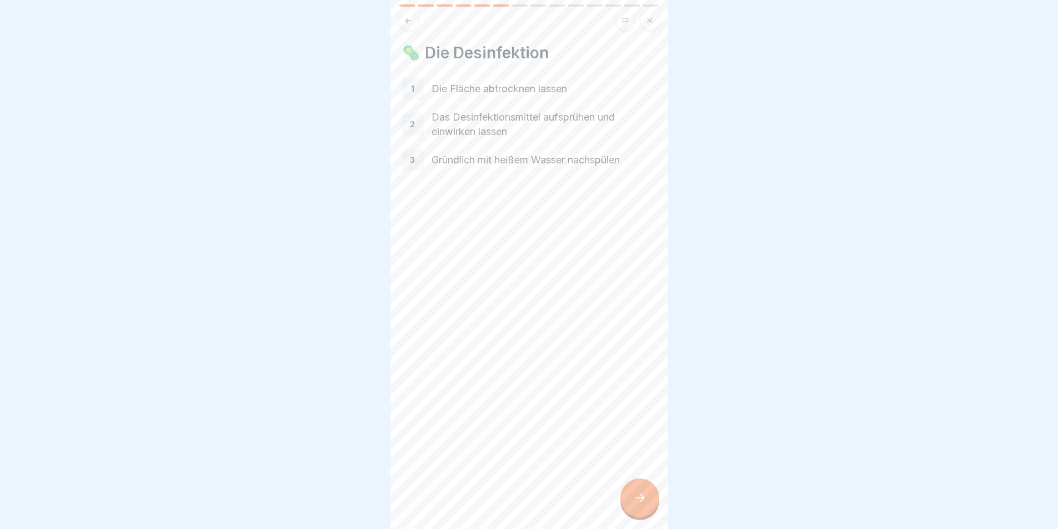
click at [634, 504] on icon at bounding box center [639, 497] width 13 height 13
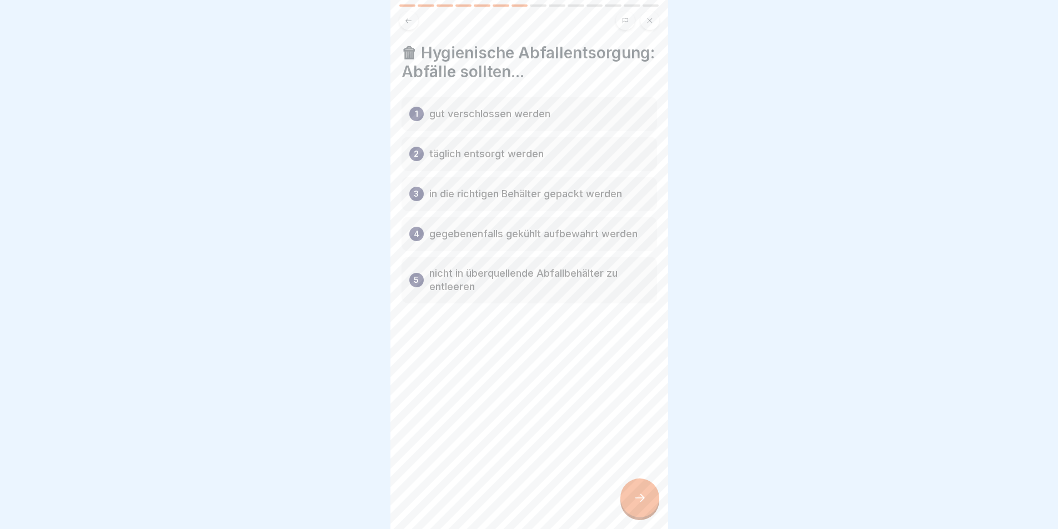
click at [640, 504] on icon at bounding box center [639, 497] width 13 height 13
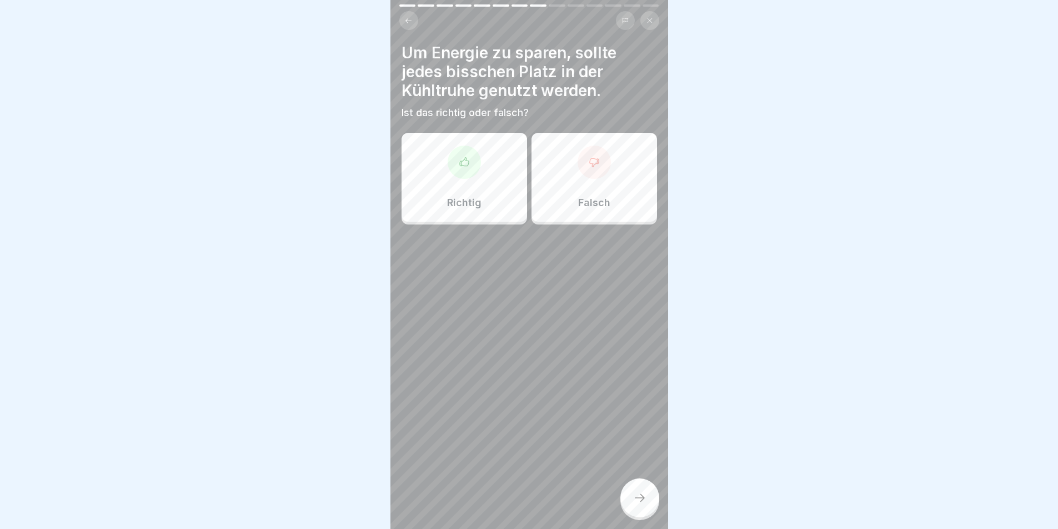
click at [501, 178] on div "Richtig" at bounding box center [465, 177] width 126 height 89
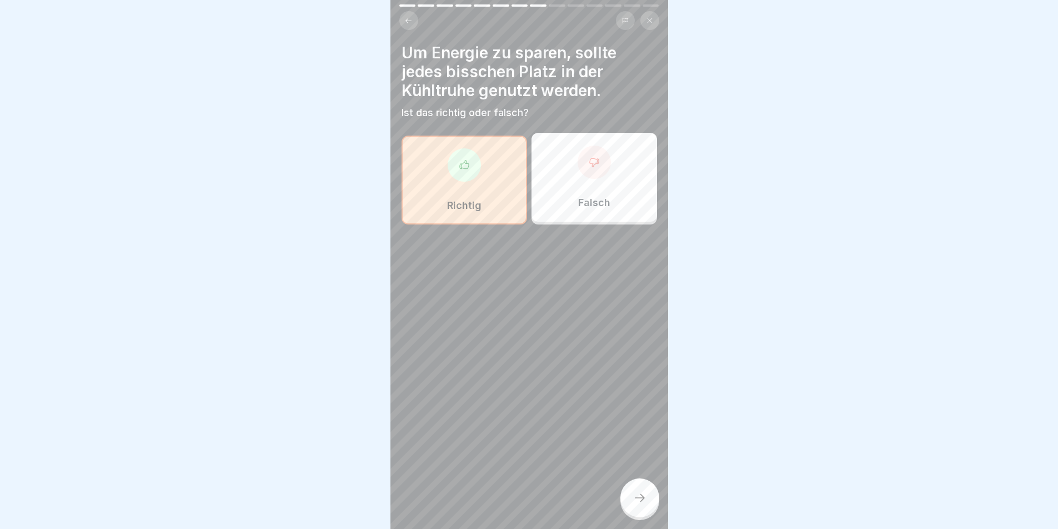
click at [641, 497] on div at bounding box center [639, 497] width 39 height 39
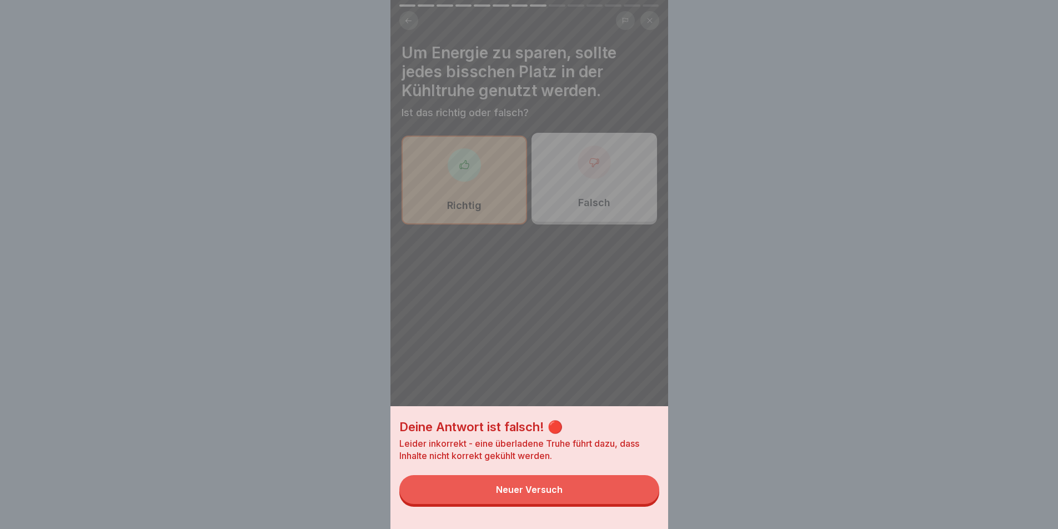
click at [588, 494] on button "Neuer Versuch" at bounding box center [529, 489] width 260 height 29
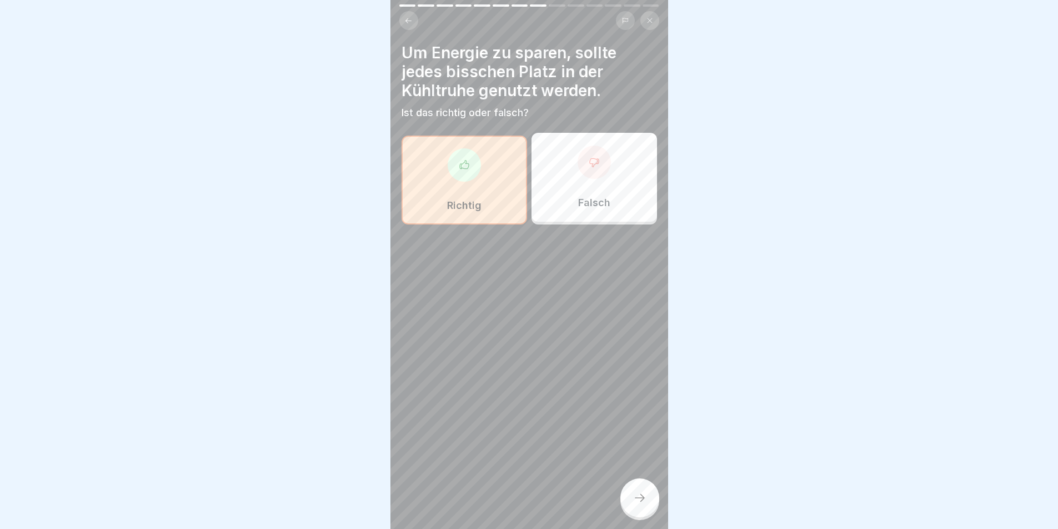
click at [556, 191] on div "Falsch" at bounding box center [595, 177] width 126 height 89
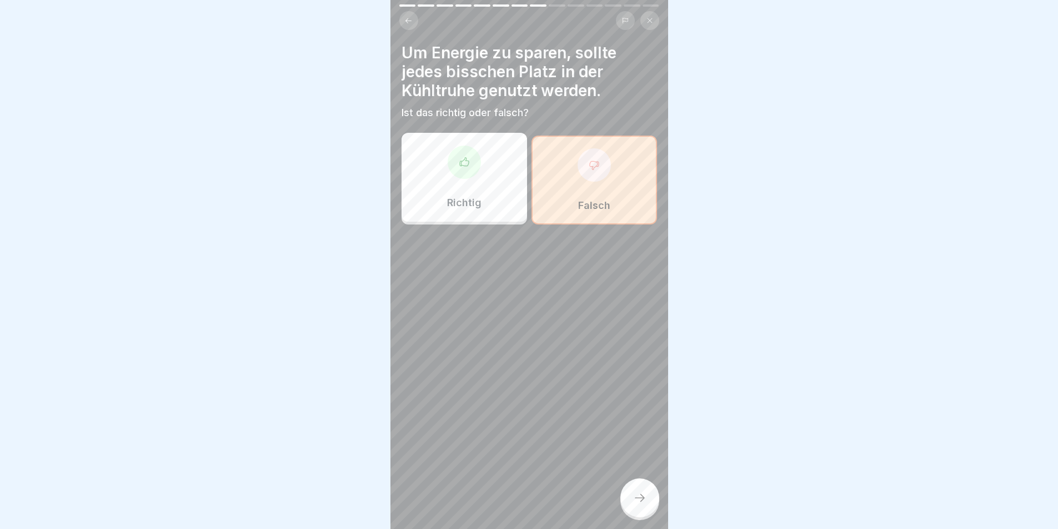
click at [633, 500] on div at bounding box center [639, 497] width 39 height 39
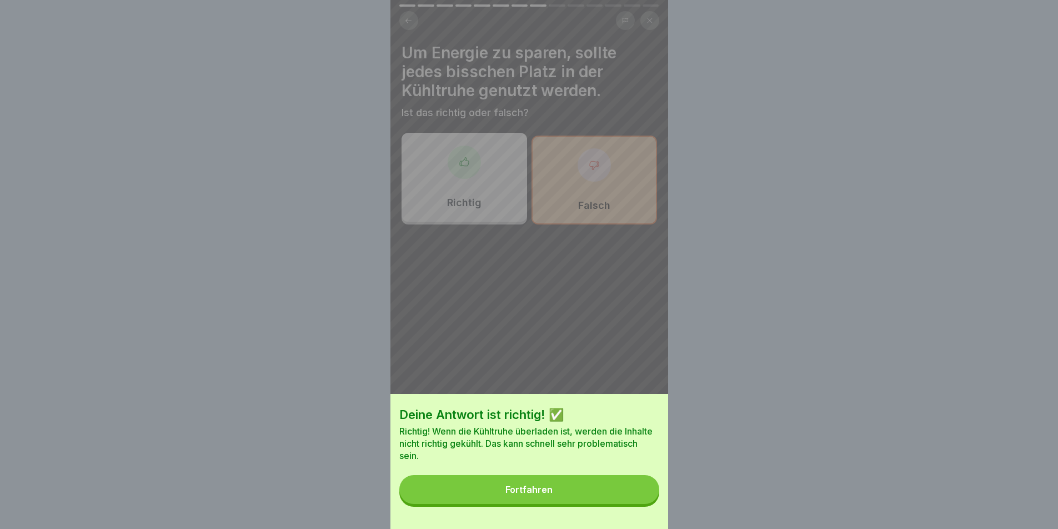
click at [582, 491] on button "Fortfahren" at bounding box center [529, 489] width 260 height 29
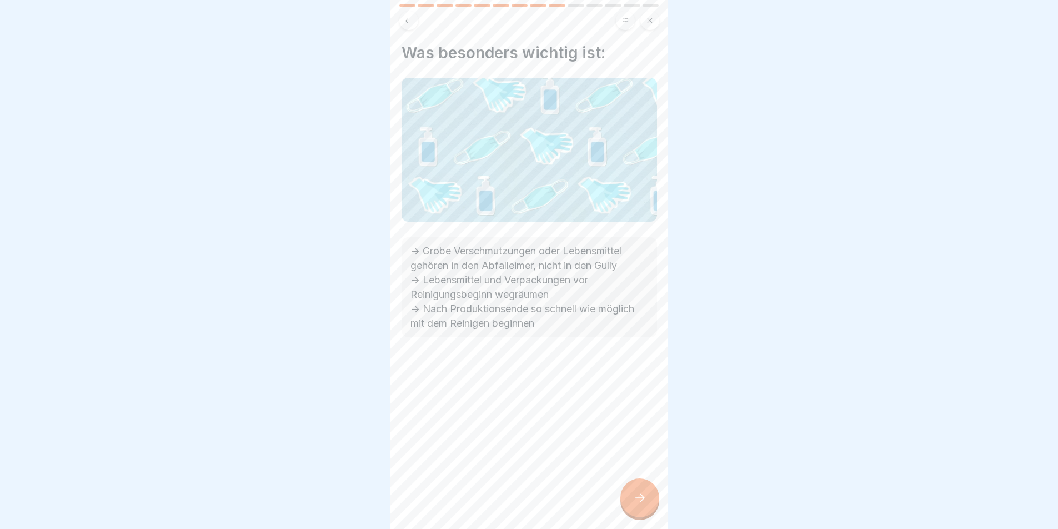
click at [640, 504] on icon at bounding box center [639, 497] width 13 height 13
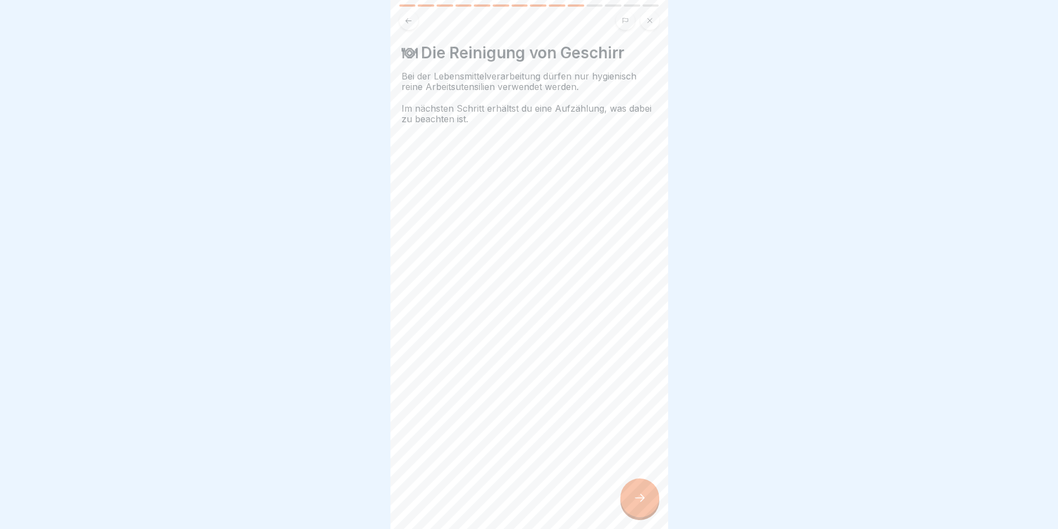
click at [637, 503] on icon at bounding box center [639, 497] width 13 height 13
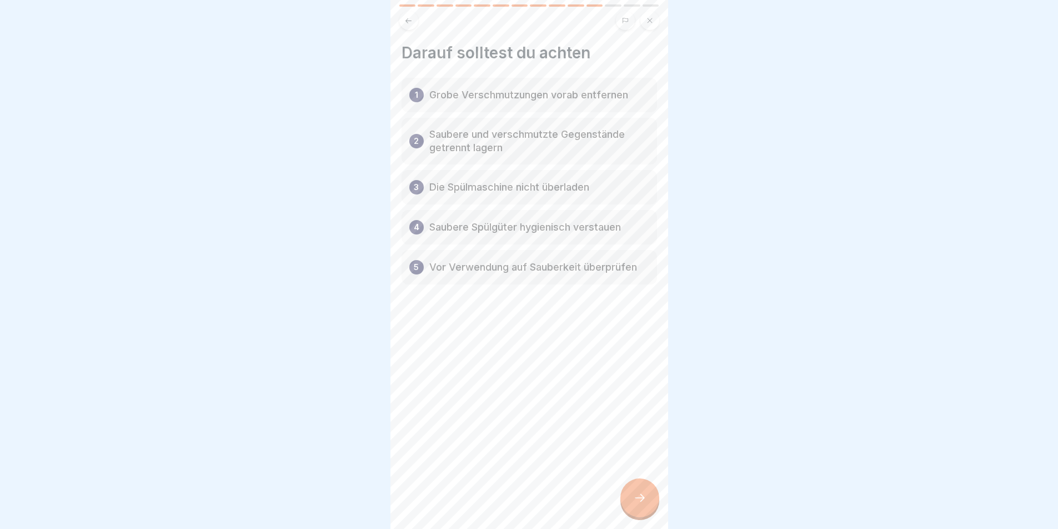
click at [632, 501] on div at bounding box center [639, 497] width 39 height 39
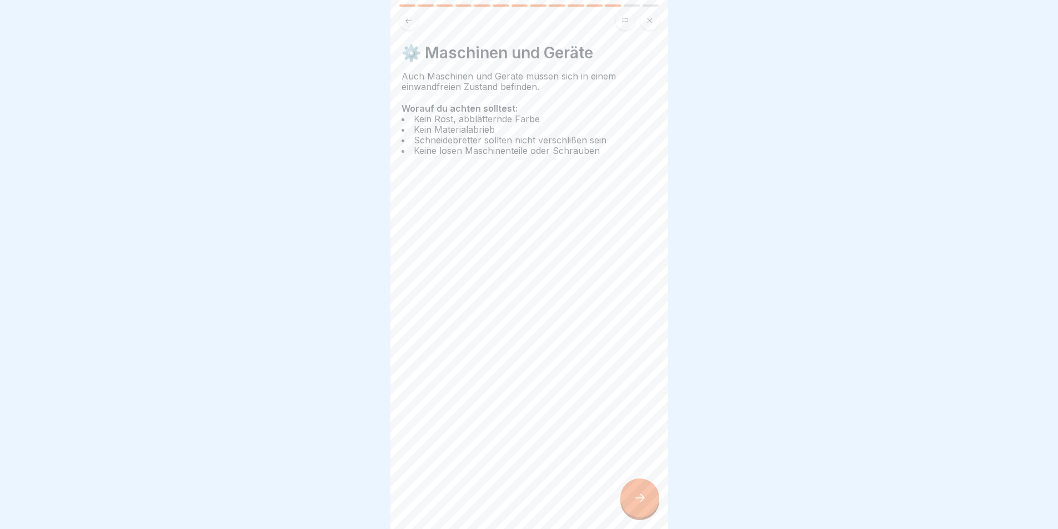
click at [647, 506] on div at bounding box center [639, 497] width 39 height 39
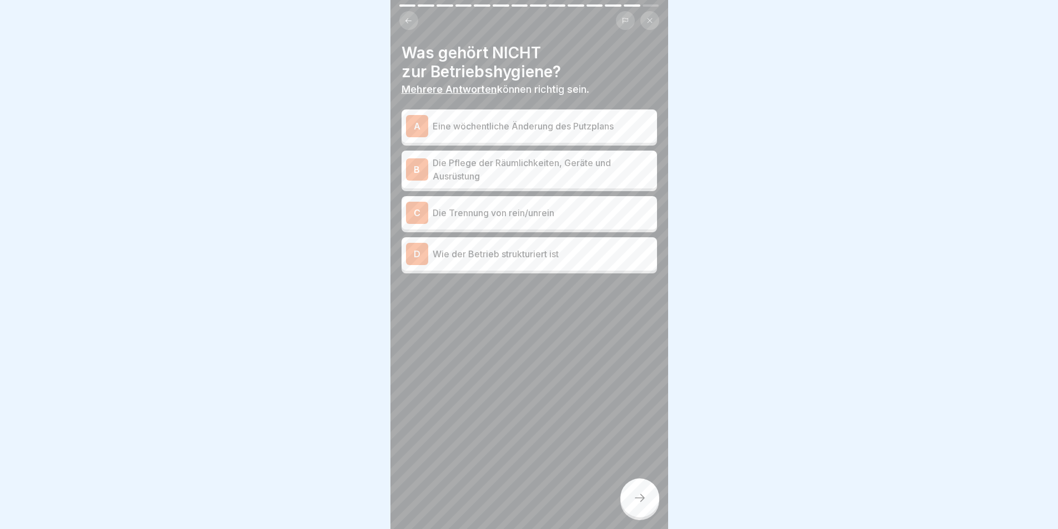
click at [520, 131] on p "Eine wöchentliche Änderung des Putzplans" at bounding box center [543, 125] width 220 height 13
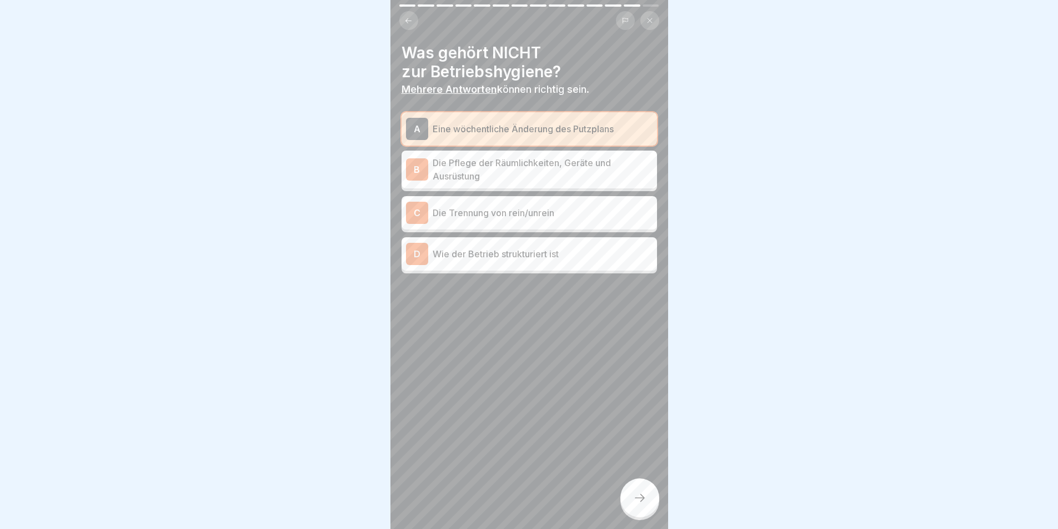
click at [499, 267] on div "D Wie der Betrieb strukturiert ist" at bounding box center [530, 253] width 256 height 33
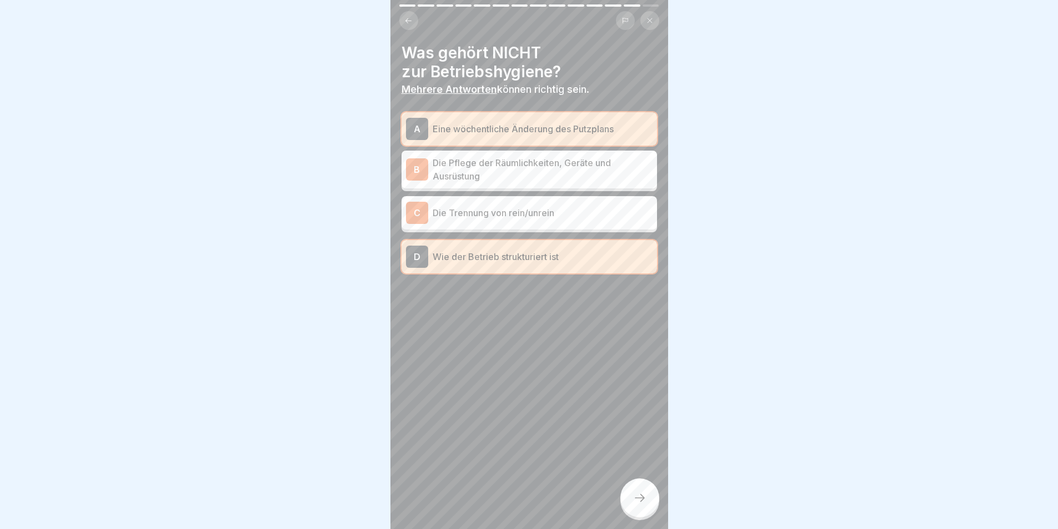
click at [644, 504] on icon at bounding box center [639, 497] width 13 height 13
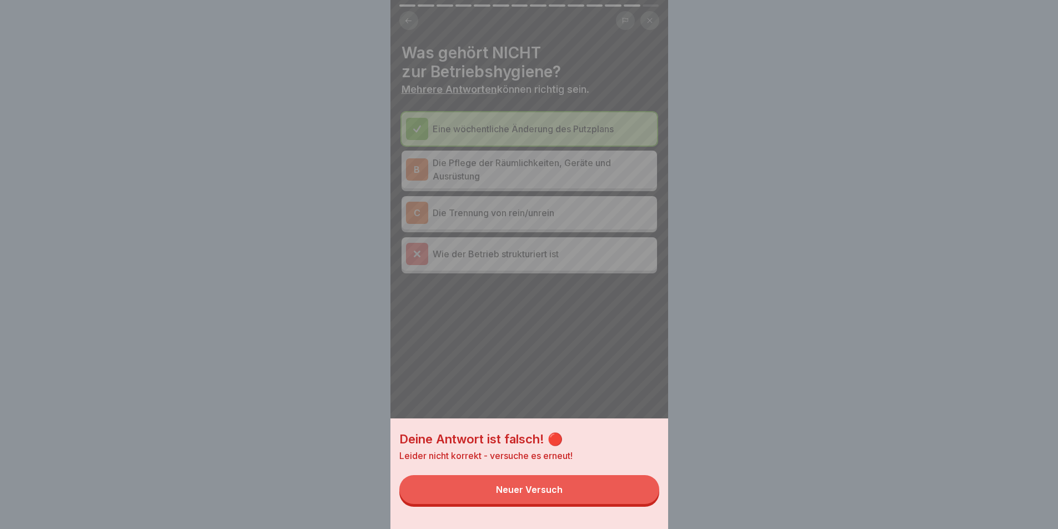
click at [591, 499] on button "Neuer Versuch" at bounding box center [529, 489] width 260 height 29
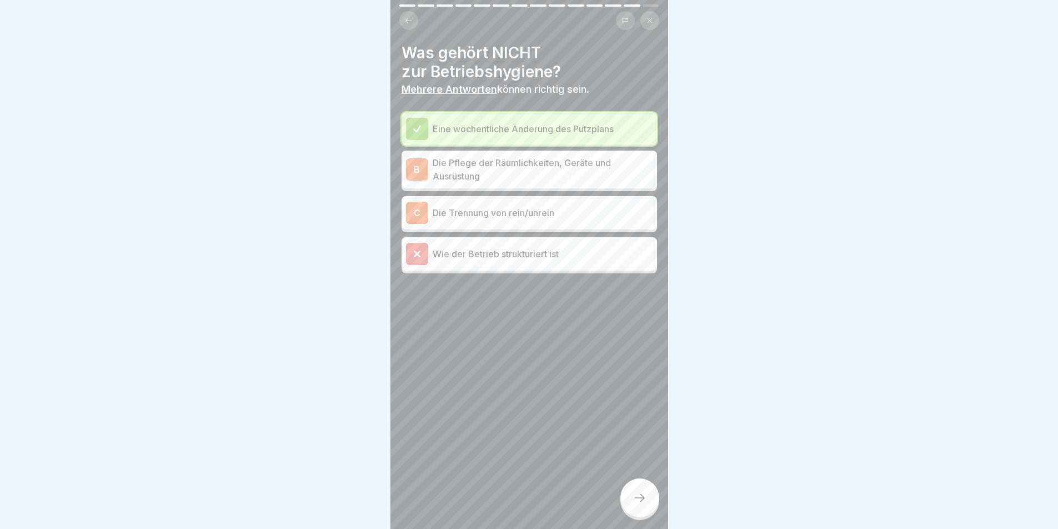
click at [649, 506] on div at bounding box center [639, 497] width 39 height 39
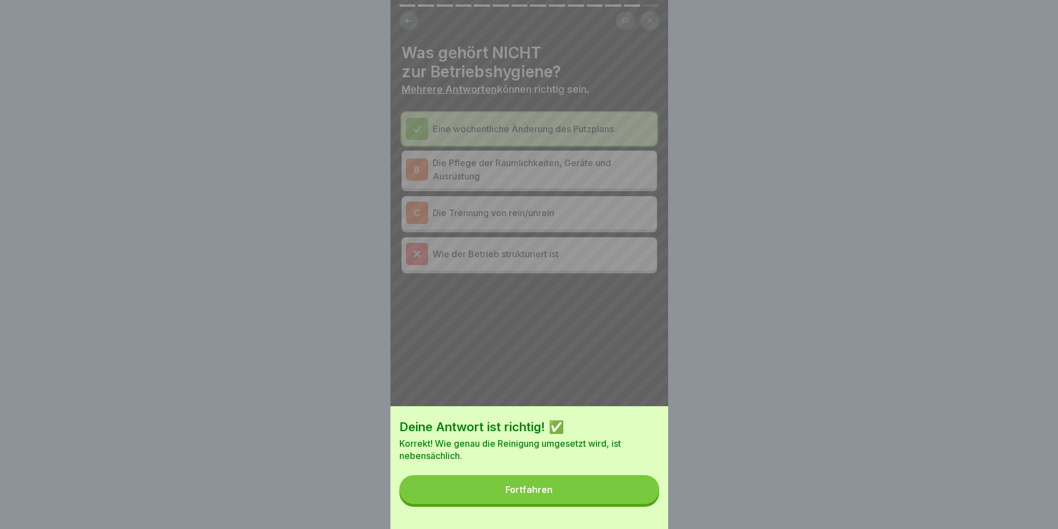
click at [572, 490] on button "Fortfahren" at bounding box center [529, 489] width 260 height 29
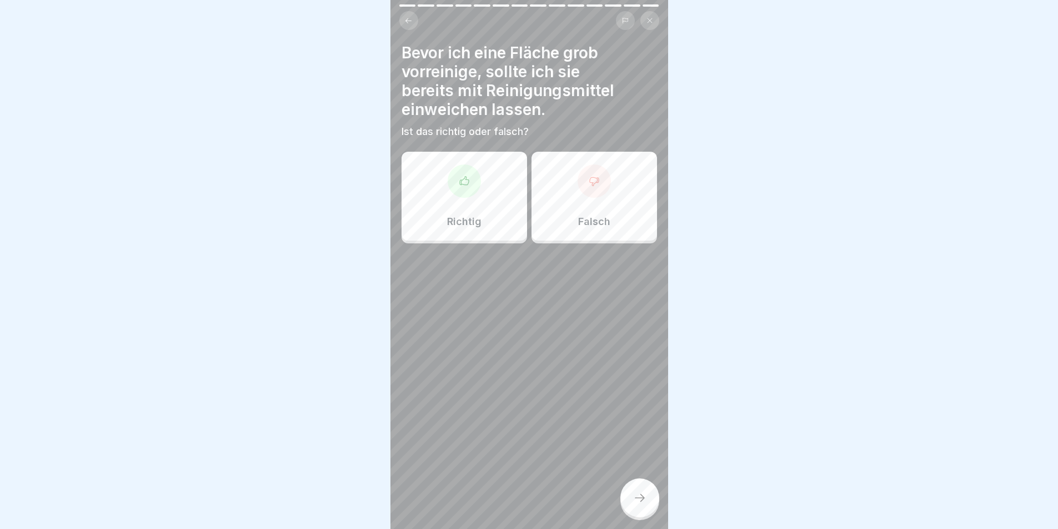
drag, startPoint x: 398, startPoint y: 11, endPoint x: 403, endPoint y: 18, distance: 8.5
click at [398, 11] on div at bounding box center [529, 17] width 278 height 26
click at [404, 19] on icon at bounding box center [408, 21] width 8 height 8
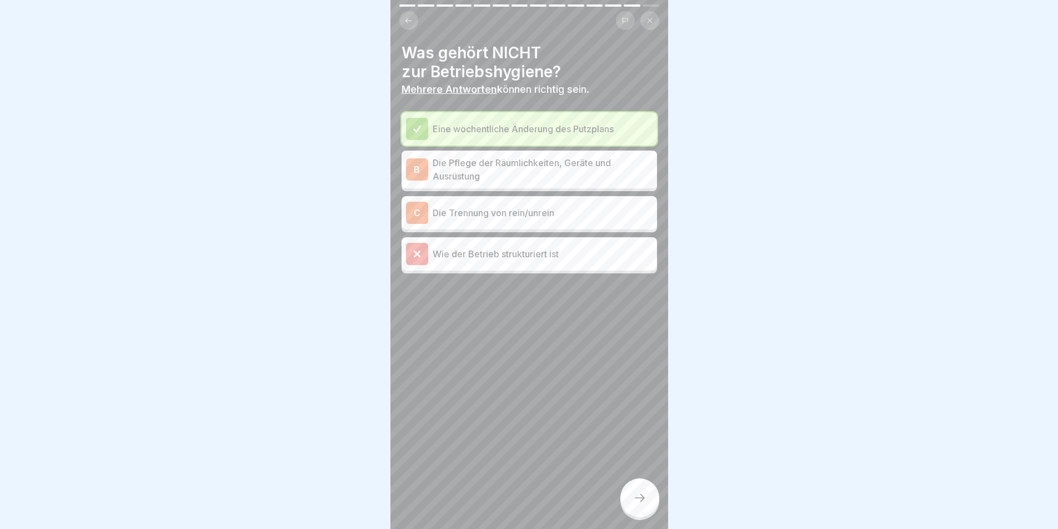
click at [649, 500] on div at bounding box center [639, 497] width 39 height 39
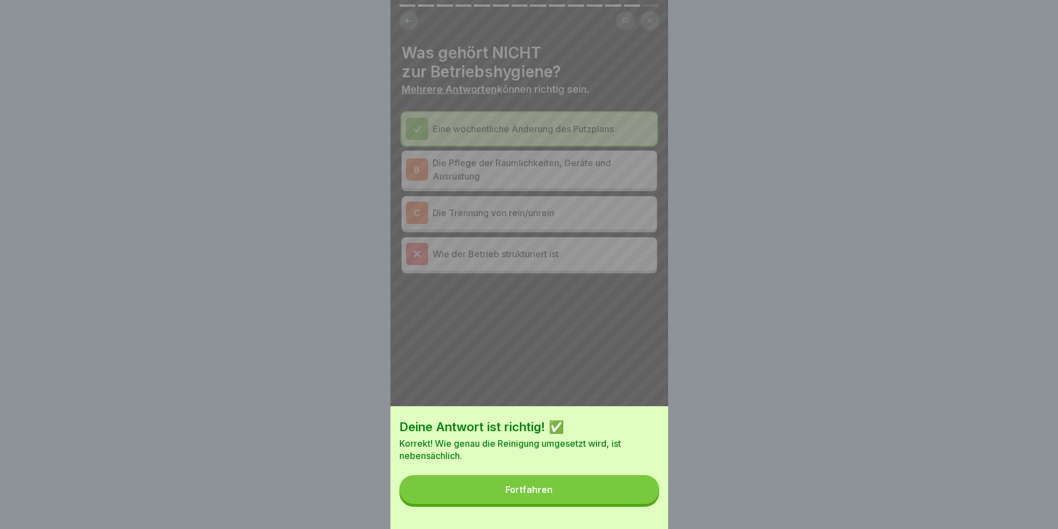
click at [590, 489] on button "Fortfahren" at bounding box center [529, 489] width 260 height 29
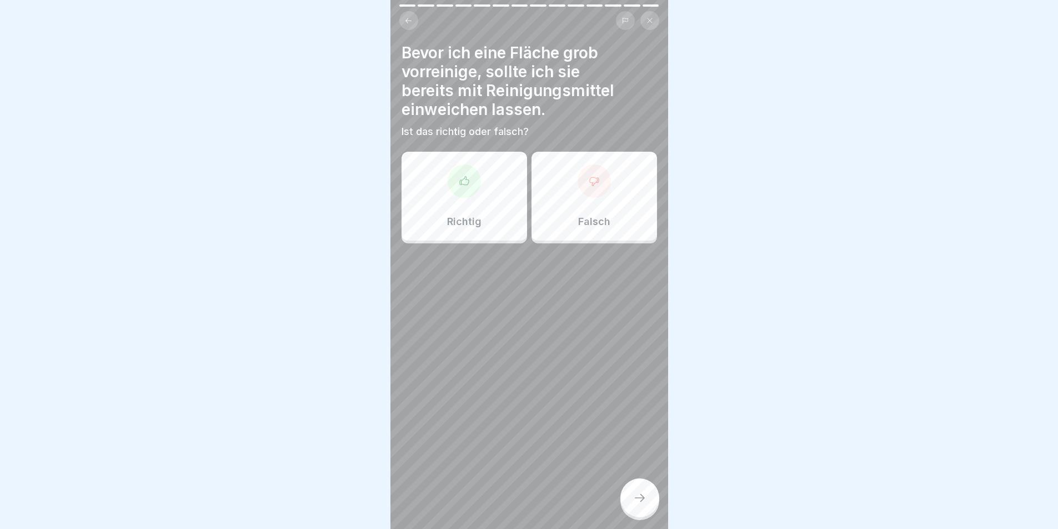
click at [499, 202] on div "Richtig" at bounding box center [465, 196] width 126 height 89
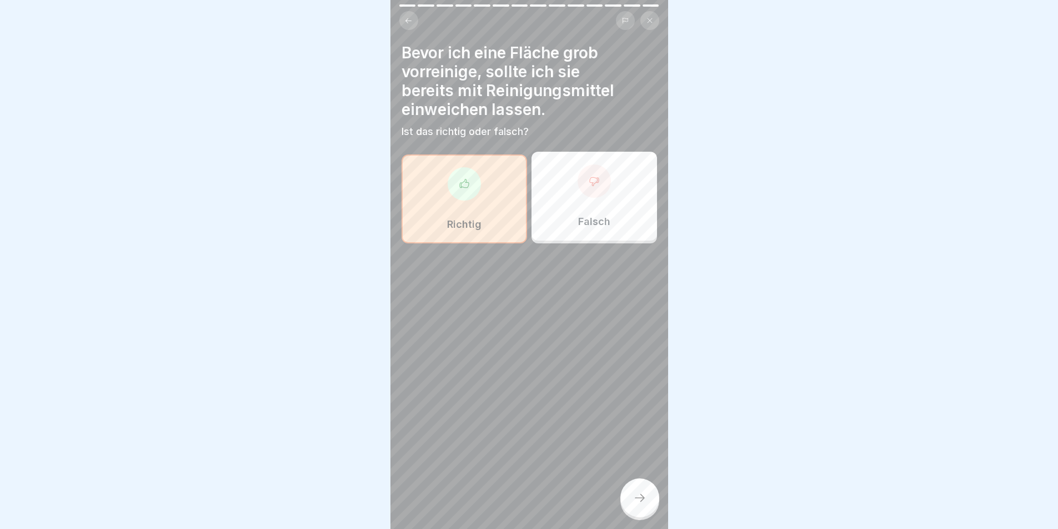
click at [639, 504] on icon at bounding box center [639, 497] width 13 height 13
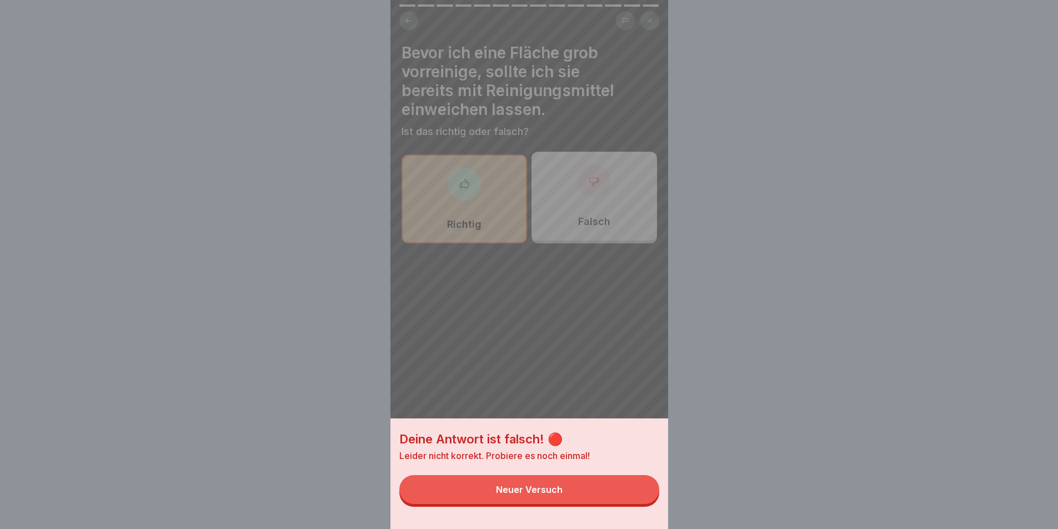
click at [599, 493] on button "Neuer Versuch" at bounding box center [529, 489] width 260 height 29
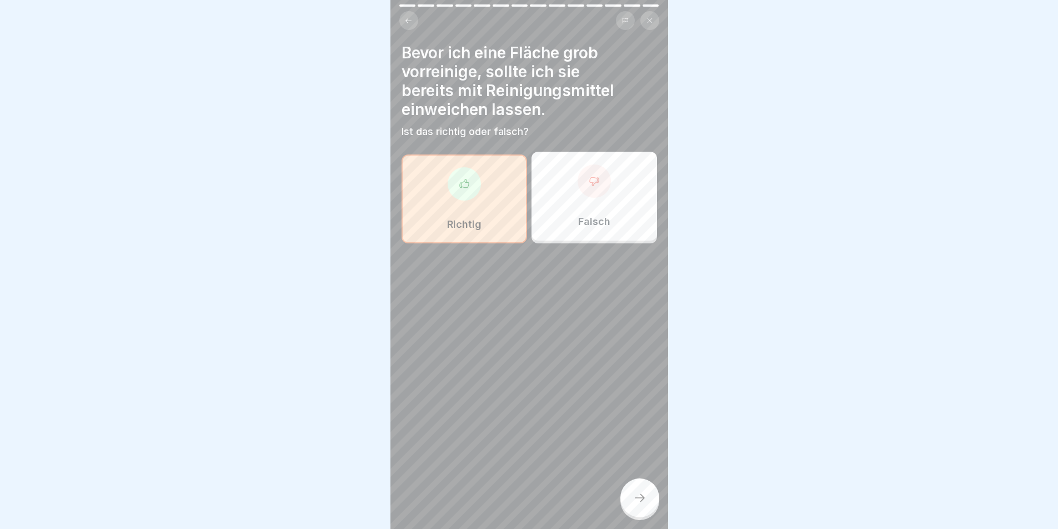
click at [578, 242] on div "Richtig Falsch" at bounding box center [530, 198] width 256 height 89
click at [589, 209] on div "Falsch" at bounding box center [595, 196] width 126 height 89
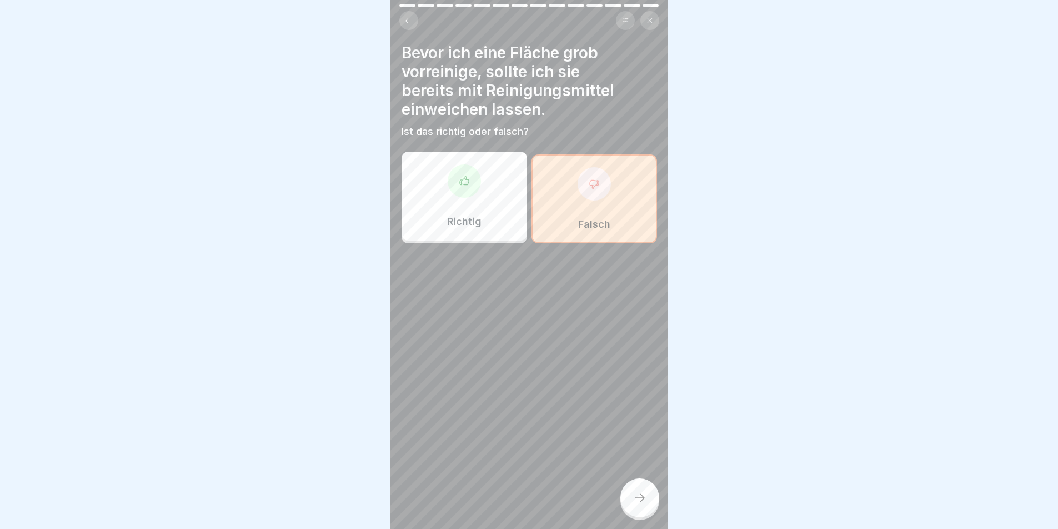
click at [644, 504] on icon at bounding box center [639, 497] width 13 height 13
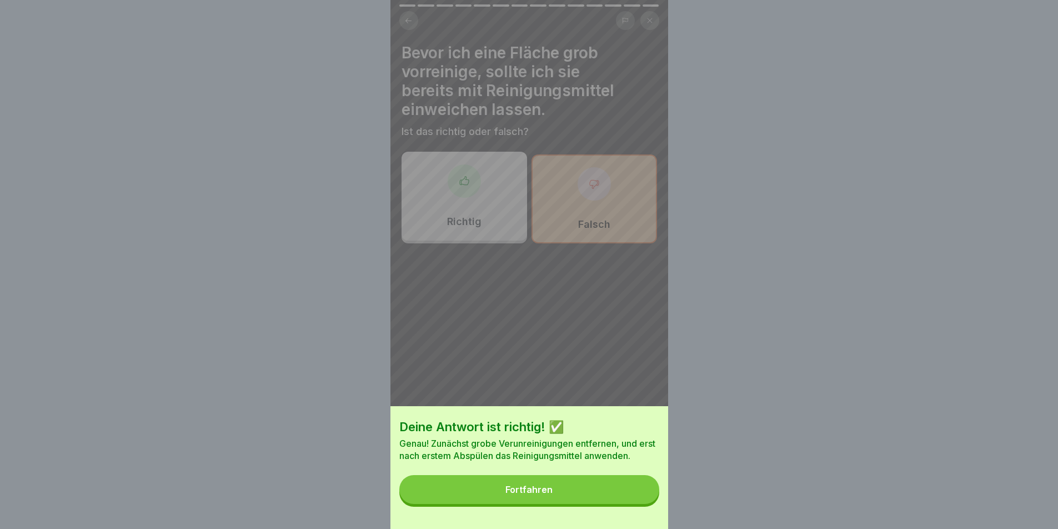
click at [572, 496] on button "Fortfahren" at bounding box center [529, 489] width 260 height 29
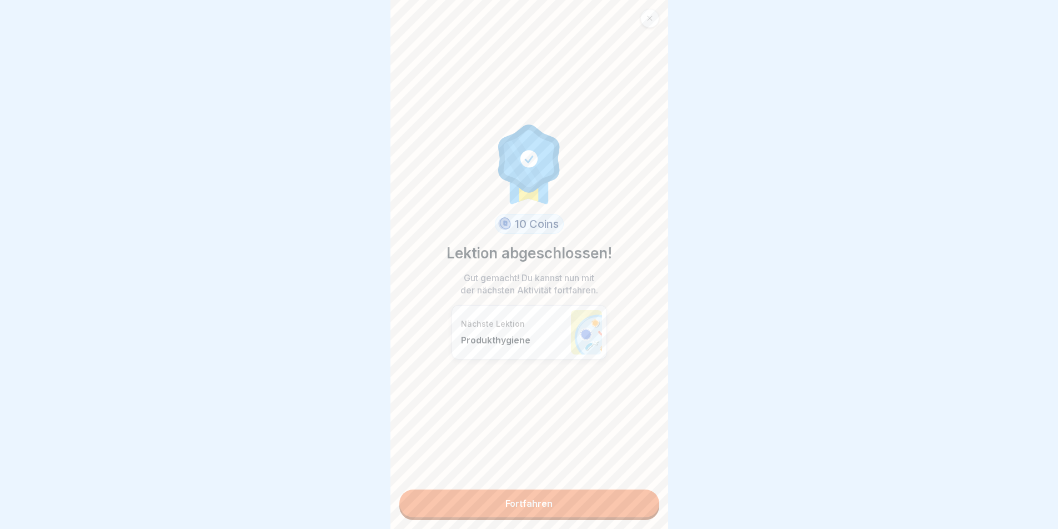
click at [541, 498] on link "Fortfahren" at bounding box center [529, 503] width 260 height 28
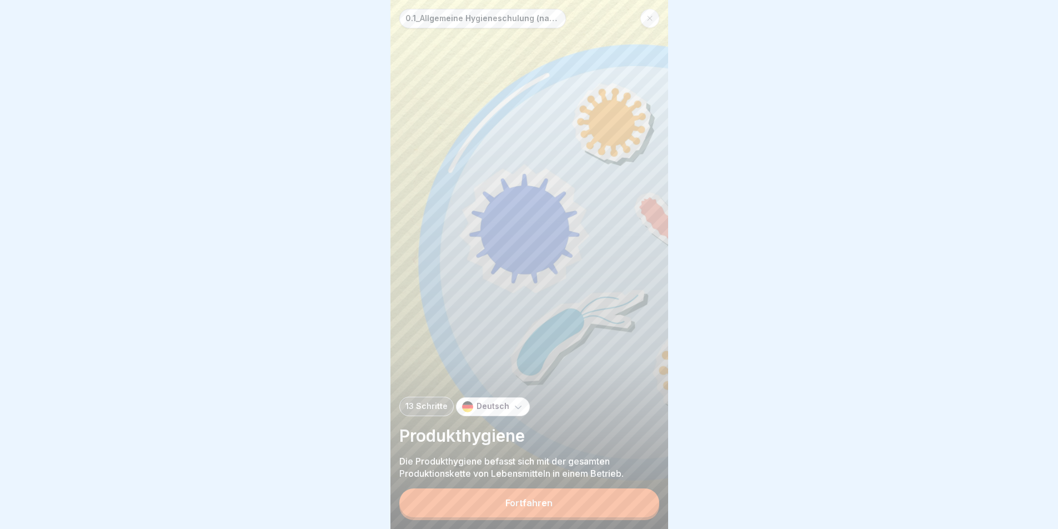
click at [557, 506] on button "Fortfahren" at bounding box center [529, 502] width 260 height 29
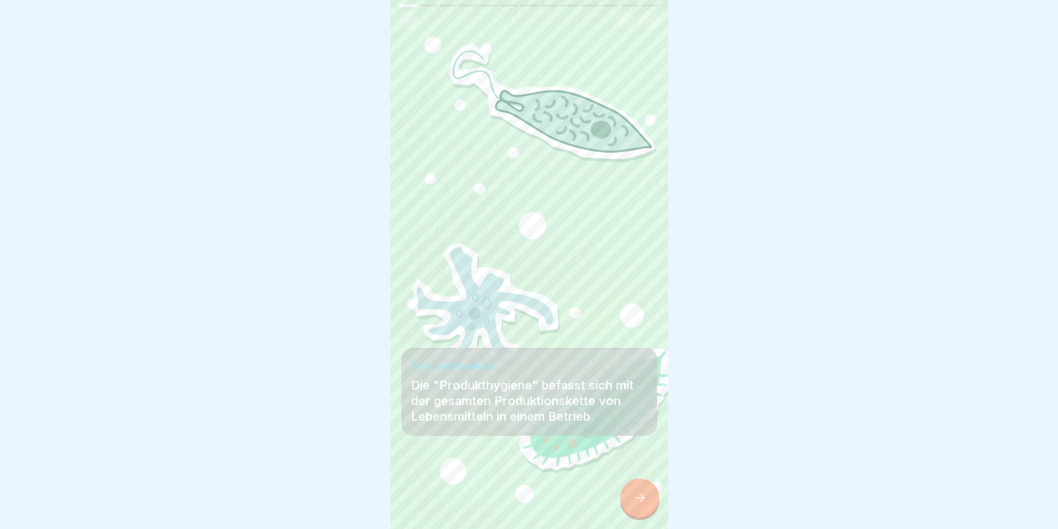
click at [642, 504] on icon at bounding box center [639, 497] width 13 height 13
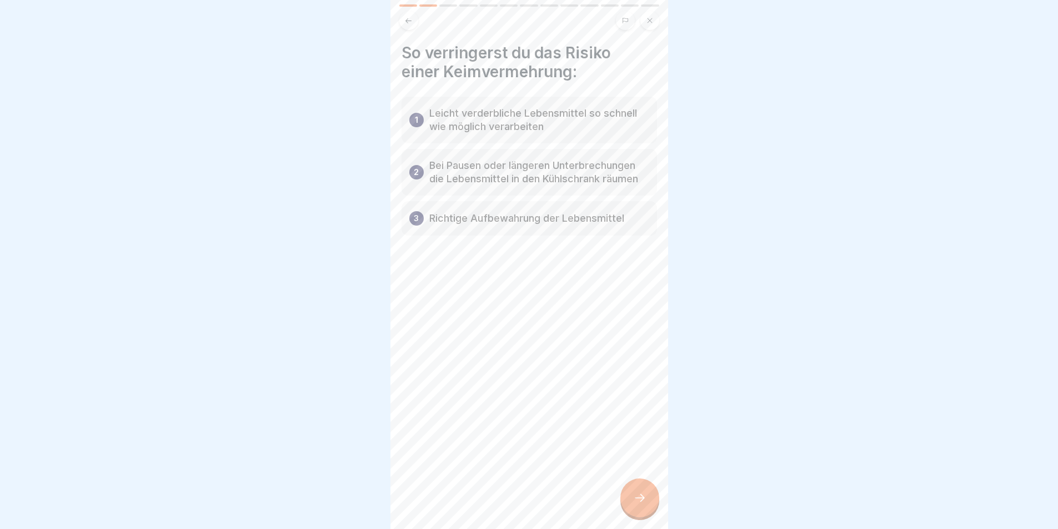
click at [643, 504] on icon at bounding box center [639, 497] width 13 height 13
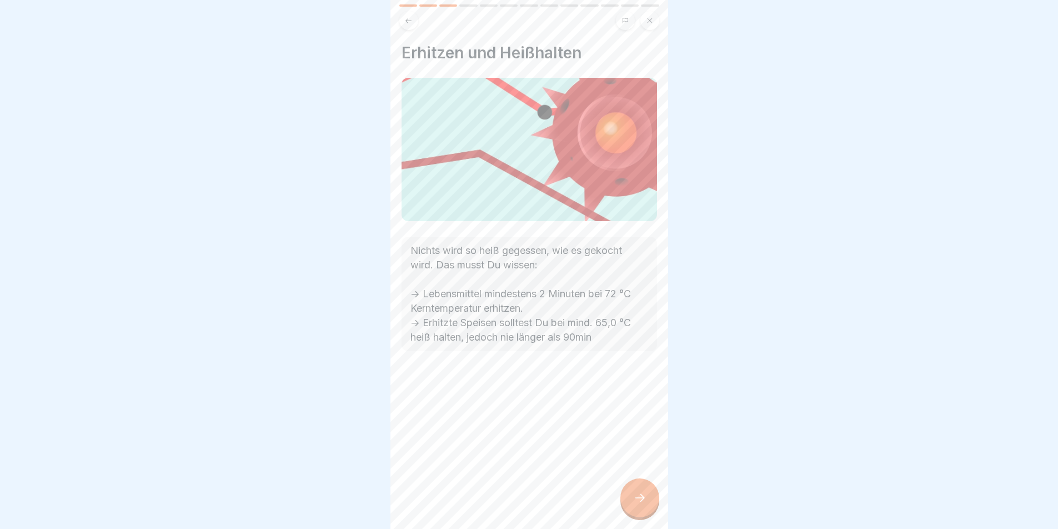
click at [643, 504] on icon at bounding box center [639, 497] width 13 height 13
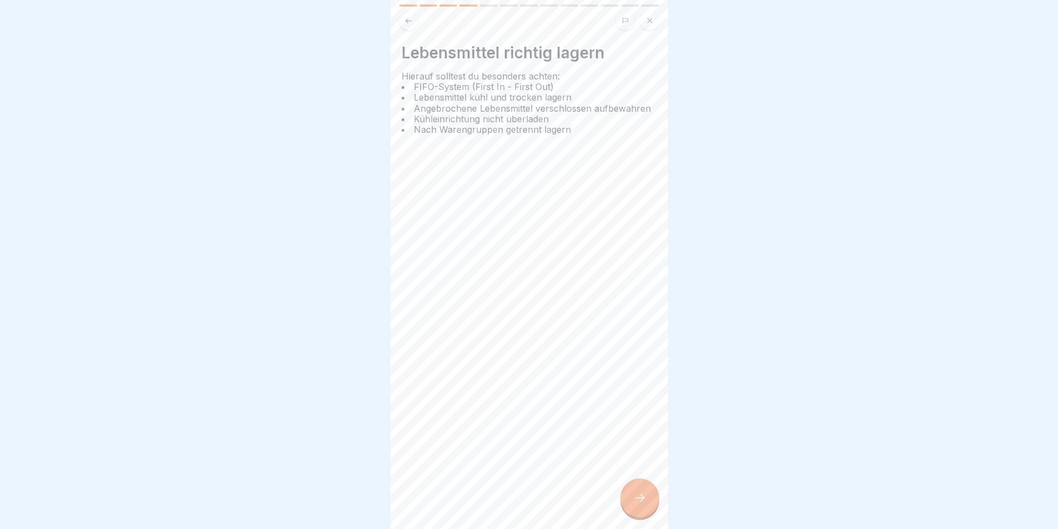
click at [642, 504] on icon at bounding box center [639, 497] width 13 height 13
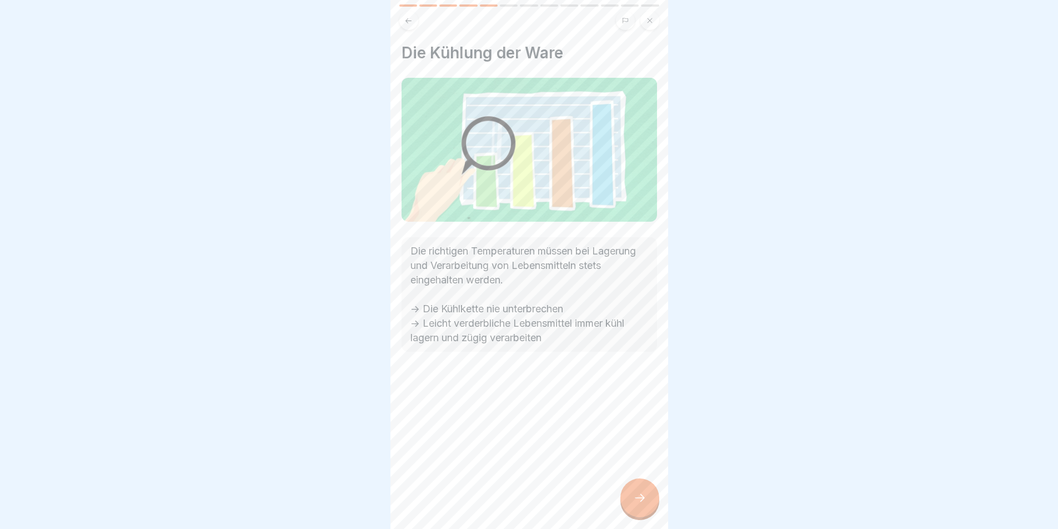
click at [648, 500] on div at bounding box center [639, 497] width 39 height 39
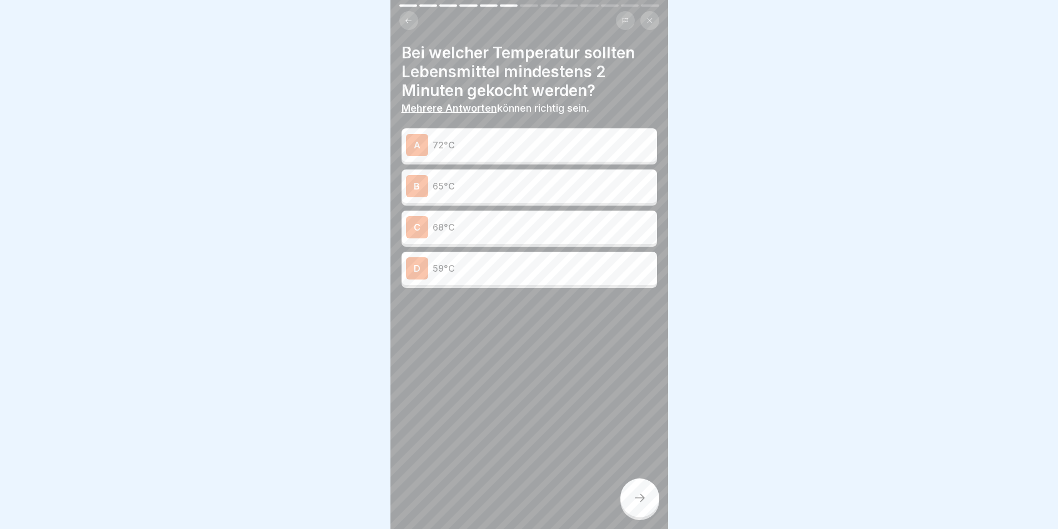
click at [502, 144] on p "72°C" at bounding box center [543, 144] width 220 height 13
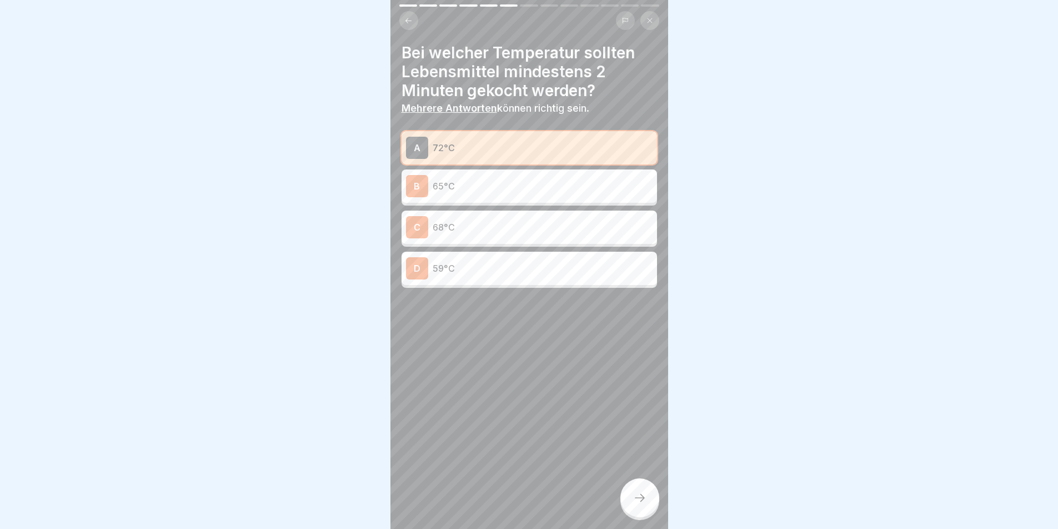
click at [504, 241] on div "C 68°C" at bounding box center [530, 227] width 256 height 33
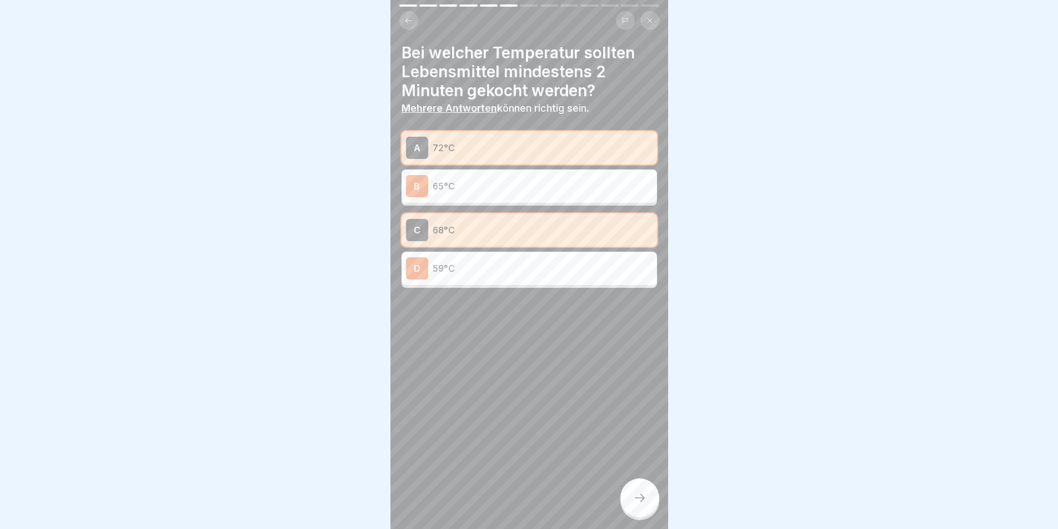
click at [643, 504] on icon at bounding box center [639, 497] width 13 height 13
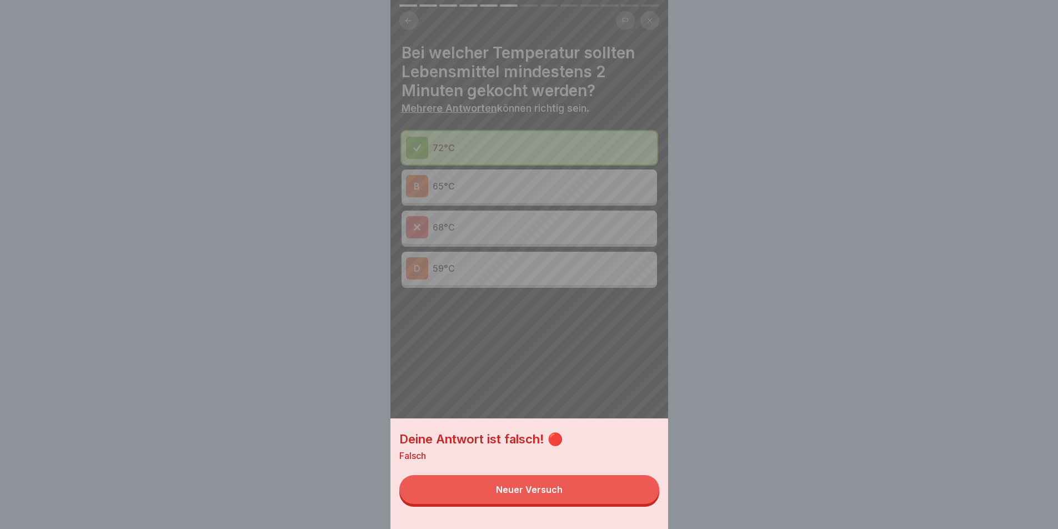
click at [576, 504] on button "Neuer Versuch" at bounding box center [529, 489] width 260 height 29
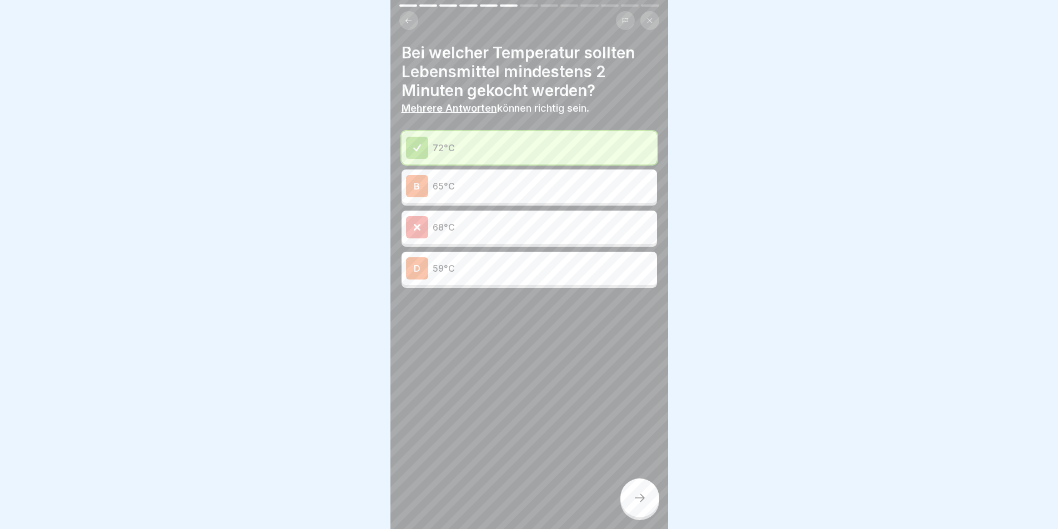
click at [472, 149] on p "72°C" at bounding box center [543, 147] width 220 height 13
click at [635, 503] on icon at bounding box center [639, 497] width 13 height 13
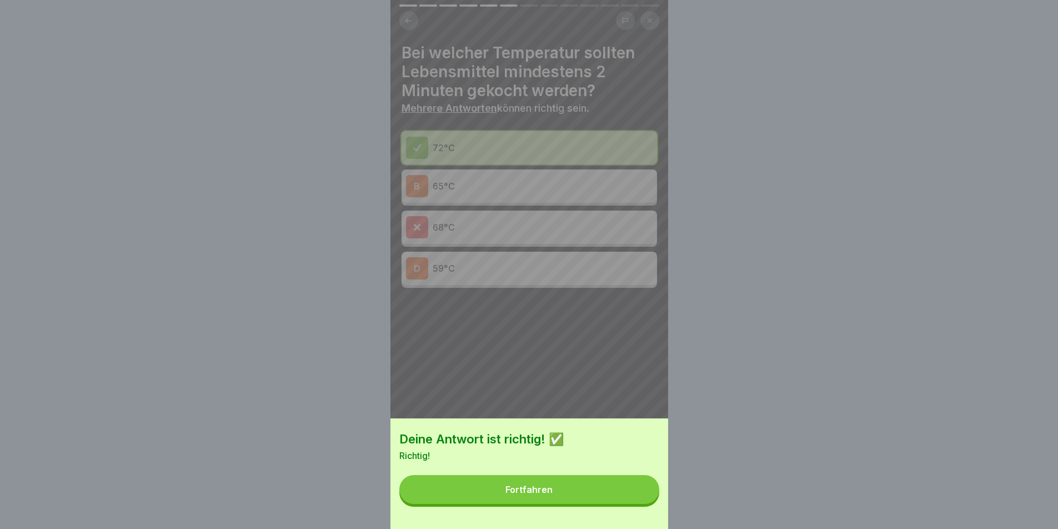
click at [578, 501] on button "Fortfahren" at bounding box center [529, 489] width 260 height 29
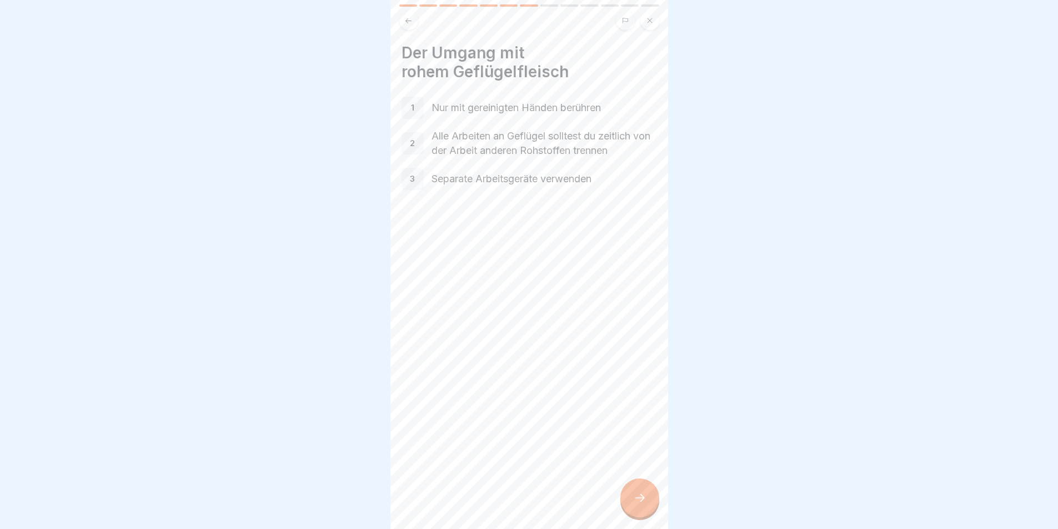
click at [655, 504] on div at bounding box center [639, 497] width 39 height 39
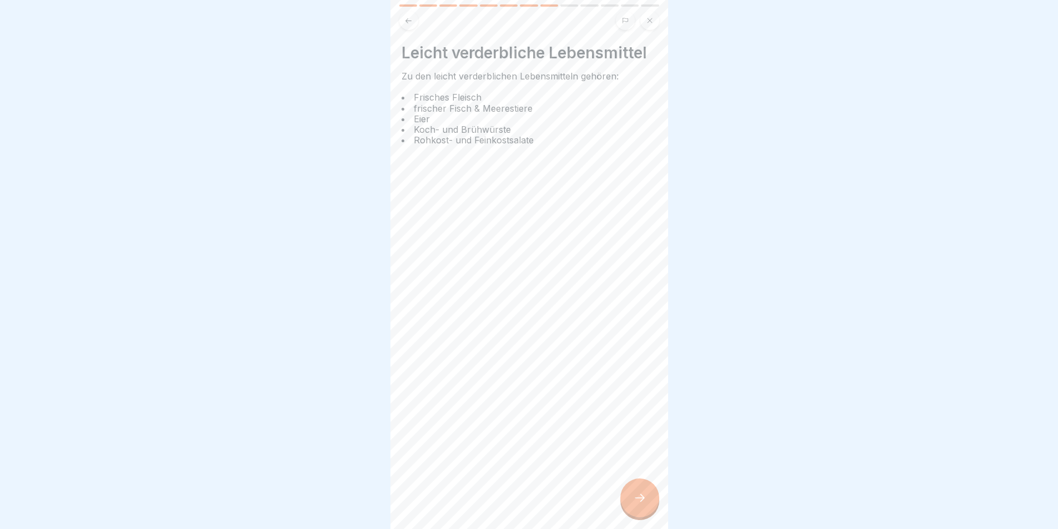
click at [655, 504] on div at bounding box center [639, 497] width 39 height 39
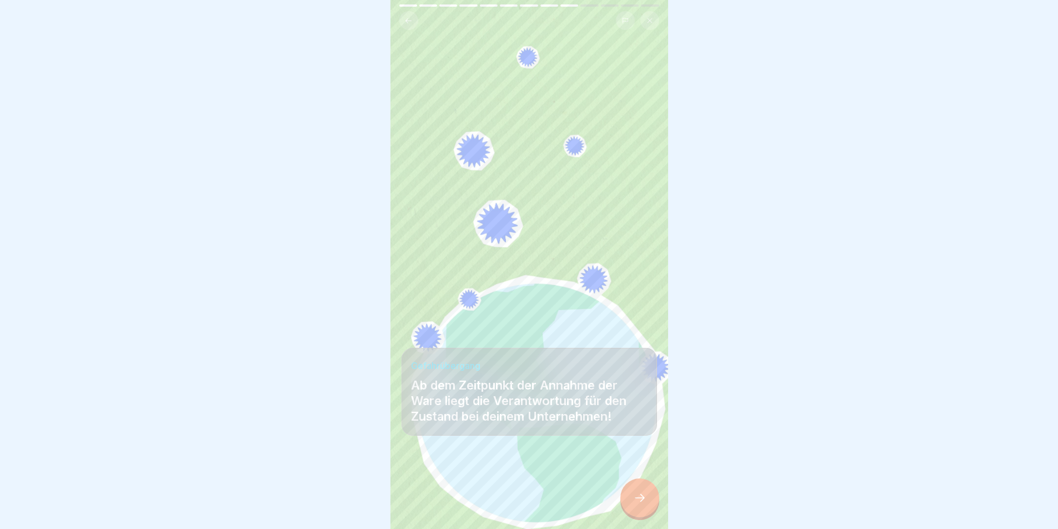
click at [655, 504] on div at bounding box center [639, 497] width 39 height 39
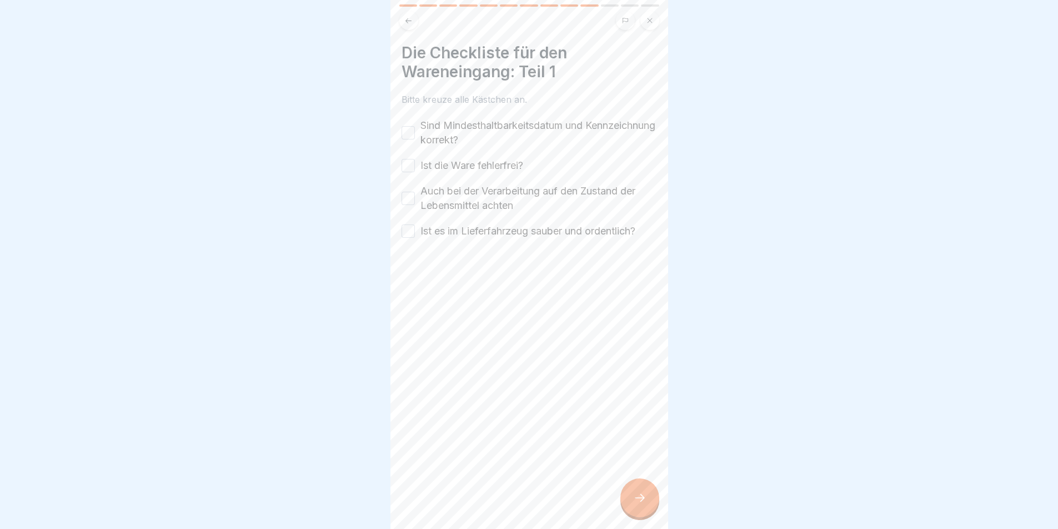
click at [409, 129] on button "Sind Mindesthaltbarkeitsdatum und Kennzeichnung korrekt?" at bounding box center [408, 132] width 13 height 13
click at [408, 166] on button "Ist die Ware fehlerfrei?" at bounding box center [408, 165] width 13 height 13
click at [410, 198] on button "Auch bei der Verarbeitung auf den Zustand der Lebensmittel achten" at bounding box center [408, 198] width 13 height 13
click at [412, 231] on button "Ist es im Lieferfahrzeug sauber und ordentlich?" at bounding box center [408, 230] width 13 height 13
click at [628, 496] on div at bounding box center [639, 497] width 39 height 39
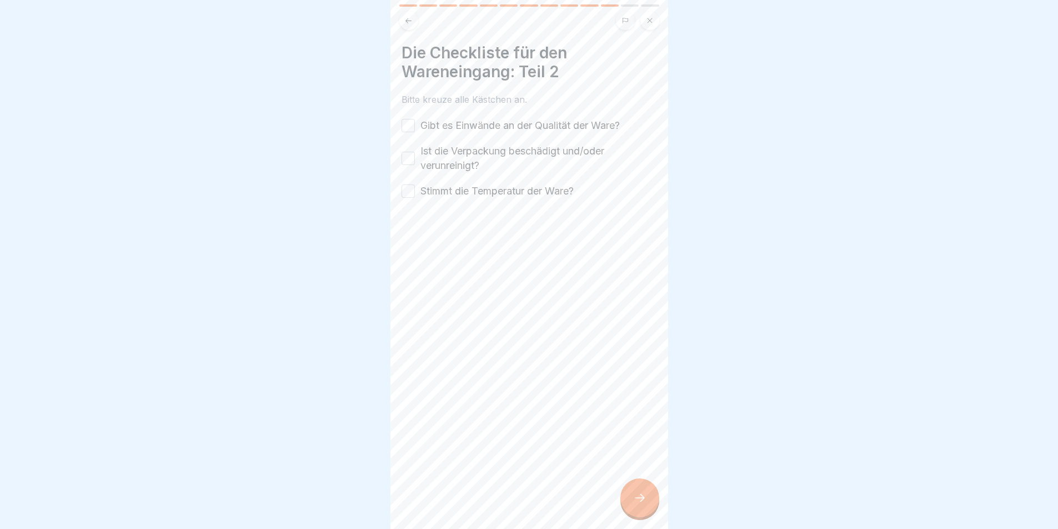
click at [409, 127] on button "Gibt es Einwände an der Qualität der Ware?" at bounding box center [408, 125] width 13 height 13
click at [412, 159] on button "Ist die Verpackung beschädigt und/oder verunreinigt?" at bounding box center [408, 158] width 13 height 13
click at [415, 188] on div "Stimmt die Temperatur der Ware?" at bounding box center [488, 191] width 172 height 14
click at [410, 193] on button "Stimmt die Temperatur der Ware?" at bounding box center [408, 190] width 13 height 13
drag, startPoint x: 645, startPoint y: 519, endPoint x: 645, endPoint y: 507, distance: 12.8
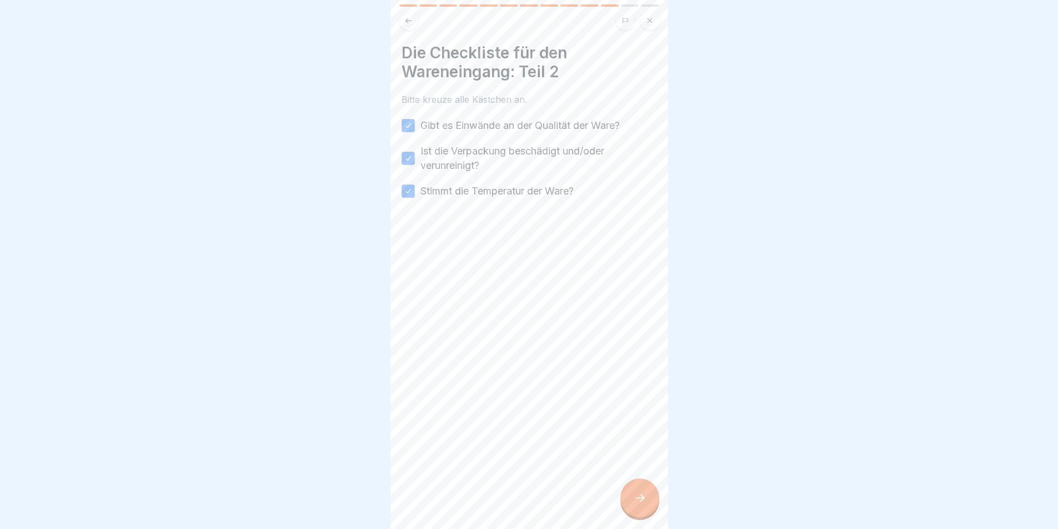
click at [645, 506] on div at bounding box center [639, 497] width 39 height 39
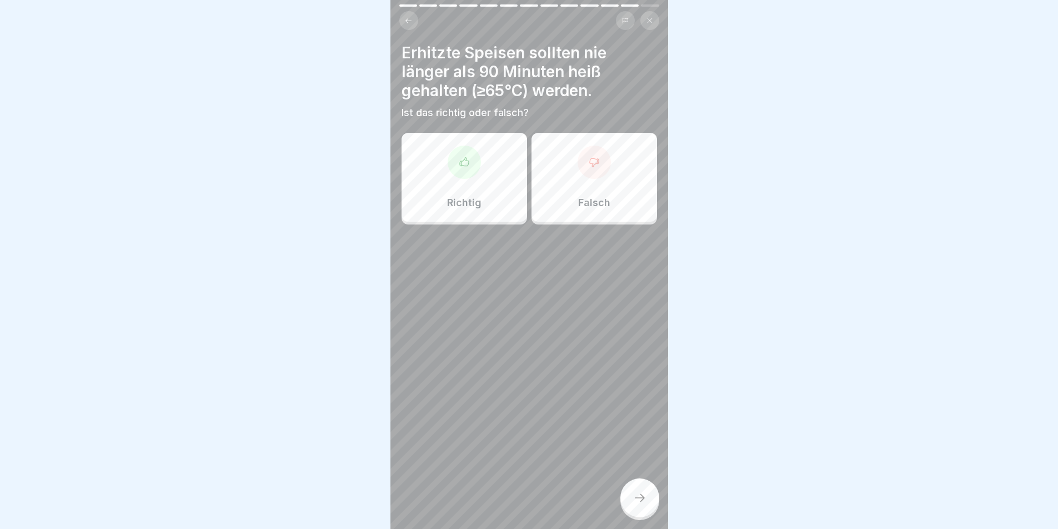
click at [479, 181] on div "Richtig" at bounding box center [465, 177] width 126 height 89
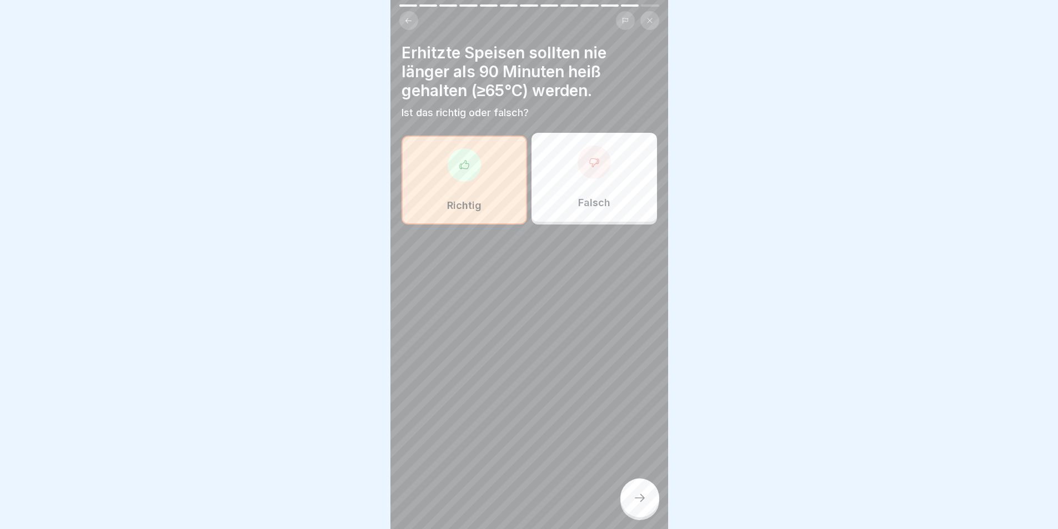
click at [555, 198] on div "Falsch" at bounding box center [595, 177] width 126 height 89
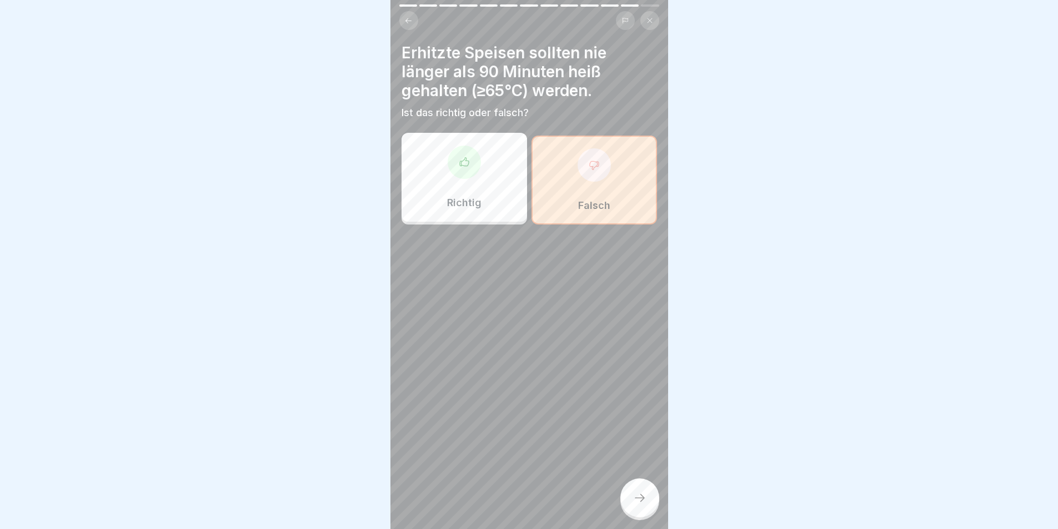
click at [472, 204] on p "Richtig" at bounding box center [464, 203] width 34 height 12
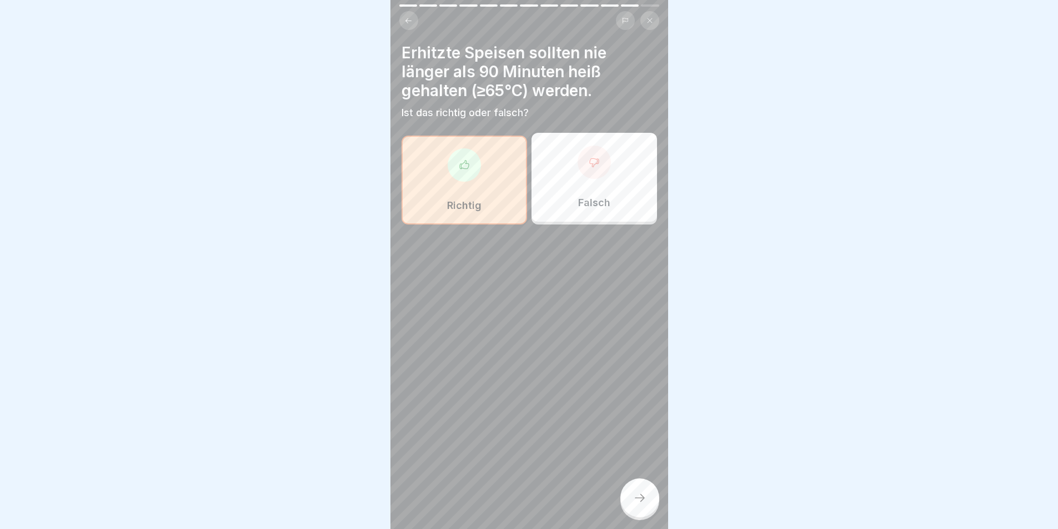
click at [644, 494] on div at bounding box center [639, 497] width 39 height 39
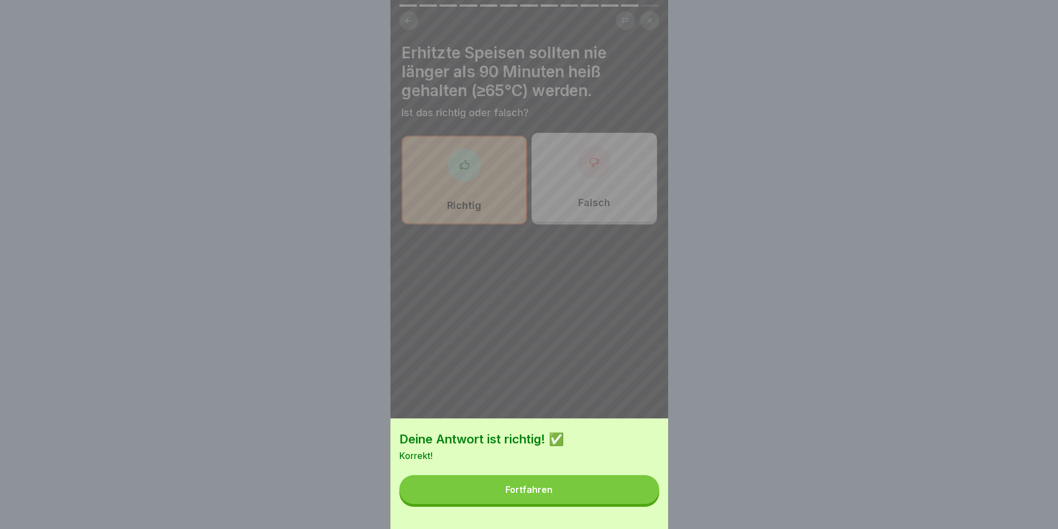
click at [569, 498] on button "Fortfahren" at bounding box center [529, 489] width 260 height 29
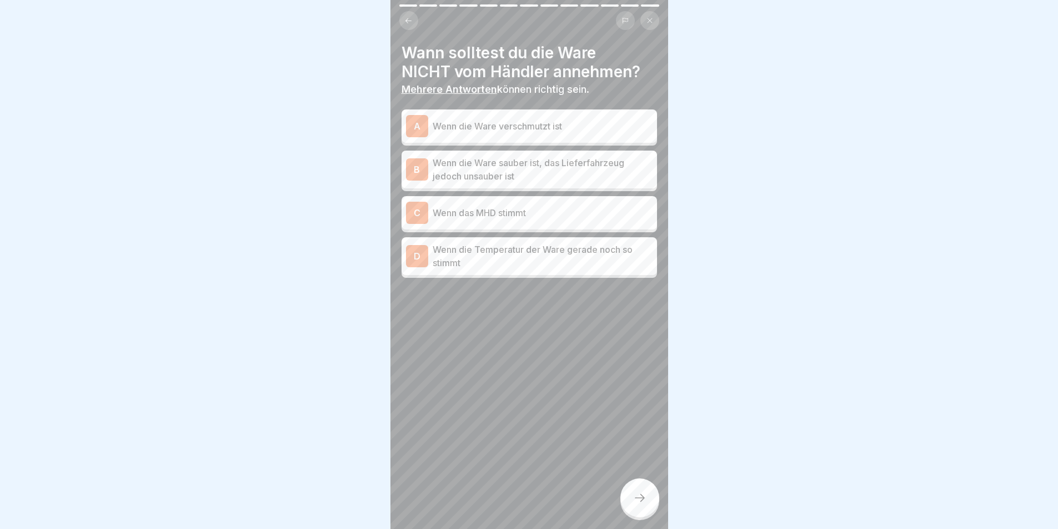
click at [513, 128] on p "Wenn die Ware verschmutzt ist" at bounding box center [543, 125] width 220 height 13
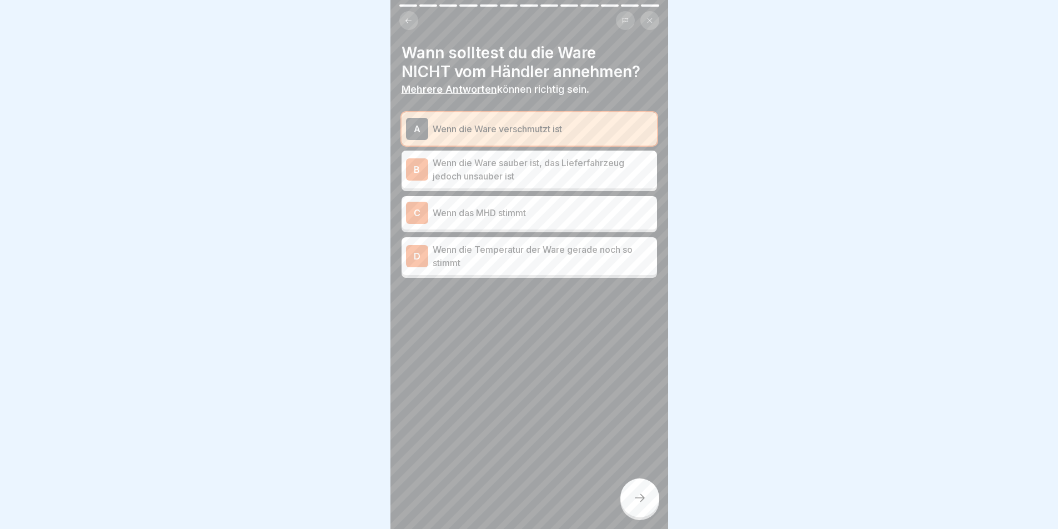
click at [522, 178] on p "Wenn die Ware sauber ist, das Lieferfahrzeug jedoch unsauber ist" at bounding box center [543, 169] width 220 height 27
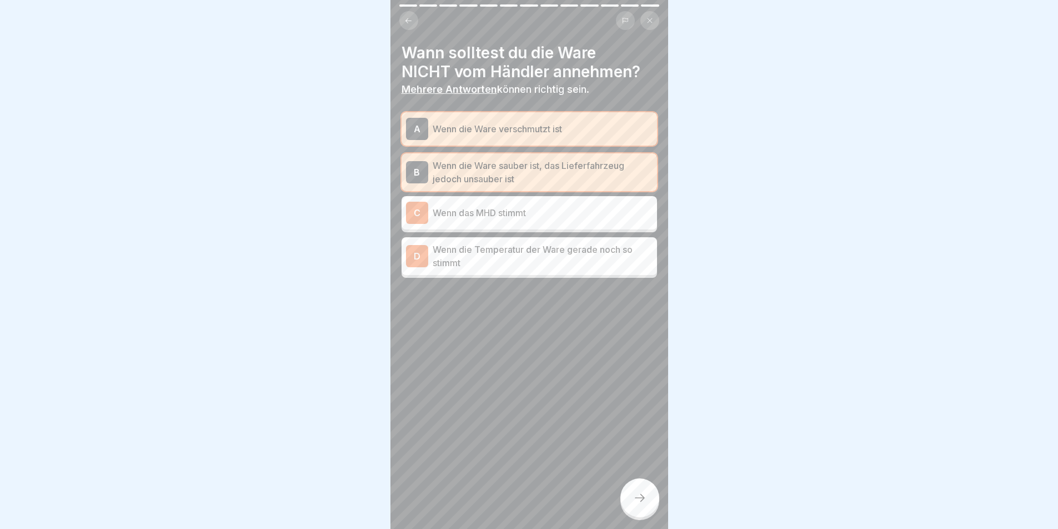
click at [534, 226] on div "C Wenn das MHD stimmt" at bounding box center [530, 212] width 256 height 33
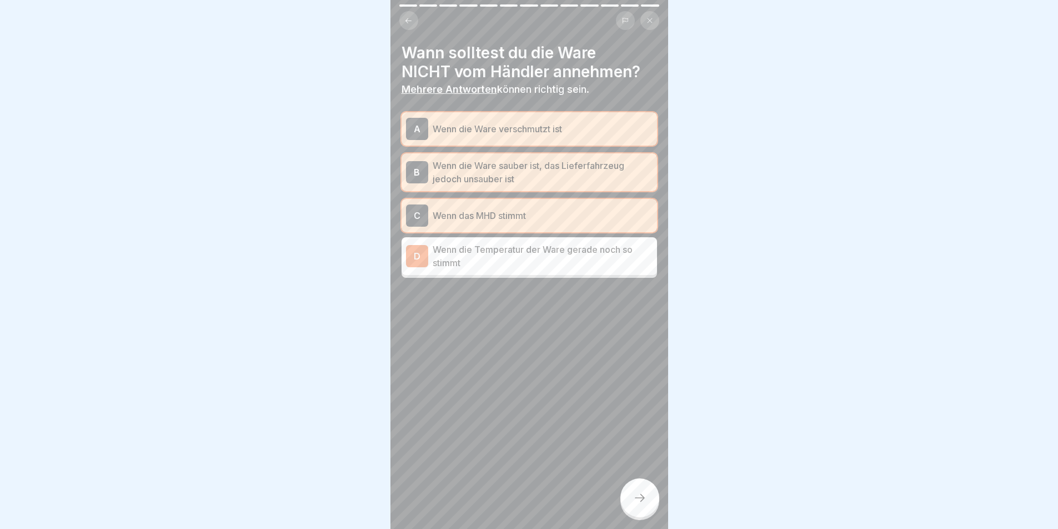
click at [545, 267] on p "Wenn die Temperatur der Ware gerade noch so stimmt" at bounding box center [543, 256] width 220 height 27
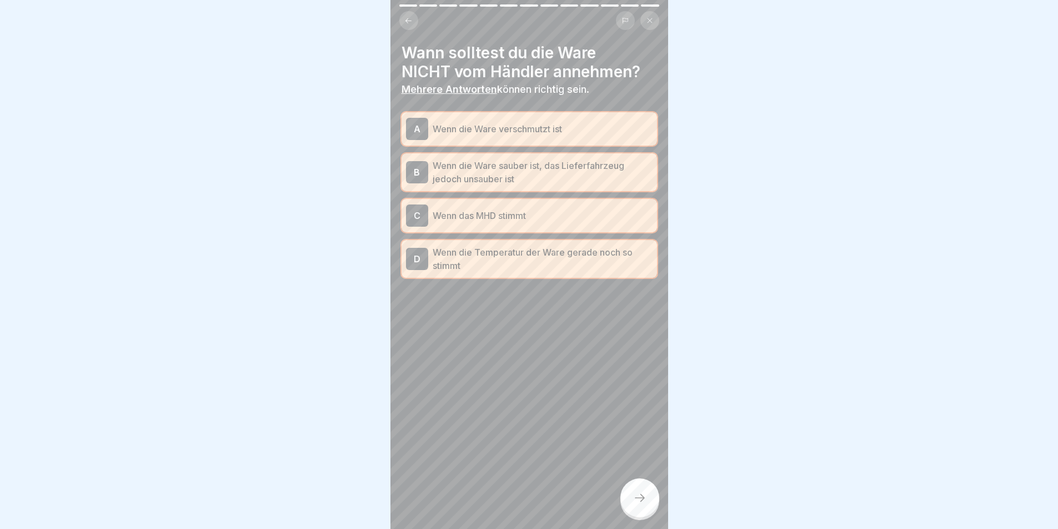
click at [525, 266] on p "Wenn die Temperatur der Ware gerade noch so stimmt" at bounding box center [543, 259] width 220 height 27
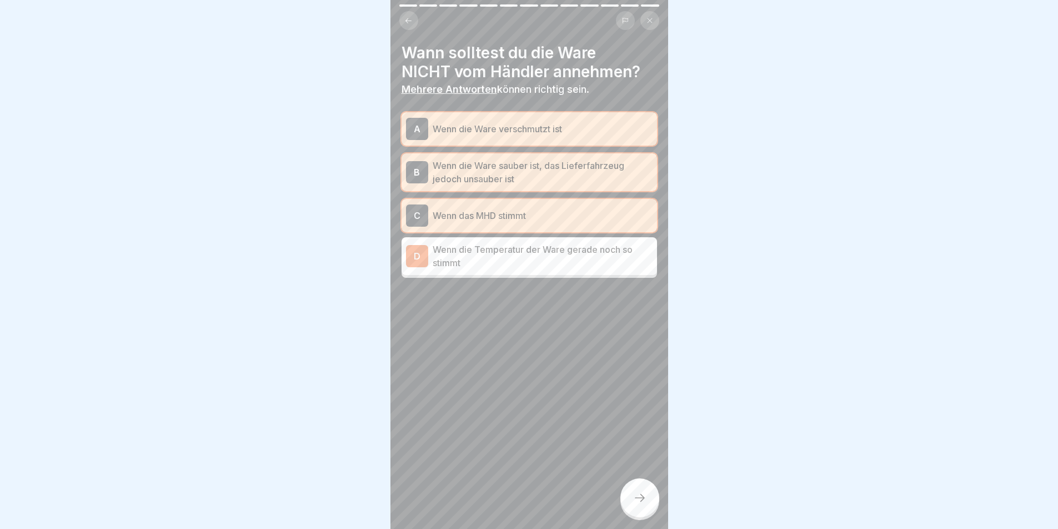
click at [640, 503] on icon at bounding box center [639, 497] width 13 height 13
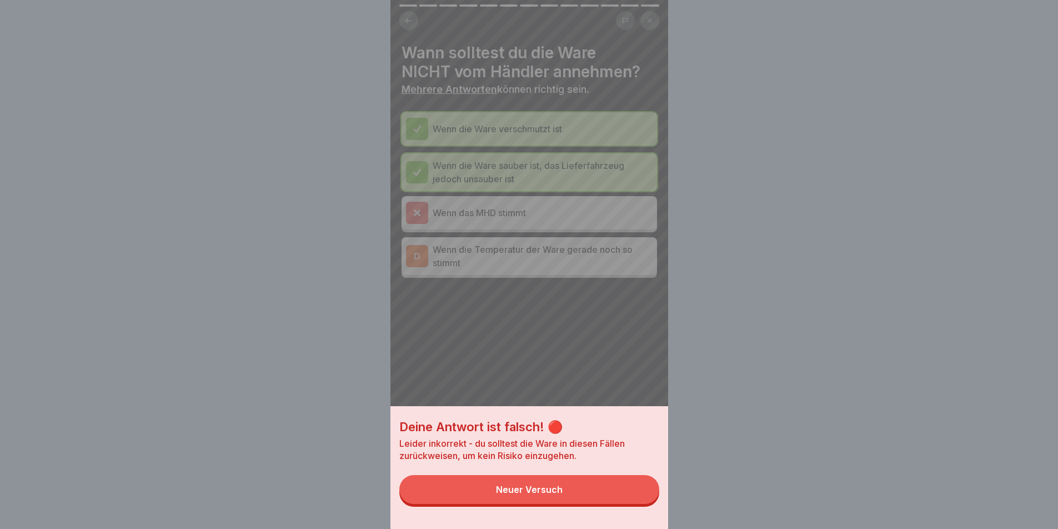
click at [574, 495] on button "Neuer Versuch" at bounding box center [529, 489] width 260 height 29
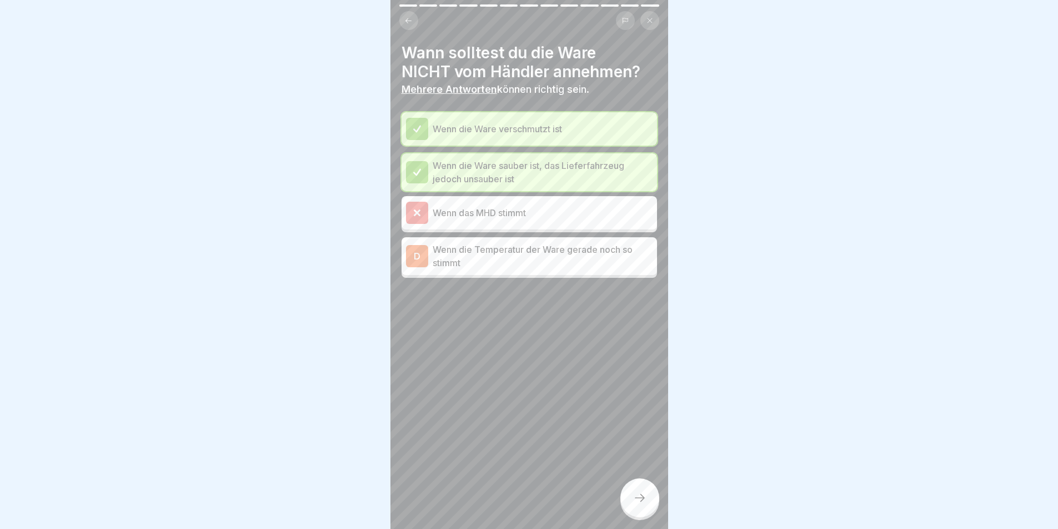
click at [639, 506] on div at bounding box center [639, 497] width 39 height 39
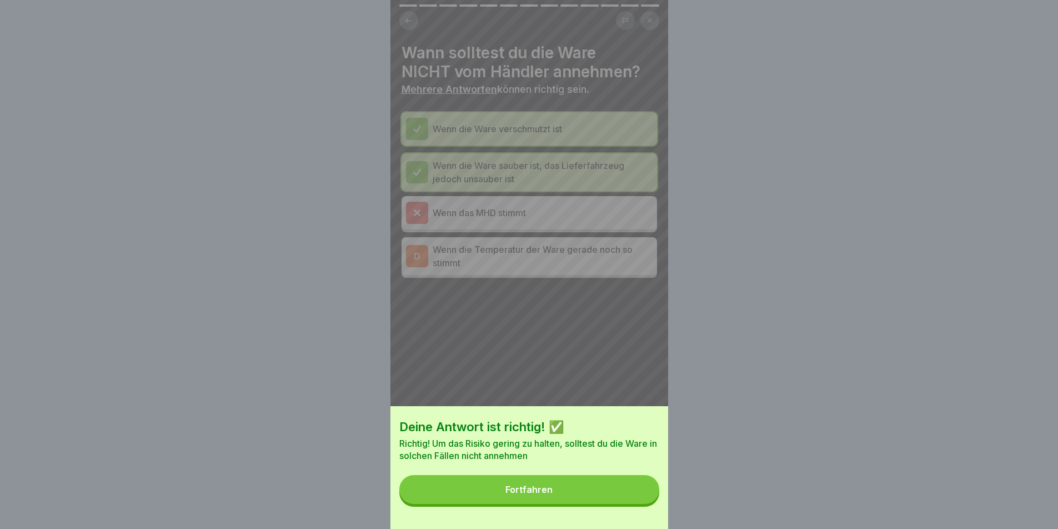
click at [542, 494] on div "Fortfahren" at bounding box center [528, 489] width 47 height 10
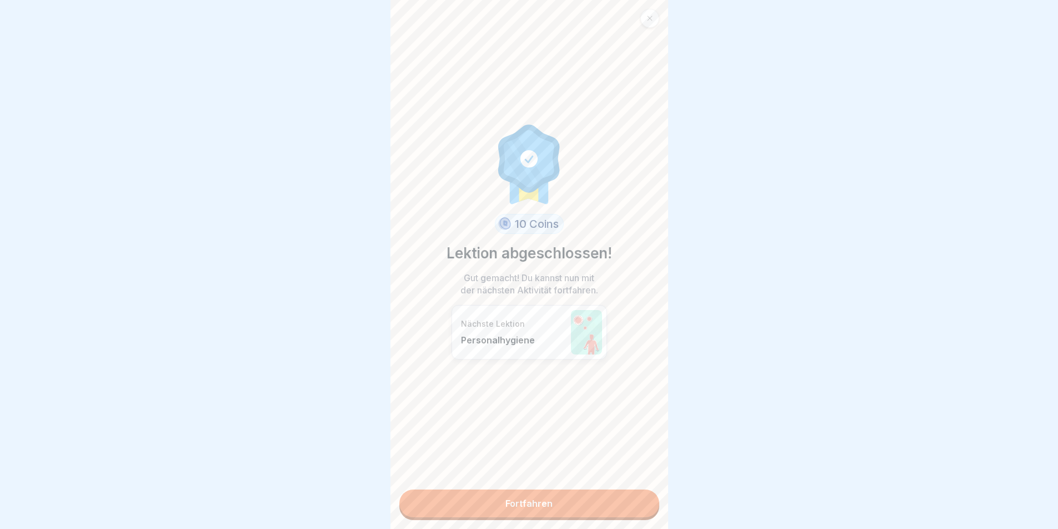
click at [529, 500] on link "Fortfahren" at bounding box center [529, 503] width 260 height 28
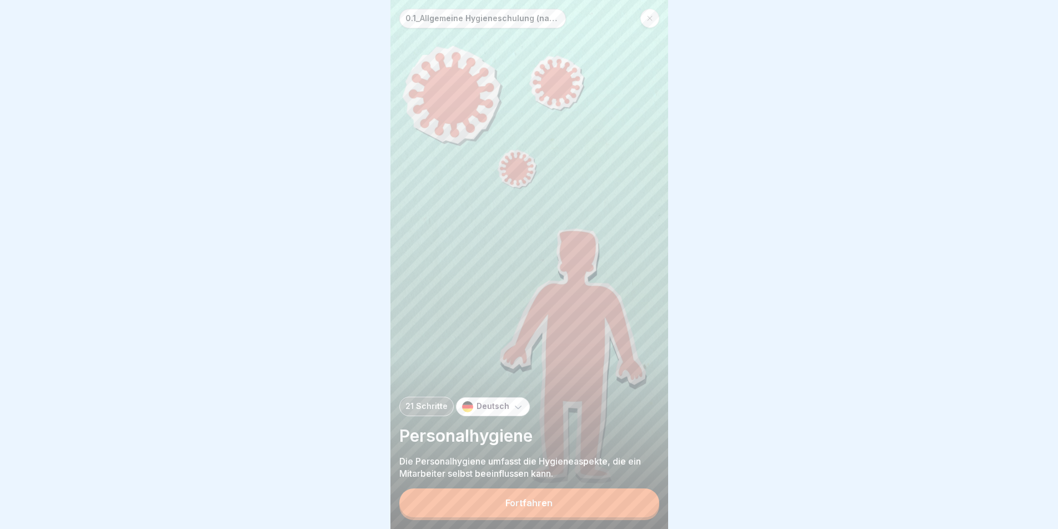
click at [507, 506] on div "Fortfahren" at bounding box center [528, 503] width 47 height 10
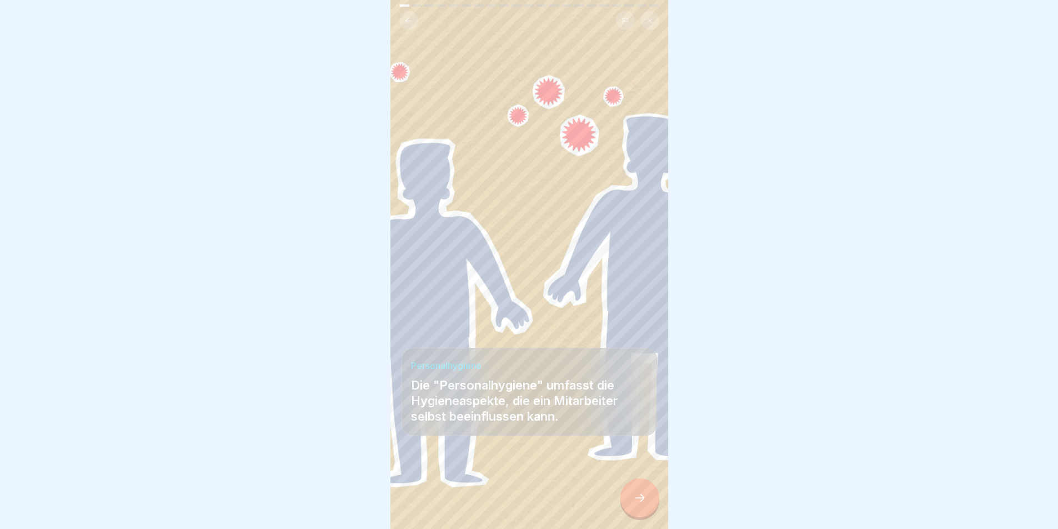
click at [643, 504] on icon at bounding box center [639, 497] width 13 height 13
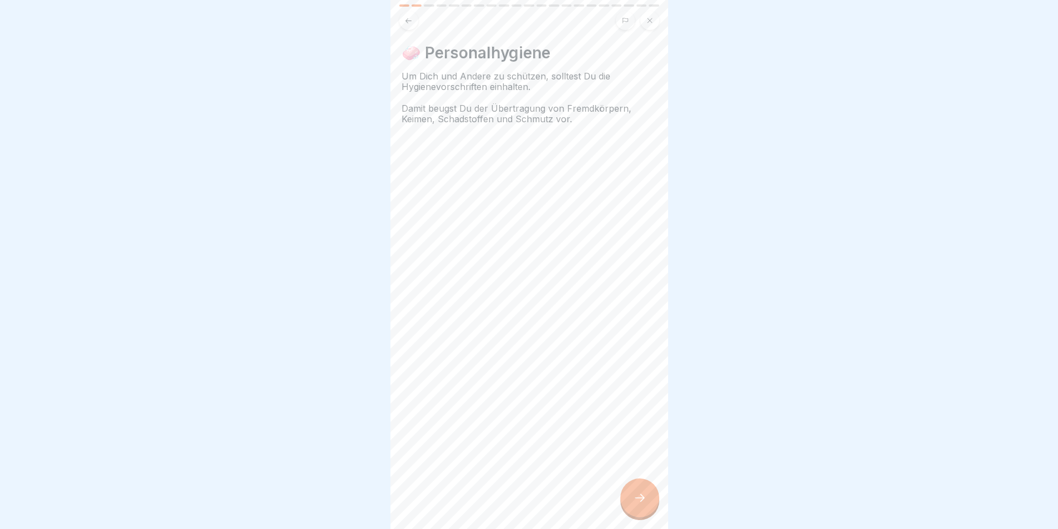
click at [643, 504] on icon at bounding box center [639, 497] width 13 height 13
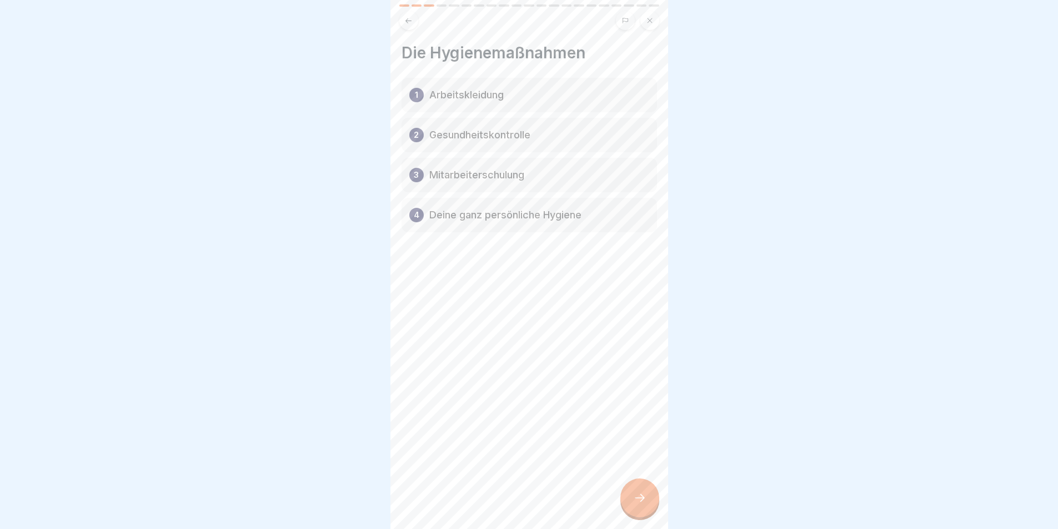
click at [650, 506] on div at bounding box center [639, 497] width 39 height 39
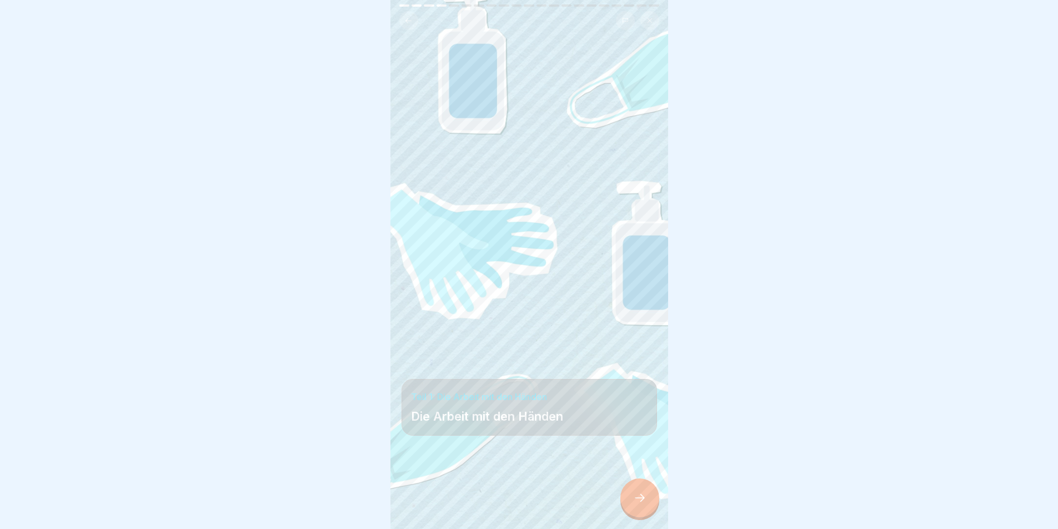
click at [650, 506] on div at bounding box center [639, 497] width 39 height 39
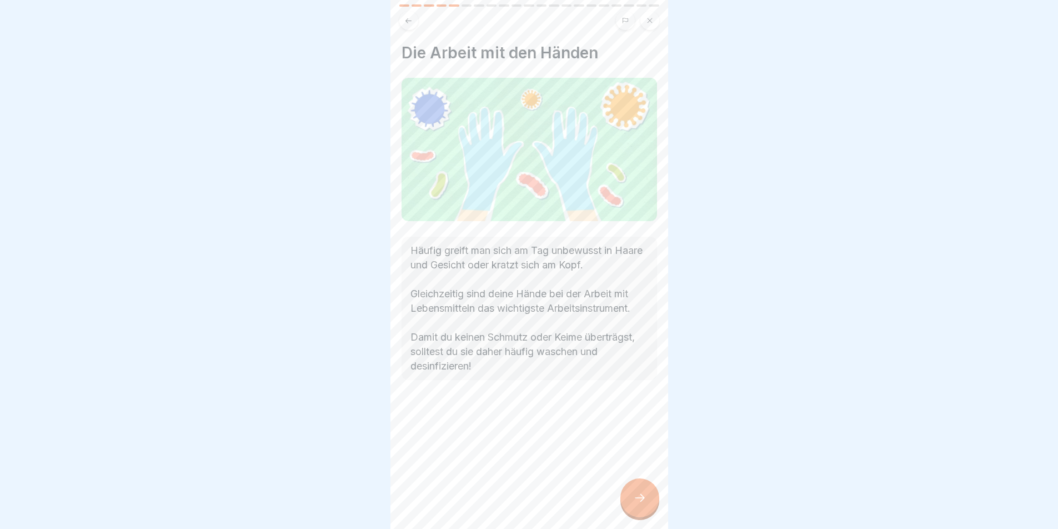
click at [639, 503] on icon at bounding box center [639, 497] width 13 height 13
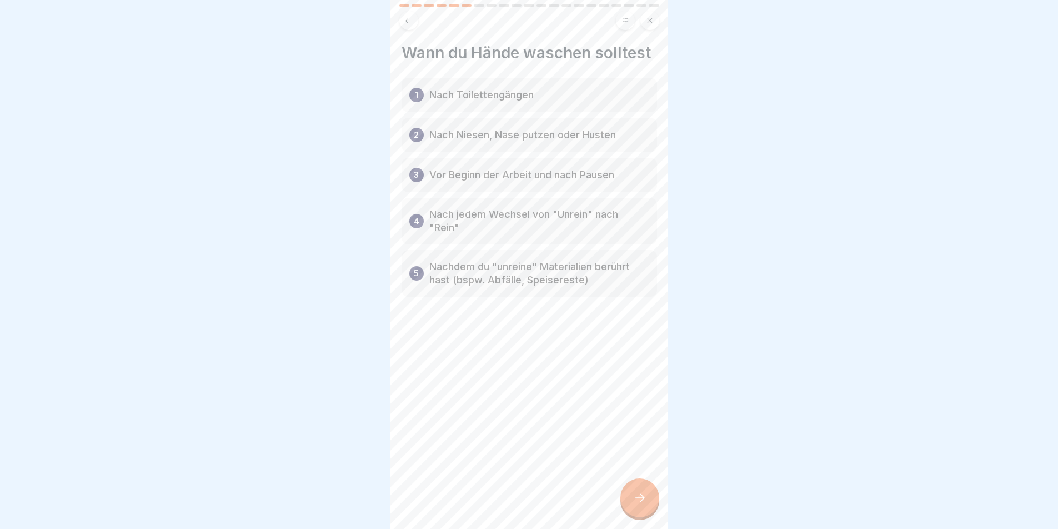
click at [639, 503] on icon at bounding box center [639, 497] width 13 height 13
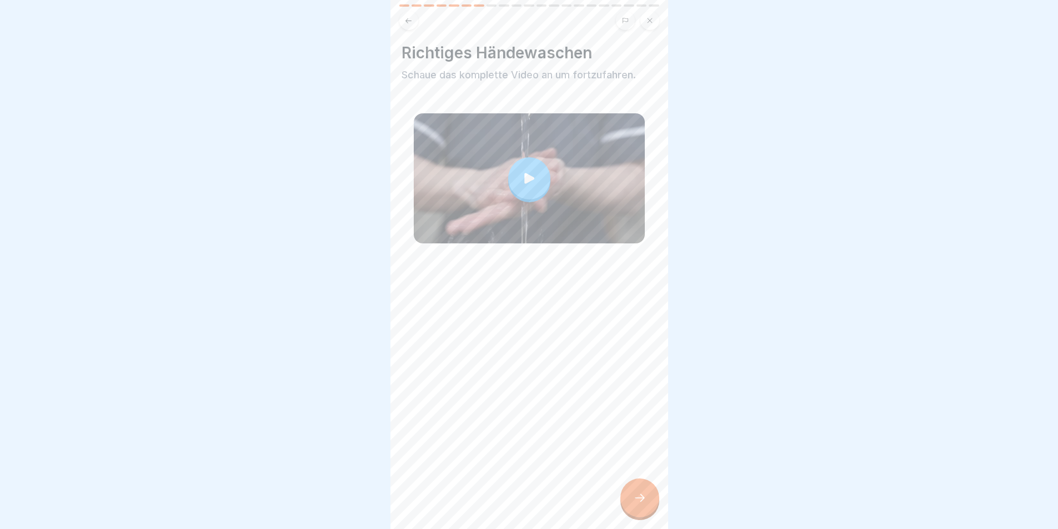
click at [524, 173] on icon at bounding box center [529, 178] width 10 height 11
click at [643, 498] on div at bounding box center [639, 497] width 39 height 39
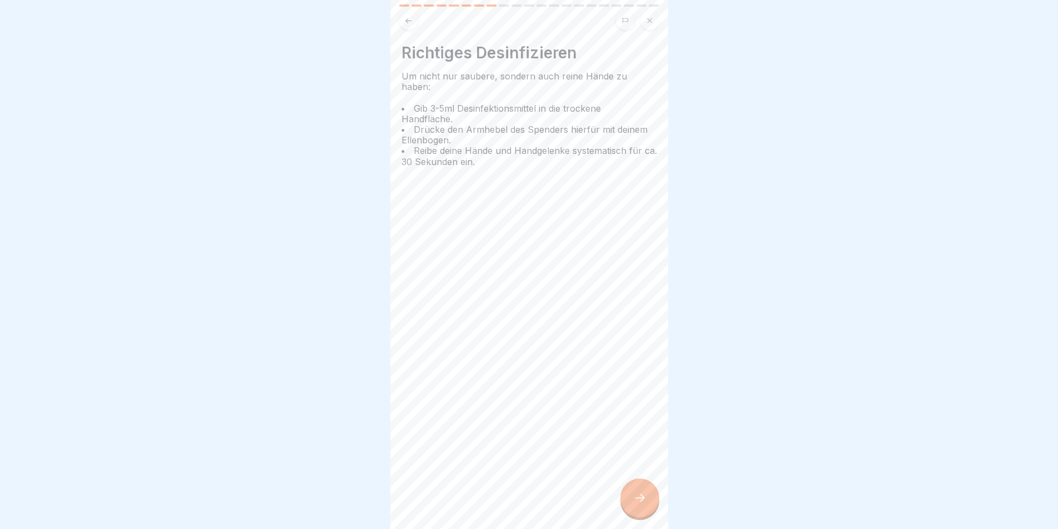
click at [642, 503] on icon at bounding box center [639, 497] width 13 height 13
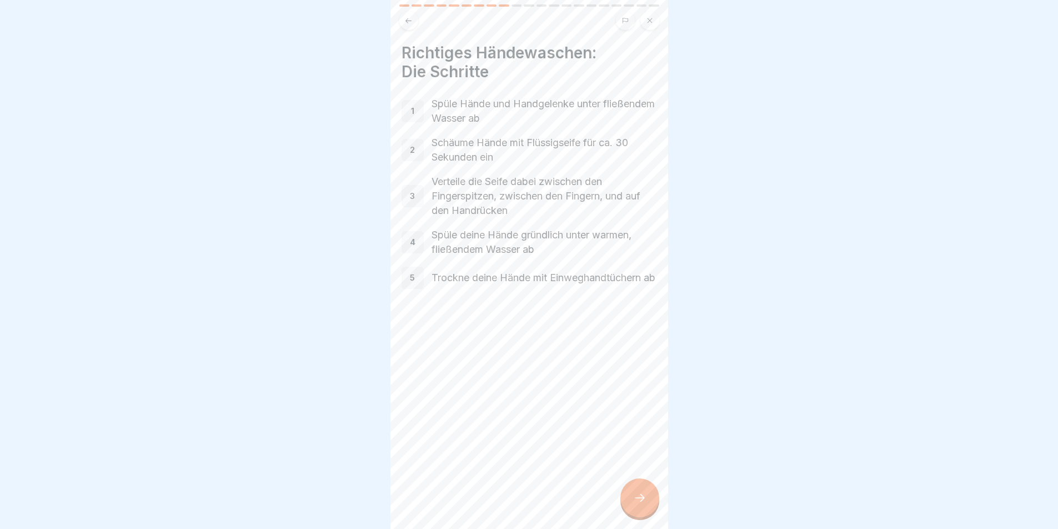
click at [655, 506] on div at bounding box center [639, 497] width 39 height 39
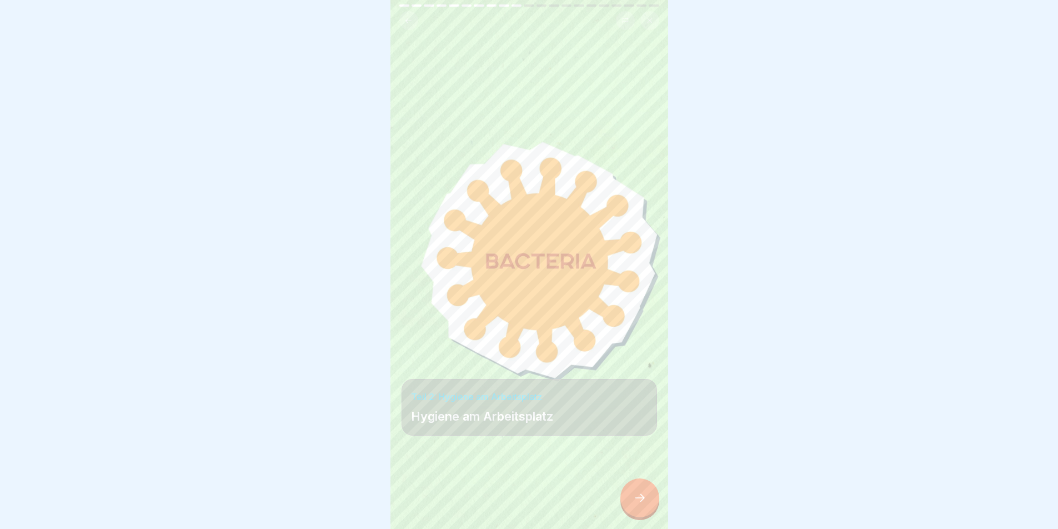
click at [655, 506] on div at bounding box center [639, 497] width 39 height 39
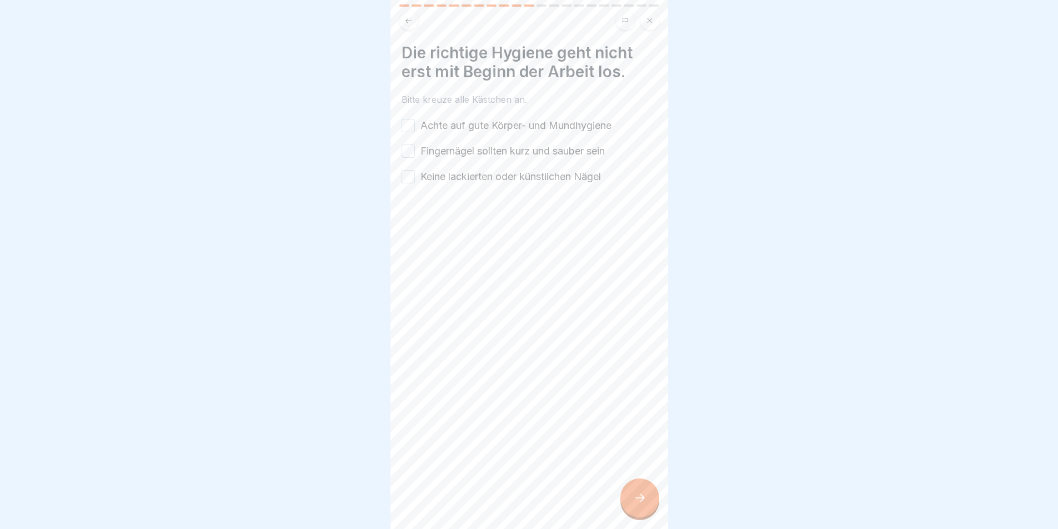
click at [414, 122] on button "Achte auf gute Körper- und Mundhygiene" at bounding box center [408, 125] width 13 height 13
click at [411, 152] on button "Fingernägel sollten kurz und sauber sein" at bounding box center [408, 150] width 13 height 13
click at [416, 179] on div "Keine lackierten oder künstlichen Nägel" at bounding box center [501, 176] width 199 height 14
click at [407, 178] on button "Keine lackierten oder künstlichen Nägel" at bounding box center [408, 176] width 13 height 13
click at [633, 490] on div at bounding box center [639, 497] width 39 height 39
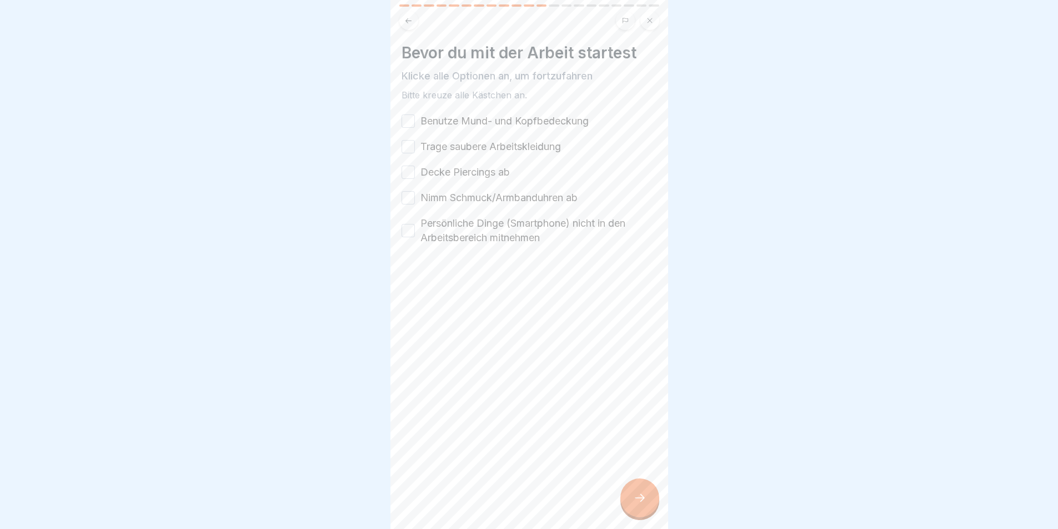
click at [412, 118] on button "Benutze Mund- und Kopfbedeckung" at bounding box center [408, 120] width 13 height 13
click at [413, 148] on button "Trage saubere Arbeitskleidung" at bounding box center [408, 146] width 13 height 13
click at [413, 181] on div "Benutze Mund- und Kopfbedeckung Trage saubere Arbeitskleidung Decke Piercings a…" at bounding box center [530, 179] width 256 height 131
click at [405, 172] on button "Decke Piercings ab" at bounding box center [408, 172] width 13 height 13
drag, startPoint x: 408, startPoint y: 199, endPoint x: 403, endPoint y: 232, distance: 32.7
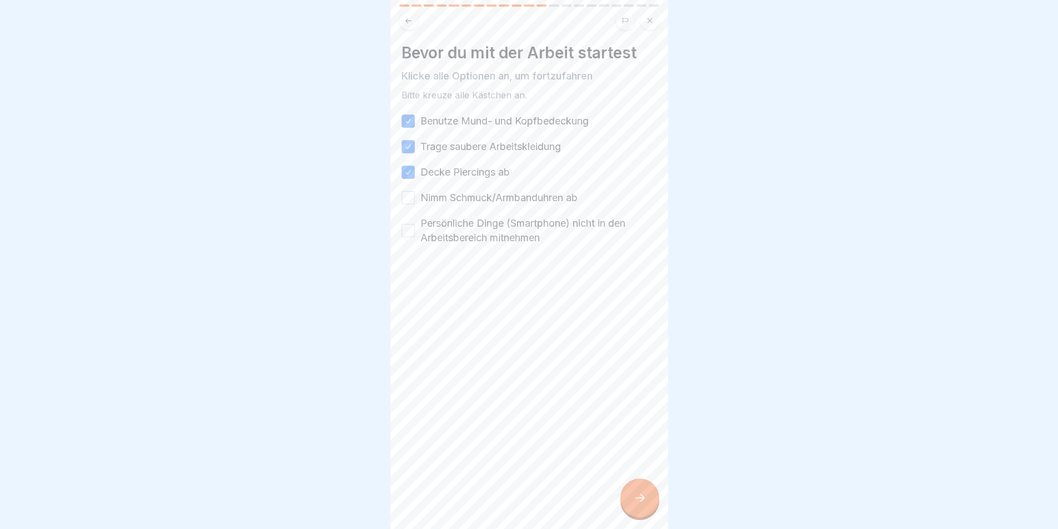
click at [408, 199] on button "Nimm Schmuck/Armbanduhren ab" at bounding box center [408, 197] width 13 height 13
click at [408, 228] on button "Persönliche Dinge (Smartphone) nicht in den Arbeitsbereich mitnehmen" at bounding box center [408, 230] width 13 height 13
click at [625, 500] on div at bounding box center [639, 497] width 39 height 39
click at [416, 121] on div "Huste und niese nicht auf Lebensmittel." at bounding box center [502, 121] width 200 height 14
click at [408, 126] on button "Huste und niese nicht auf Lebensmittel." at bounding box center [408, 120] width 13 height 13
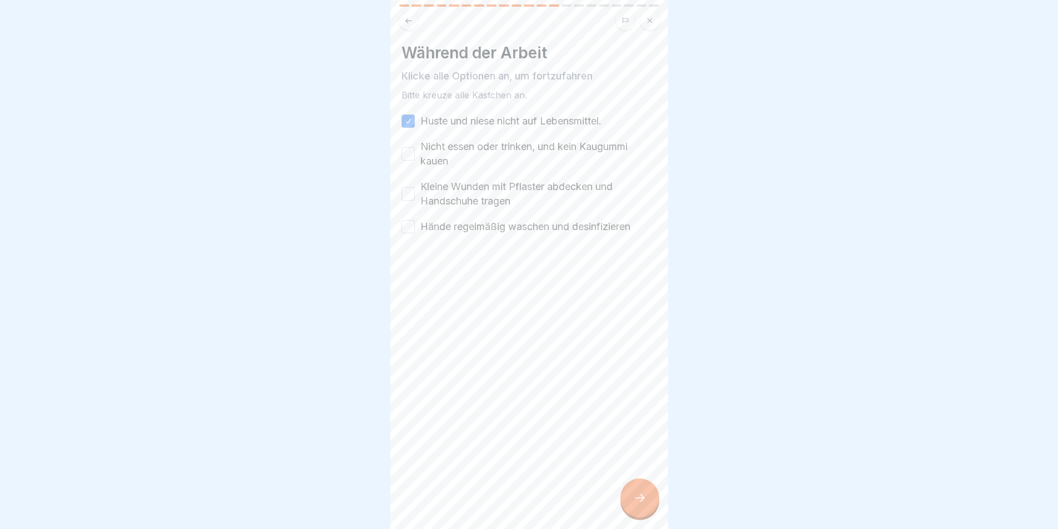
click at [407, 158] on button "Nicht essen oder trinken, und kein Kaugummi kauen" at bounding box center [408, 153] width 13 height 13
click at [410, 185] on div "Kleine Wunden mit Pflaster abdecken und Handschuhe tragen" at bounding box center [530, 193] width 256 height 29
click at [405, 196] on button "Kleine Wunden mit Pflaster abdecken und Handschuhe tragen" at bounding box center [408, 193] width 13 height 13
click at [412, 229] on button "Hände regelmäßig waschen und desinfizieren" at bounding box center [408, 226] width 13 height 13
click at [659, 506] on div "Während der Arbeit Klicke alle Optionen an, um fortzufahren Bitte kreuze alle K…" at bounding box center [529, 264] width 278 height 529
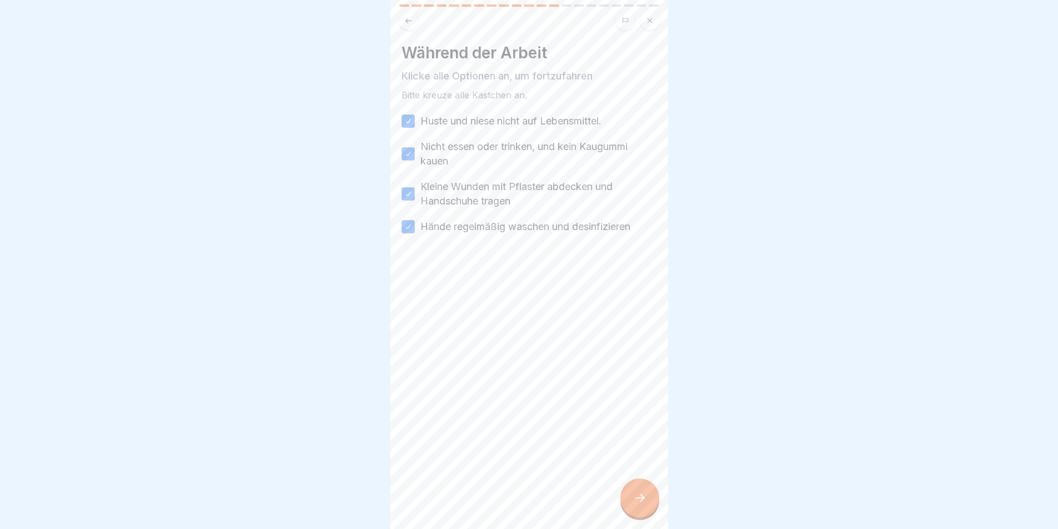
click at [646, 504] on icon at bounding box center [639, 497] width 13 height 13
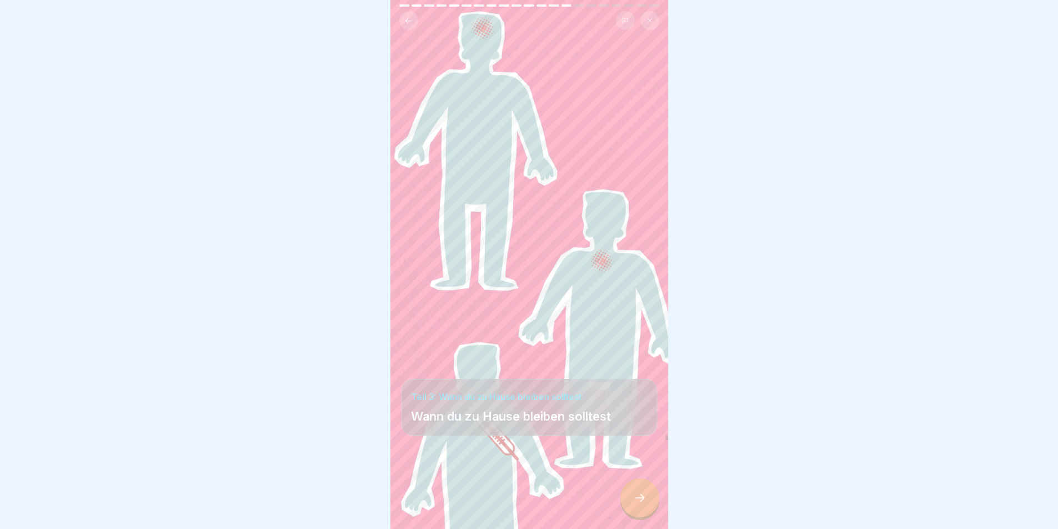
click at [652, 506] on div at bounding box center [639, 497] width 39 height 39
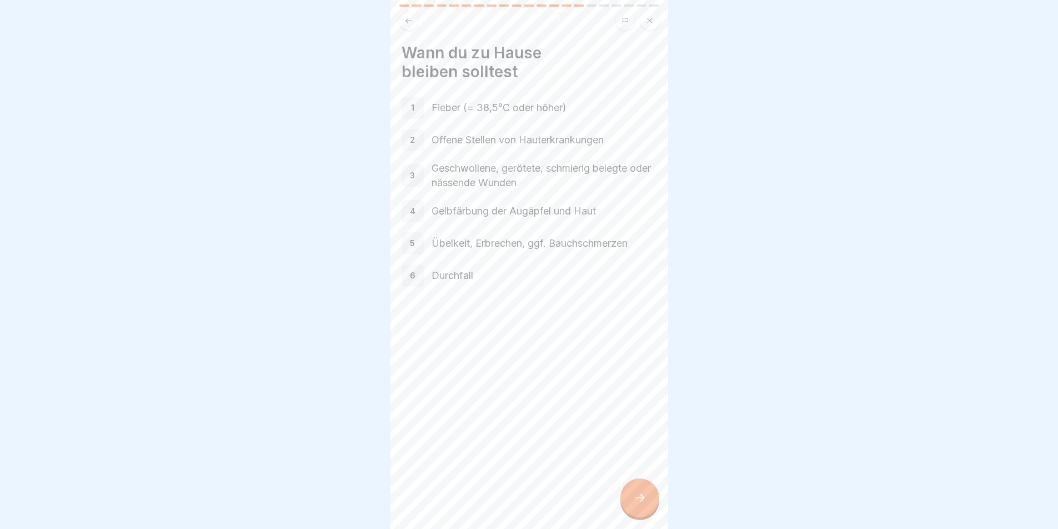
click at [641, 499] on div at bounding box center [639, 497] width 39 height 39
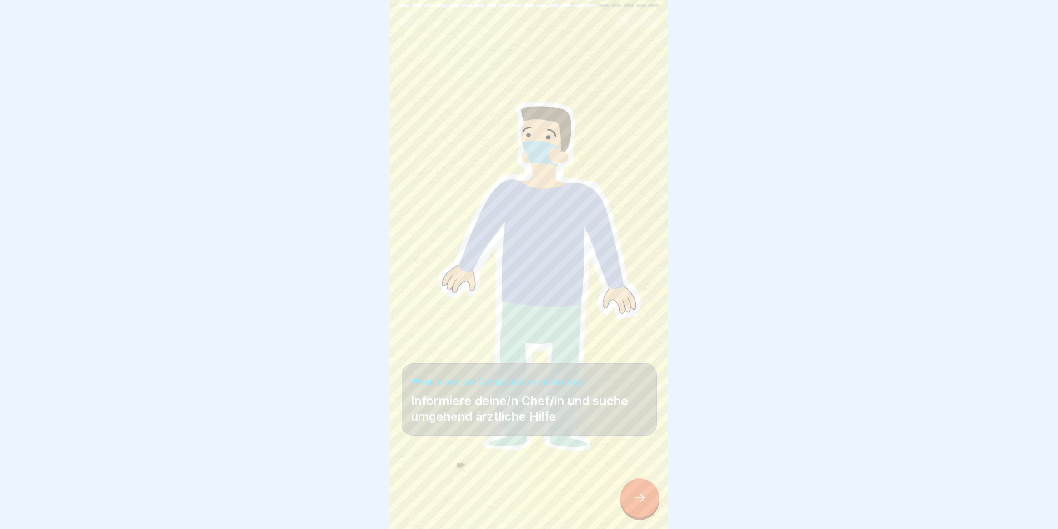
click at [641, 499] on div at bounding box center [639, 497] width 39 height 39
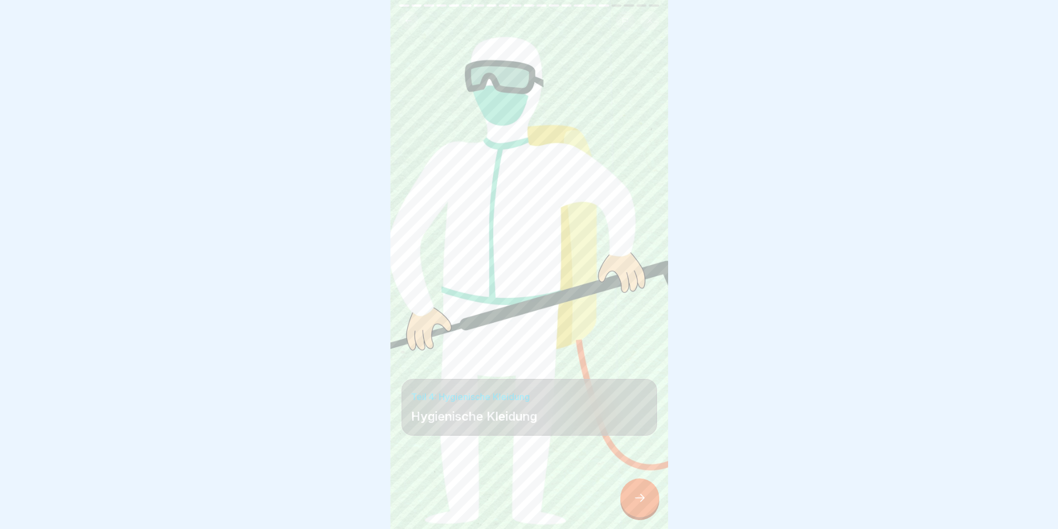
click at [641, 499] on div at bounding box center [639, 497] width 39 height 39
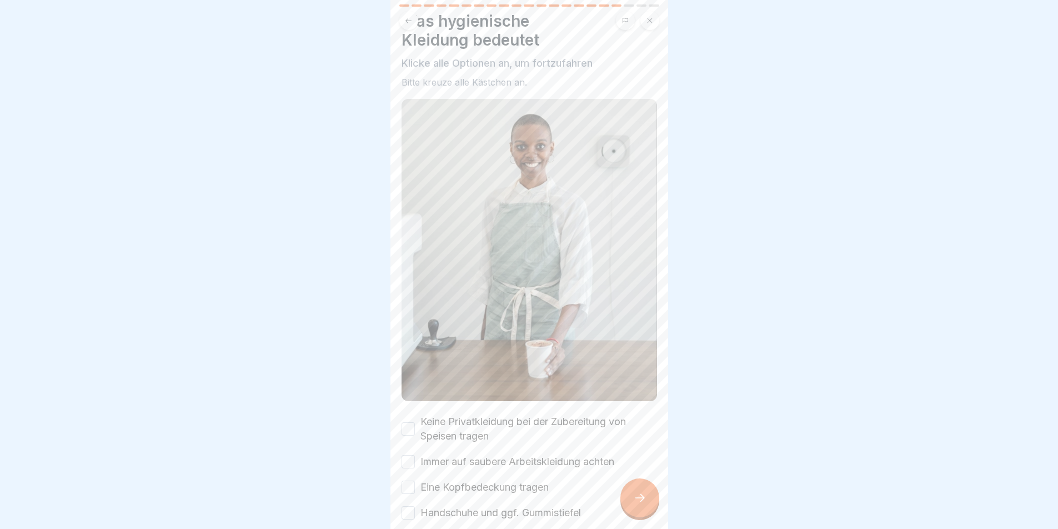
scroll to position [67, 0]
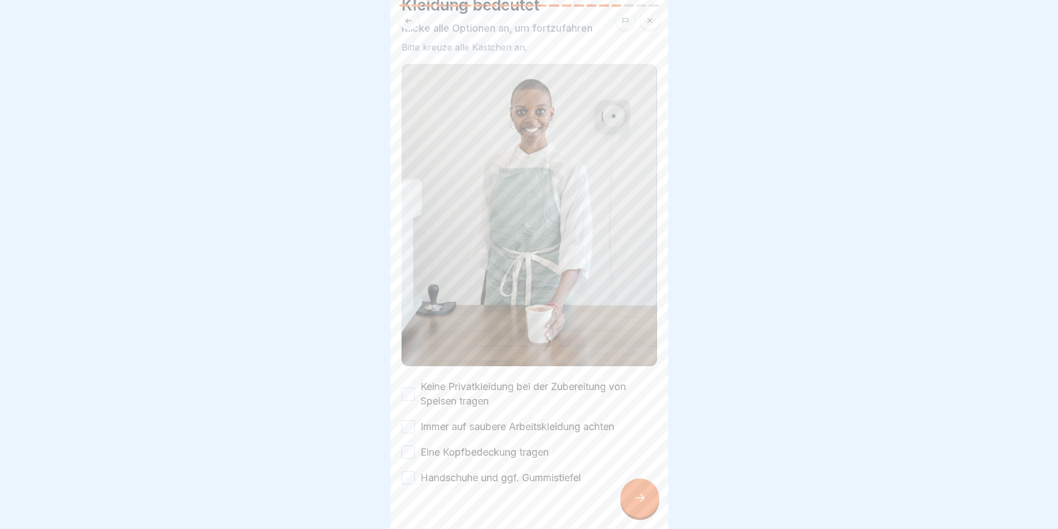
click at [418, 388] on div "Keine Privatkleidung bei der Zubereitung von Speisen tragen" at bounding box center [530, 393] width 256 height 29
click at [408, 388] on button "Keine Privatkleidung bei der Zubereitung von Speisen tragen" at bounding box center [408, 393] width 13 height 13
click at [414, 420] on button "Immer auf saubere Arbeitskleidung achten" at bounding box center [408, 426] width 13 height 13
drag, startPoint x: 417, startPoint y: 438, endPoint x: 417, endPoint y: 448, distance: 9.4
click at [417, 445] on div "Eine Kopfbedeckung tragen" at bounding box center [475, 452] width 147 height 14
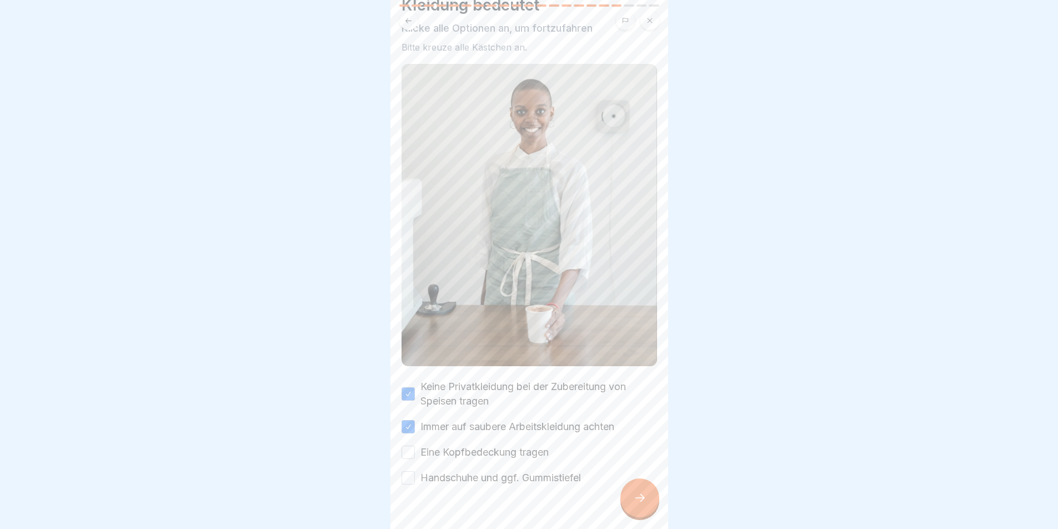
click at [408, 445] on button "Eine Kopfbedeckung tragen" at bounding box center [408, 451] width 13 height 13
click at [412, 472] on button "Handschuhe und ggf. Gummistiefel" at bounding box center [408, 477] width 13 height 13
click at [637, 502] on icon at bounding box center [639, 497] width 13 height 13
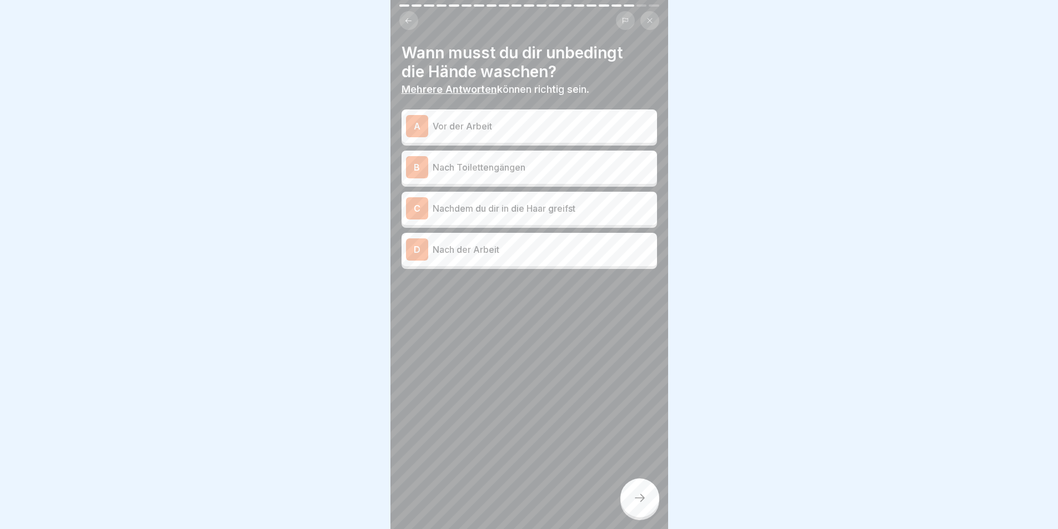
click at [525, 120] on p "Vor der Arbeit" at bounding box center [543, 125] width 220 height 13
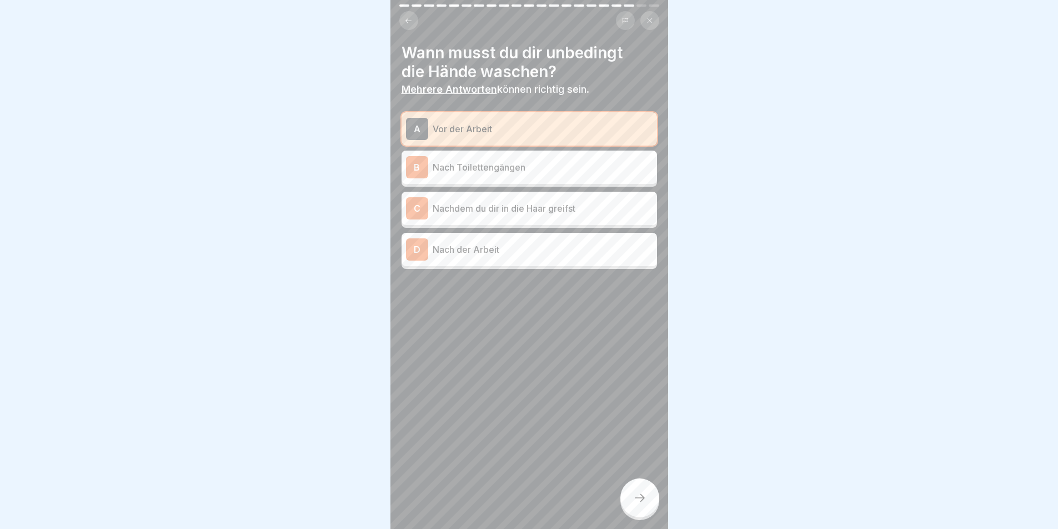
click at [510, 170] on p "Nach Toilettengängen" at bounding box center [543, 167] width 220 height 13
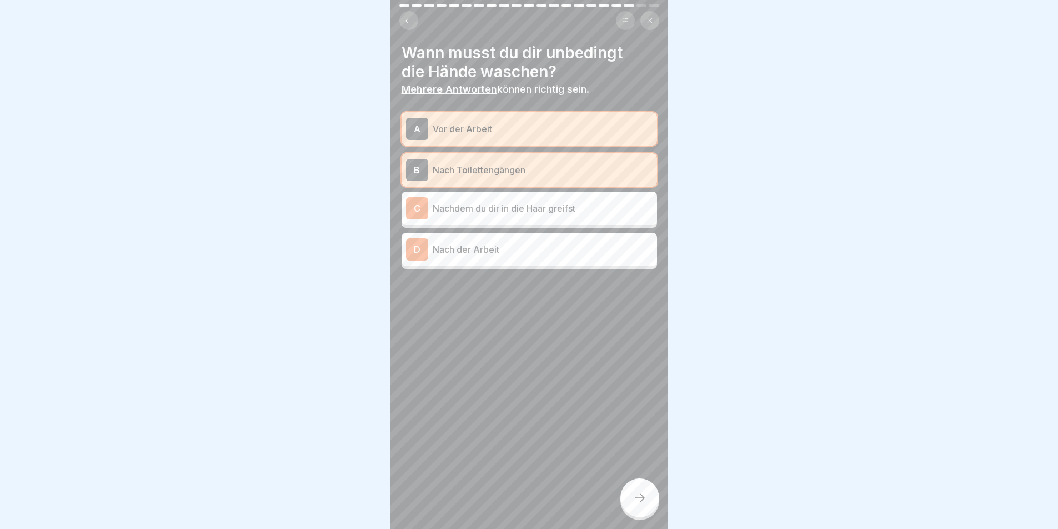
click at [529, 213] on p "Nachdem du dir in die Haar greifst" at bounding box center [543, 208] width 220 height 13
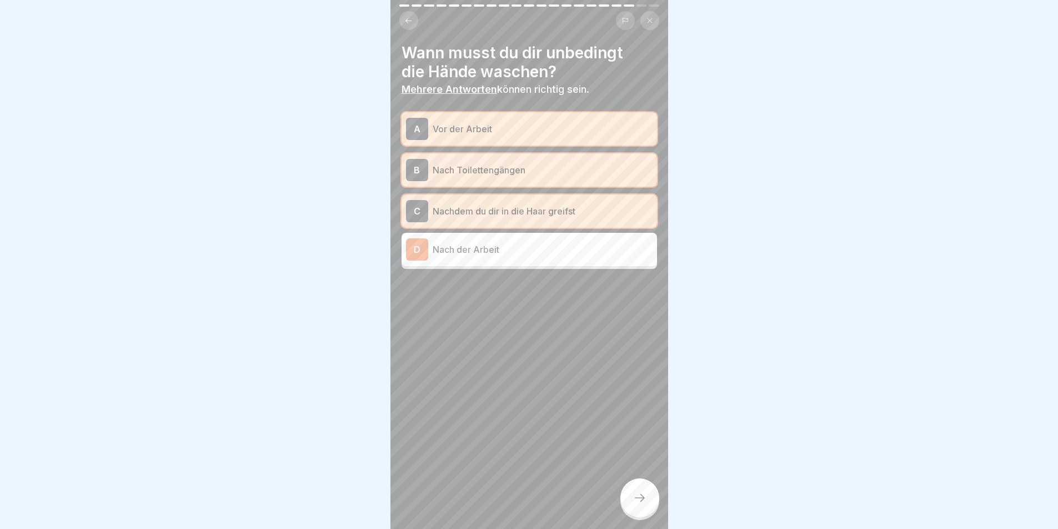
click at [518, 246] on p "Nach der Arbeit" at bounding box center [543, 249] width 220 height 13
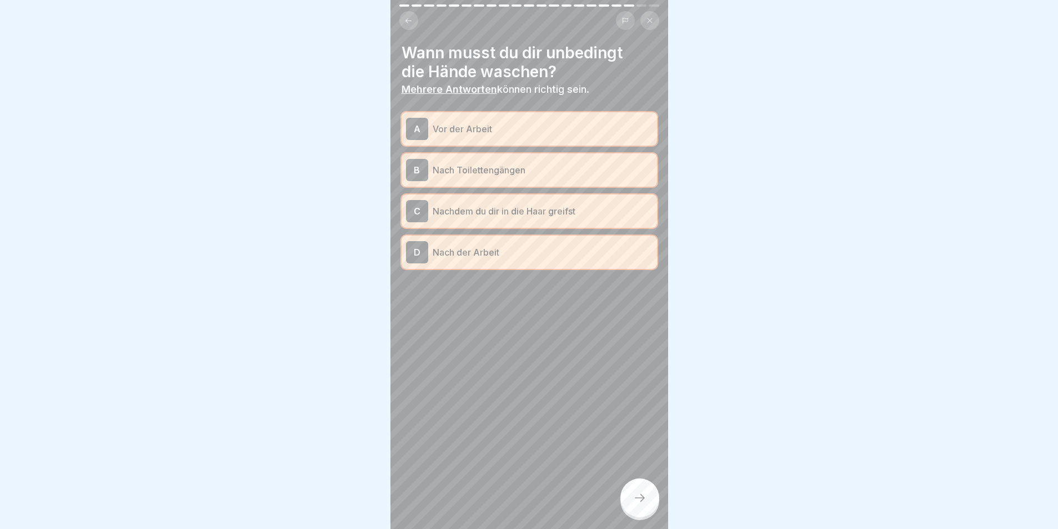
click at [637, 498] on div at bounding box center [639, 497] width 39 height 39
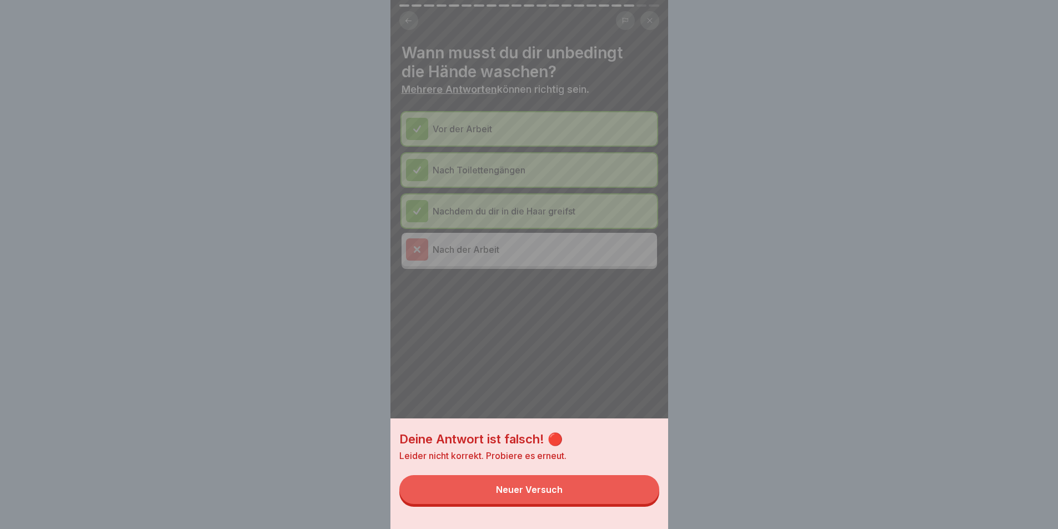
click at [553, 494] on div "Neuer Versuch" at bounding box center [529, 489] width 67 height 10
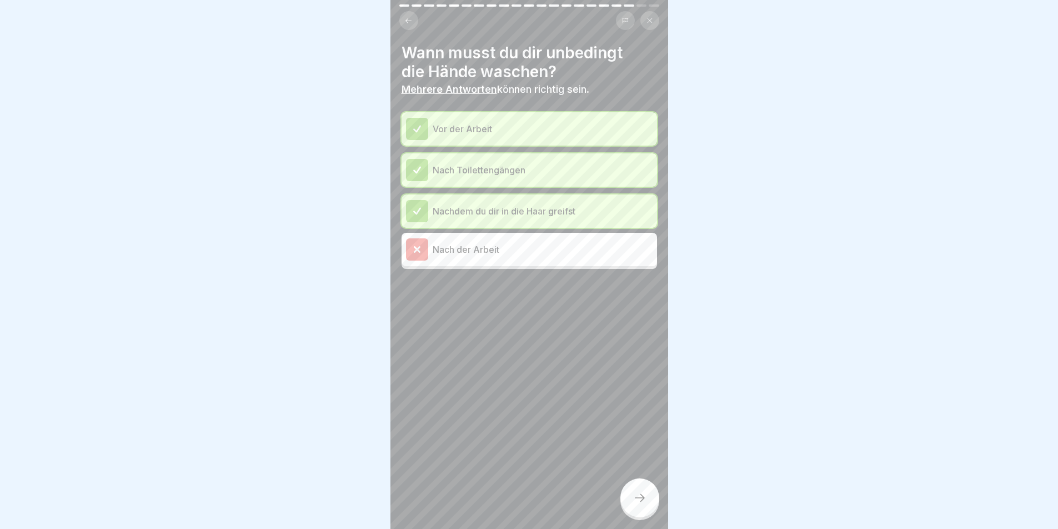
click at [650, 506] on div at bounding box center [639, 497] width 39 height 39
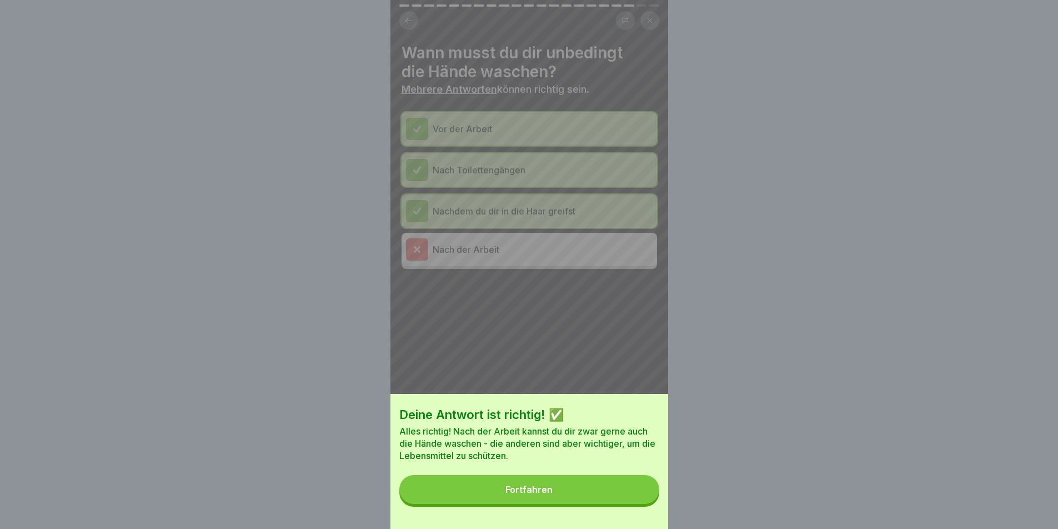
drag, startPoint x: 534, startPoint y: 499, endPoint x: 550, endPoint y: 492, distance: 17.9
click at [534, 494] on div "Fortfahren" at bounding box center [528, 489] width 47 height 10
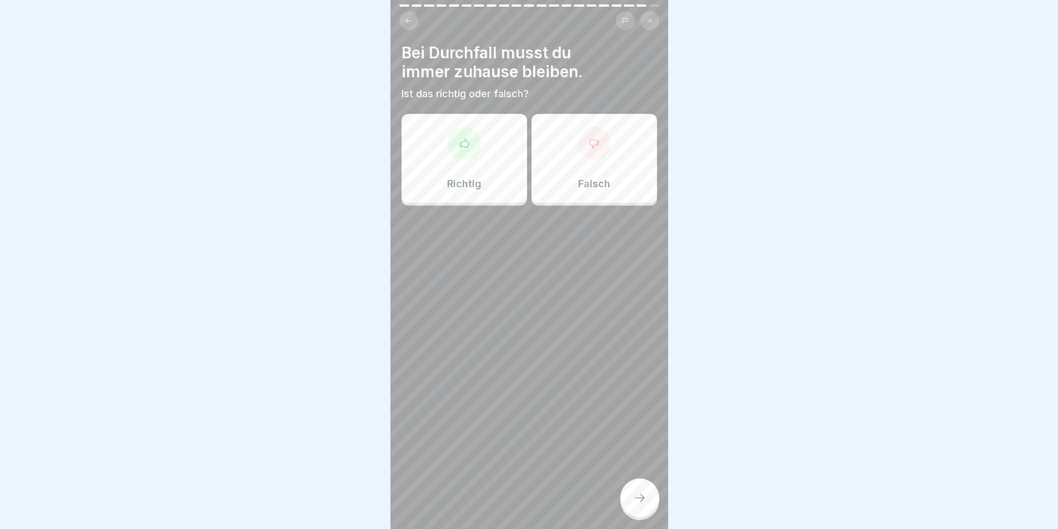
click at [491, 147] on div "Richtig" at bounding box center [465, 158] width 126 height 89
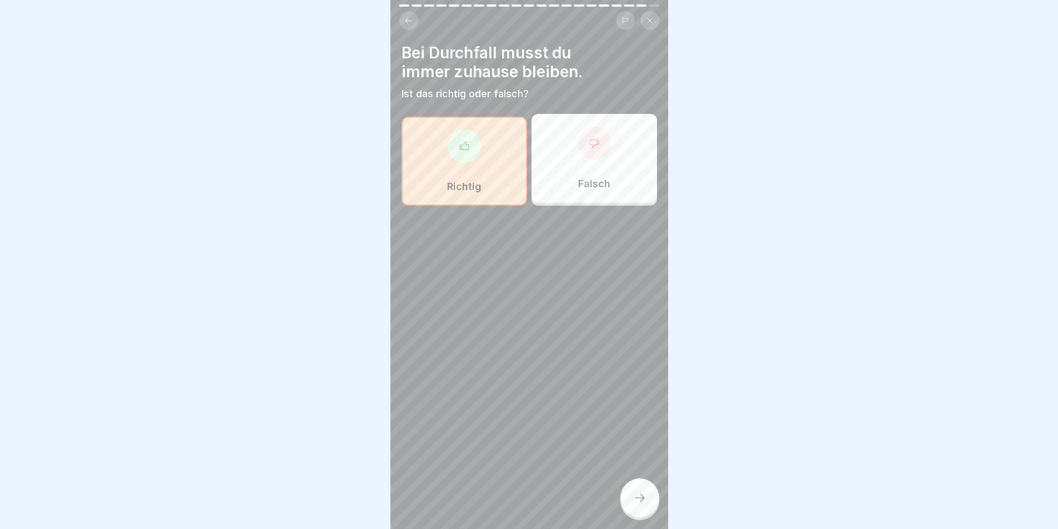
click at [652, 498] on div at bounding box center [639, 497] width 39 height 39
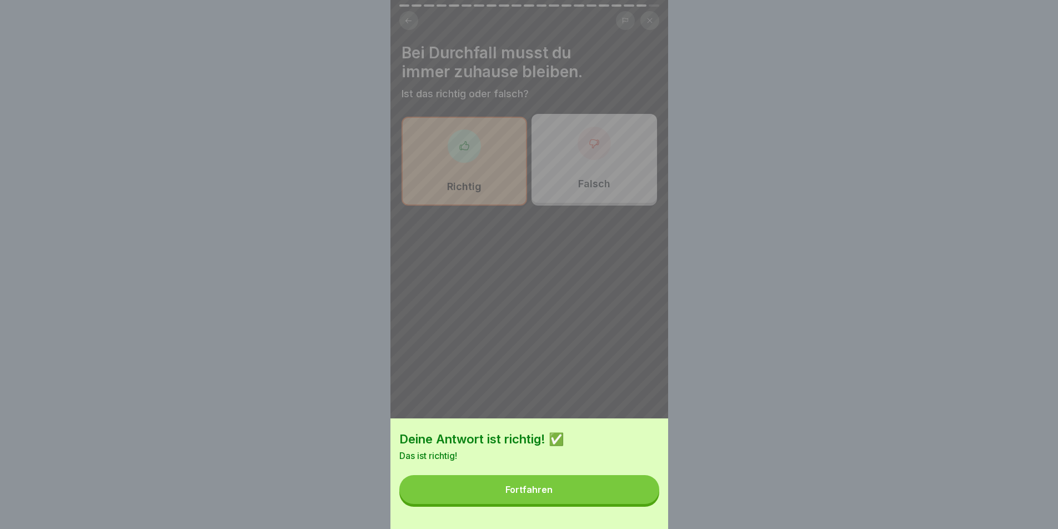
drag, startPoint x: 533, startPoint y: 504, endPoint x: 563, endPoint y: 472, distance: 43.6
click at [534, 503] on button "Fortfahren" at bounding box center [529, 489] width 260 height 29
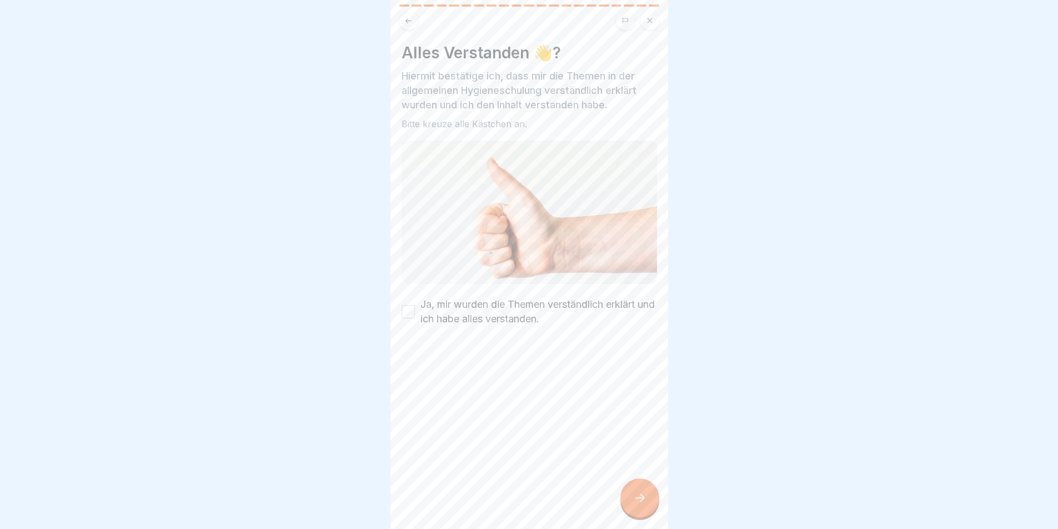
click at [408, 298] on div "Ja, mir wurden die Themen verständlich erklärt und ich habe alles verstanden." at bounding box center [530, 311] width 256 height 29
click at [414, 314] on div "Ja, mir wurden die Themen verständlich erklärt und ich habe alles verstanden." at bounding box center [530, 311] width 256 height 29
drag, startPoint x: 403, startPoint y: 299, endPoint x: 421, endPoint y: 316, distance: 24.4
click at [405, 302] on div "Ja, mir wurden die Themen verständlich erklärt und ich habe alles verstanden." at bounding box center [530, 311] width 256 height 29
click at [422, 317] on label "Ja, mir wurden die Themen verständlich erklärt und ich habe alles verstanden." at bounding box center [538, 311] width 237 height 29
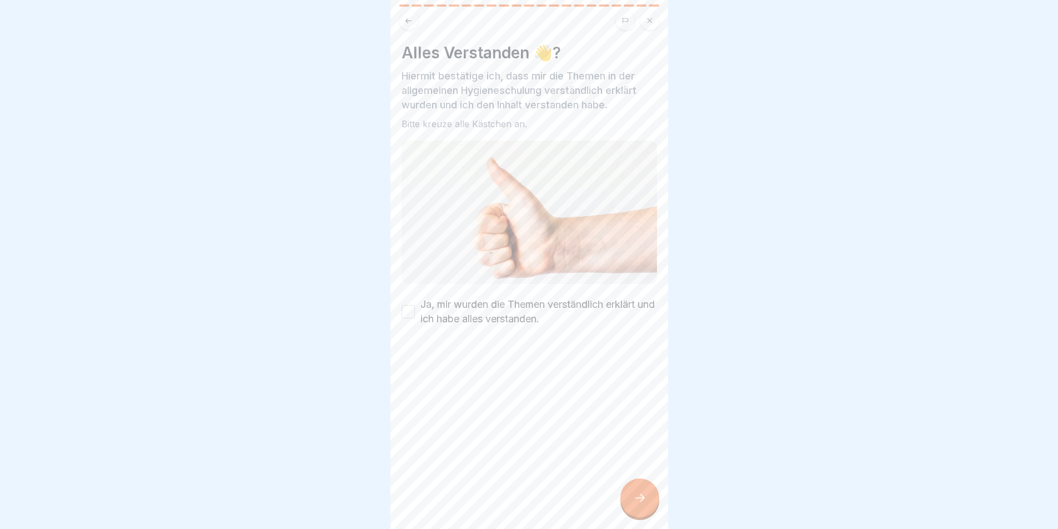
click at [415, 317] on button "Ja, mir wurden die Themen verständlich erklärt und ich habe alles verstanden." at bounding box center [408, 311] width 13 height 13
click at [410, 309] on button "Ja, mir wurden die Themen verständlich erklärt und ich habe alles verstanden." at bounding box center [408, 311] width 13 height 13
click at [409, 305] on button "Ja, mir wurden die Themen verständlich erklärt und ich habe alles verstanden." at bounding box center [408, 311] width 13 height 13
click at [642, 501] on icon at bounding box center [639, 497] width 13 height 13
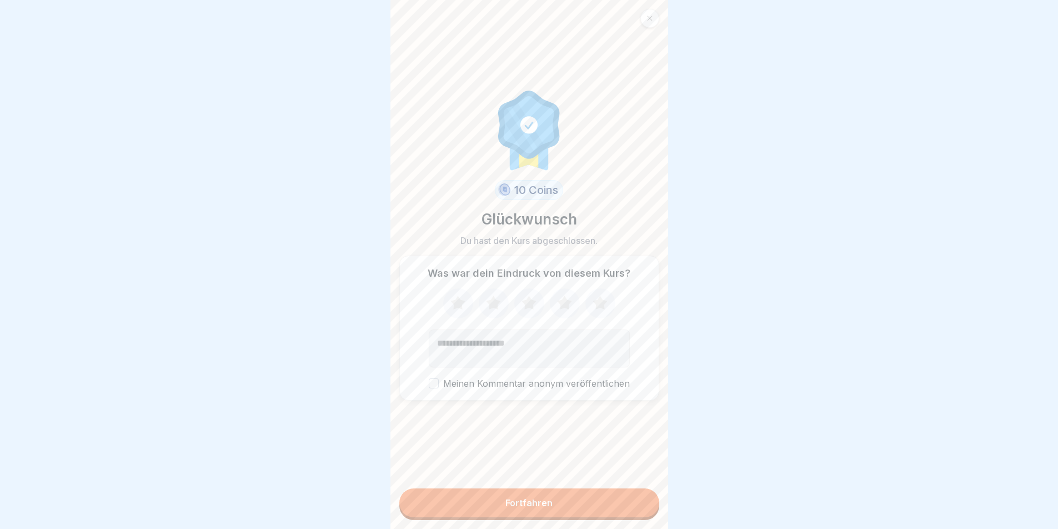
click at [605, 306] on icon at bounding box center [599, 303] width 29 height 29
click at [560, 503] on button "Fortfahren" at bounding box center [529, 502] width 260 height 29
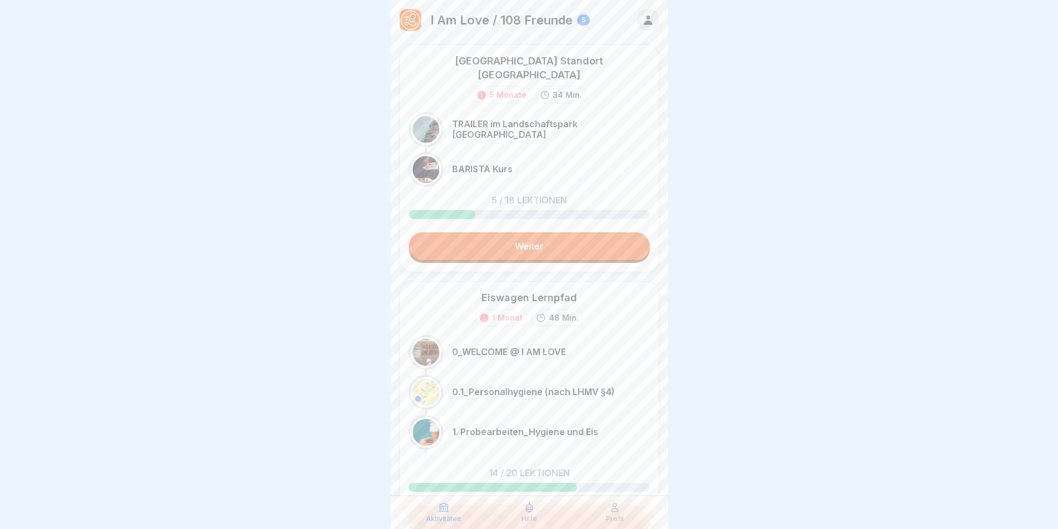
click at [525, 232] on link "Weiter" at bounding box center [529, 246] width 241 height 28
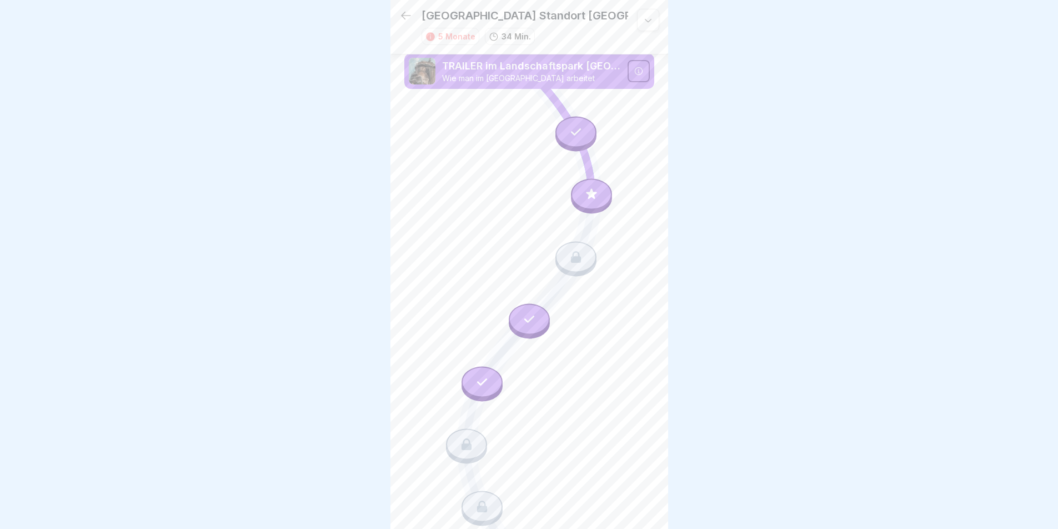
click at [405, 10] on icon at bounding box center [405, 15] width 13 height 13
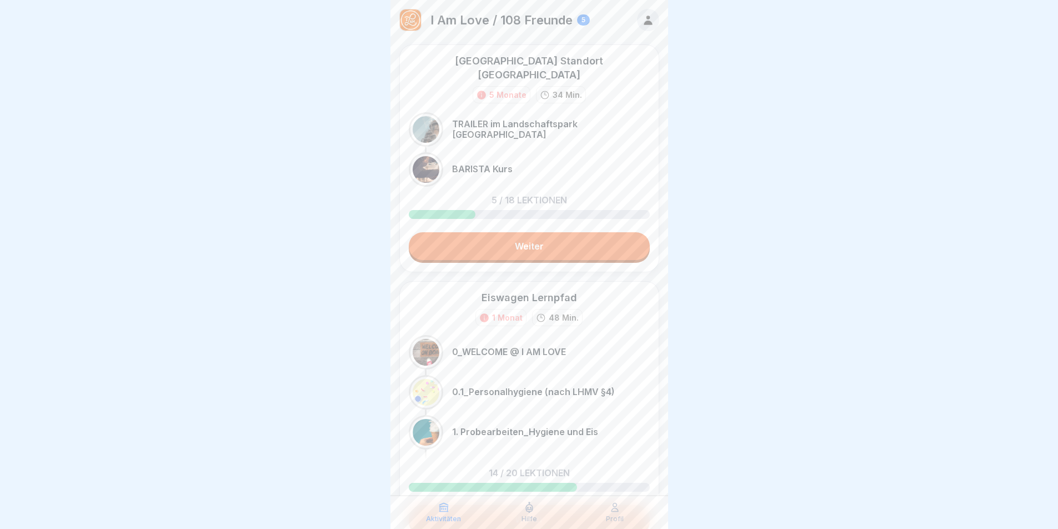
drag, startPoint x: 460, startPoint y: 153, endPoint x: 442, endPoint y: 153, distance: 18.3
click at [459, 164] on p "BARISTA Kurs" at bounding box center [482, 169] width 61 height 11
click at [433, 156] on div at bounding box center [426, 169] width 27 height 27
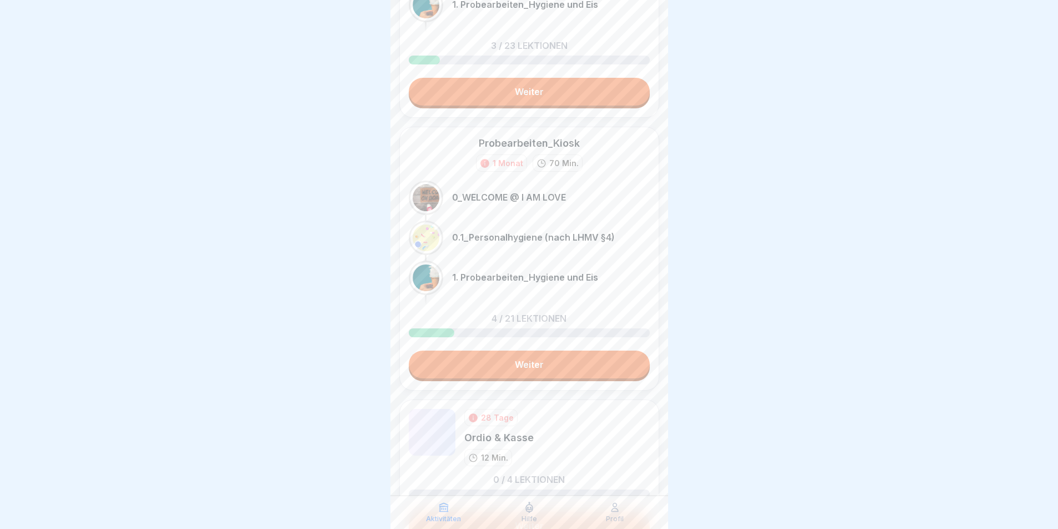
scroll to position [776, 0]
